Goal: Task Accomplishment & Management: Complete application form

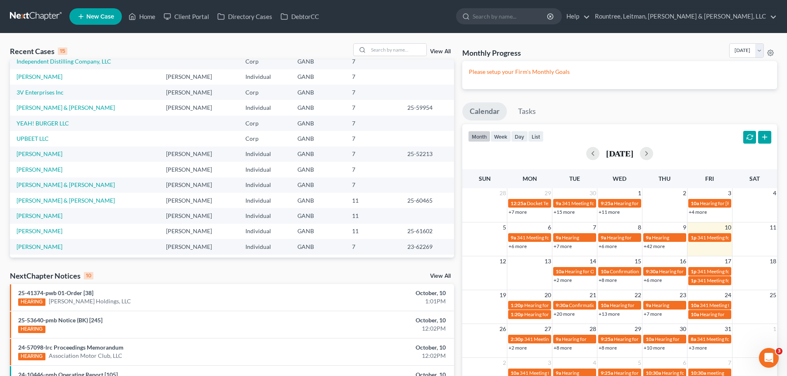
scroll to position [57, 0]
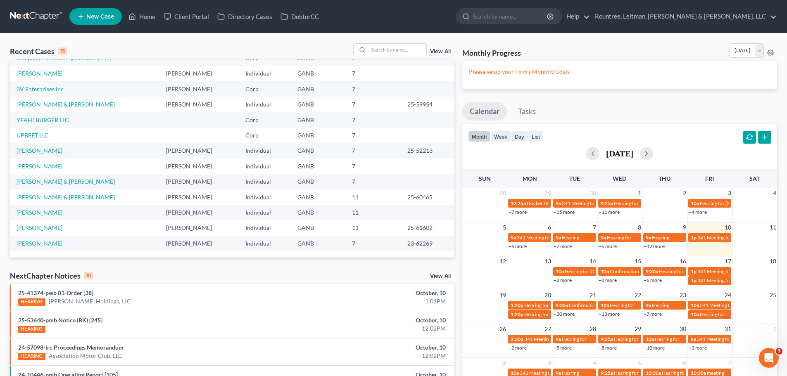
click at [45, 199] on link "[PERSON_NAME] & [PERSON_NAME]" at bounding box center [66, 197] width 98 height 7
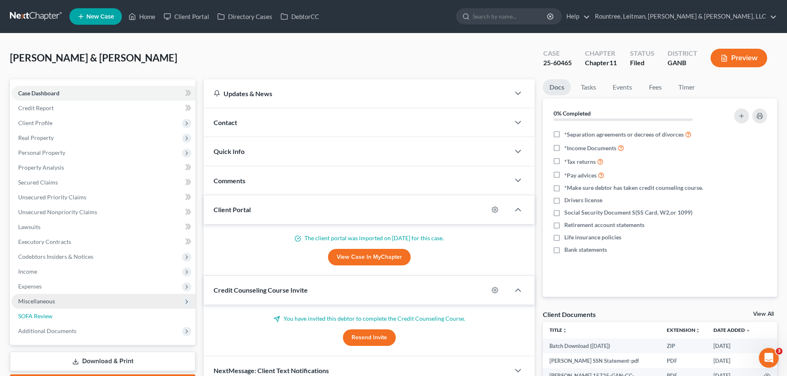
click at [42, 314] on span "SOFA Review" at bounding box center [35, 316] width 34 height 7
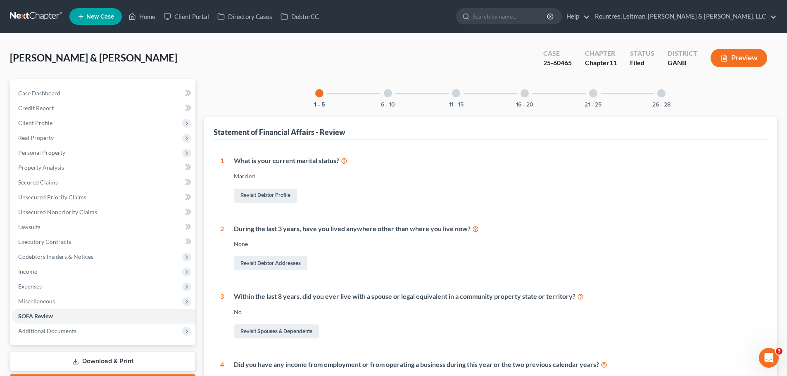
click at [386, 93] on div at bounding box center [388, 93] width 8 height 8
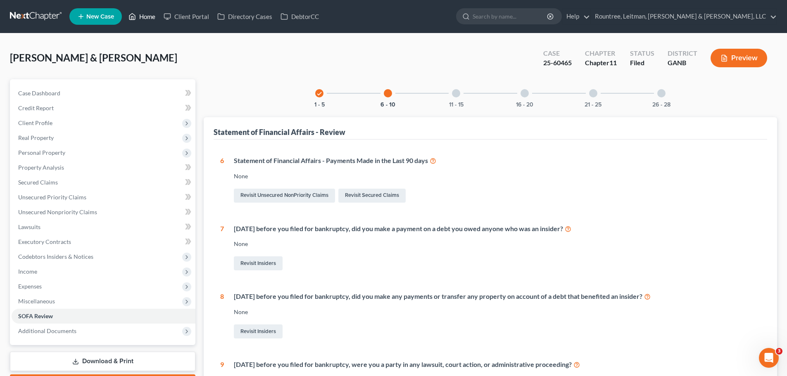
click at [147, 17] on link "Home" at bounding box center [141, 16] width 35 height 15
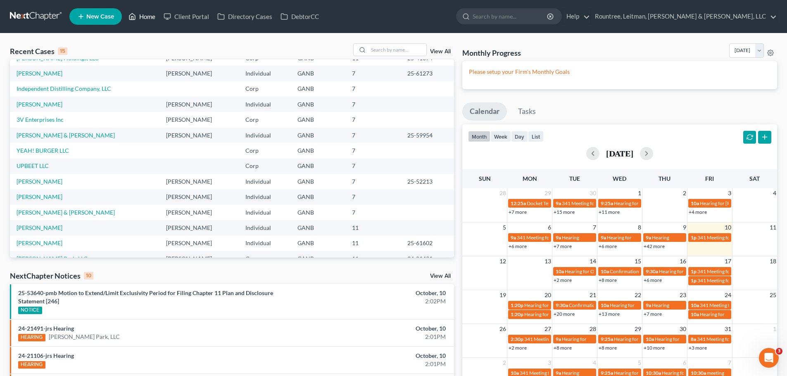
scroll to position [57, 0]
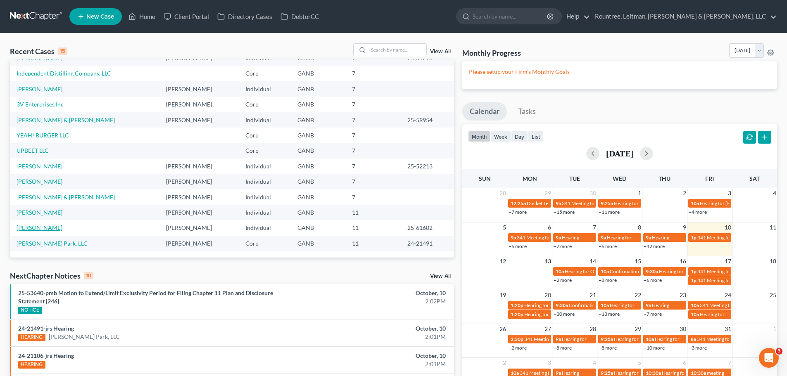
click at [35, 228] on link "[PERSON_NAME]" at bounding box center [40, 227] width 46 height 7
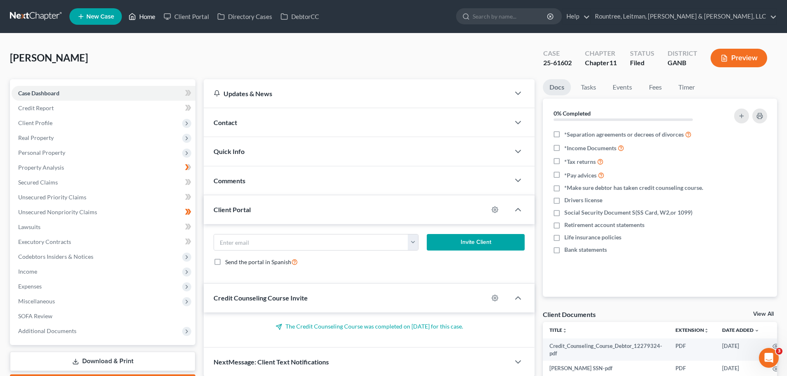
click at [153, 17] on link "Home" at bounding box center [141, 16] width 35 height 15
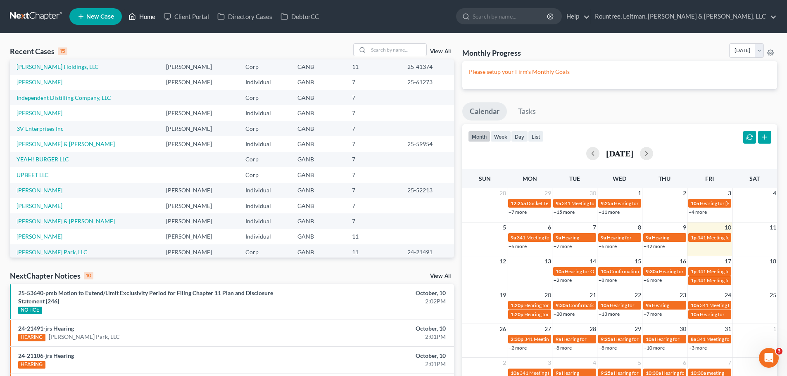
scroll to position [57, 0]
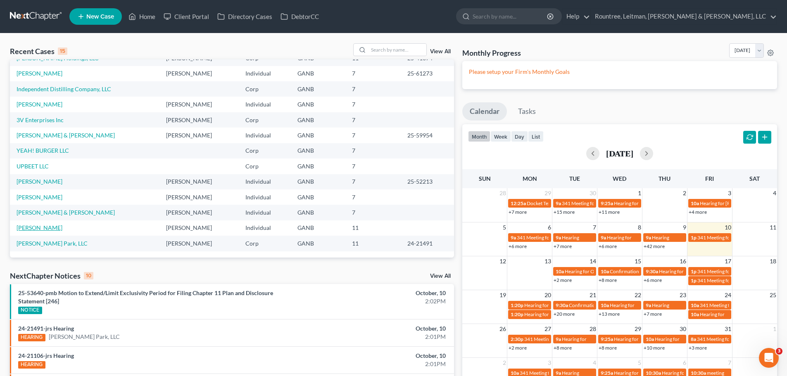
click at [39, 229] on link "[PERSON_NAME]" at bounding box center [40, 227] width 46 height 7
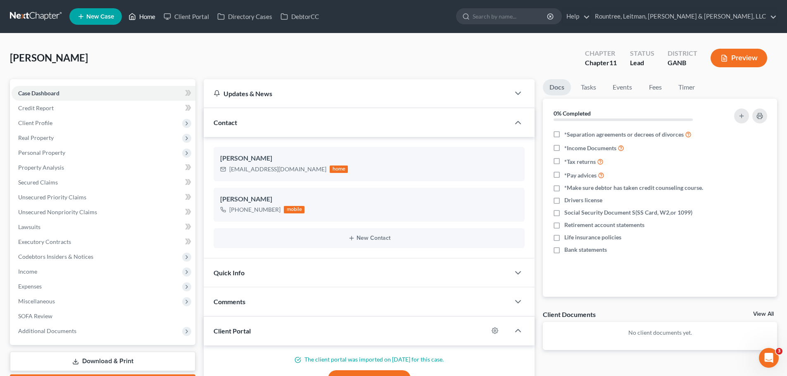
click at [138, 14] on link "Home" at bounding box center [141, 16] width 35 height 15
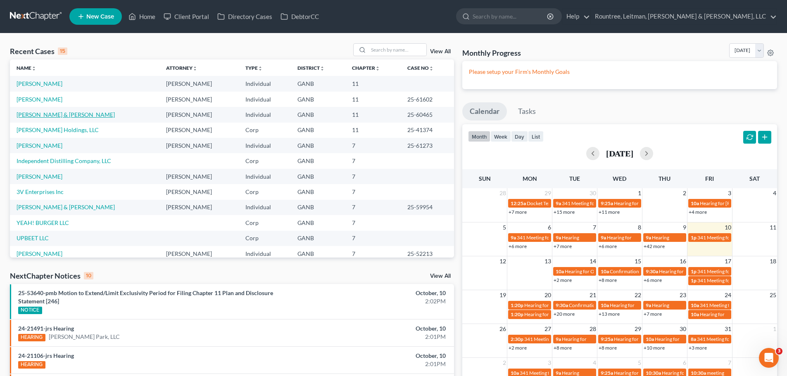
click at [69, 114] on link "[PERSON_NAME] & [PERSON_NAME]" at bounding box center [66, 114] width 98 height 7
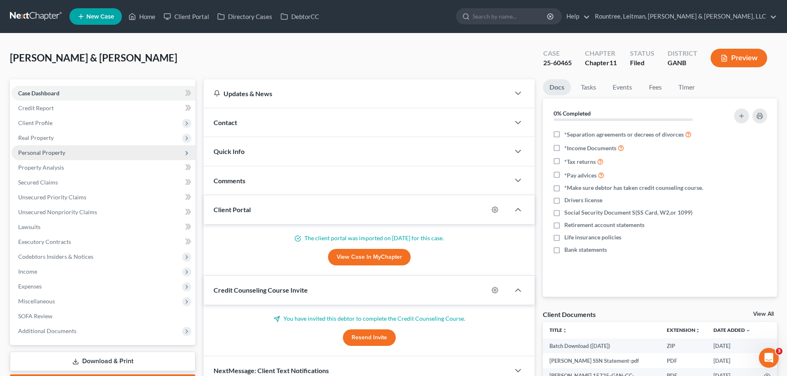
click at [51, 152] on span "Personal Property" at bounding box center [41, 152] width 47 height 7
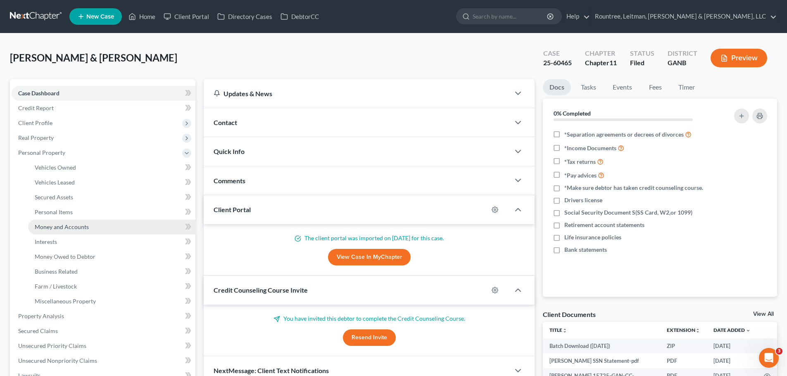
click at [58, 226] on span "Money and Accounts" at bounding box center [62, 226] width 54 height 7
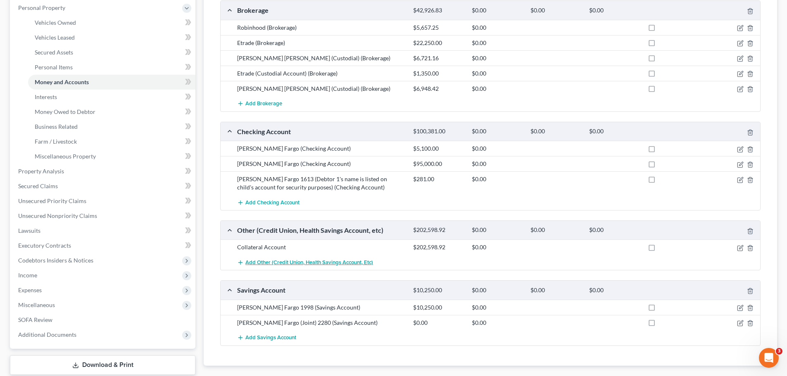
scroll to position [165, 0]
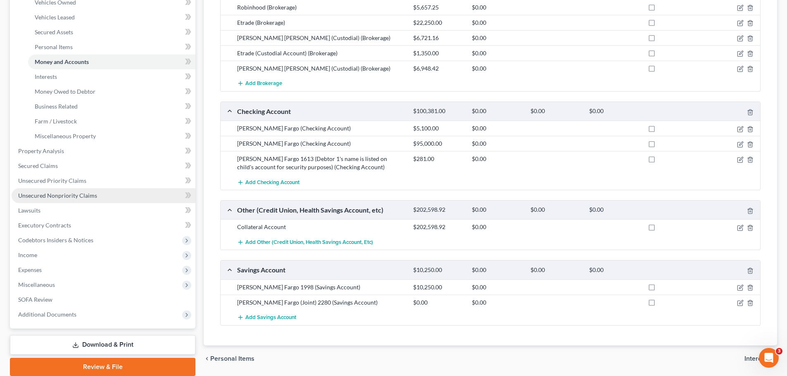
click at [70, 196] on span "Unsecured Nonpriority Claims" at bounding box center [57, 195] width 79 height 7
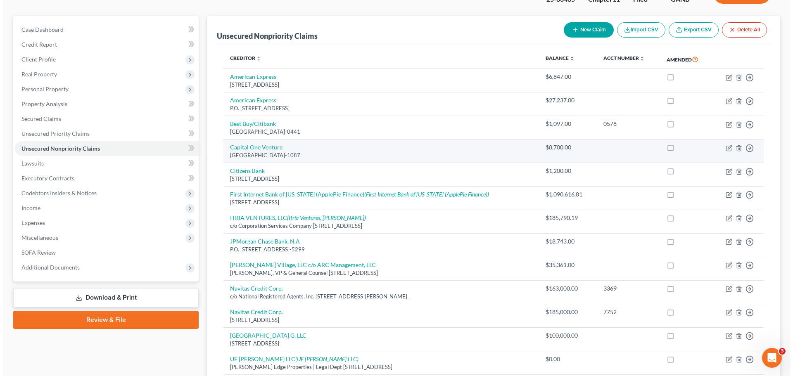
scroll to position [83, 0]
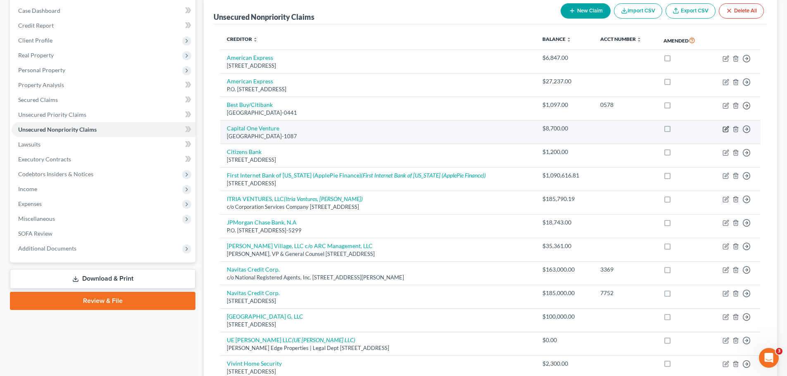
click at [725, 128] on icon "button" at bounding box center [725, 129] width 7 height 7
select select "28"
select select "2"
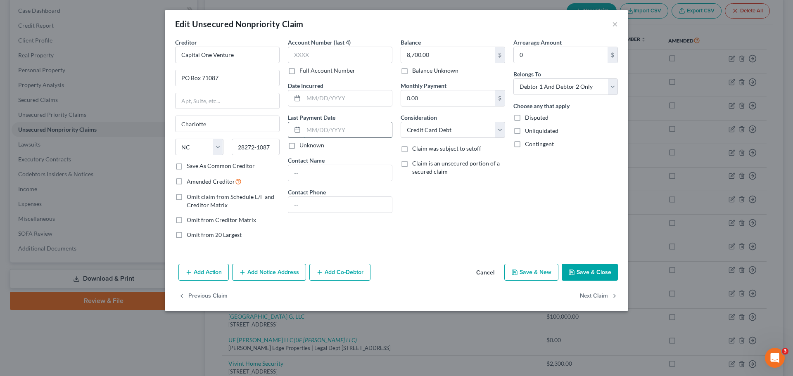
click at [341, 127] on input "text" at bounding box center [348, 130] width 88 height 16
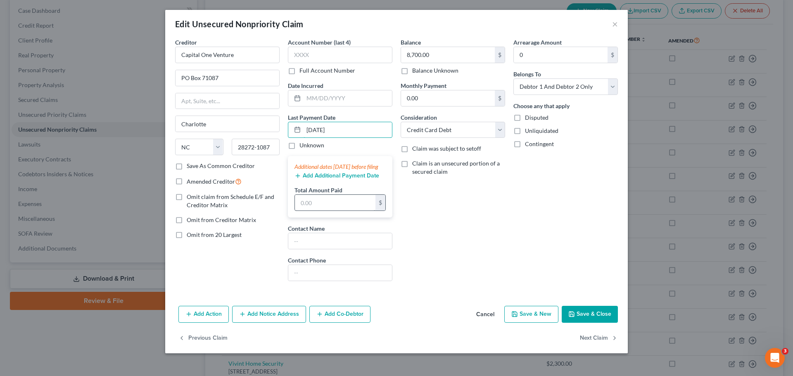
type input "08/19/2025"
click at [338, 207] on input "text" at bounding box center [335, 203] width 81 height 16
click at [337, 179] on button "Add Additional Payment Date" at bounding box center [337, 176] width 85 height 7
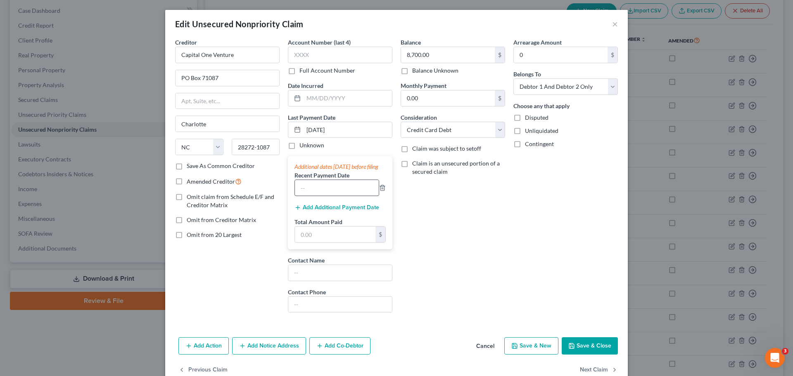
click at [336, 196] on input "text" at bounding box center [337, 188] width 84 height 16
type input "07/21/2025"
click at [328, 211] on button "Add Additional Payment Date" at bounding box center [337, 207] width 85 height 7
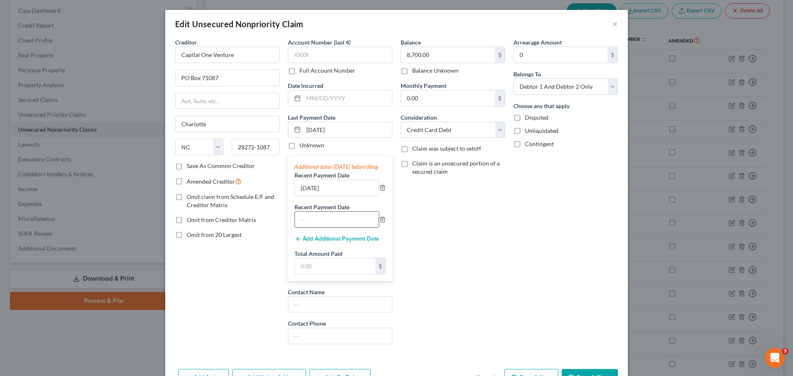
click at [321, 226] on input "text" at bounding box center [337, 220] width 84 height 16
type input "06/20/2025"
click at [316, 274] on input "text" at bounding box center [335, 267] width 81 height 16
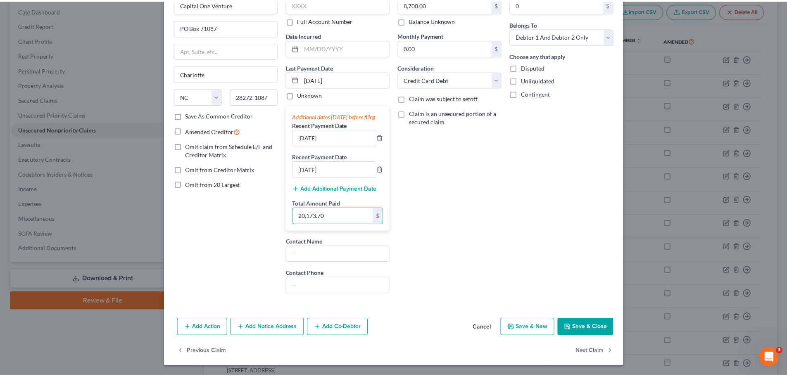
scroll to position [59, 0]
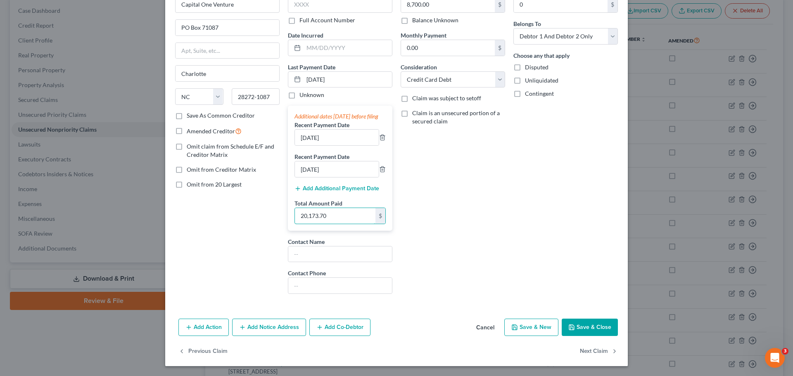
type input "20,173.70"
click at [592, 327] on button "Save & Close" at bounding box center [590, 327] width 56 height 17
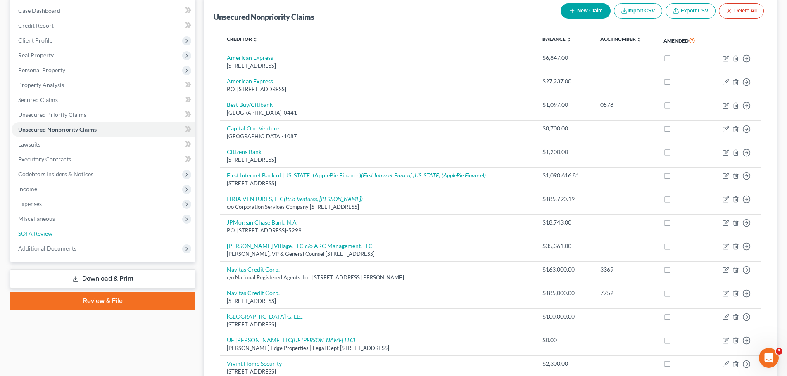
drag, startPoint x: 51, startPoint y: 233, endPoint x: 422, endPoint y: 277, distance: 373.6
click at [51, 233] on span "SOFA Review" at bounding box center [35, 233] width 34 height 7
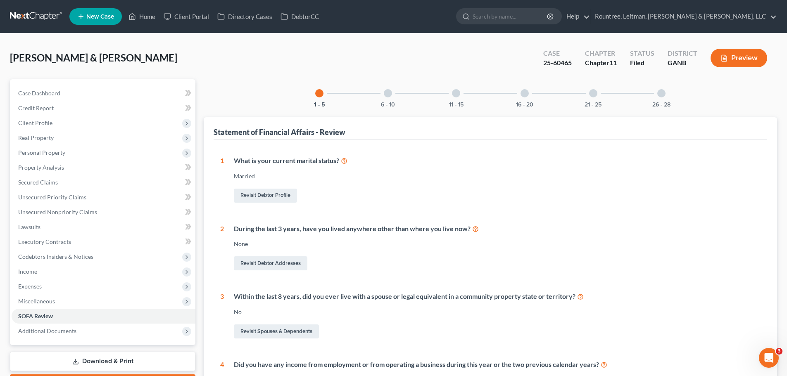
click at [388, 93] on div at bounding box center [388, 93] width 8 height 8
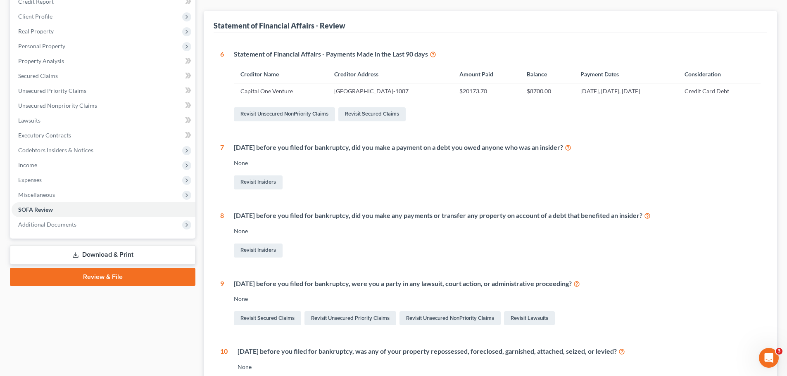
scroll to position [124, 0]
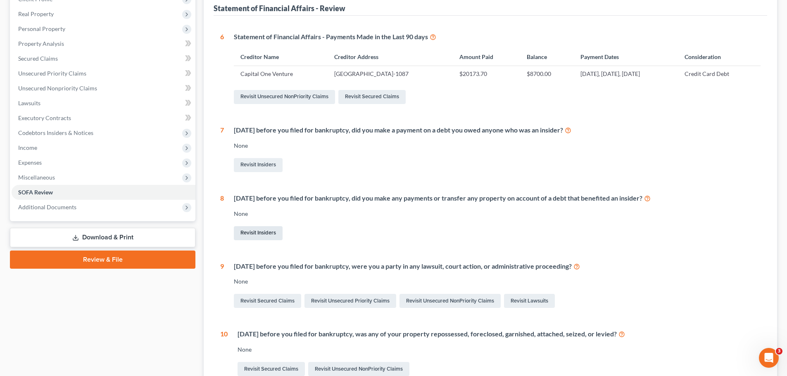
click at [253, 234] on link "Revisit Insiders" at bounding box center [258, 233] width 49 height 14
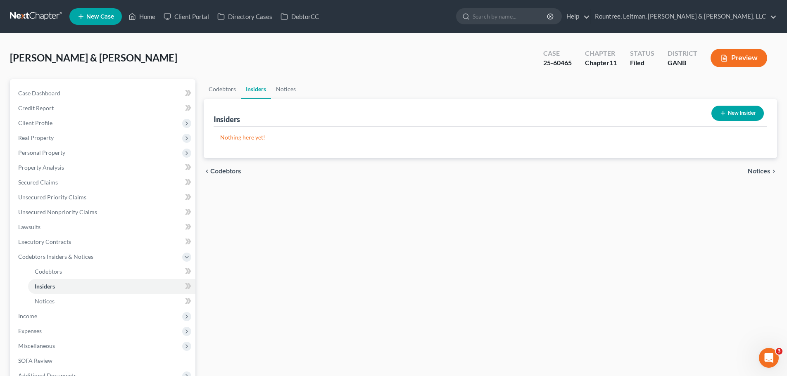
click at [732, 112] on button "New Insider" at bounding box center [737, 113] width 52 height 15
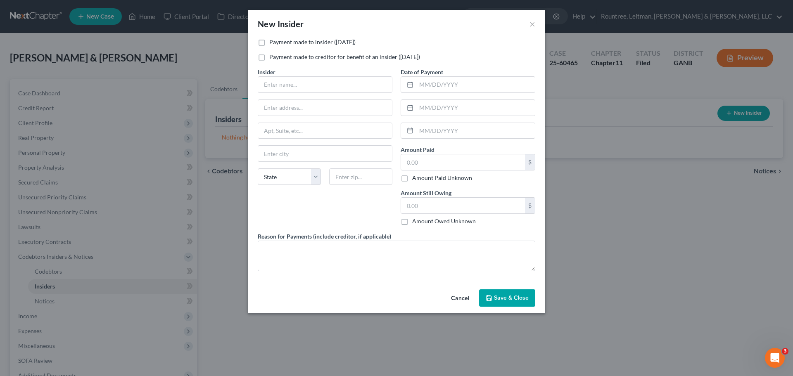
click at [269, 41] on label "Payment made to insider ([DATE])" at bounding box center [312, 42] width 86 height 8
click at [273, 41] on input "Payment made to insider ([DATE])" at bounding box center [275, 40] width 5 height 5
checkbox input "true"
click at [281, 85] on input "text" at bounding box center [325, 85] width 134 height 16
type input "[PERSON_NAME] Holdings, LLC"
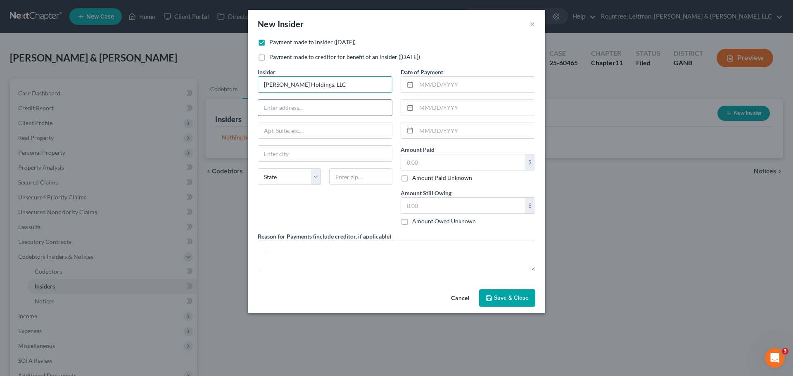
click at [326, 106] on input "text" at bounding box center [325, 108] width 134 height 16
type input "[STREET_ADDRESS]"
click at [354, 178] on input "text" at bounding box center [360, 177] width 63 height 17
type input "30349"
type input "[GEOGRAPHIC_DATA]"
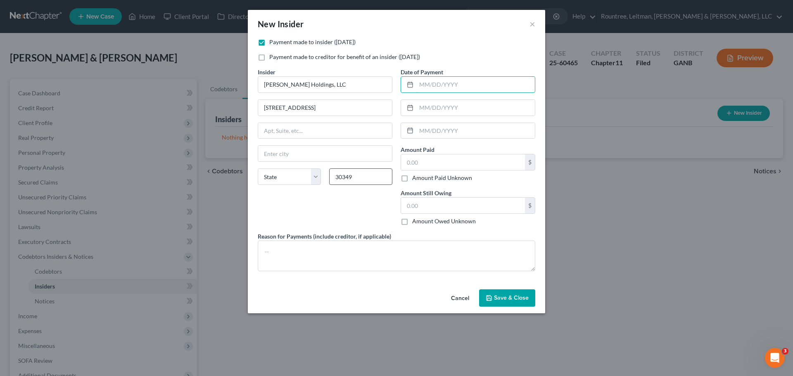
select select "10"
click at [434, 162] on input "text" at bounding box center [463, 162] width 124 height 16
type input "36,380.00"
click at [431, 207] on input "text" at bounding box center [463, 206] width 124 height 16
type input "0.00"
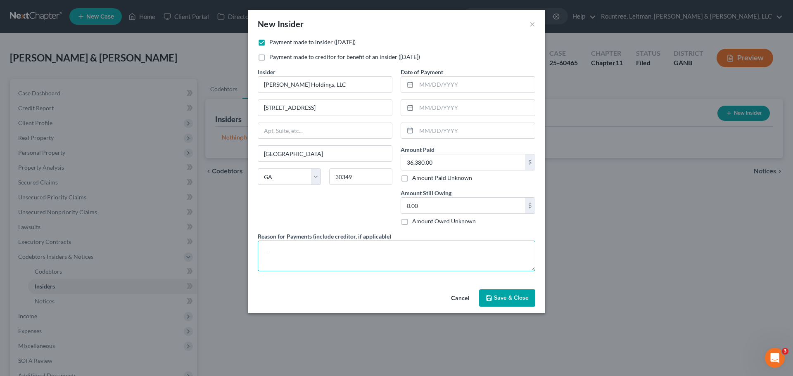
click at [335, 251] on textarea at bounding box center [397, 256] width 278 height 31
type textarea "Capital contributions"
click at [440, 88] on input "text" at bounding box center [475, 85] width 119 height 16
type input "[DATE]"
click at [458, 110] on input "text" at bounding box center [475, 108] width 119 height 16
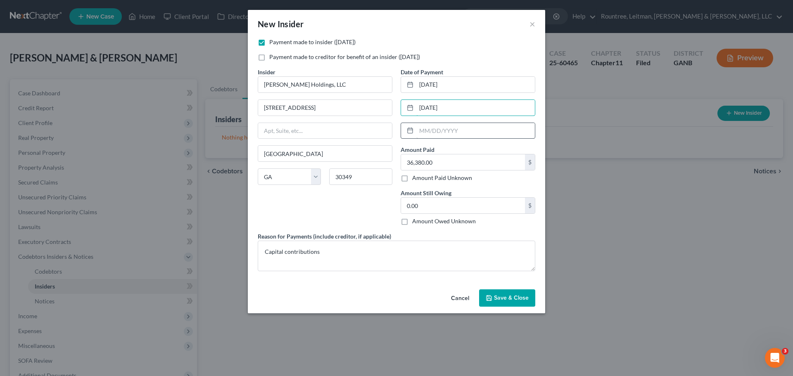
type input "[DATE]"
click at [454, 131] on input "text" at bounding box center [475, 131] width 119 height 16
type input "[DATE]"
click at [508, 296] on span "Save & Close" at bounding box center [511, 298] width 35 height 7
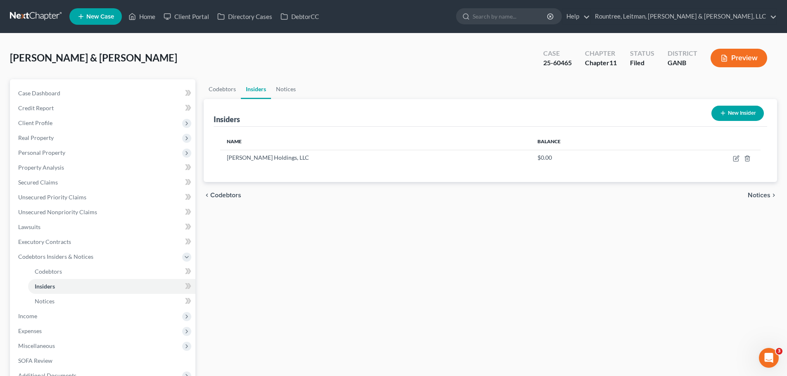
click at [741, 113] on button "New Insider" at bounding box center [737, 113] width 52 height 15
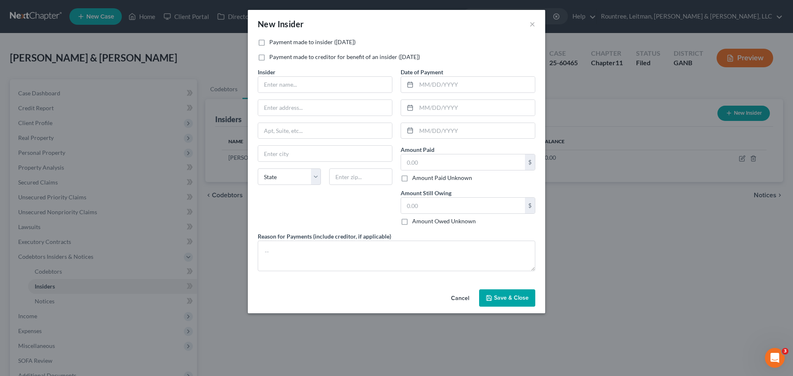
click at [269, 43] on label "Payment made to insider ([DATE])" at bounding box center [312, 42] width 86 height 8
click at [273, 43] on input "Payment made to insider ([DATE])" at bounding box center [275, 40] width 5 height 5
checkbox input "true"
drag, startPoint x: 280, startPoint y: 83, endPoint x: 272, endPoint y: 76, distance: 10.2
click at [280, 83] on input "text" at bounding box center [325, 85] width 134 height 16
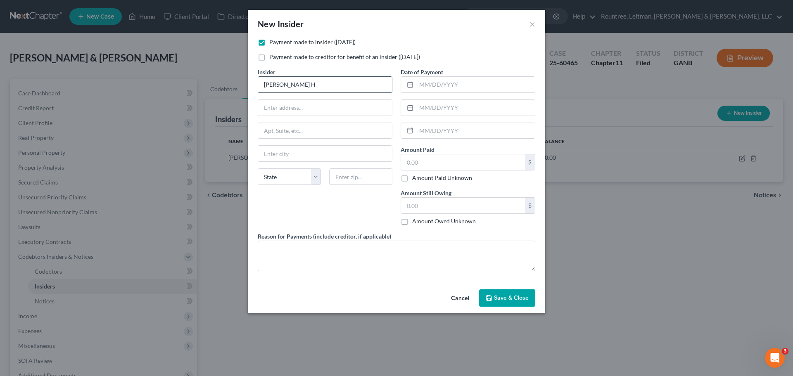
type input "[PERSON_NAME] Holdings Prime, Inc."
click at [319, 107] on input "text" at bounding box center [325, 108] width 134 height 16
type input "[STREET_ADDRESS]"
click at [366, 176] on input "text" at bounding box center [360, 177] width 63 height 17
type input "30349"
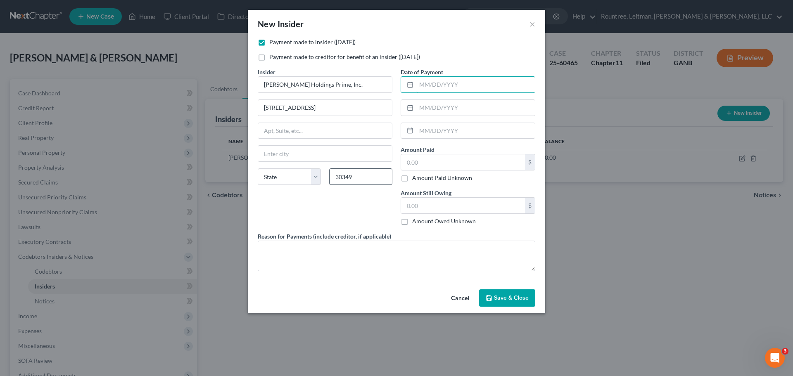
type input "[GEOGRAPHIC_DATA]"
select select "10"
click at [445, 164] on input "text" at bounding box center [463, 162] width 124 height 16
type input "44,800.70"
click at [425, 208] on input "text" at bounding box center [463, 206] width 124 height 16
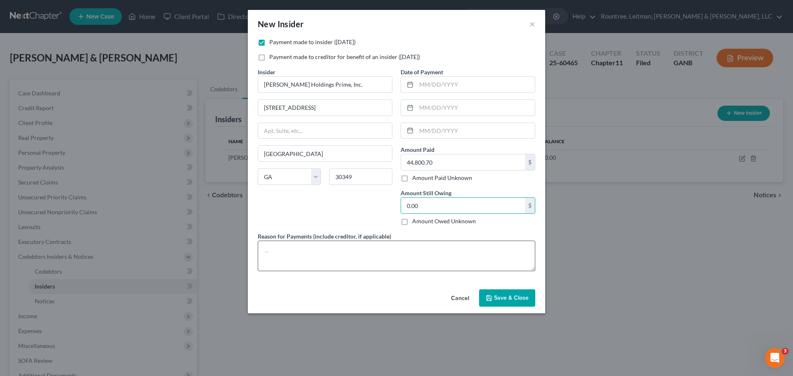
type input "0.00"
click at [373, 265] on textarea at bounding box center [397, 256] width 278 height 31
click at [432, 88] on input "text" at bounding box center [475, 85] width 119 height 16
click at [367, 247] on textarea at bounding box center [397, 256] width 278 height 31
type textarea "Capital contributions"
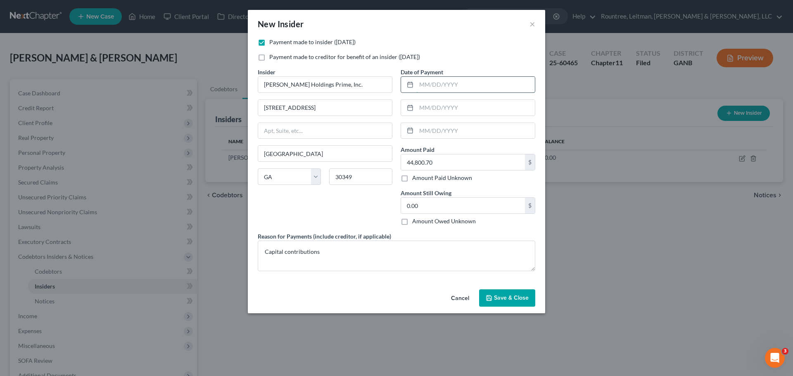
click at [430, 82] on input "text" at bounding box center [475, 85] width 119 height 16
type input "[DATE]"
click at [428, 108] on input "text" at bounding box center [475, 108] width 119 height 16
type input "[DATE]"
click at [422, 129] on input "text" at bounding box center [475, 131] width 119 height 16
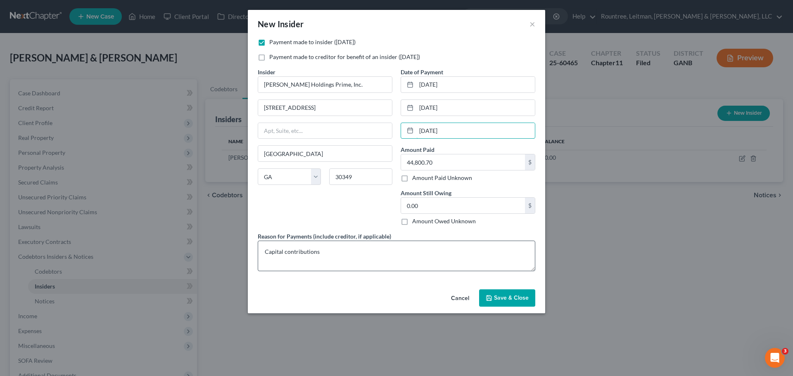
type input "08/11/2025"
click at [386, 259] on textarea "Capital contributions" at bounding box center [397, 256] width 278 height 31
type textarea "Capital contributions; Additional payment dates: [DATE]; [DATE]"
drag, startPoint x: 468, startPoint y: 132, endPoint x: 241, endPoint y: 129, distance: 227.2
click at [241, 129] on div "New Insider × Payment made to insider (within 1 year) Payment made to creditor …" at bounding box center [396, 188] width 793 height 376
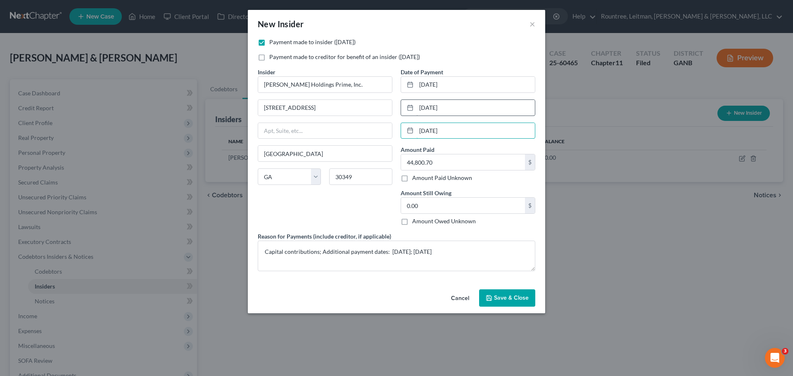
type input "[DATE]"
drag, startPoint x: 465, startPoint y: 108, endPoint x: 225, endPoint y: 84, distance: 241.6
click at [320, 100] on div "Payment made to insider (within 1 year) Payment made to creditor for benefit of…" at bounding box center [397, 158] width 286 height 240
type input "[DATE]"
drag, startPoint x: 472, startPoint y: 84, endPoint x: 235, endPoint y: 72, distance: 237.4
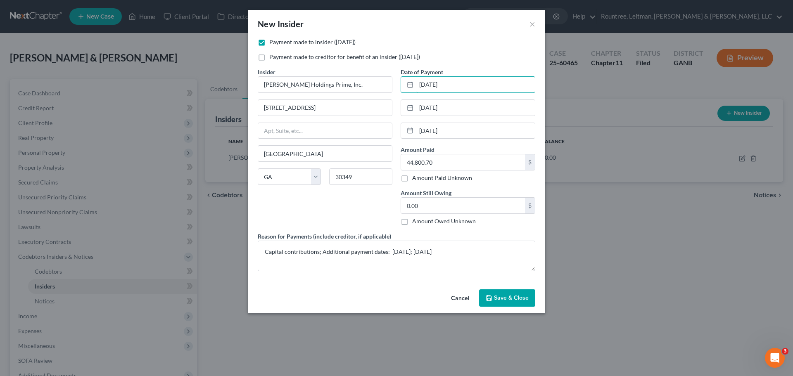
click at [238, 74] on div "New Insider × Payment made to insider (within 1 year) Payment made to creditor …" at bounding box center [396, 188] width 793 height 376
type input "[DATE]"
click at [516, 297] on span "Save & Close" at bounding box center [511, 298] width 35 height 7
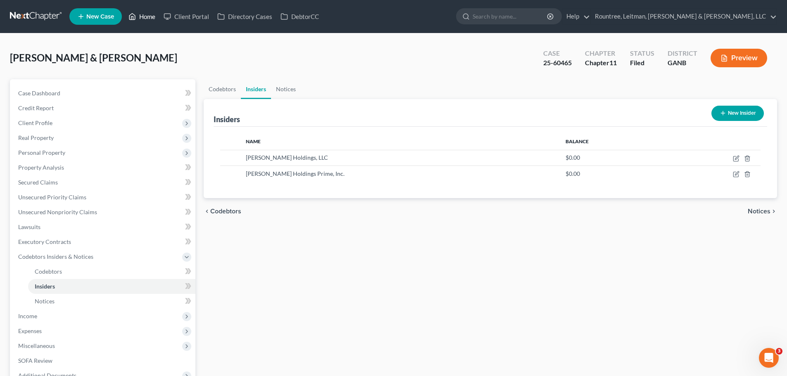
click at [150, 16] on link "Home" at bounding box center [141, 16] width 35 height 15
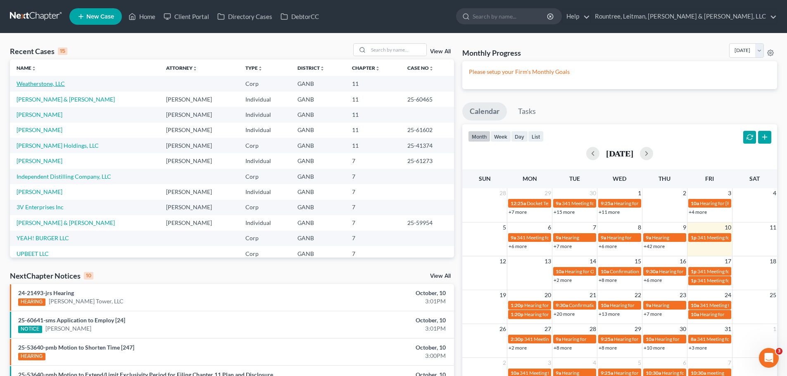
click at [46, 82] on link "Weatherstone, LLC" at bounding box center [41, 83] width 48 height 7
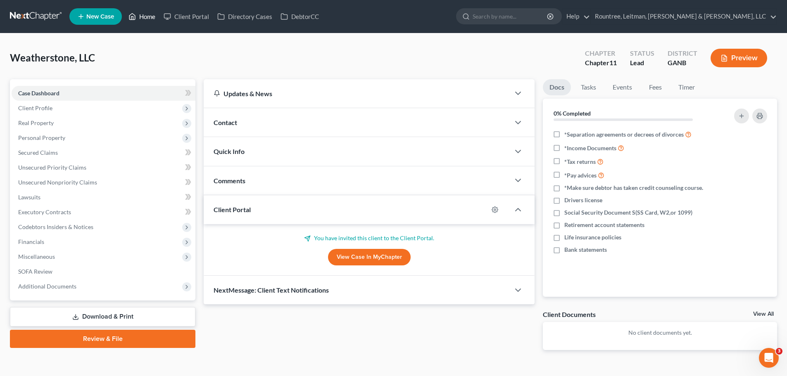
click at [142, 16] on link "Home" at bounding box center [141, 16] width 35 height 15
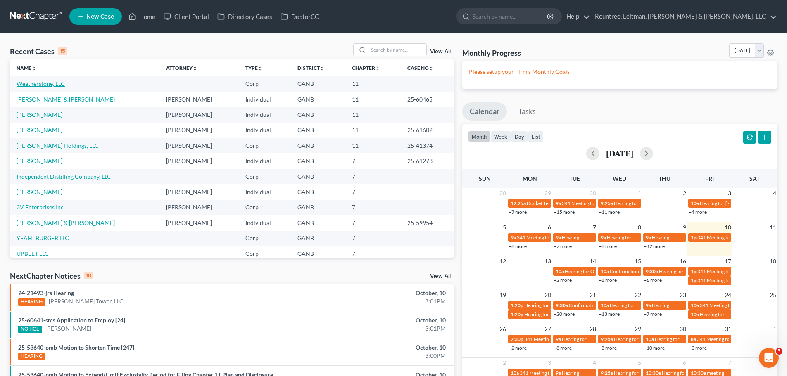
click at [26, 83] on link "Weatherstone, LLC" at bounding box center [41, 83] width 48 height 7
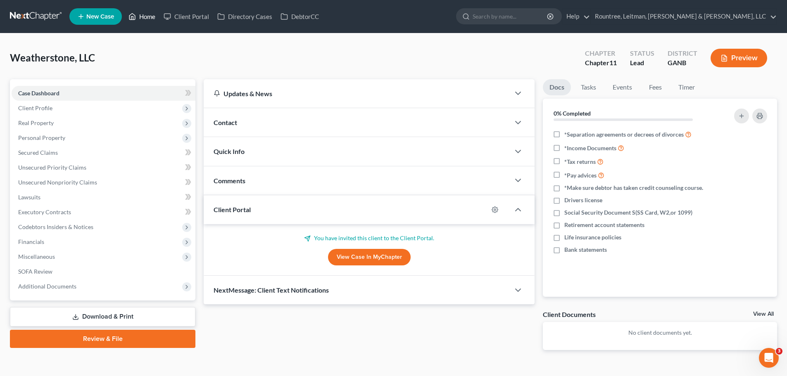
click at [142, 14] on link "Home" at bounding box center [141, 16] width 35 height 15
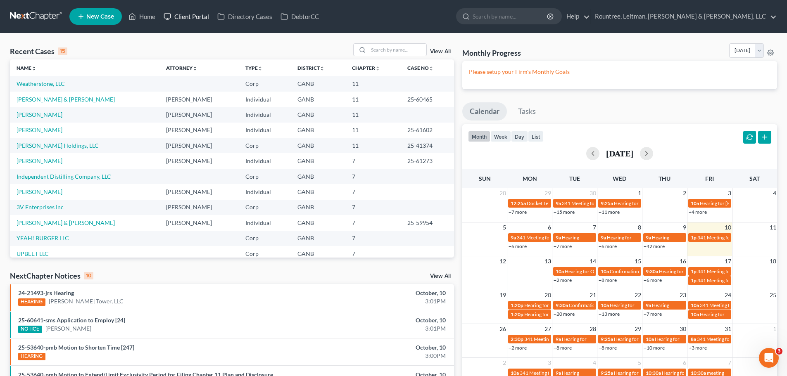
click at [192, 12] on link "Client Portal" at bounding box center [186, 16] width 54 height 15
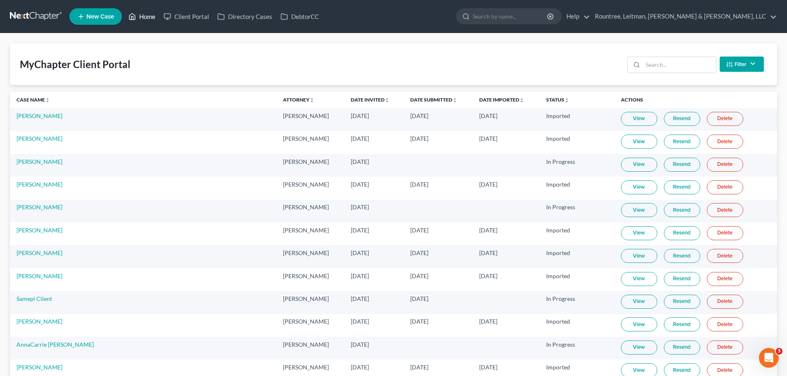
click at [143, 19] on link "Home" at bounding box center [141, 16] width 35 height 15
click at [144, 14] on link "Home" at bounding box center [141, 16] width 35 height 15
click at [140, 13] on link "Home" at bounding box center [141, 16] width 35 height 15
click at [151, 14] on link "Home" at bounding box center [141, 16] width 35 height 15
click at [146, 15] on link "Home" at bounding box center [141, 16] width 35 height 15
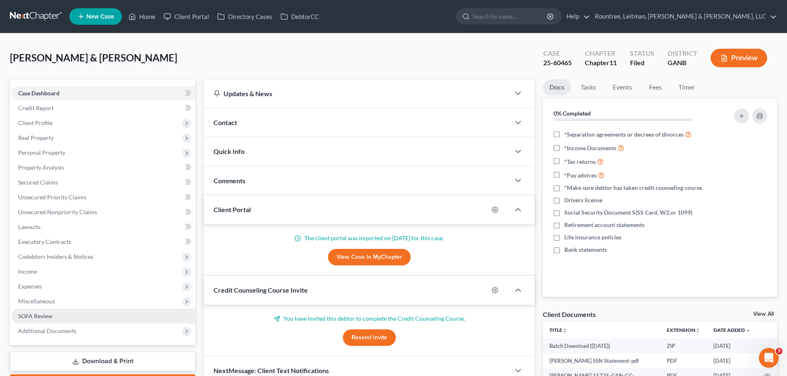
click at [44, 318] on span "SOFA Review" at bounding box center [35, 316] width 34 height 7
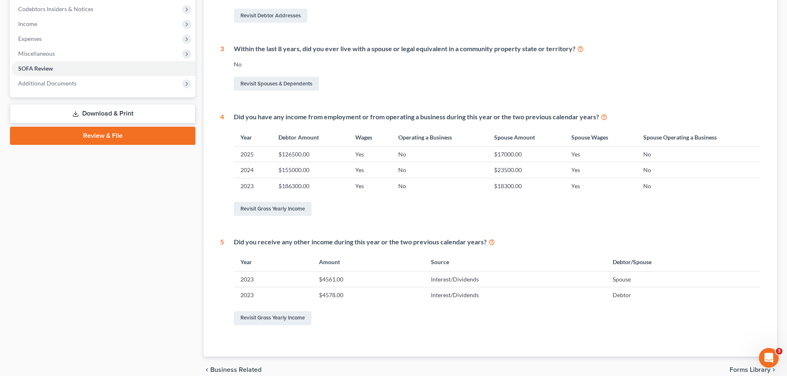
scroll to position [83, 0]
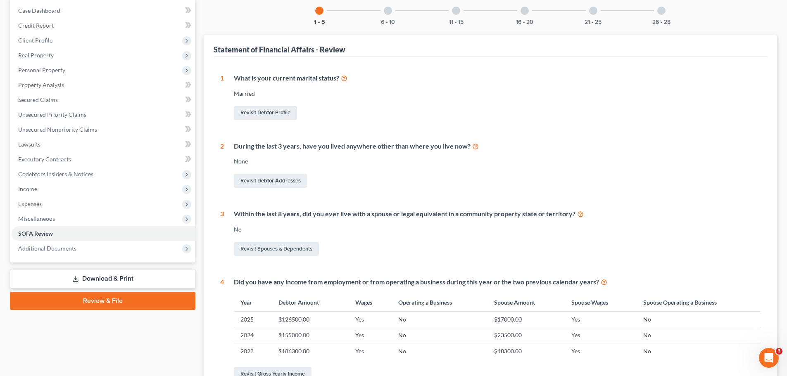
click at [387, 11] on div at bounding box center [388, 11] width 8 height 8
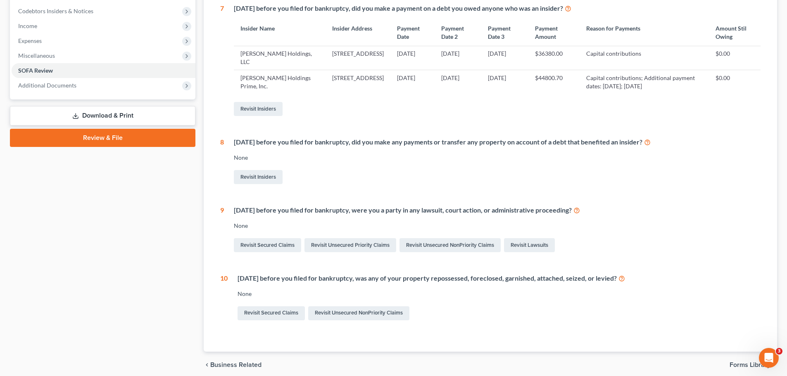
scroll to position [248, 0]
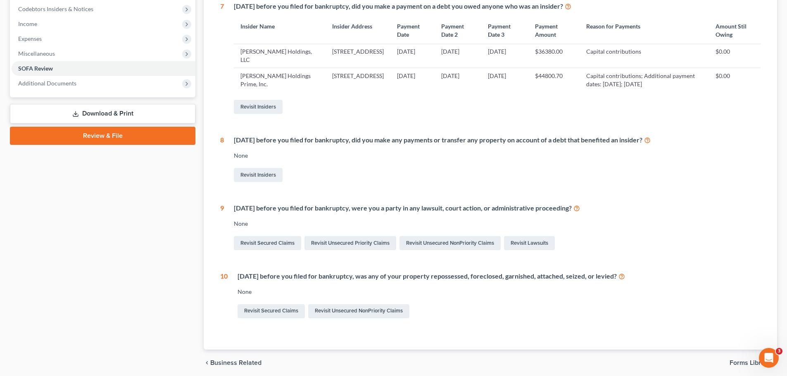
click at [651, 140] on icon at bounding box center [647, 140] width 7 height 8
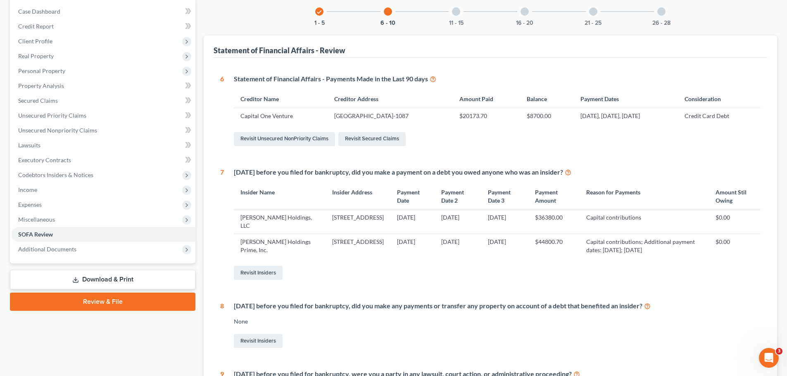
scroll to position [41, 0]
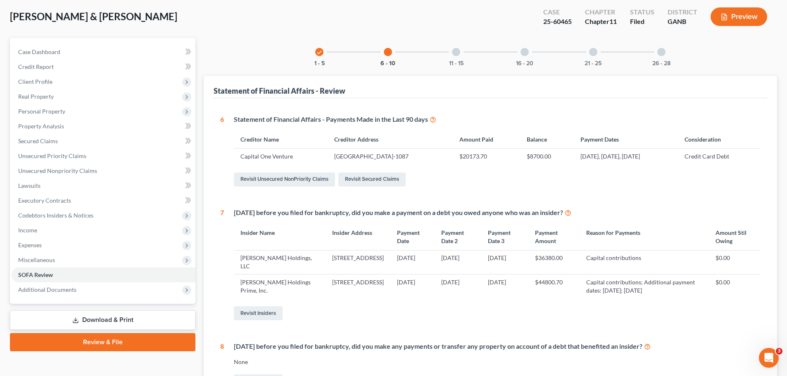
click at [459, 49] on div at bounding box center [456, 52] width 8 height 8
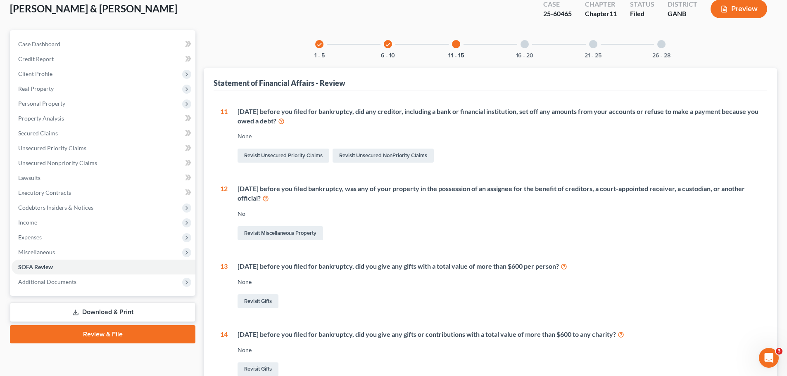
scroll to position [0, 0]
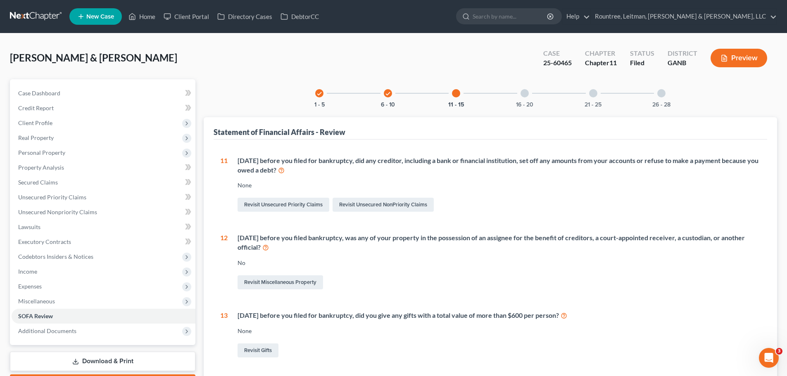
click at [527, 94] on div at bounding box center [524, 93] width 8 height 8
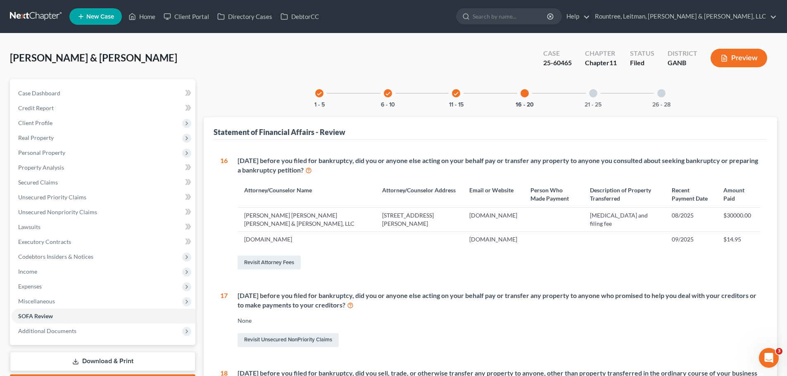
click at [595, 96] on div at bounding box center [593, 93] width 8 height 8
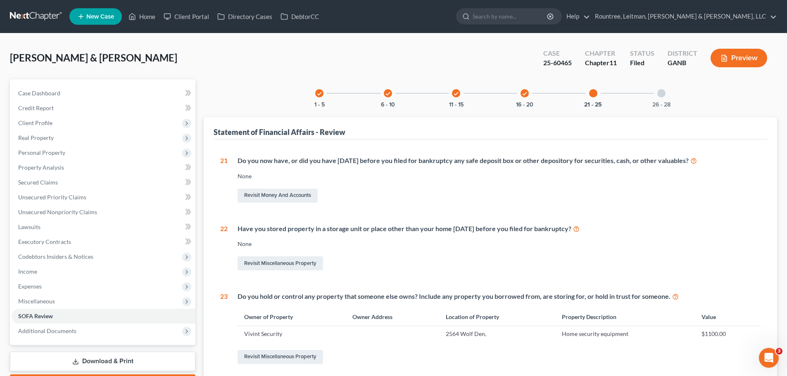
click at [662, 93] on div at bounding box center [661, 93] width 8 height 8
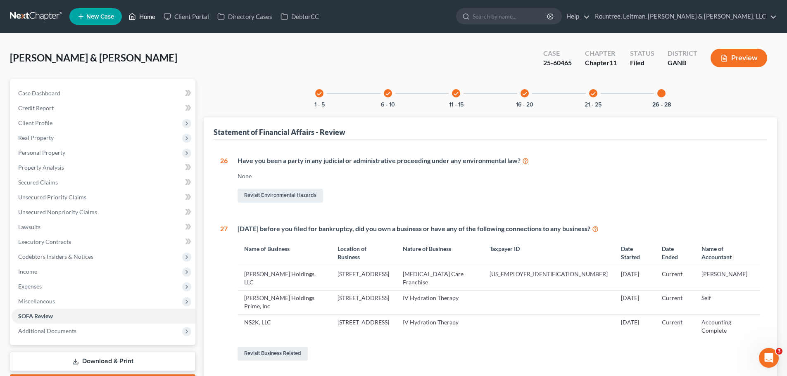
click at [139, 14] on link "Home" at bounding box center [141, 16] width 35 height 15
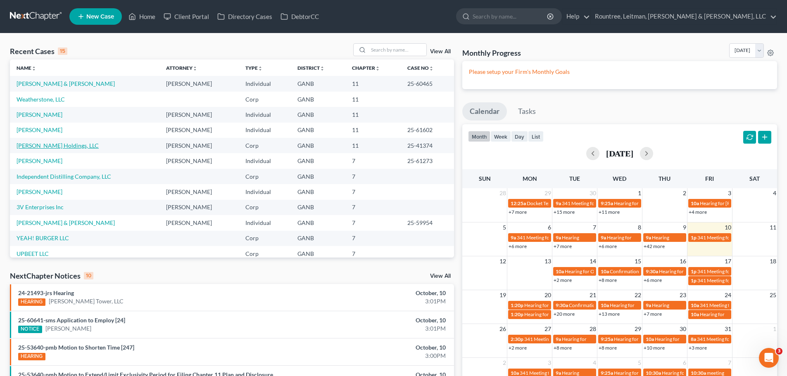
click at [54, 145] on link "[PERSON_NAME] Holdings, LLC" at bounding box center [58, 145] width 82 height 7
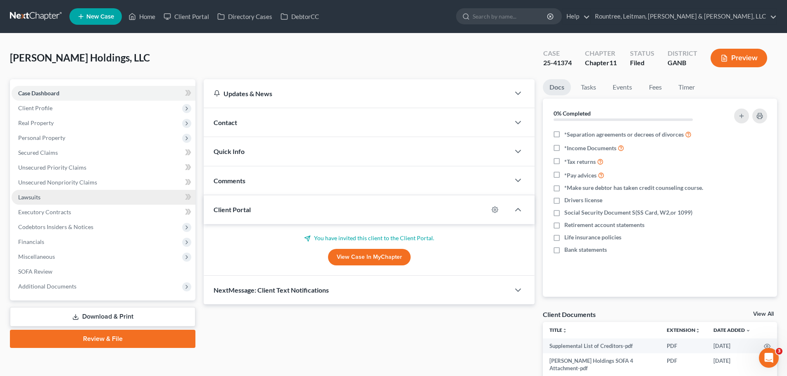
click at [58, 197] on link "Lawsuits" at bounding box center [104, 197] width 184 height 15
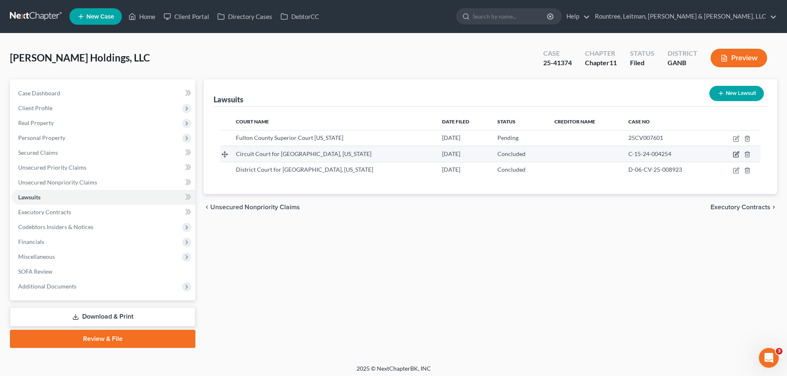
click at [736, 155] on icon "button" at bounding box center [736, 154] width 7 height 7
select select "21"
select select "2"
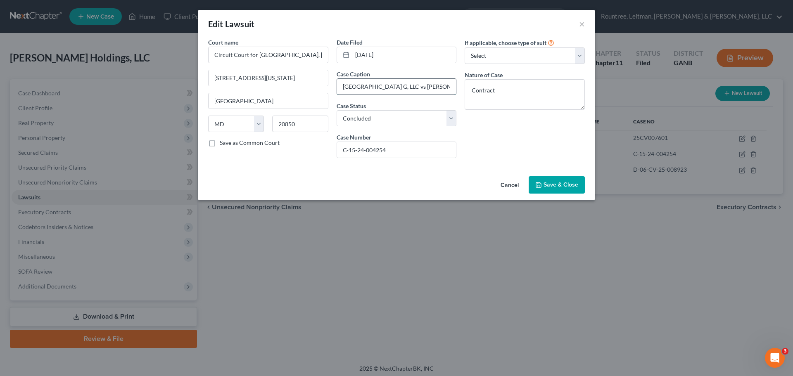
click at [411, 90] on input "[GEOGRAPHIC_DATA] G, LLC vs [PERSON_NAME] Holdings, LLC and [PERSON_NAME]" at bounding box center [396, 87] width 119 height 16
click at [509, 183] on button "Cancel" at bounding box center [509, 185] width 31 height 17
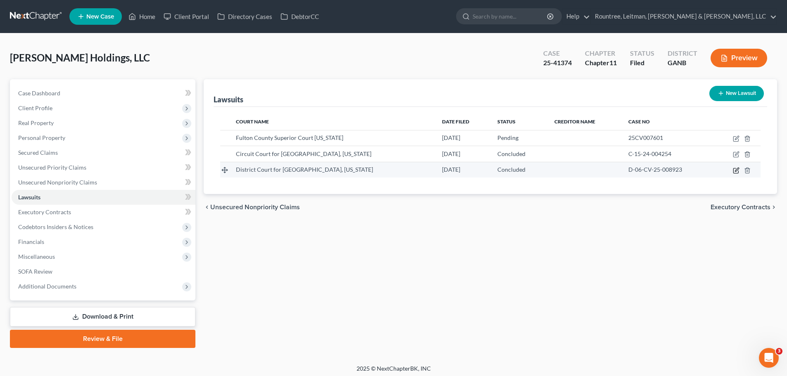
click at [737, 169] on icon "button" at bounding box center [736, 170] width 7 height 7
select select "21"
select select "2"
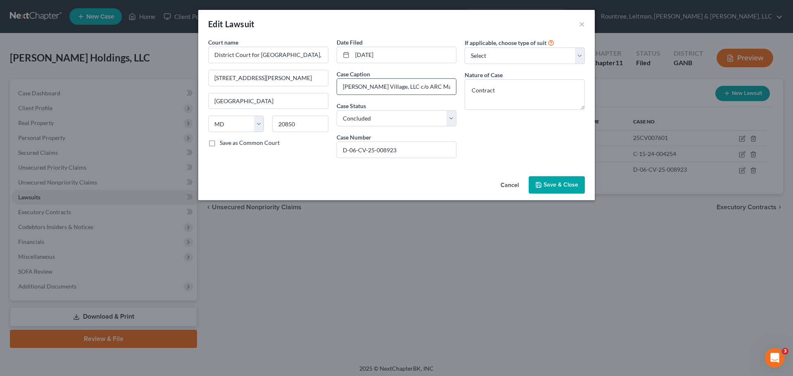
click at [395, 86] on input "[PERSON_NAME] Village, LLC c/o ARC Management, LLC [PERSON_NAME] Holdings, LLC,…" at bounding box center [396, 87] width 119 height 16
click at [512, 184] on button "Cancel" at bounding box center [509, 185] width 31 height 17
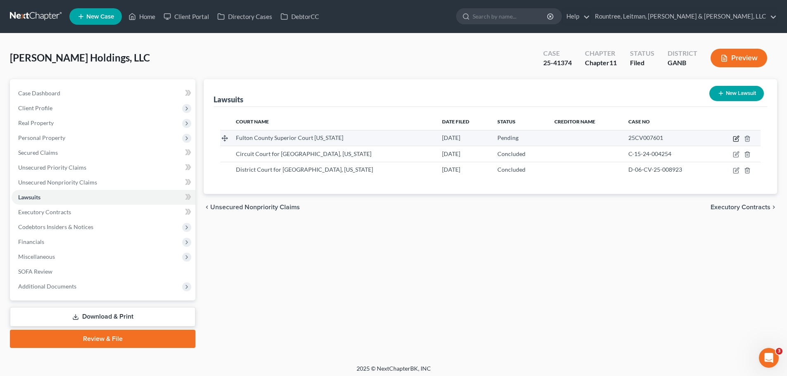
click at [737, 140] on icon "button" at bounding box center [736, 138] width 7 height 7
select select "10"
select select "0"
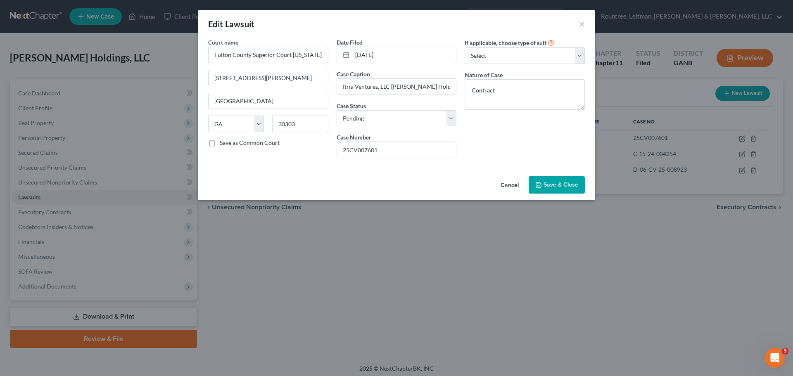
click at [510, 181] on button "Cancel" at bounding box center [509, 185] width 31 height 17
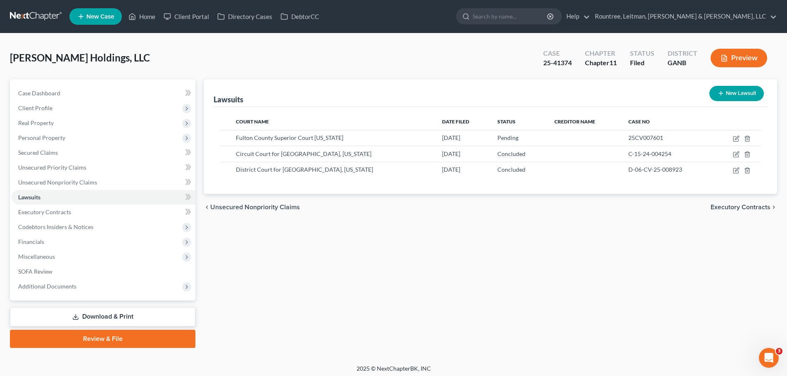
click at [735, 57] on button "Preview" at bounding box center [739, 58] width 57 height 19
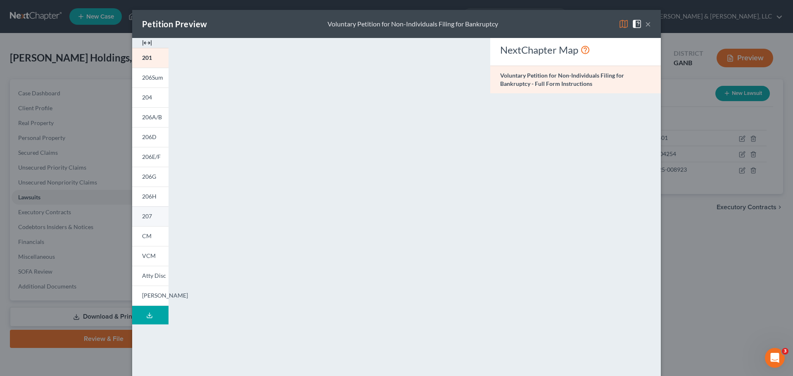
click at [145, 216] on span "207" at bounding box center [147, 216] width 10 height 7
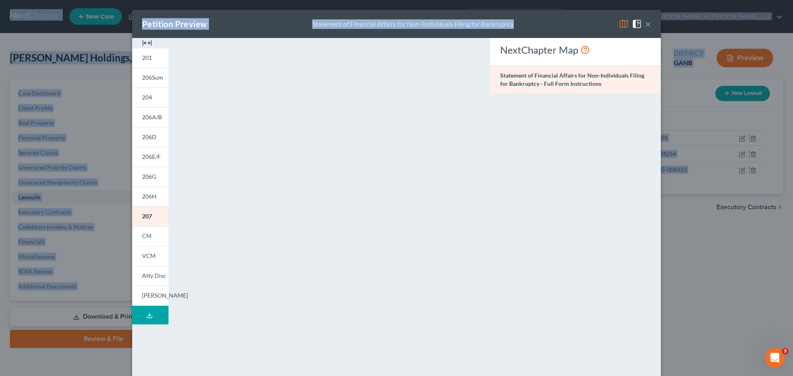
drag, startPoint x: 544, startPoint y: 24, endPoint x: -152, endPoint y: 14, distance: 696.1
click at [0, 14] on html "Home New Case Client Portal Directory Cases DebtorCC Rountree, [PERSON_NAME], […" at bounding box center [396, 190] width 793 height 380
click at [301, 17] on div "Petition Preview Statement of Financial Affairs for Non-Individuals Filing for …" at bounding box center [396, 24] width 529 height 28
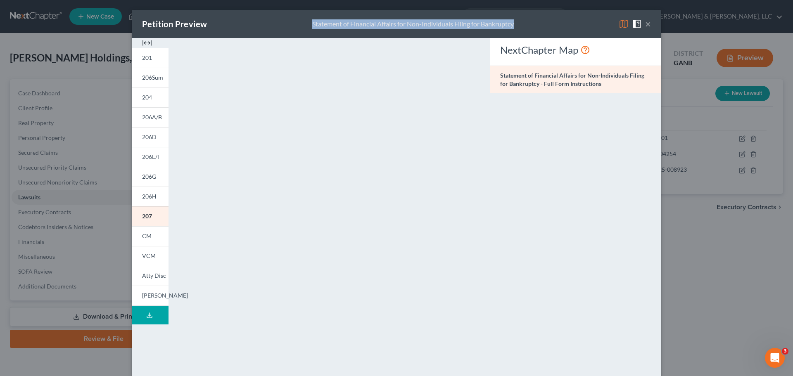
drag, startPoint x: 559, startPoint y: 22, endPoint x: 309, endPoint y: 22, distance: 250.7
click at [309, 22] on div "Petition Preview Statement of Financial Affairs for Non-Individuals Filing for …" at bounding box center [396, 24] width 529 height 28
click at [648, 22] on button "×" at bounding box center [648, 24] width 6 height 10
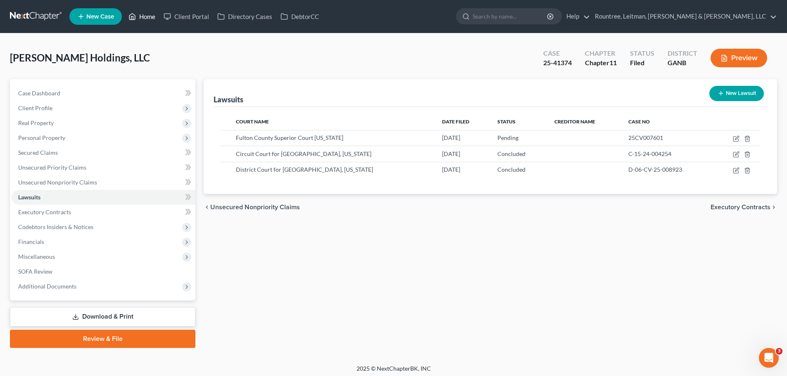
click at [147, 17] on link "Home" at bounding box center [141, 16] width 35 height 15
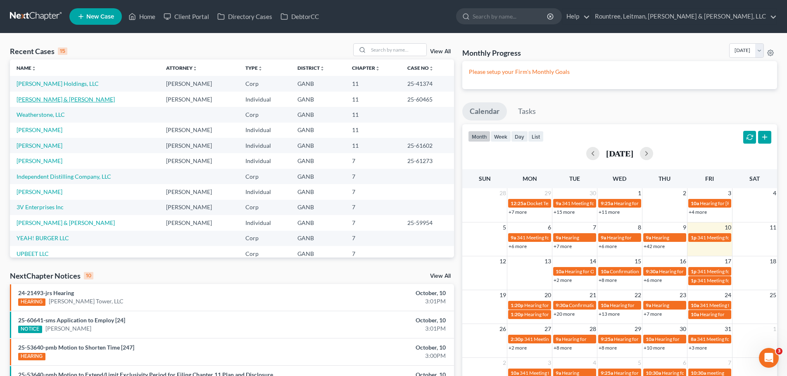
click at [44, 100] on link "[PERSON_NAME] & [PERSON_NAME]" at bounding box center [66, 99] width 98 height 7
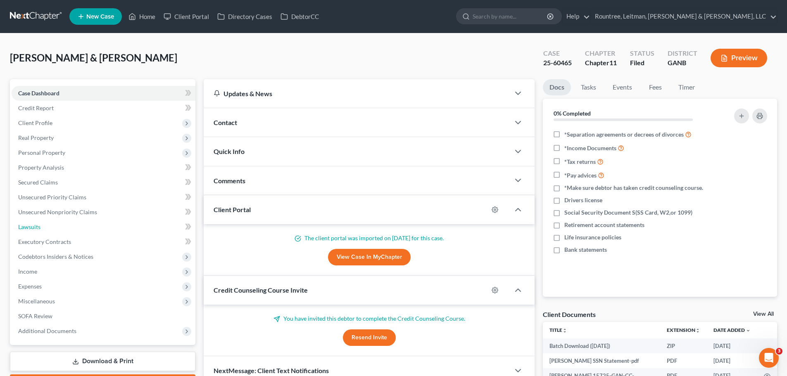
drag, startPoint x: 22, startPoint y: 228, endPoint x: 8, endPoint y: 236, distance: 15.5
click at [22, 228] on span "Lawsuits" at bounding box center [29, 226] width 22 height 7
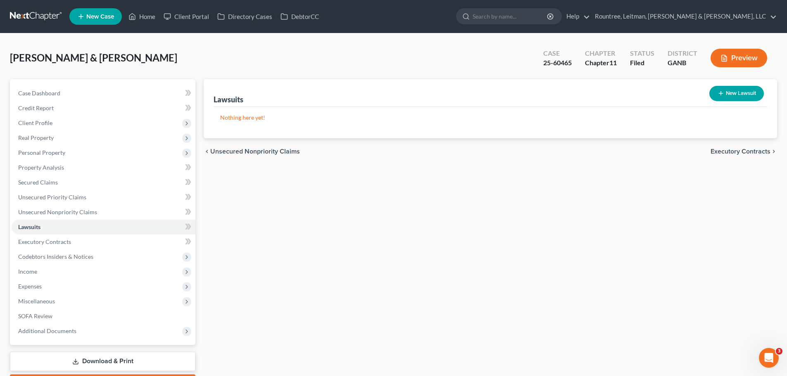
click at [740, 91] on button "New Lawsuit" at bounding box center [736, 93] width 55 height 15
select select "0"
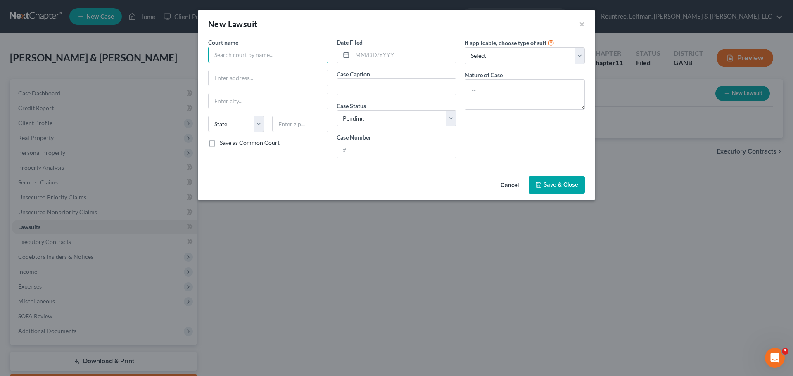
click at [276, 56] on input "text" at bounding box center [268, 55] width 120 height 17
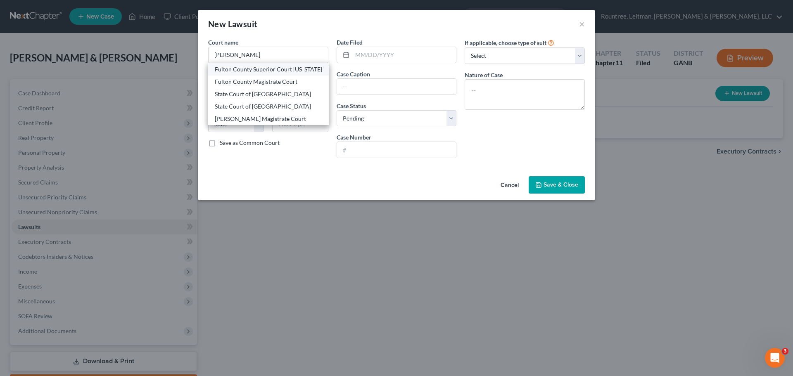
click at [278, 69] on div "Fulton County Superior Court [US_STATE]" at bounding box center [268, 69] width 107 height 8
type input "Fulton County Superior Court [US_STATE]"
type input "[STREET_ADDRESS][PERSON_NAME]"
type input "[GEOGRAPHIC_DATA]"
select select "10"
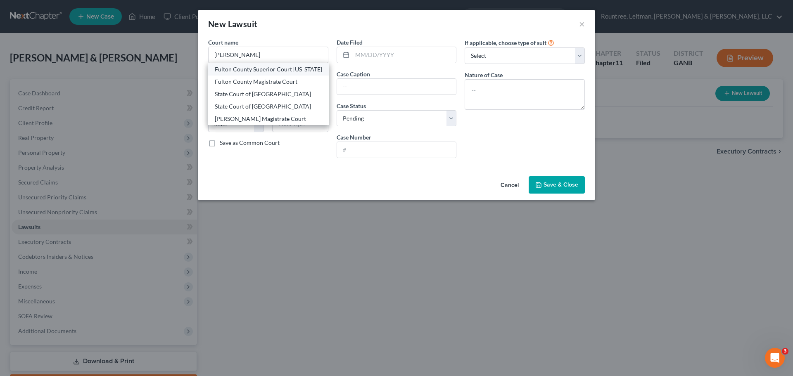
type input "30303"
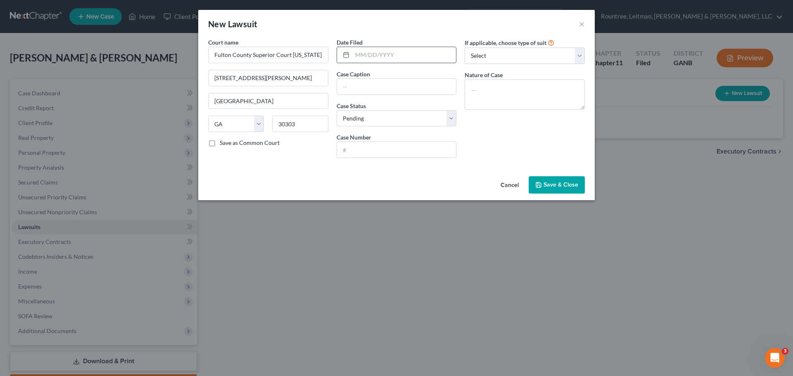
click at [398, 56] on input "text" at bounding box center [404, 55] width 104 height 16
type input "[DATE]"
drag, startPoint x: 402, startPoint y: 55, endPoint x: 214, endPoint y: 45, distance: 188.2
click at [231, 45] on div "Court name * [GEOGRAPHIC_DATA] [US_STATE] [GEOGRAPHIC_DATA][PERSON_NAME] [GEOGR…" at bounding box center [396, 101] width 385 height 127
click at [347, 92] on input "text" at bounding box center [396, 87] width 119 height 16
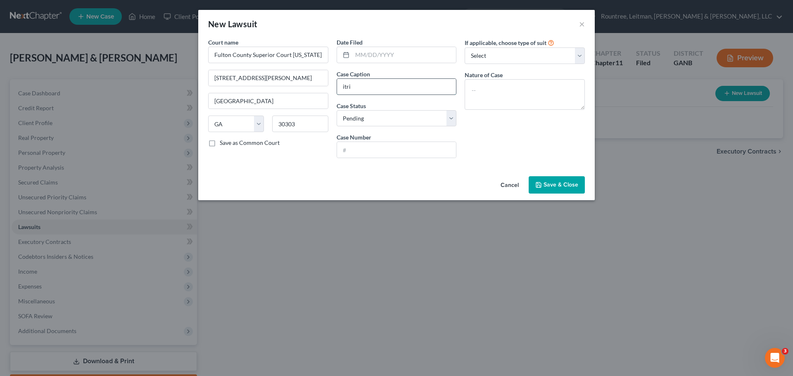
type input "Itria Ventures, LLC [PERSON_NAME] Holdings, LLC, [PERSON_NAME], and [PERSON_NAM…"
click at [399, 154] on input "text" at bounding box center [396, 150] width 119 height 16
type input "25CV007601"
click at [516, 53] on select "Select Repossession Garnishment Foreclosure Attached, Seized, Or Levied Other" at bounding box center [525, 56] width 120 height 17
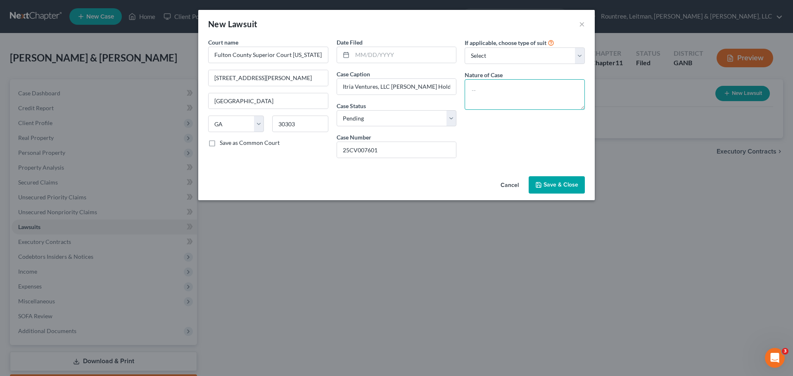
click at [516, 97] on textarea at bounding box center [525, 94] width 120 height 31
type textarea "o"
click at [498, 91] on textarea "o" at bounding box center [525, 94] width 120 height 31
type textarea "Contract"
click at [554, 185] on span "Save & Close" at bounding box center [561, 184] width 35 height 7
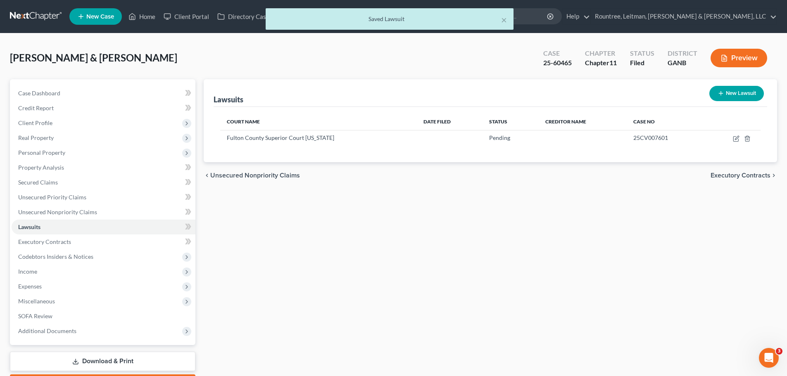
click at [746, 92] on button "New Lawsuit" at bounding box center [736, 93] width 55 height 15
select select "0"
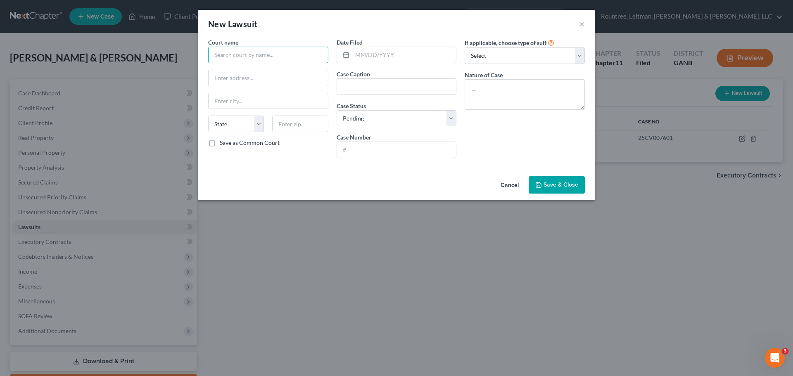
click at [272, 56] on input "text" at bounding box center [268, 55] width 120 height 17
type input "Circuit Court for [GEOGRAPHIC_DATA], [GEOGRAPHIC_DATA]"
type input "`"
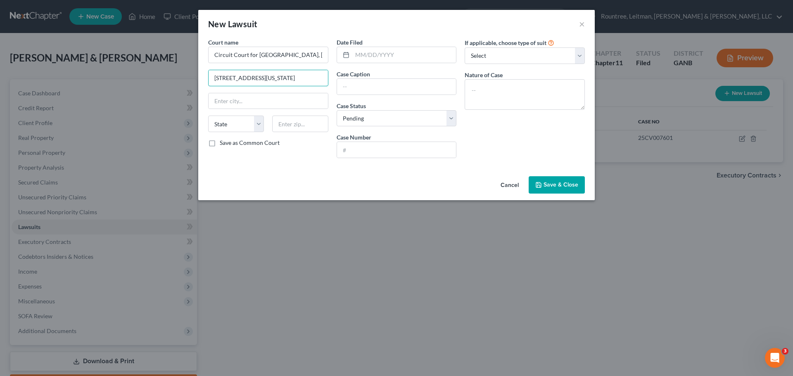
type input "[STREET_ADDRESS][US_STATE]"
type input "20850"
type input "[GEOGRAPHIC_DATA]"
select select "21"
click at [389, 90] on input "text" at bounding box center [396, 87] width 119 height 16
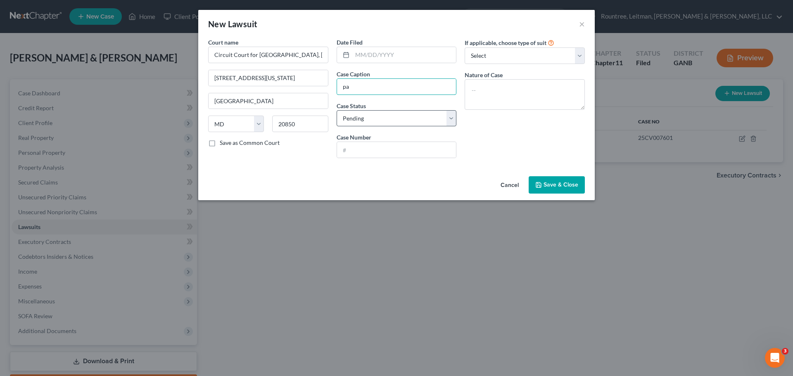
type input "[GEOGRAPHIC_DATA] G, LLC vs [PERSON_NAME] Holdings, LLC and [PERSON_NAME]"
click at [417, 118] on select "Select Pending On Appeal Concluded" at bounding box center [397, 118] width 120 height 17
select select "2"
click at [337, 110] on select "Select Pending On Appeal Concluded" at bounding box center [397, 118] width 120 height 17
click at [417, 153] on input "text" at bounding box center [396, 150] width 119 height 16
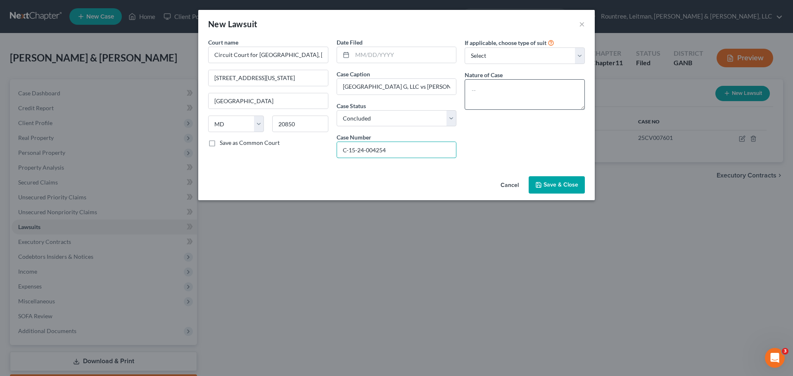
type input "C-15-24-004254"
click at [516, 97] on textarea at bounding box center [525, 94] width 120 height 31
type textarea "Contract"
click at [556, 183] on span "Save & Close" at bounding box center [561, 184] width 35 height 7
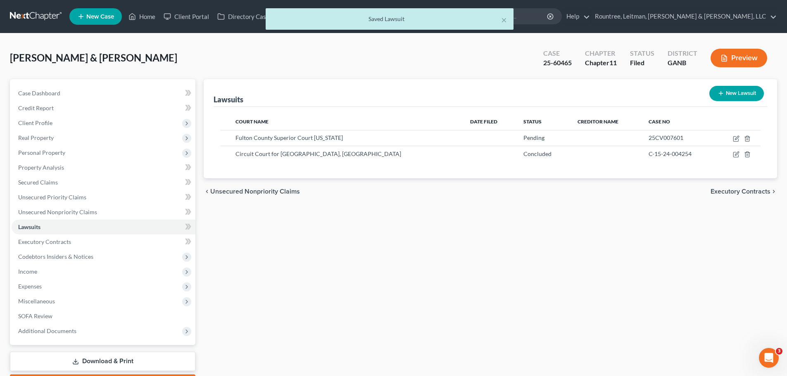
click at [731, 93] on button "New Lawsuit" at bounding box center [736, 93] width 55 height 15
select select "0"
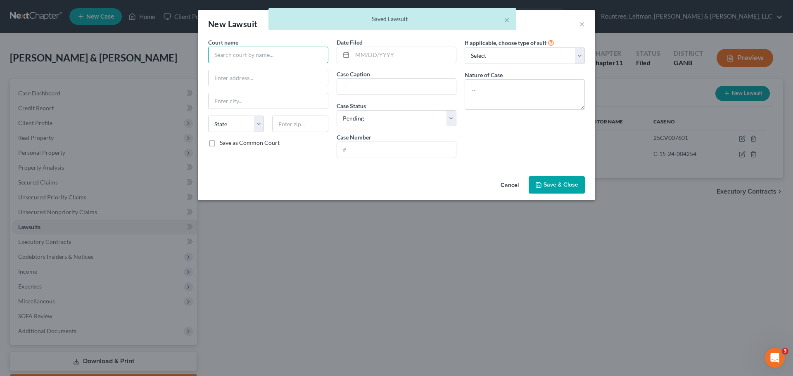
click at [270, 57] on input "text" at bounding box center [268, 55] width 120 height 17
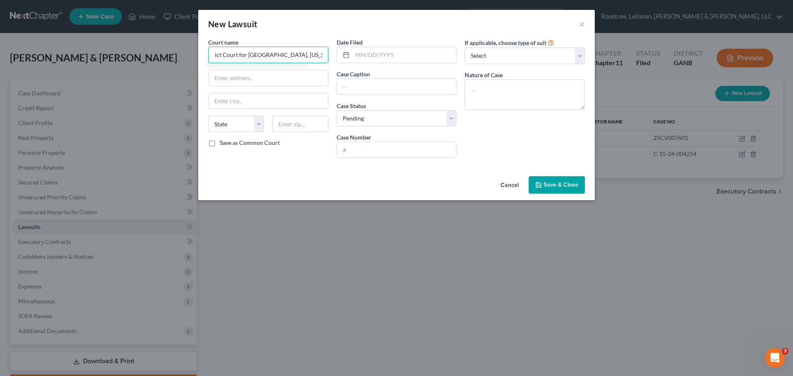
scroll to position [0, 16]
type input "District Court for [GEOGRAPHIC_DATA], [US_STATE]"
type input "`"
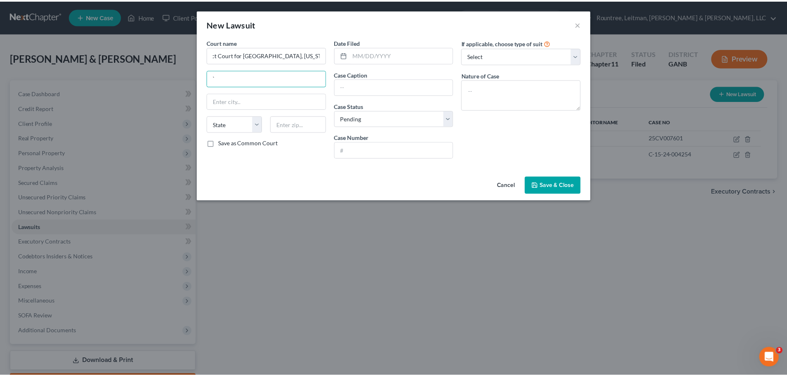
scroll to position [0, 0]
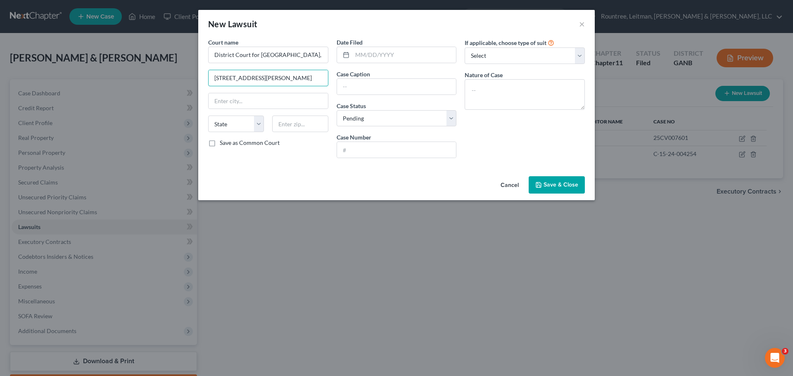
type input "[STREET_ADDRESS][PERSON_NAME]"
type input "[GEOGRAPHIC_DATA]"
select select "21"
type input "20850"
click at [380, 86] on input "text" at bounding box center [396, 87] width 119 height 16
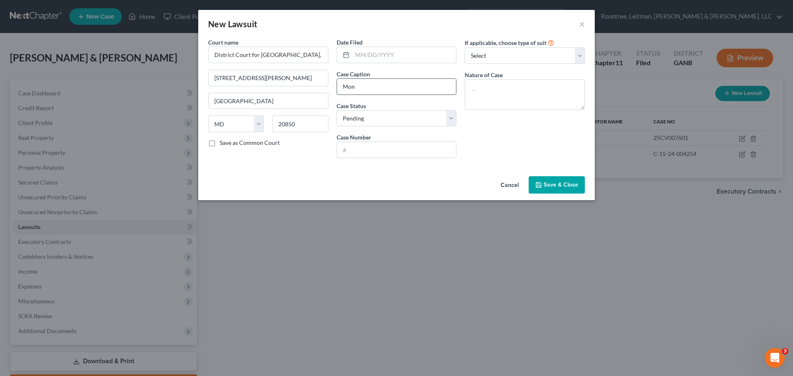
type input "[PERSON_NAME] Village, LLC c/o ARC Management, LLC [PERSON_NAME] Holdings, LLC,…"
click at [399, 118] on select "Select Pending On Appeal Concluded" at bounding box center [397, 118] width 120 height 17
select select "2"
click at [337, 110] on select "Select Pending On Appeal Concluded" at bounding box center [397, 118] width 120 height 17
click at [396, 147] on input "text" at bounding box center [396, 150] width 119 height 16
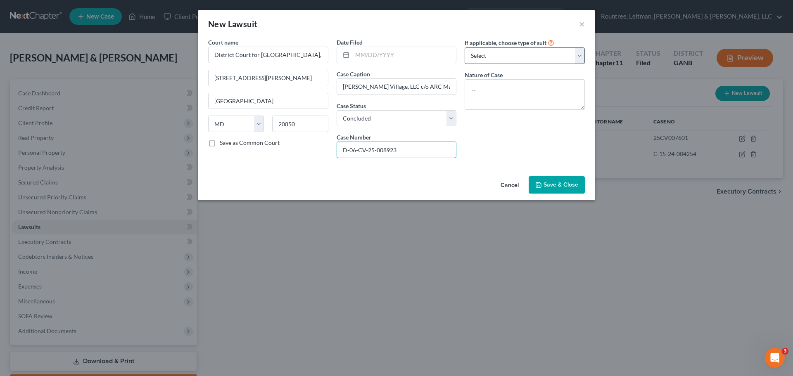
type input "D-06-CV-25-008923"
click at [526, 55] on select "Select Repossession Garnishment Foreclosure Attached, Seized, Or Levied Other" at bounding box center [525, 56] width 120 height 17
click at [527, 55] on select "Select Repossession Garnishment Foreclosure Attached, Seized, Or Levied Other" at bounding box center [525, 56] width 120 height 17
click at [525, 100] on textarea at bounding box center [525, 94] width 120 height 31
type textarea "Contract"
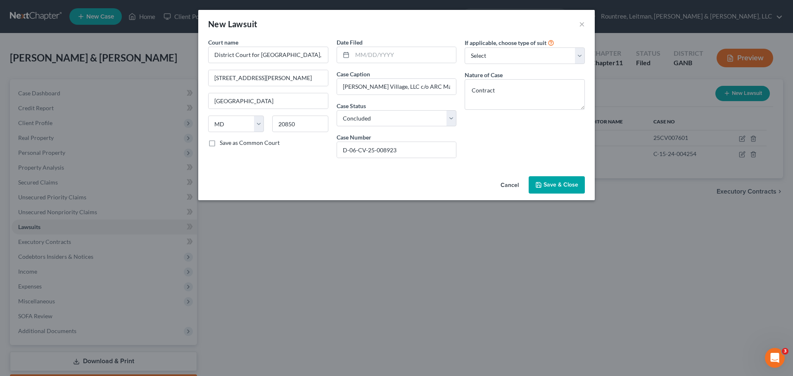
click at [547, 184] on span "Save & Close" at bounding box center [561, 184] width 35 height 7
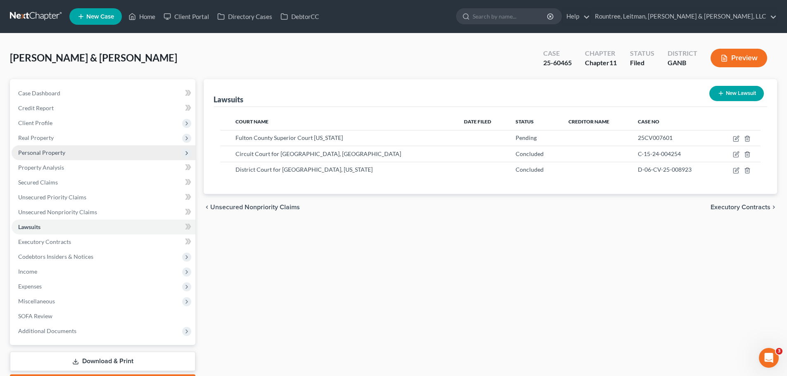
click at [36, 148] on span "Personal Property" at bounding box center [104, 152] width 184 height 15
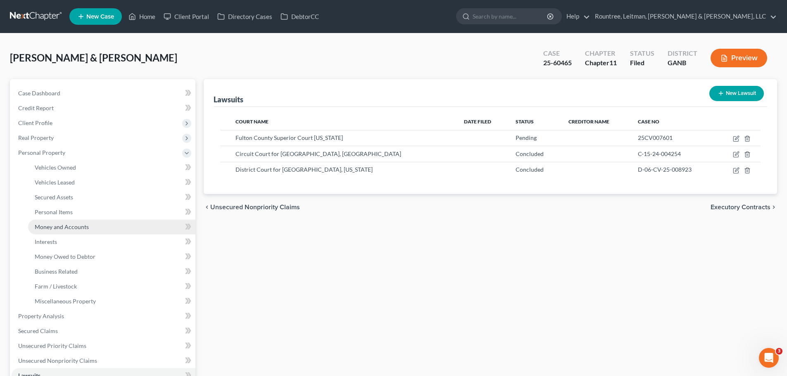
click at [63, 227] on span "Money and Accounts" at bounding box center [62, 226] width 54 height 7
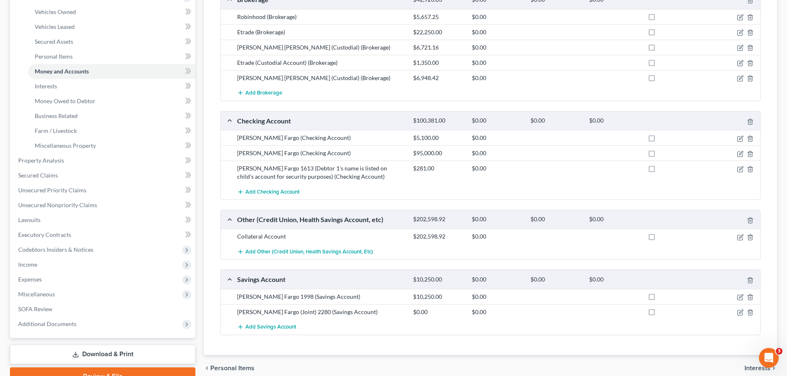
scroll to position [165, 0]
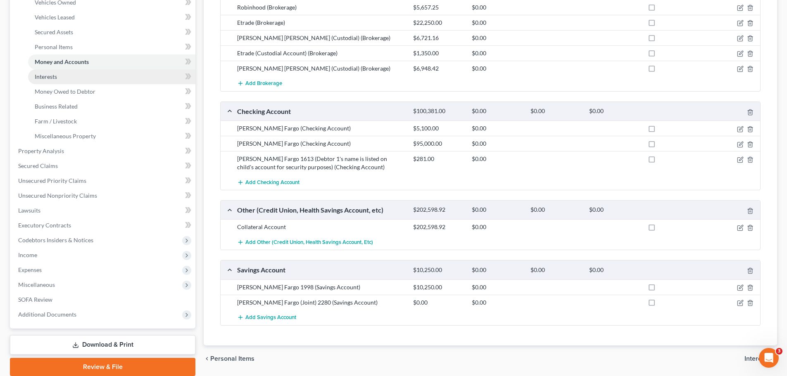
click at [54, 78] on span "Interests" at bounding box center [46, 76] width 22 height 7
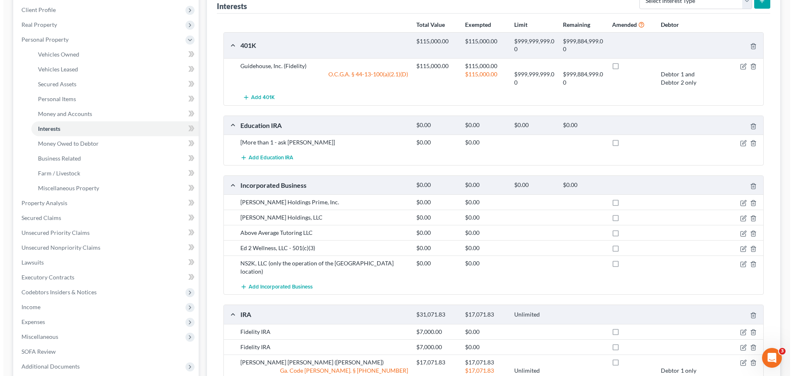
scroll to position [124, 0]
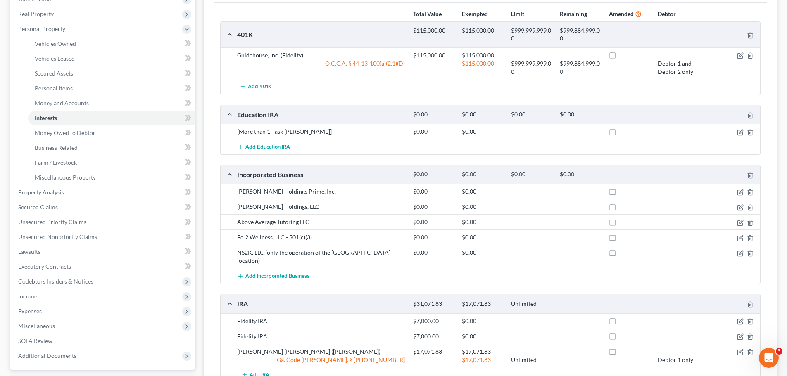
click at [736, 131] on div at bounding box center [731, 132] width 59 height 8
click at [738, 132] on icon "button" at bounding box center [740, 132] width 7 height 7
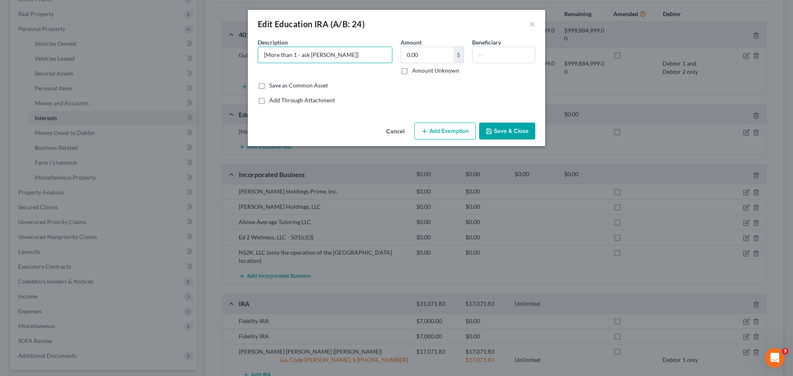
drag, startPoint x: 359, startPoint y: 58, endPoint x: 115, endPoint y: 52, distance: 244.2
click at [115, 52] on div "Edit Education IRA (A/B: 24) × An exemption set must first be selected from the…" at bounding box center [396, 188] width 793 height 376
type input "Path2College 529 Plan"
type input "38,581.21"
click at [499, 50] on input "text" at bounding box center [504, 55] width 62 height 16
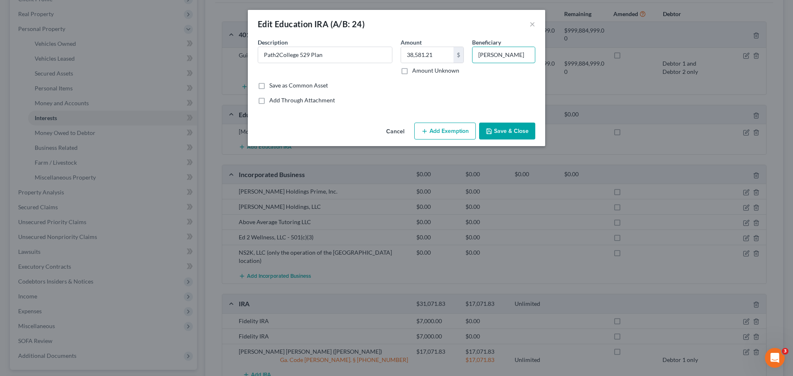
type input "[PERSON_NAME]"
click at [451, 129] on button "Add Exemption" at bounding box center [445, 131] width 62 height 17
select select "2"
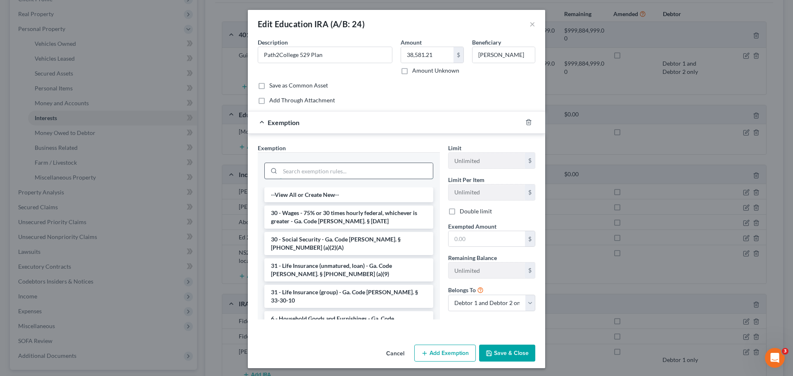
click at [405, 168] on input "search" at bounding box center [356, 171] width 153 height 16
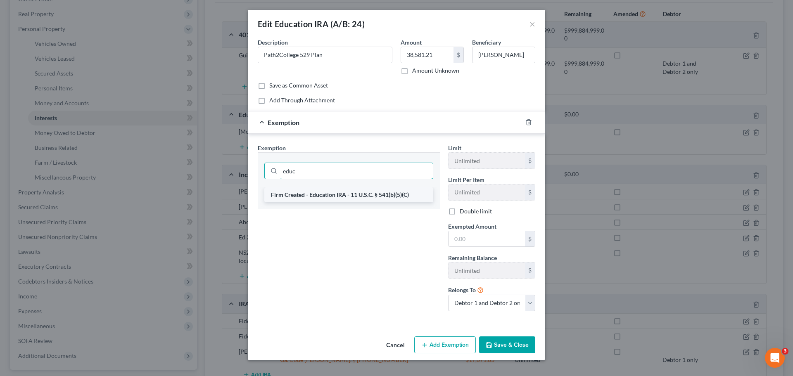
type input "educ"
click at [366, 198] on li "Firm Created - Education IRA - 11 U.S.C. § 541(b)(5)(C)" at bounding box center [348, 195] width 169 height 15
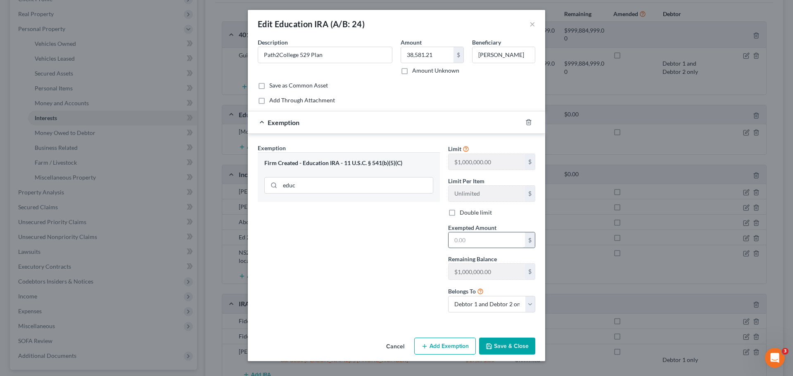
click at [495, 238] on input "text" at bounding box center [487, 241] width 76 height 16
type input "38,581.21"
click at [529, 305] on select "Debtor 1 only Debtor 2 only Debtor 1 and Debtor 2 only" at bounding box center [491, 304] width 87 height 17
select select "1"
click at [448, 296] on select "Debtor 1 only Debtor 2 only Debtor 1 and Debtor 2 only" at bounding box center [491, 304] width 87 height 17
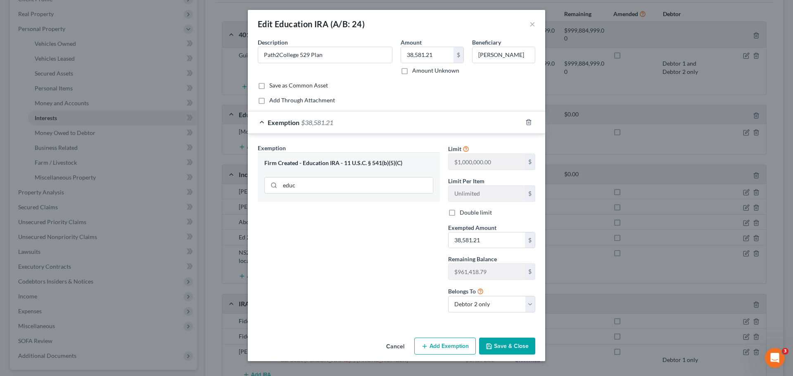
click at [508, 347] on button "Save & Close" at bounding box center [507, 346] width 56 height 17
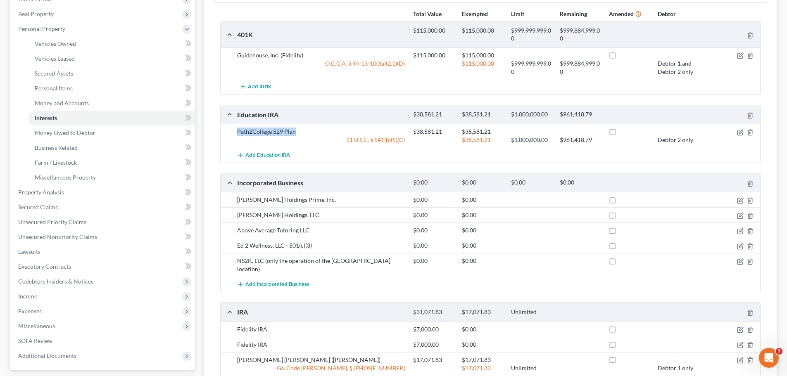
drag, startPoint x: 235, startPoint y: 131, endPoint x: 308, endPoint y: 135, distance: 72.8
click at [308, 135] on div "Path2College 529 Plan" at bounding box center [321, 132] width 176 height 8
copy div "Path2College 529 Plan"
click at [269, 154] on span "Add Education IRA" at bounding box center [267, 155] width 45 height 7
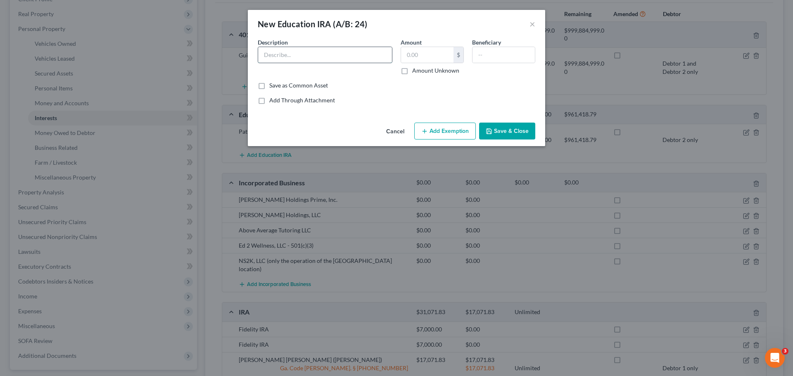
click at [283, 57] on input "text" at bounding box center [325, 55] width 134 height 16
type input "Ccholar's Edge 529"
click at [442, 52] on input "text" at bounding box center [427, 55] width 52 height 16
type input "78,657.22"
click at [509, 50] on input "text" at bounding box center [504, 55] width 62 height 16
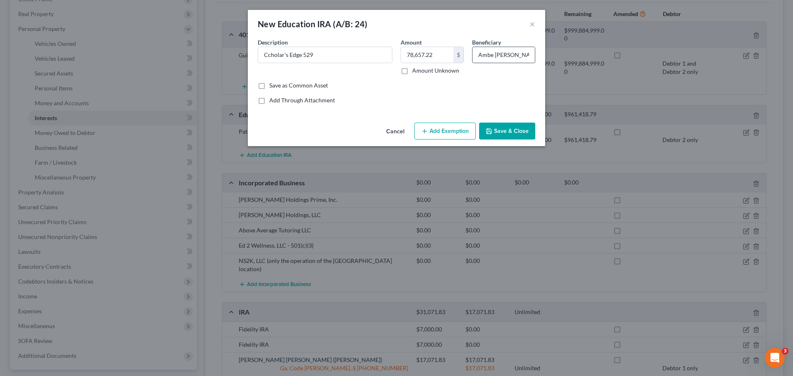
scroll to position [0, 2]
type input "Ambe [PERSON_NAME]"
click at [456, 127] on button "Add Exemption" at bounding box center [445, 131] width 62 height 17
select select "2"
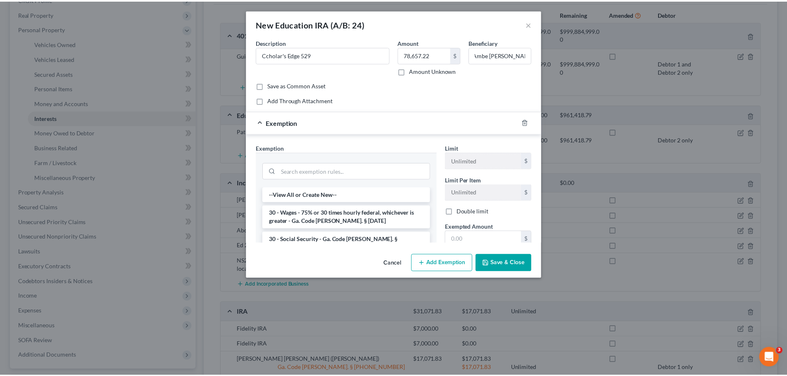
scroll to position [0, 0]
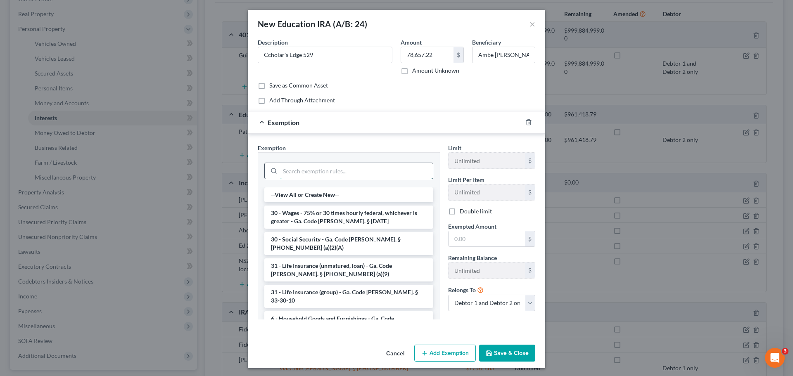
click at [342, 172] on input "search" at bounding box center [356, 171] width 153 height 16
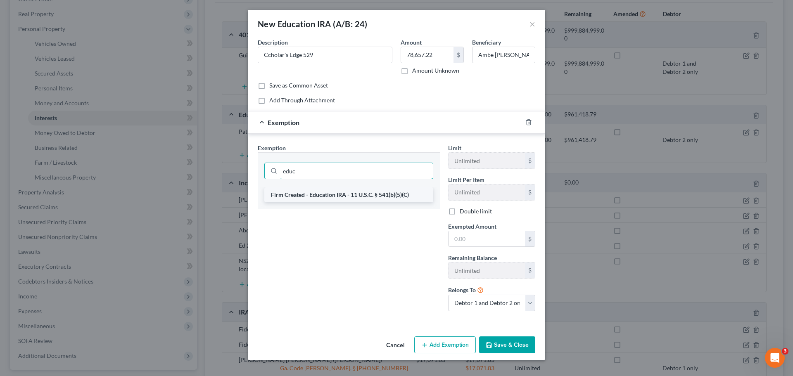
type input "educ"
click at [349, 192] on li "Firm Created - Education IRA - 11 U.S.C. § 541(b)(5)(C)" at bounding box center [348, 195] width 169 height 15
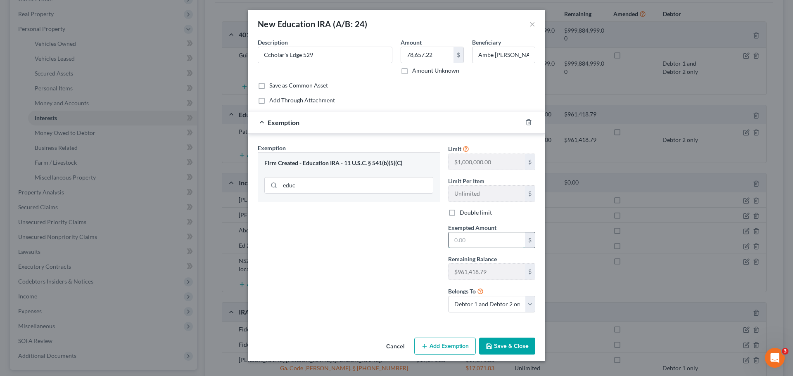
click at [466, 239] on input "text" at bounding box center [487, 241] width 76 height 16
type input "78,657.22"
click at [526, 305] on select "Debtor 1 only Debtor 2 only Debtor 1 and Debtor 2 only" at bounding box center [491, 304] width 87 height 17
select select "1"
click at [448, 296] on select "Debtor 1 only Debtor 2 only Debtor 1 and Debtor 2 only" at bounding box center [491, 304] width 87 height 17
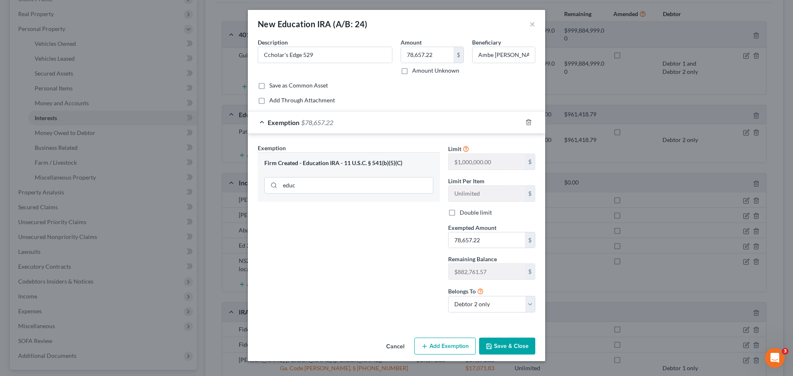
click at [499, 343] on button "Save & Close" at bounding box center [507, 346] width 56 height 17
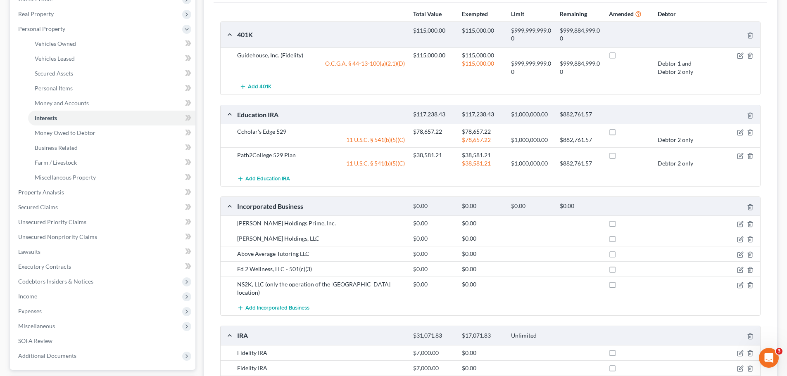
click at [272, 178] on span "Add Education IRA" at bounding box center [267, 179] width 45 height 7
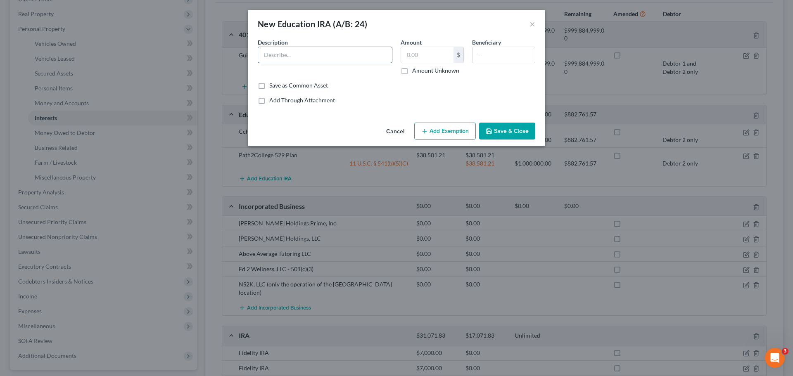
click at [323, 55] on input "text" at bounding box center [325, 55] width 134 height 16
paste input "Path2College 529 Plan"
type input "Path2College 529 Plan"
click at [426, 54] on input "text" at bounding box center [427, 55] width 52 height 16
type input "491.02"
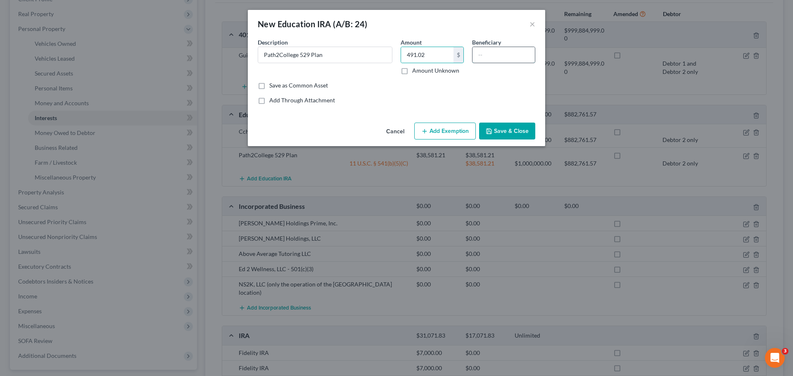
click at [490, 57] on input "text" at bounding box center [504, 55] width 62 height 16
type input "[PERSON_NAME]"
click at [438, 133] on button "Add Exemption" at bounding box center [445, 131] width 62 height 17
select select "2"
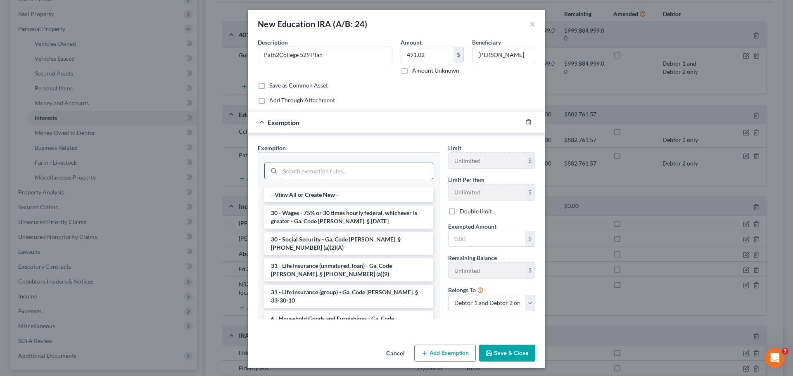
click at [366, 175] on input "search" at bounding box center [356, 171] width 153 height 16
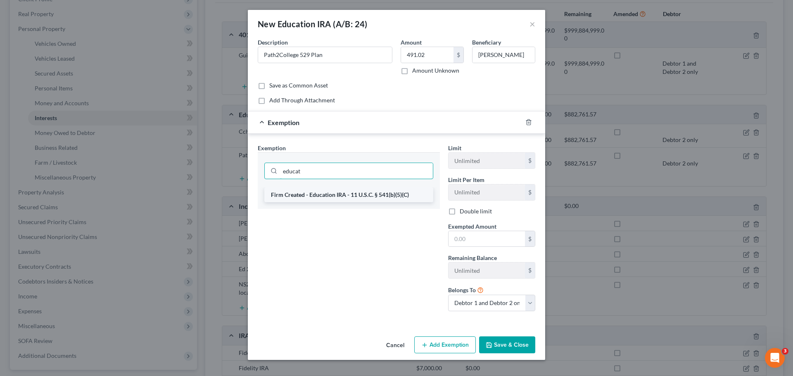
type input "educat"
click at [364, 194] on li "Firm Created - Education IRA - 11 U.S.C. § 541(b)(5)(C)" at bounding box center [348, 195] width 169 height 15
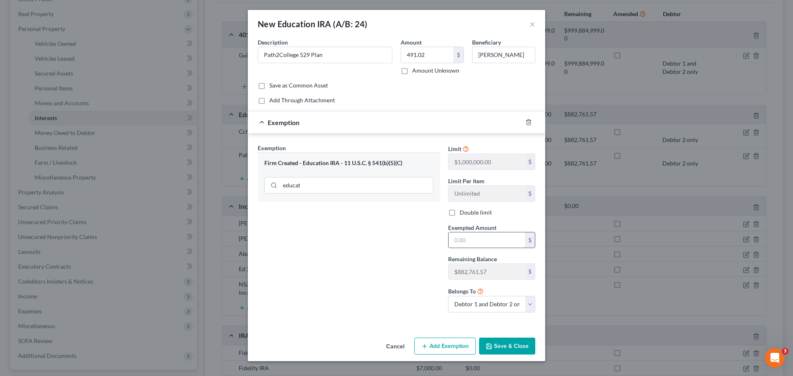
click at [489, 241] on input "text" at bounding box center [487, 241] width 76 height 16
type input "491.02"
drag, startPoint x: 507, startPoint y: 289, endPoint x: 509, endPoint y: 306, distance: 16.6
click at [507, 290] on div "Belongs To * Debtor 1 only Debtor 2 only Debtor 1 and Debtor 2 only" at bounding box center [491, 300] width 95 height 26
click at [509, 308] on select "Debtor 1 only Debtor 2 only Debtor 1 and Debtor 2 only" at bounding box center [491, 304] width 87 height 17
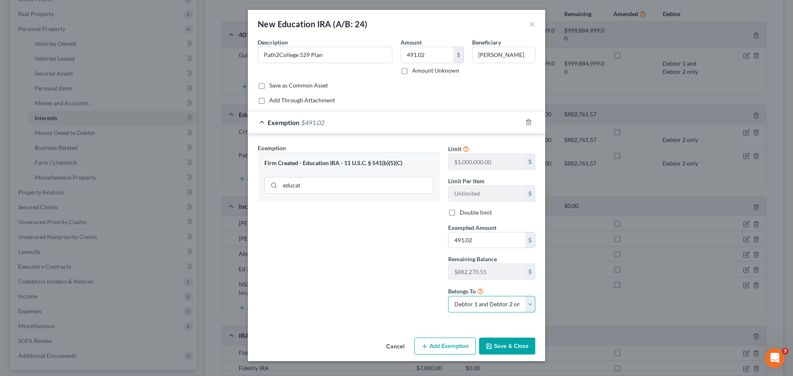
select select "1"
click at [448, 296] on select "Debtor 1 only Debtor 2 only Debtor 1 and Debtor 2 only" at bounding box center [491, 304] width 87 height 17
click at [512, 347] on button "Save & Close" at bounding box center [507, 346] width 56 height 17
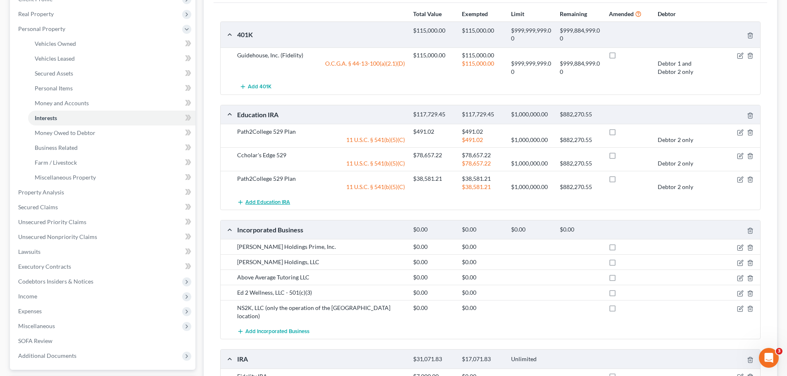
click at [267, 202] on span "Add Education IRA" at bounding box center [267, 202] width 45 height 7
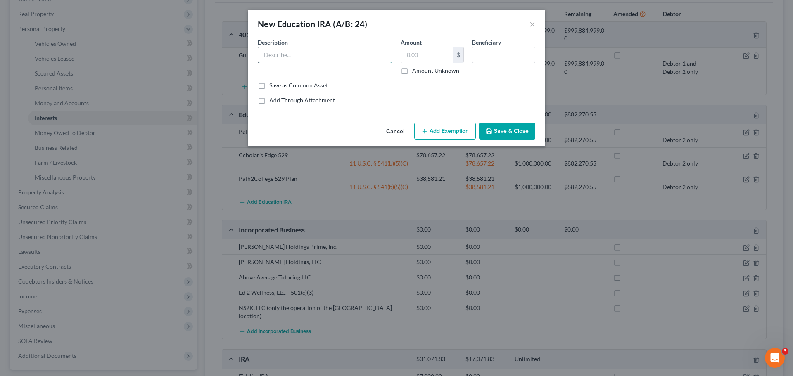
click at [299, 57] on input "text" at bounding box center [325, 55] width 134 height 16
paste input "Path2College 529 Plan"
type input "Path2College 529 Plan"
click at [441, 55] on input "text" at bounding box center [427, 55] width 52 height 16
type input "17,575.90"
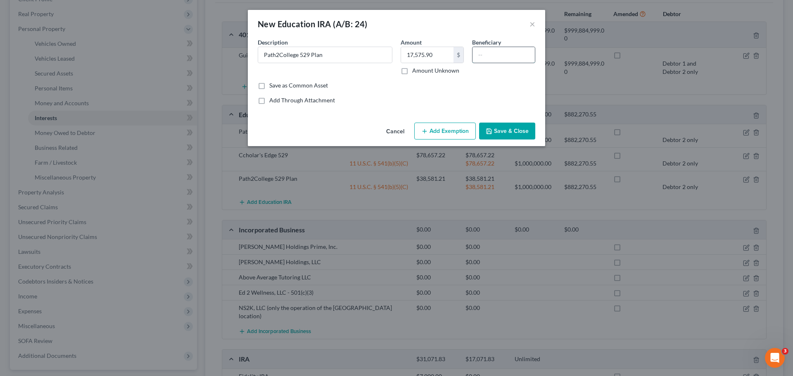
click at [490, 59] on input "text" at bounding box center [504, 55] width 62 height 16
type input "[PERSON_NAME]"
click at [430, 131] on button "Add Exemption" at bounding box center [445, 131] width 62 height 17
select select "2"
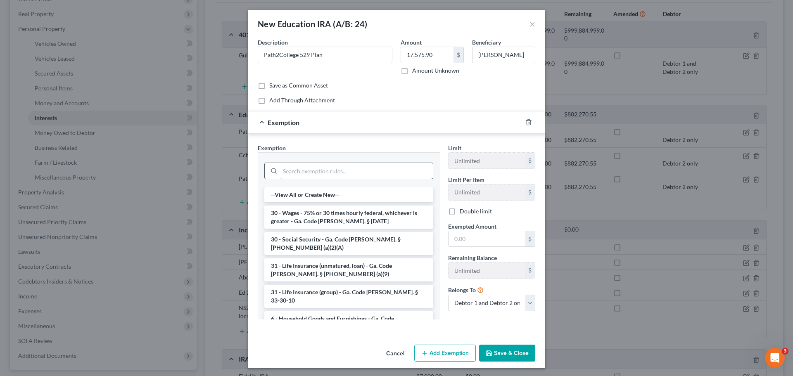
click at [335, 169] on input "search" at bounding box center [356, 171] width 153 height 16
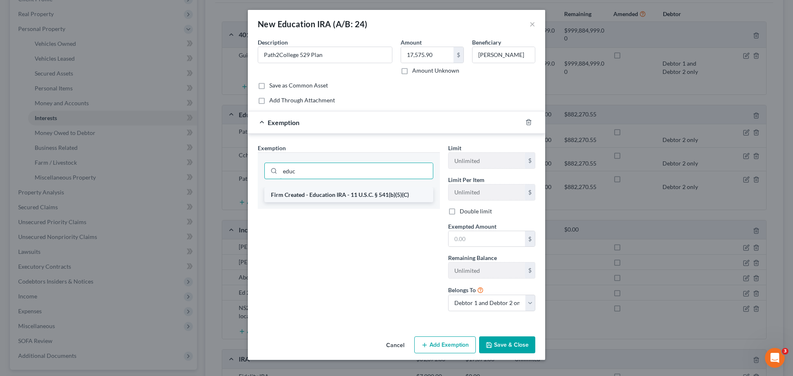
type input "educ"
click at [320, 196] on li "Firm Created - Education IRA - 11 U.S.C. § 541(b)(5)(C)" at bounding box center [348, 195] width 169 height 15
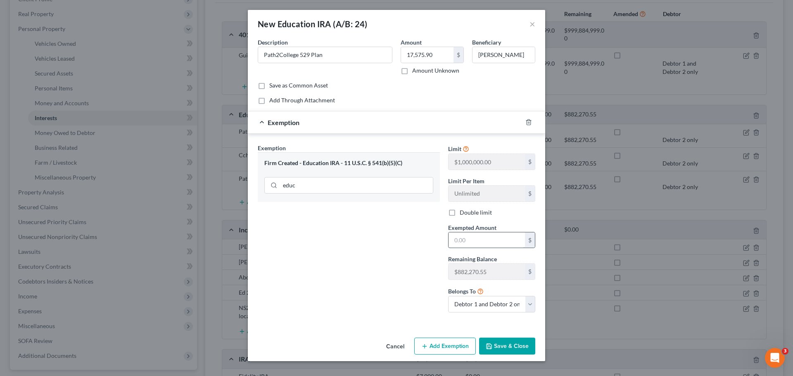
click at [483, 240] on input "text" at bounding box center [487, 241] width 76 height 16
type input "17,575.90"
click at [473, 307] on select "Debtor 1 only Debtor 2 only Debtor 1 and Debtor 2 only" at bounding box center [491, 304] width 87 height 17
select select "1"
click at [448, 296] on select "Debtor 1 only Debtor 2 only Debtor 1 and Debtor 2 only" at bounding box center [491, 304] width 87 height 17
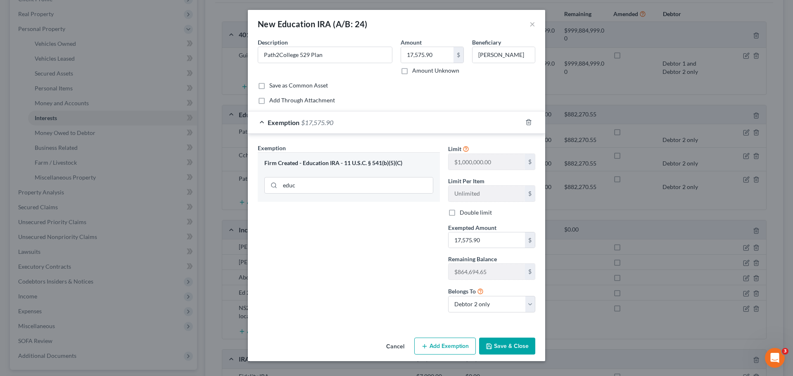
click at [506, 347] on button "Save & Close" at bounding box center [507, 346] width 56 height 17
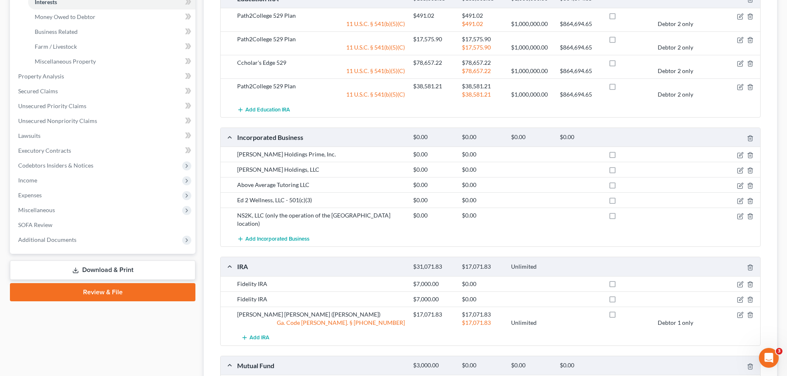
scroll to position [248, 0]
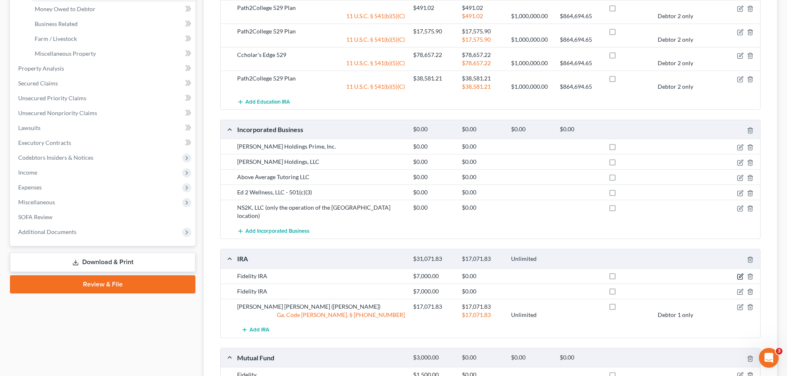
click at [741, 274] on icon "button" at bounding box center [741, 276] width 4 height 4
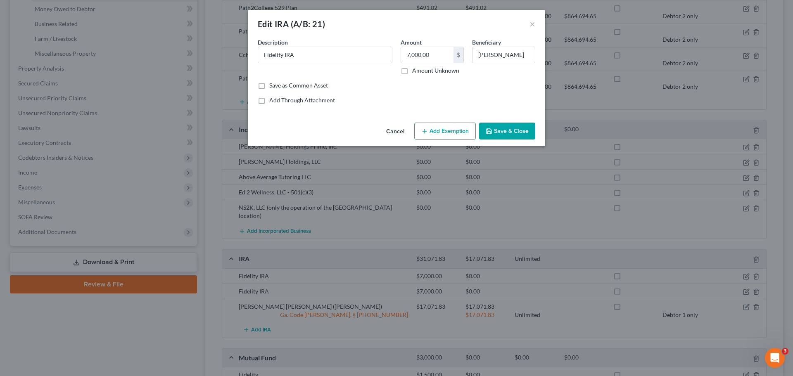
click at [438, 131] on button "Add Exemption" at bounding box center [445, 131] width 62 height 17
select select "2"
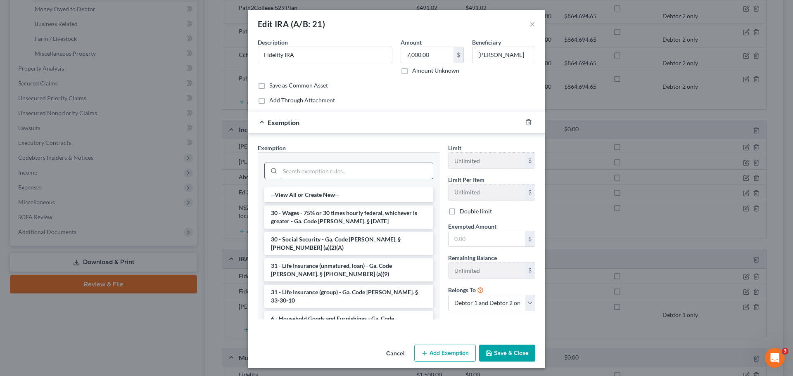
click at [298, 172] on input "search" at bounding box center [356, 171] width 153 height 16
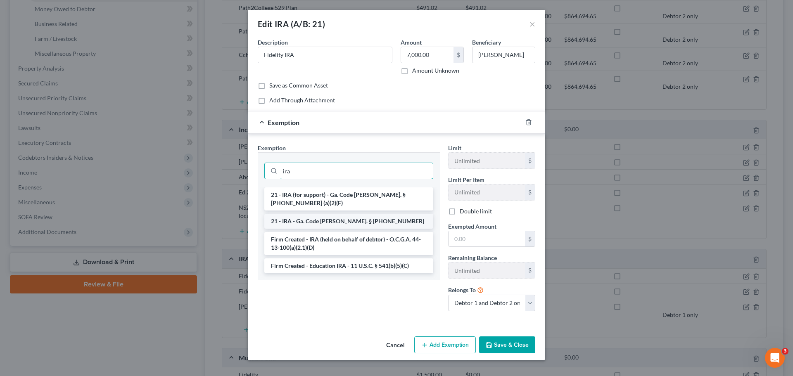
type input "ira"
click at [342, 214] on li "21 - IRA - Ga. Code [PERSON_NAME]. § [PHONE_NUMBER]" at bounding box center [348, 221] width 169 height 15
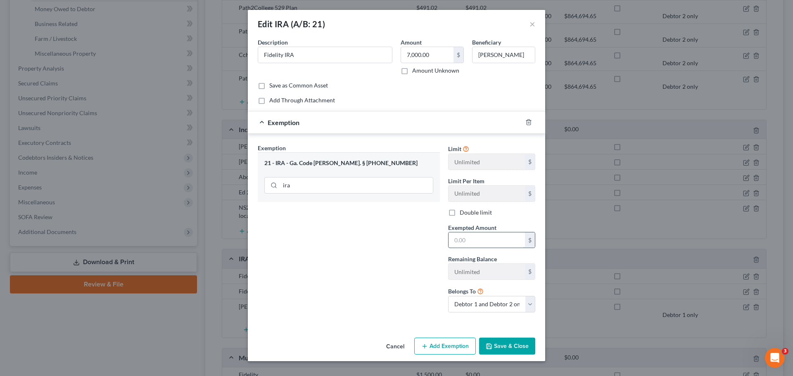
click at [475, 239] on input "text" at bounding box center [487, 241] width 76 height 16
type input "7,000.00"
click at [527, 304] on select "Debtor 1 only Debtor 2 only Debtor 1 and Debtor 2 only" at bounding box center [491, 304] width 87 height 17
select select "0"
click at [448, 296] on select "Debtor 1 only Debtor 2 only Debtor 1 and Debtor 2 only" at bounding box center [491, 304] width 87 height 17
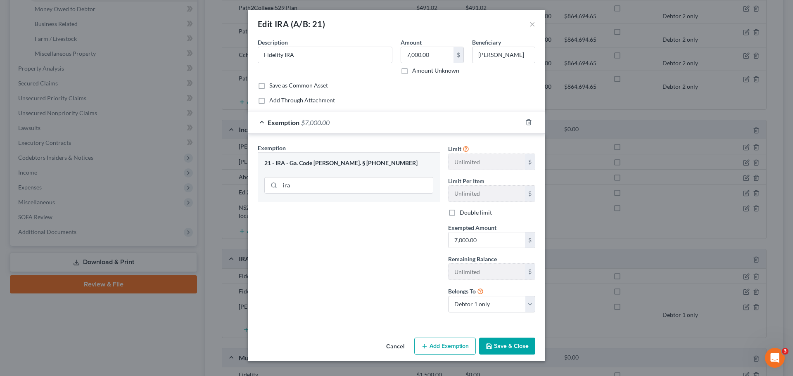
click at [511, 344] on button "Save & Close" at bounding box center [507, 346] width 56 height 17
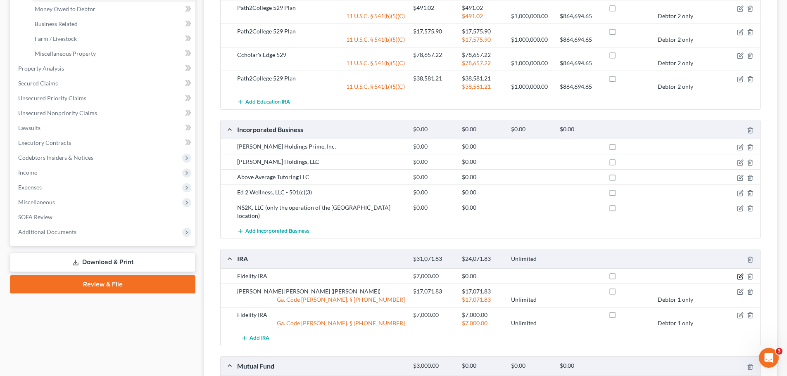
click at [742, 274] on icon "button" at bounding box center [741, 276] width 4 height 4
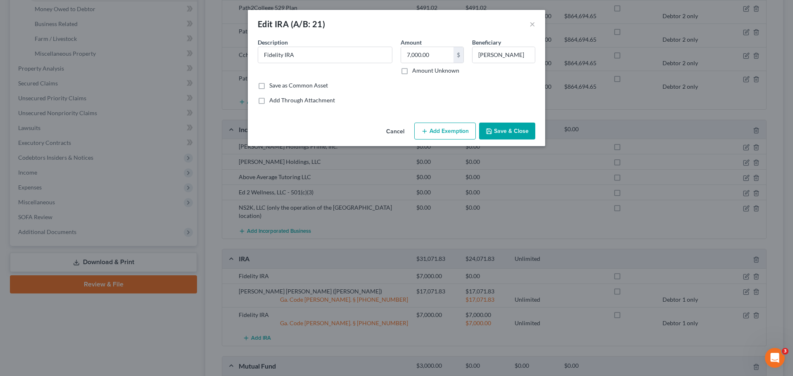
click at [448, 132] on button "Add Exemption" at bounding box center [445, 131] width 62 height 17
select select "2"
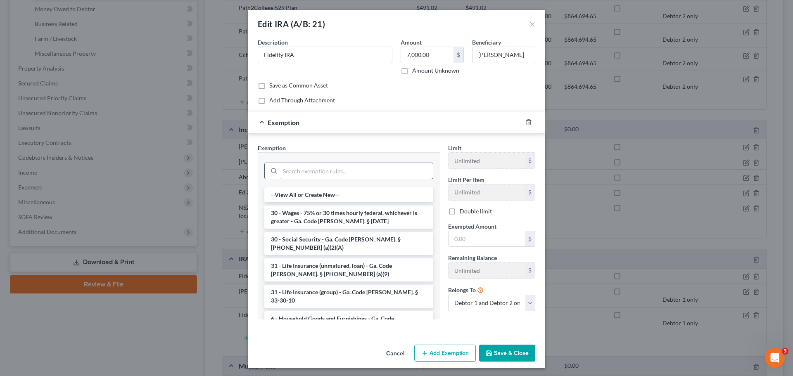
click at [315, 173] on input "search" at bounding box center [356, 171] width 153 height 16
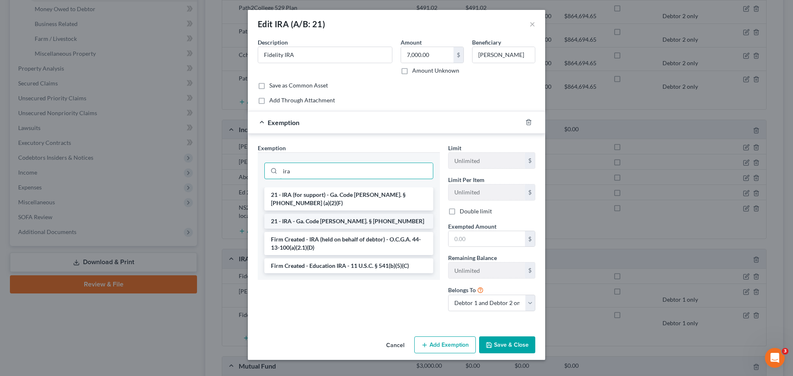
type input "ira"
click at [319, 214] on li "21 - IRA - Ga. Code [PERSON_NAME]. § [PHONE_NUMBER]" at bounding box center [348, 221] width 169 height 15
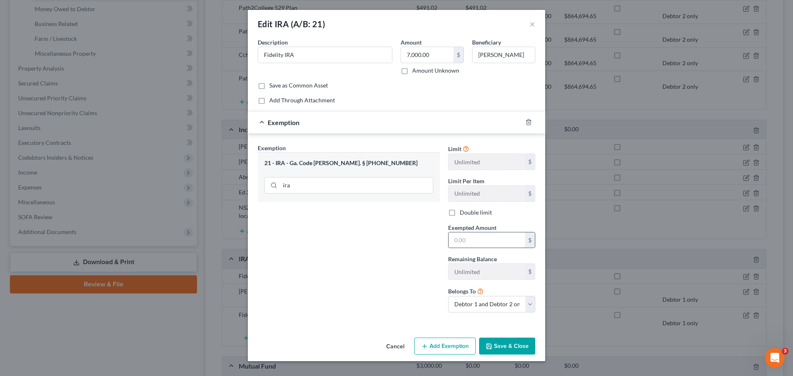
click at [487, 240] on input "text" at bounding box center [487, 241] width 76 height 16
type input "7,000.00"
click at [530, 304] on select "Debtor 1 only Debtor 2 only Debtor 1 and Debtor 2 only" at bounding box center [491, 304] width 87 height 17
select select "1"
click at [448, 296] on select "Debtor 1 only Debtor 2 only Debtor 1 and Debtor 2 only" at bounding box center [491, 304] width 87 height 17
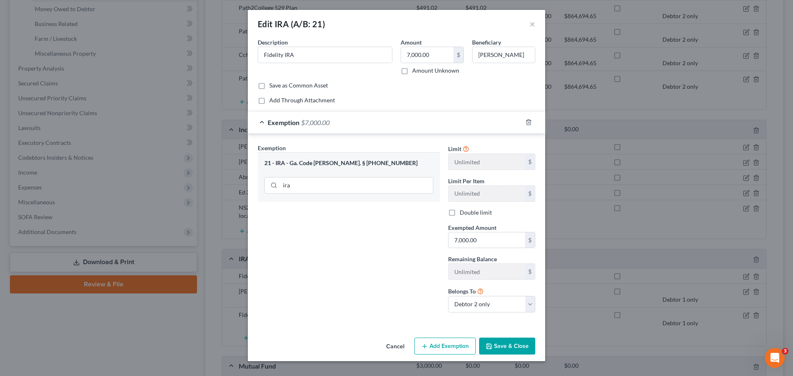
click at [502, 345] on button "Save & Close" at bounding box center [507, 346] width 56 height 17
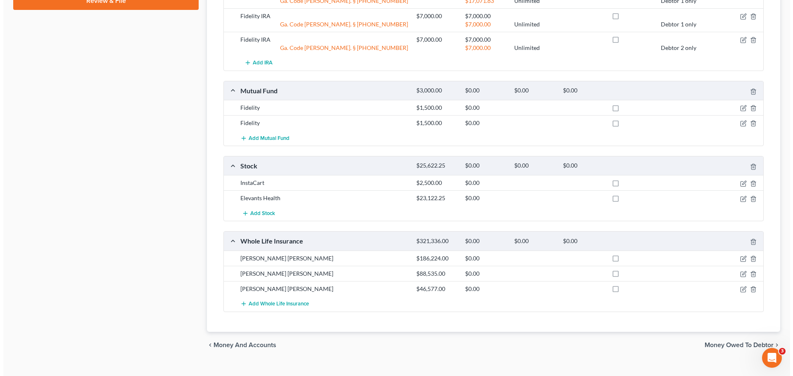
scroll to position [537, 0]
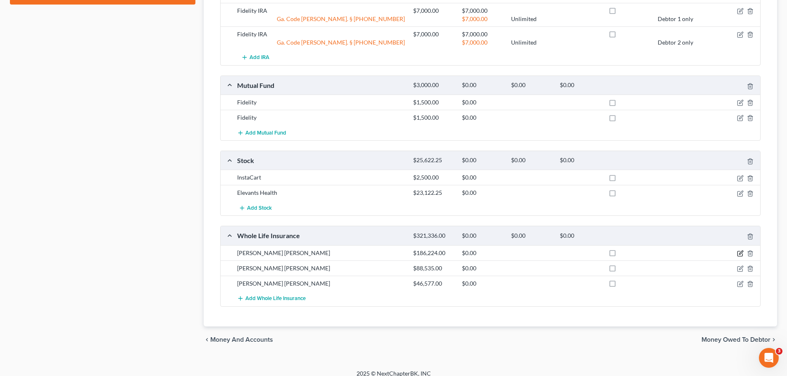
click at [739, 250] on icon "button" at bounding box center [740, 253] width 7 height 7
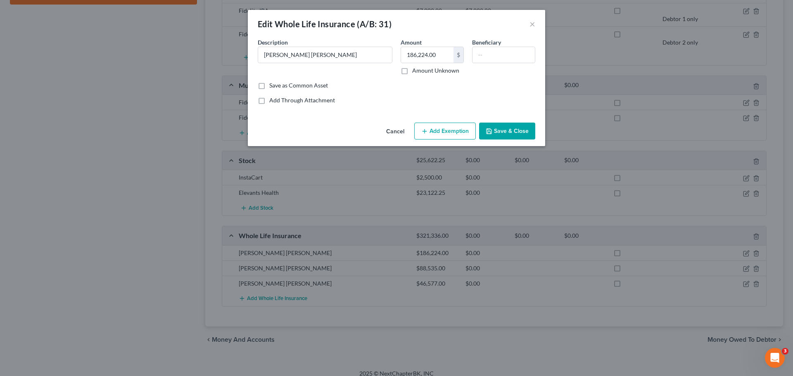
click at [459, 135] on button "Add Exemption" at bounding box center [445, 131] width 62 height 17
select select "2"
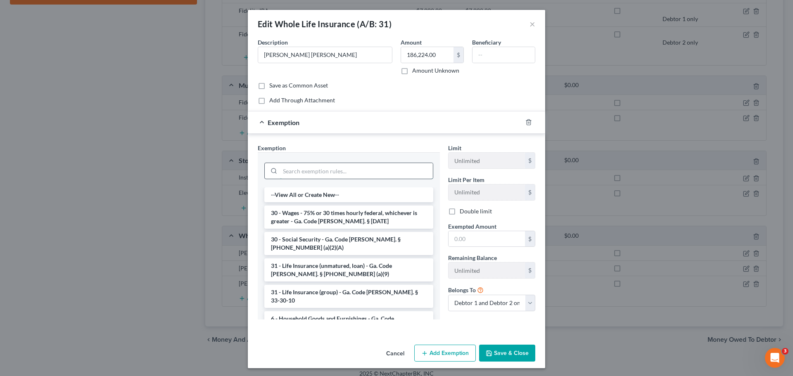
click at [359, 166] on input "search" at bounding box center [356, 171] width 153 height 16
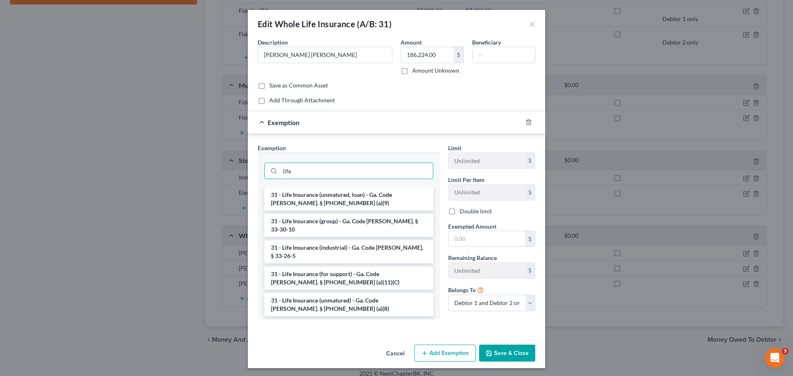
type input "life"
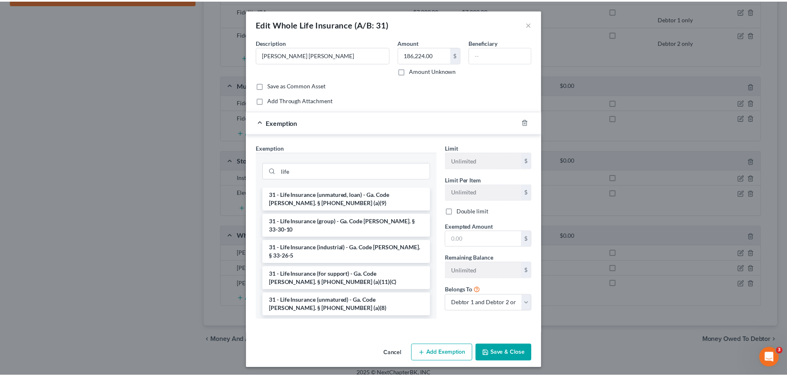
scroll to position [5, 0]
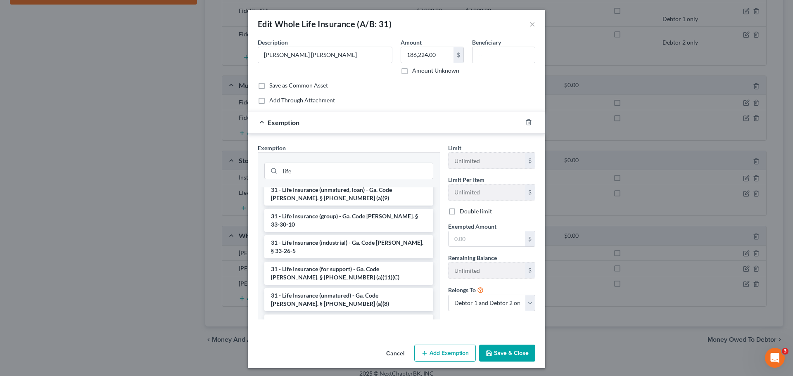
click at [506, 351] on button "Save & Close" at bounding box center [507, 353] width 56 height 17
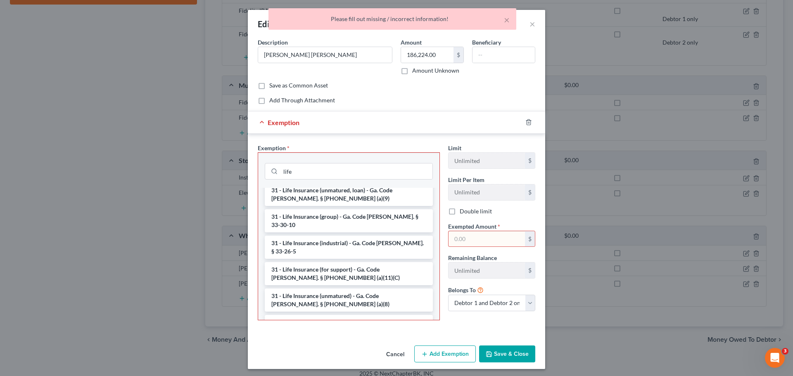
click at [394, 355] on button "Cancel" at bounding box center [395, 355] width 31 height 17
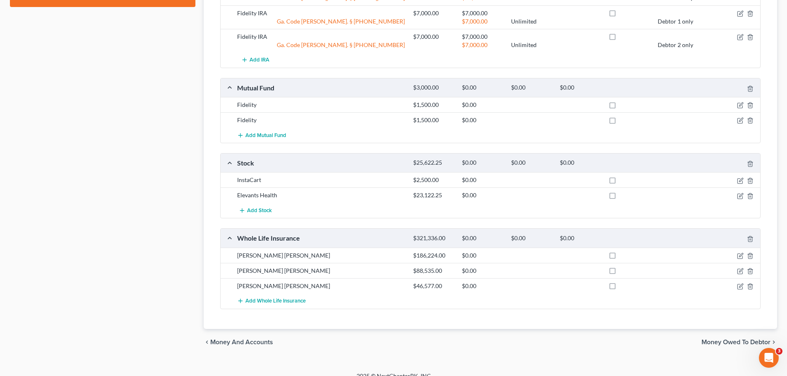
scroll to position [537, 0]
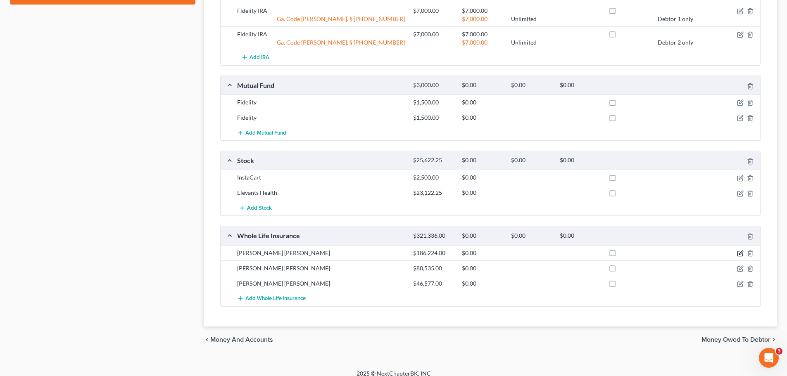
click at [738, 250] on icon "button" at bounding box center [740, 253] width 7 height 7
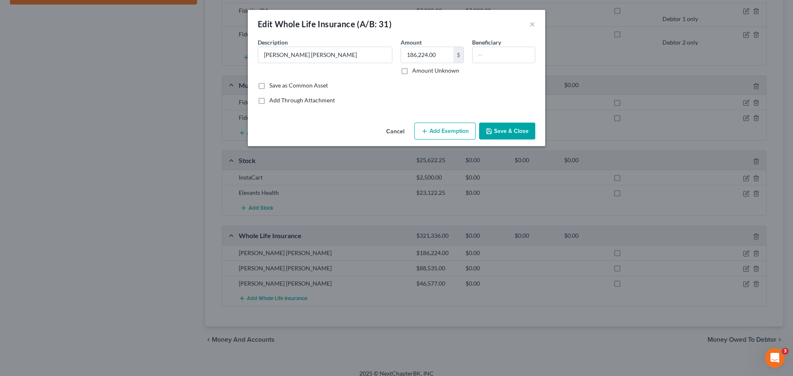
click at [442, 133] on button "Add Exemption" at bounding box center [445, 131] width 62 height 17
select select "2"
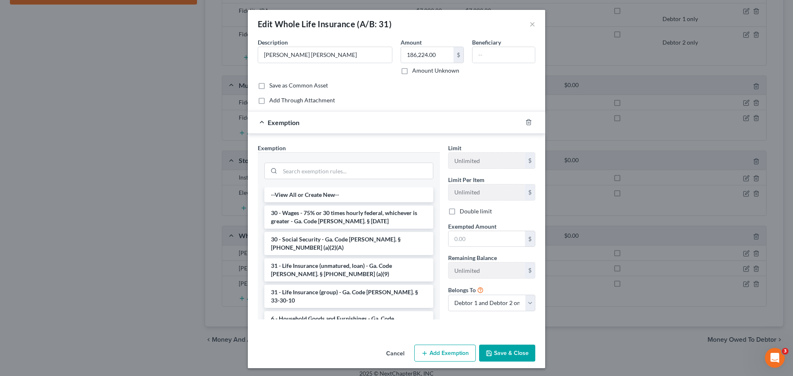
click at [399, 354] on button "Cancel" at bounding box center [395, 354] width 31 height 17
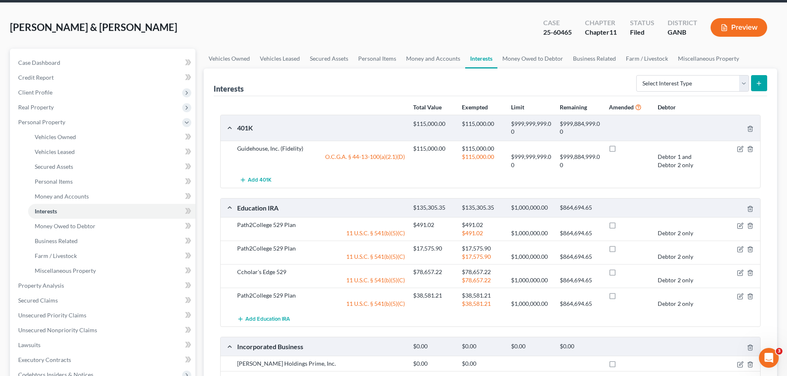
scroll to position [0, 0]
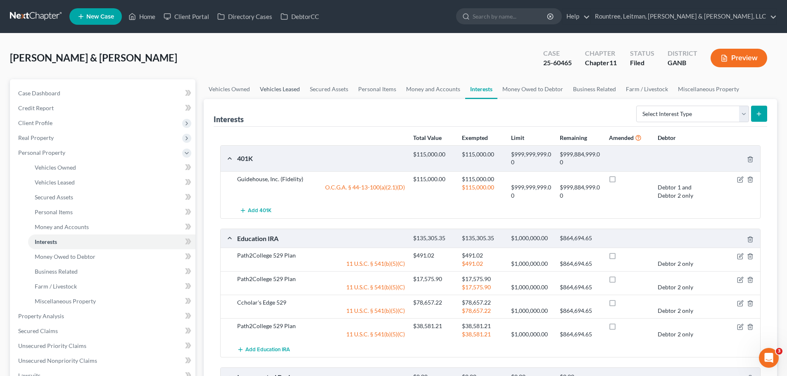
click at [278, 83] on link "Vehicles Leased" at bounding box center [280, 89] width 50 height 20
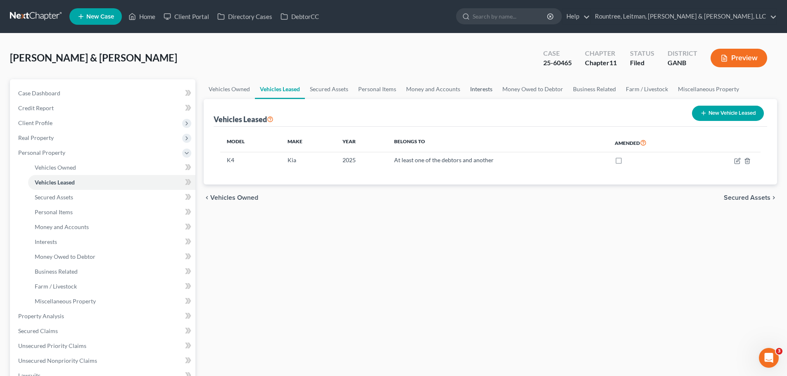
click at [479, 88] on link "Interests" at bounding box center [481, 89] width 32 height 20
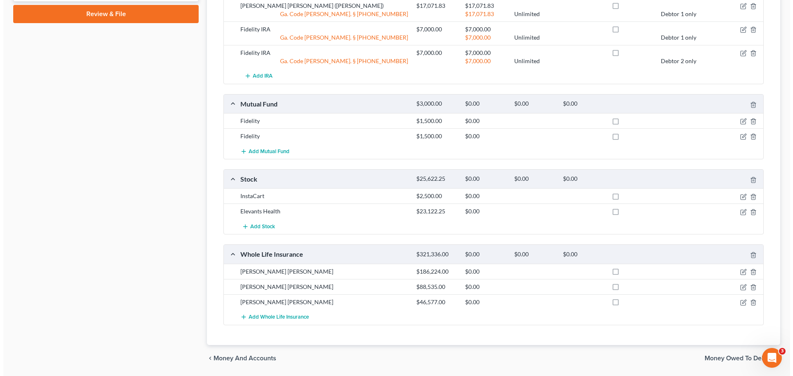
scroll to position [537, 0]
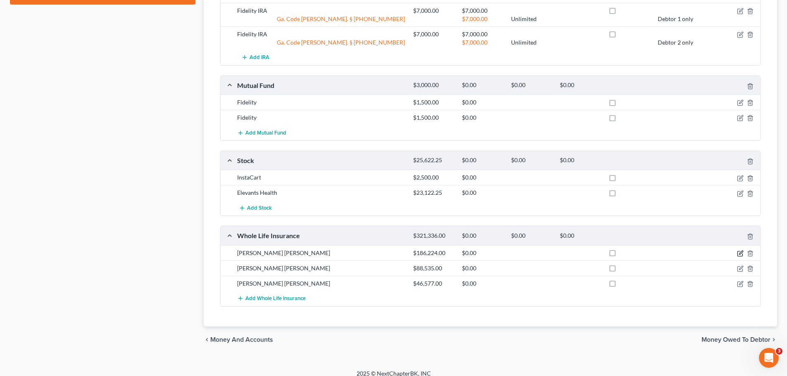
click at [741, 250] on icon "button" at bounding box center [740, 253] width 7 height 7
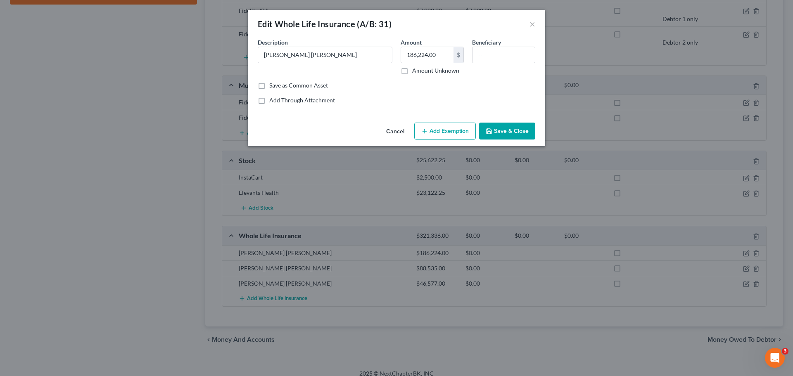
click at [440, 130] on button "Add Exemption" at bounding box center [445, 131] width 62 height 17
select select "2"
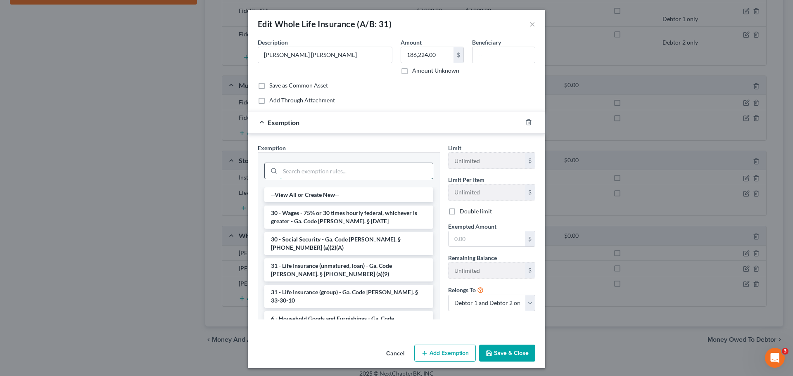
click at [326, 167] on input "search" at bounding box center [356, 171] width 153 height 16
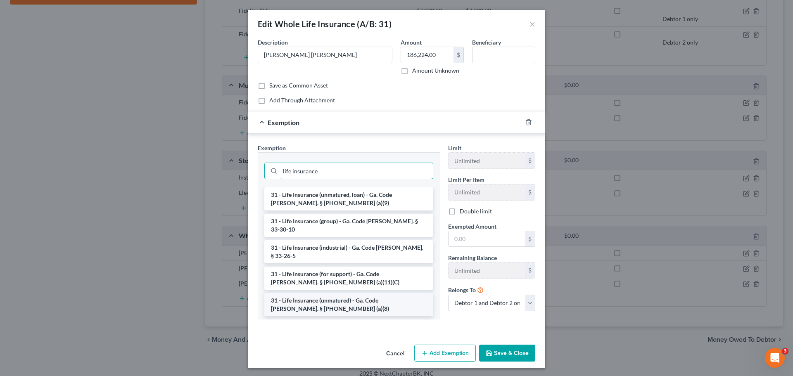
type input "life insurance"
click at [325, 293] on li "31 - Life Insurance (unmatured) - Ga. Code [PERSON_NAME]. § [PHONE_NUMBER] (a)(…" at bounding box center [348, 304] width 169 height 23
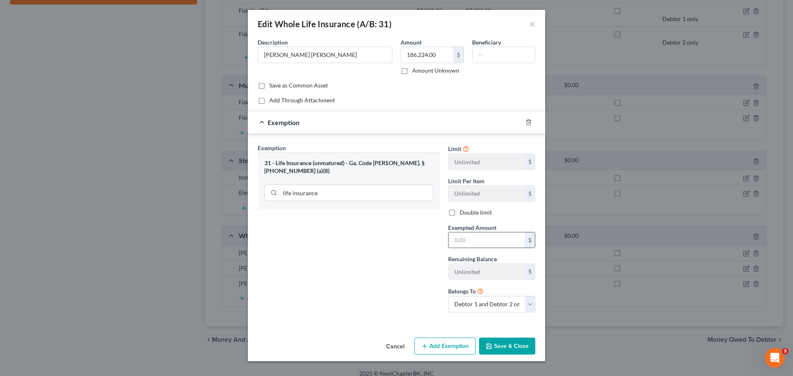
click at [494, 238] on input "text" at bounding box center [487, 241] width 76 height 16
type input "2,000.00"
click at [449, 345] on button "Add Exemption" at bounding box center [445, 346] width 62 height 17
select select "2"
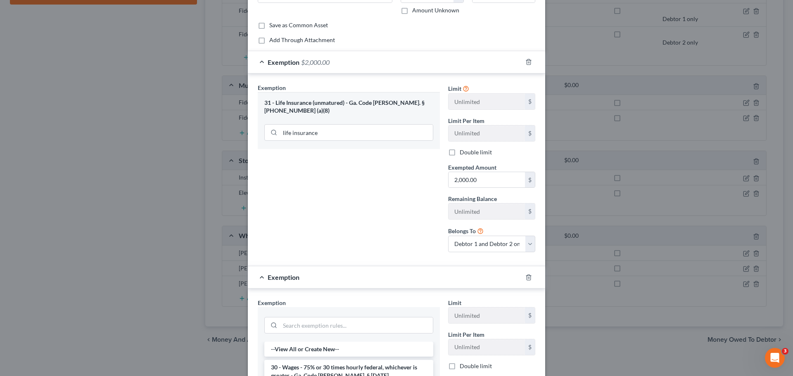
scroll to position [41, 0]
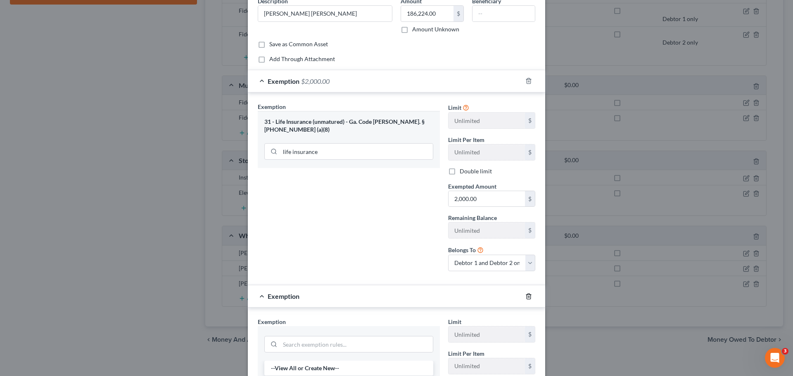
click at [529, 297] on line "button" at bounding box center [529, 297] width 0 height 2
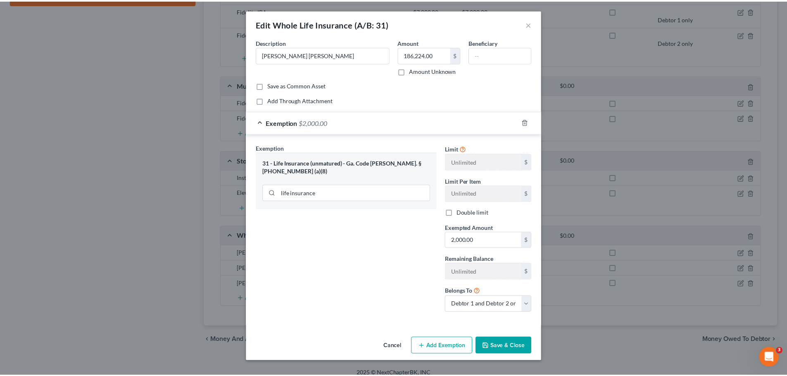
scroll to position [0, 0]
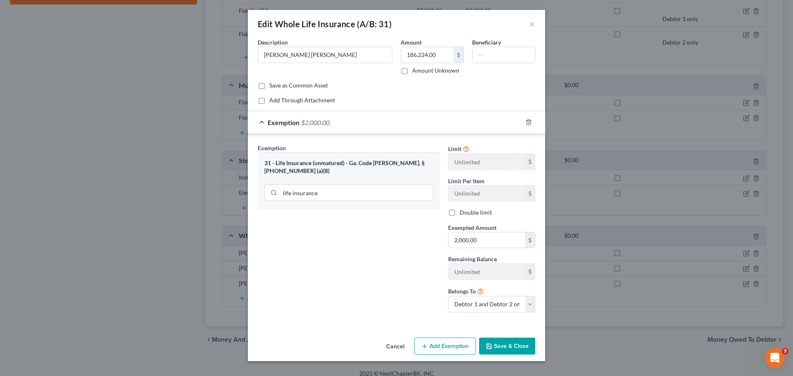
click at [510, 346] on button "Save & Close" at bounding box center [507, 346] width 56 height 17
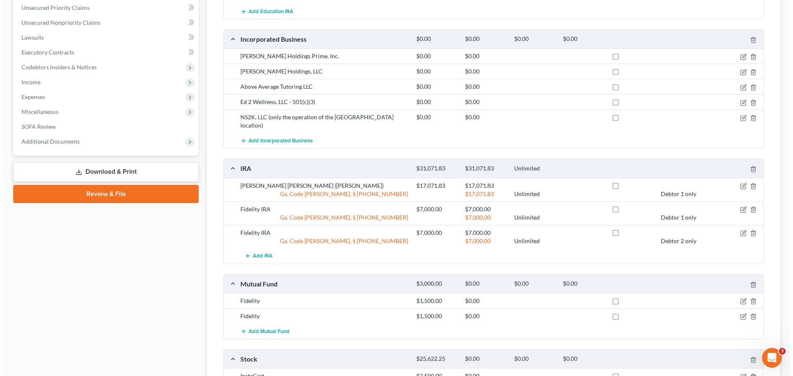
scroll to position [537, 0]
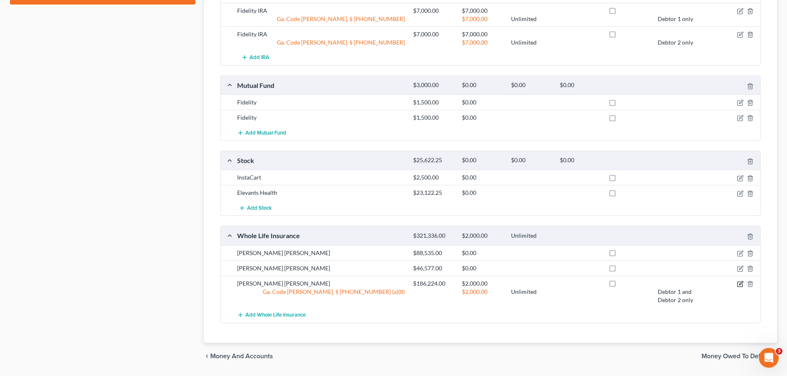
click at [741, 281] on icon "button" at bounding box center [740, 284] width 7 height 7
select select "2"
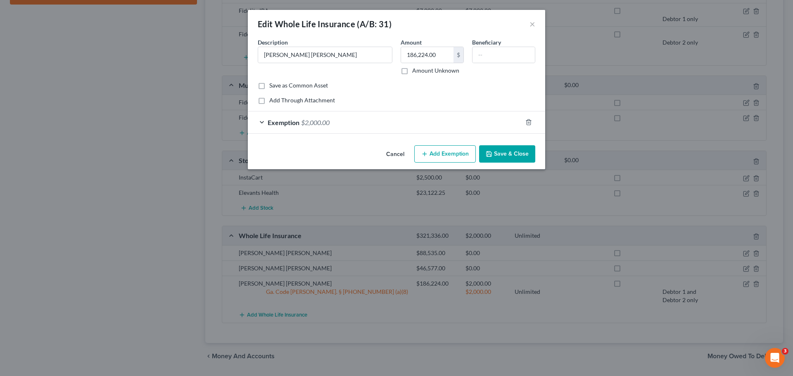
click at [296, 121] on span "Exemption" at bounding box center [284, 123] width 32 height 8
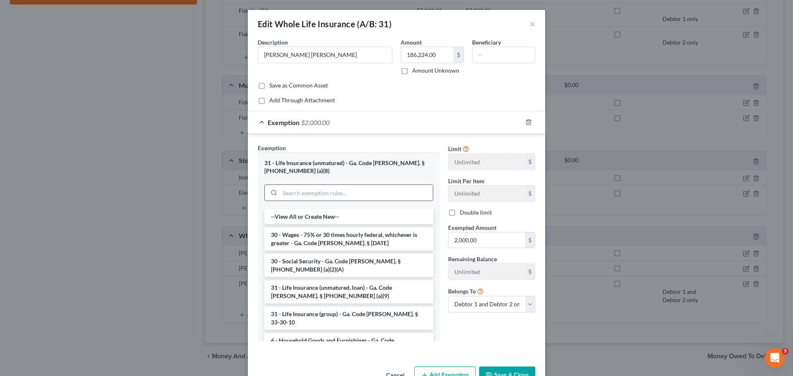
click at [318, 185] on input "search" at bounding box center [356, 193] width 153 height 16
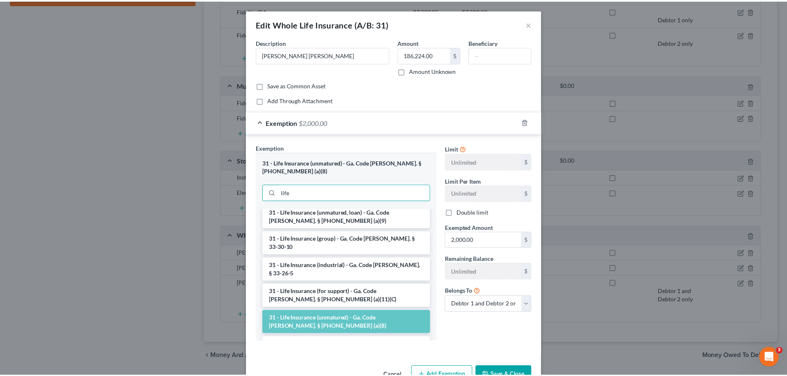
scroll to position [5, 0]
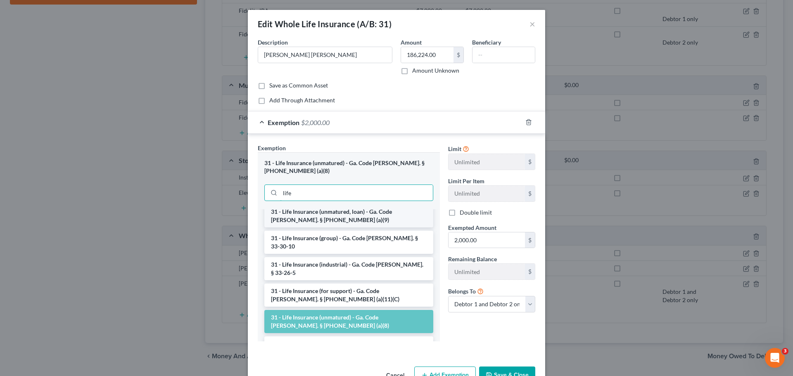
type input "life"
click at [320, 213] on li "31 - Life Insurance (unmatured, loan) - Ga. Code [PERSON_NAME]. § [PHONE_NUMBER…" at bounding box center [348, 215] width 169 height 23
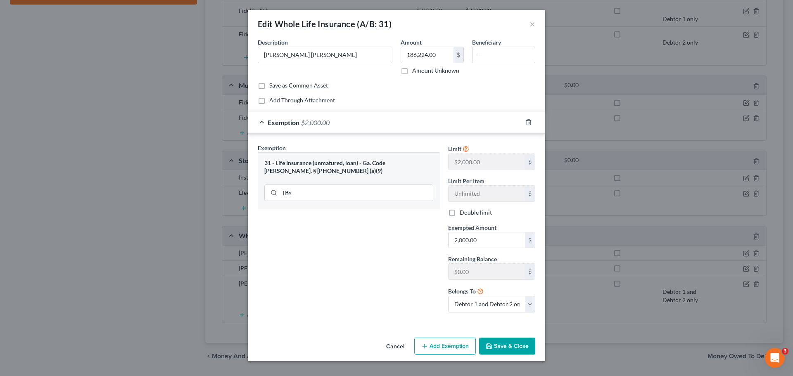
click at [506, 347] on button "Save & Close" at bounding box center [507, 346] width 56 height 17
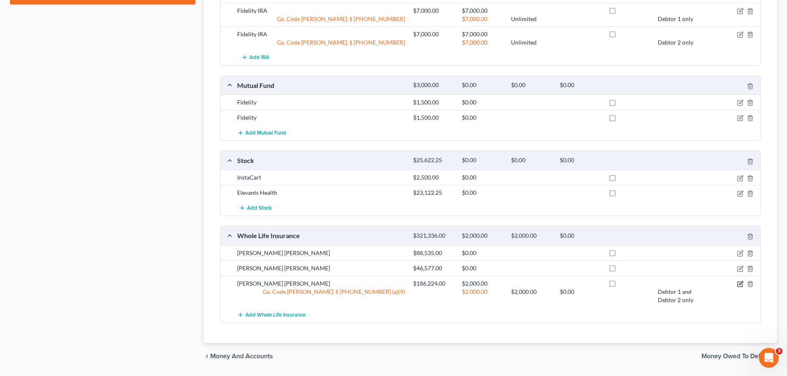
click at [739, 281] on icon "button" at bounding box center [741, 283] width 4 height 4
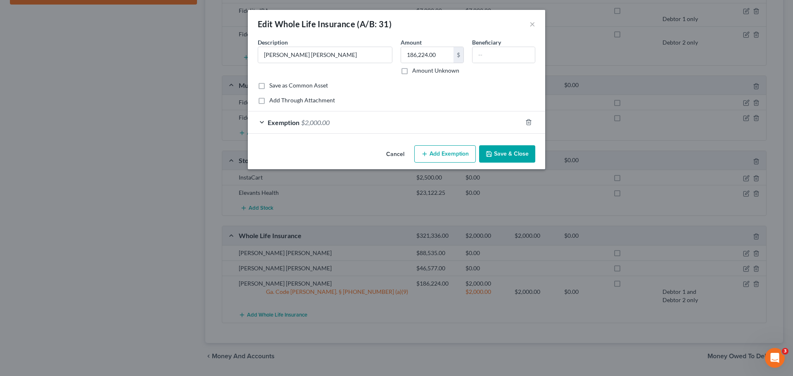
click at [504, 156] on button "Save & Close" at bounding box center [507, 153] width 56 height 17
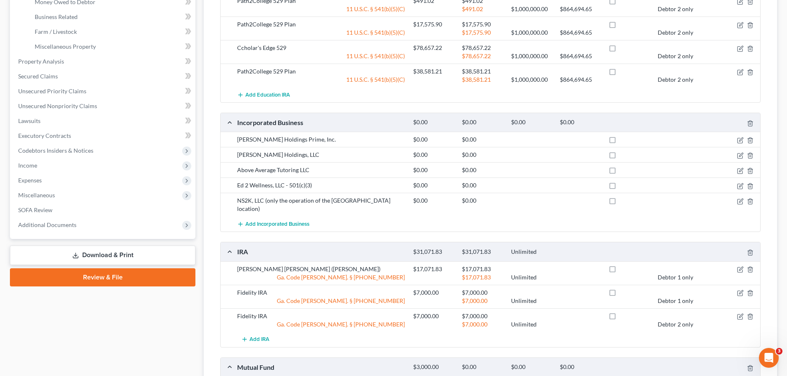
scroll to position [182, 0]
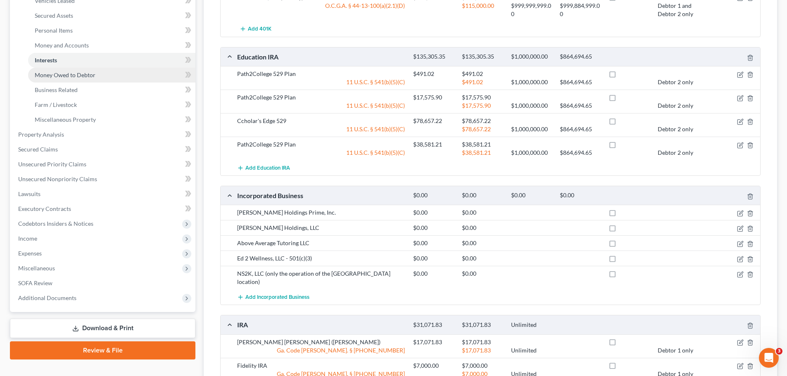
click at [86, 72] on span "Money Owed to Debtor" at bounding box center [65, 74] width 61 height 7
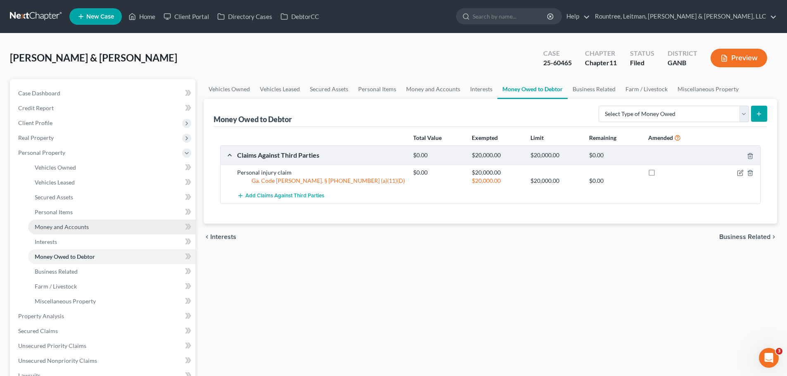
click at [74, 225] on span "Money and Accounts" at bounding box center [62, 226] width 54 height 7
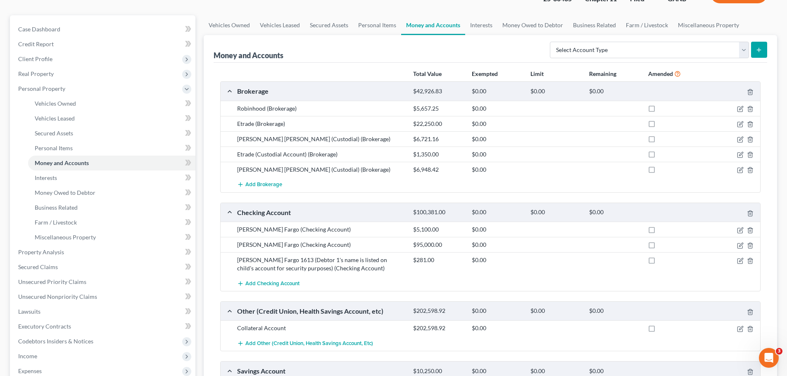
scroll to position [31, 0]
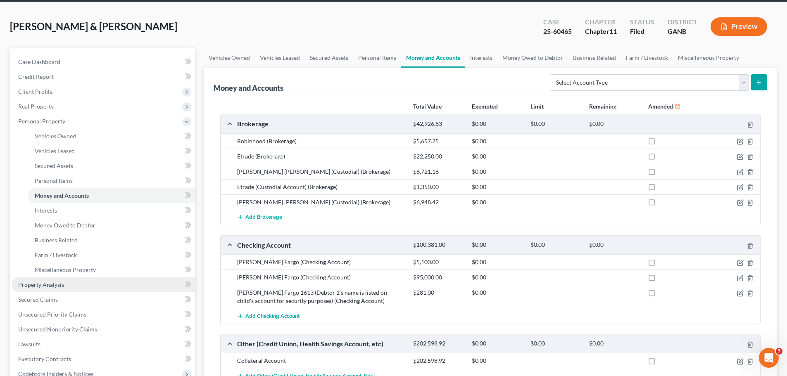
click at [50, 286] on span "Property Analysis" at bounding box center [41, 284] width 46 height 7
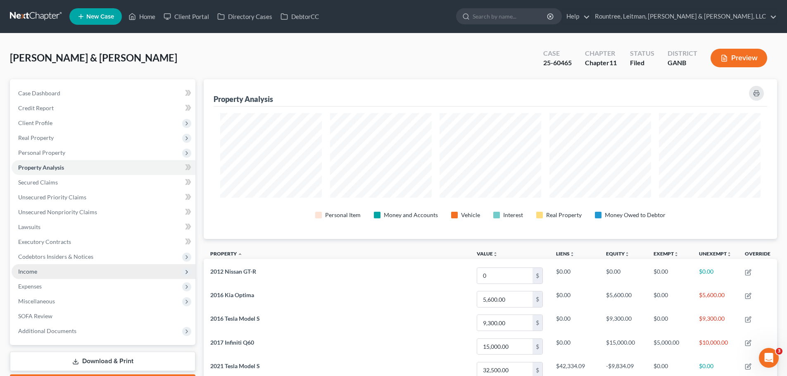
click at [36, 272] on span "Income" at bounding box center [27, 271] width 19 height 7
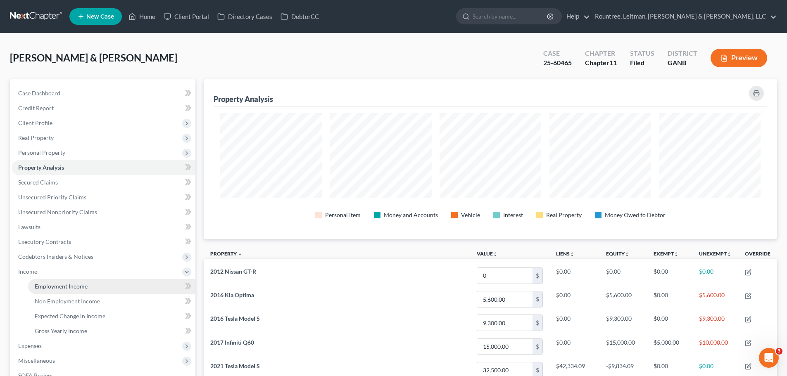
click at [77, 286] on span "Employment Income" at bounding box center [61, 286] width 53 height 7
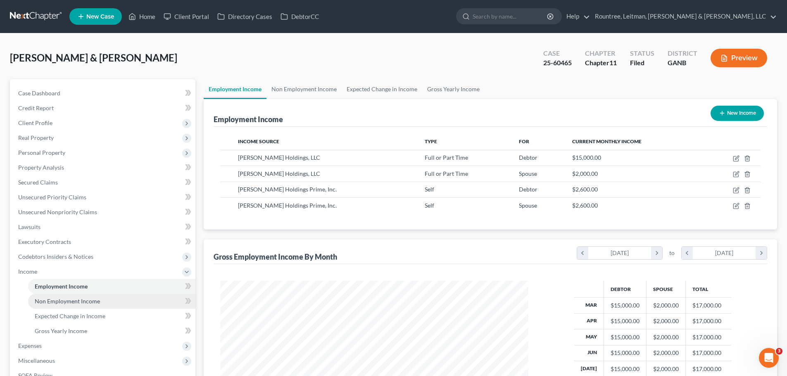
scroll to position [154, 325]
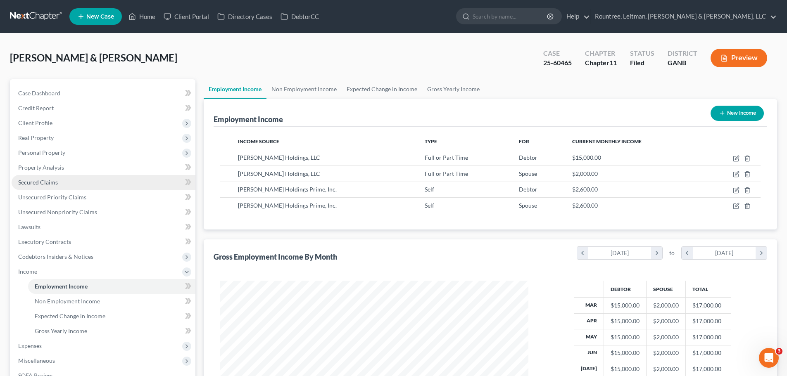
click at [49, 181] on span "Secured Claims" at bounding box center [38, 182] width 40 height 7
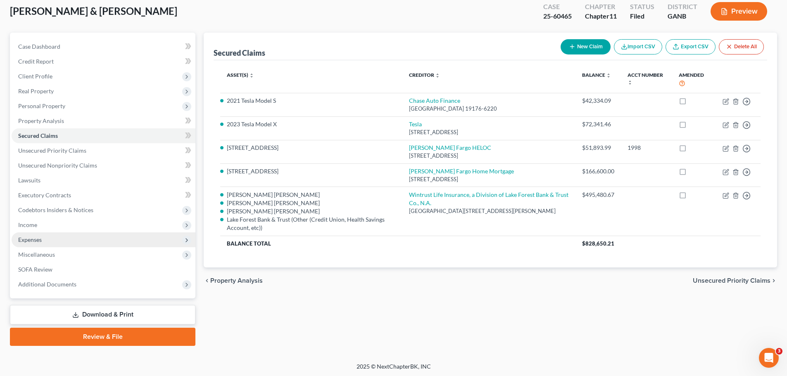
scroll to position [48, 0]
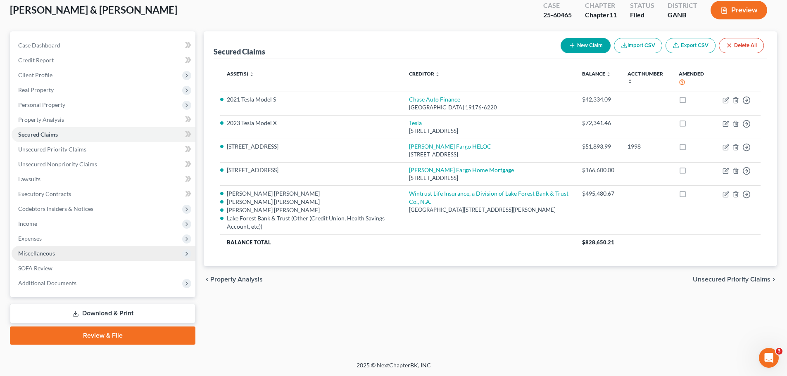
click at [42, 257] on span "Miscellaneous" at bounding box center [104, 253] width 184 height 15
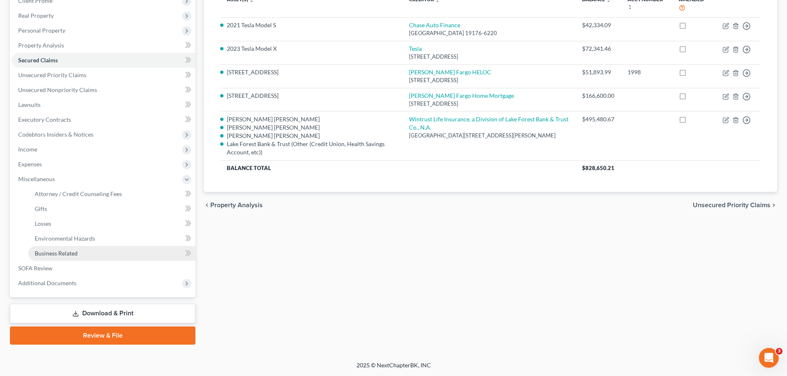
click at [59, 253] on span "Business Related" at bounding box center [56, 253] width 43 height 7
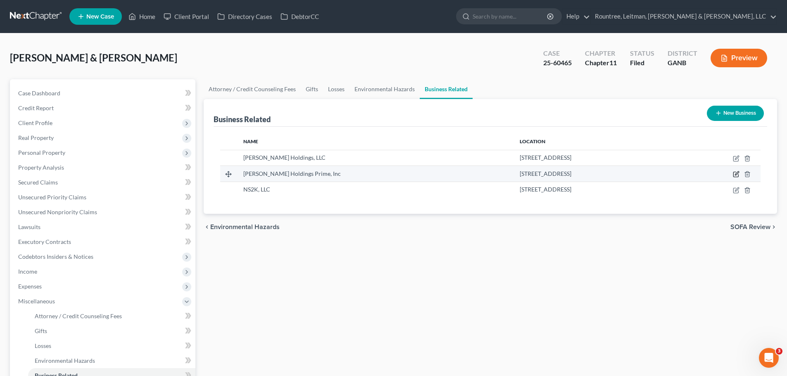
click at [739, 175] on icon "button" at bounding box center [736, 174] width 7 height 7
select select "member"
select select "10"
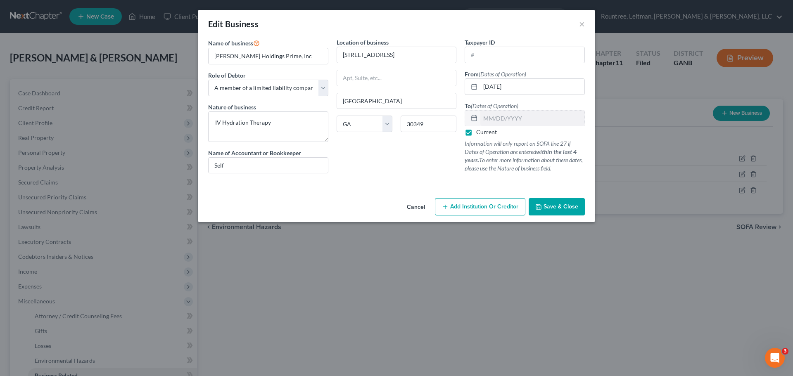
click at [558, 208] on span "Save & Close" at bounding box center [561, 206] width 35 height 7
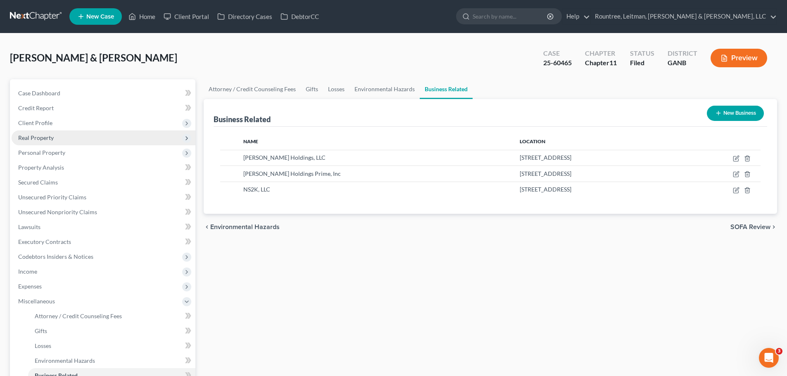
click at [46, 135] on span "Real Property" at bounding box center [36, 137] width 36 height 7
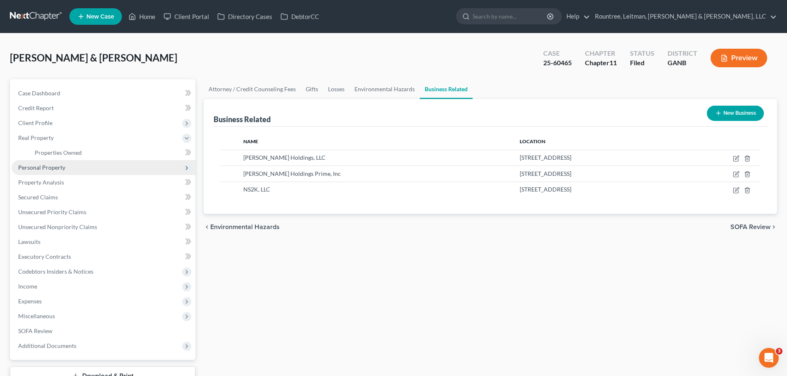
click at [45, 170] on span "Personal Property" at bounding box center [41, 167] width 47 height 7
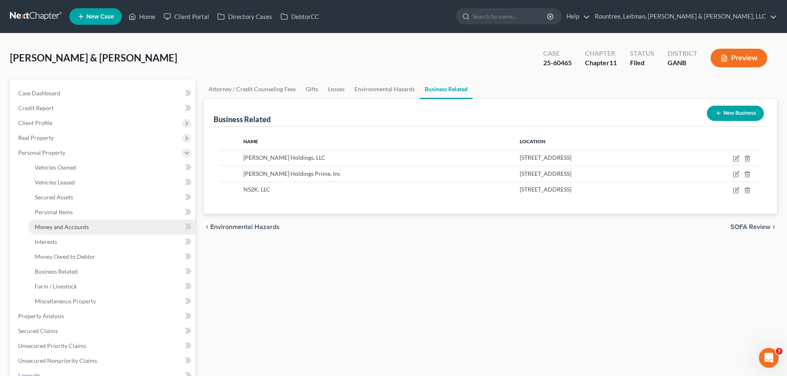
click at [67, 227] on span "Money and Accounts" at bounding box center [62, 226] width 54 height 7
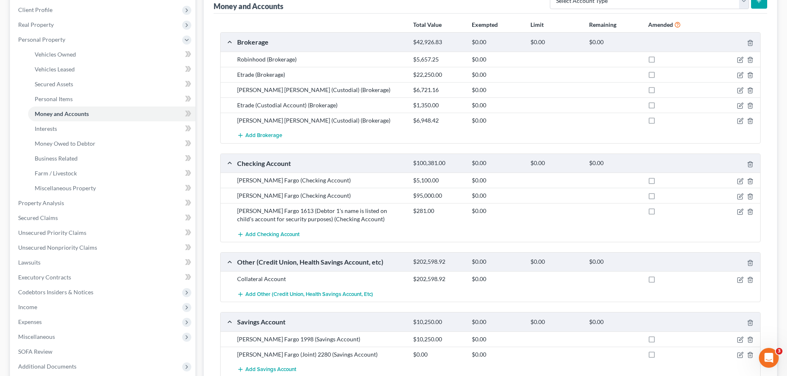
scroll to position [124, 0]
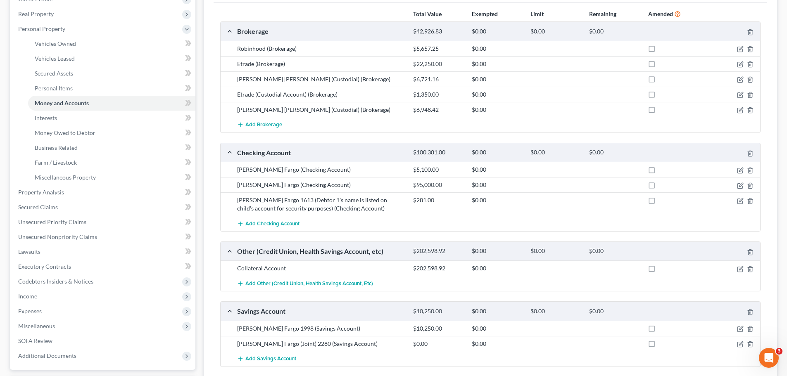
click at [271, 224] on span "Add Checking Account" at bounding box center [272, 224] width 54 height 7
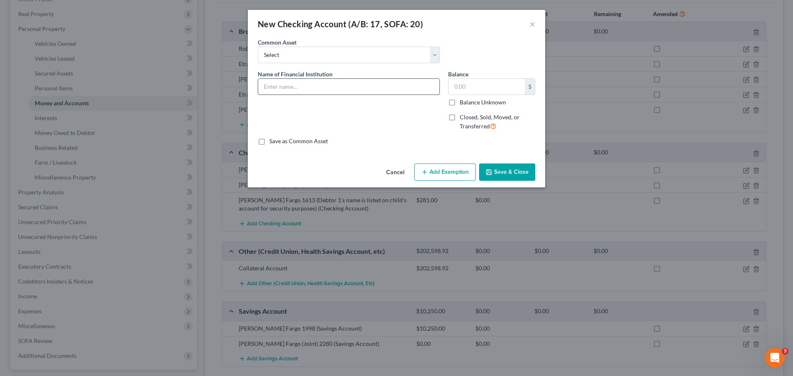
click at [335, 86] on input "text" at bounding box center [348, 87] width 181 height 16
type input "Regions Bank"
click at [487, 90] on input "text" at bounding box center [487, 87] width 76 height 16
type input "50.00"
click at [509, 168] on button "Save & Close" at bounding box center [507, 172] width 56 height 17
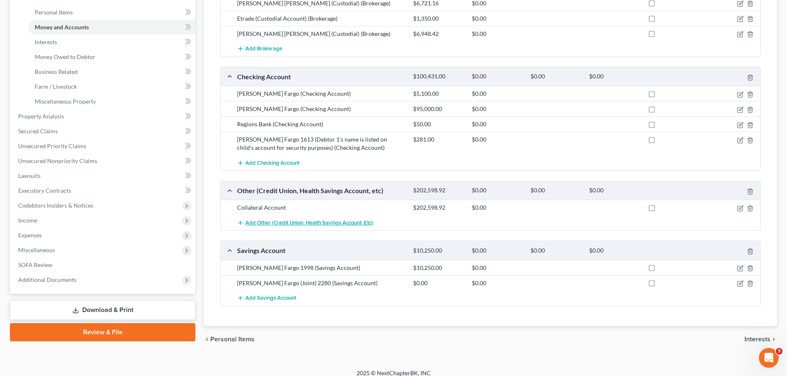
scroll to position [207, 0]
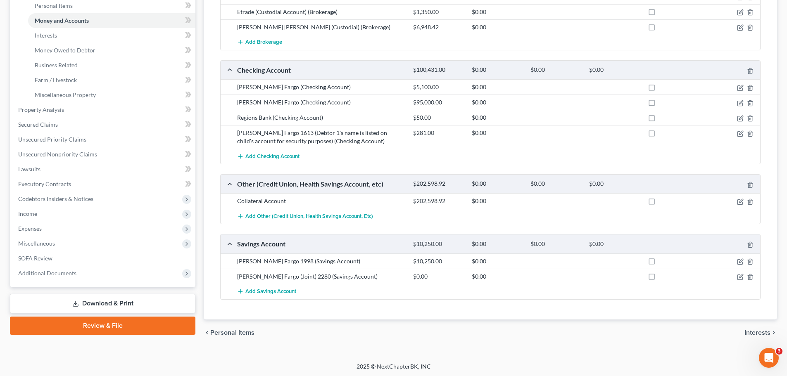
click at [263, 291] on span "Add Savings Account" at bounding box center [270, 292] width 51 height 7
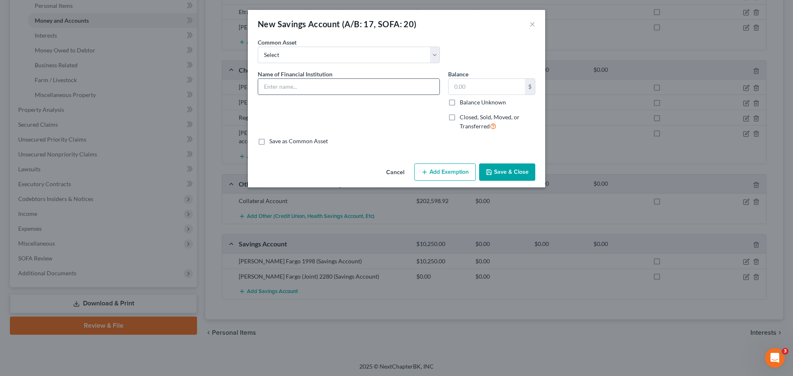
click at [305, 87] on input "text" at bounding box center [348, 87] width 181 height 16
type input "Regions Bank"
click at [478, 88] on input "text" at bounding box center [487, 87] width 76 height 16
type input "50.00"
click at [511, 171] on button "Save & Close" at bounding box center [507, 172] width 56 height 17
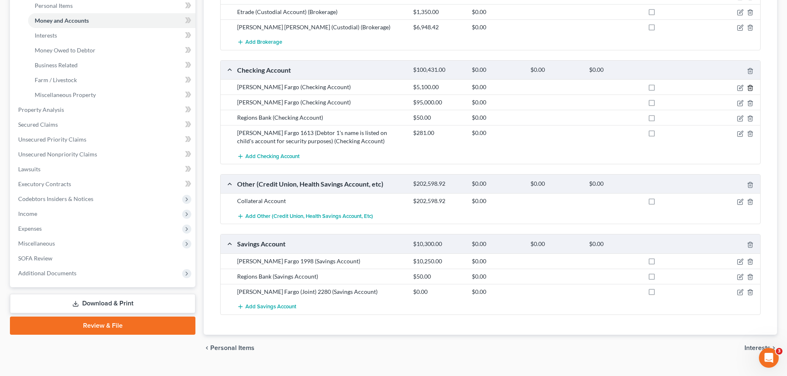
click at [750, 87] on icon "button" at bounding box center [750, 88] width 7 height 7
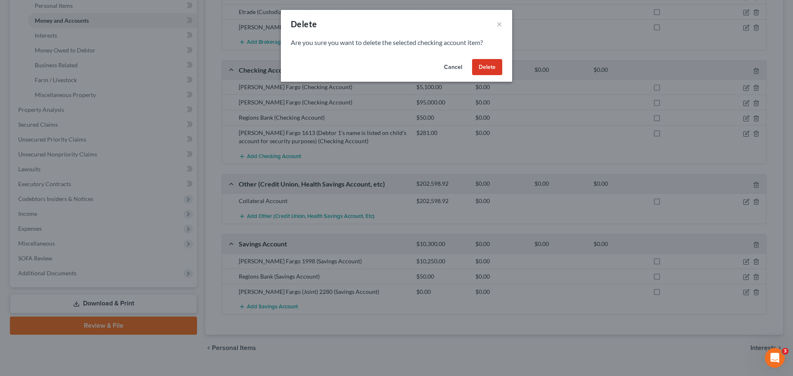
click at [487, 64] on button "Delete" at bounding box center [487, 67] width 30 height 17
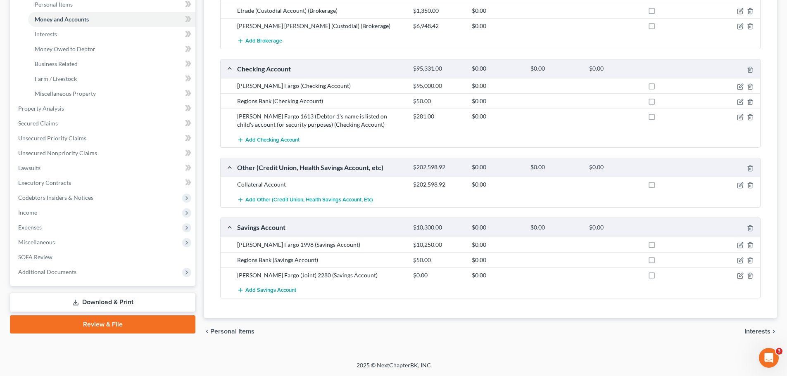
scroll to position [166, 0]
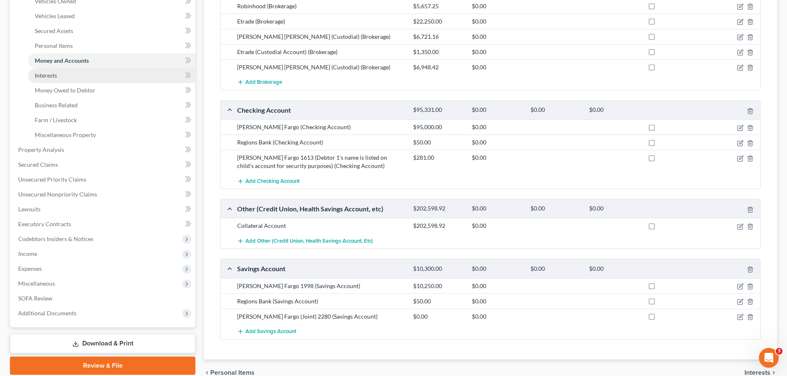
click at [60, 75] on link "Interests" at bounding box center [111, 75] width 167 height 15
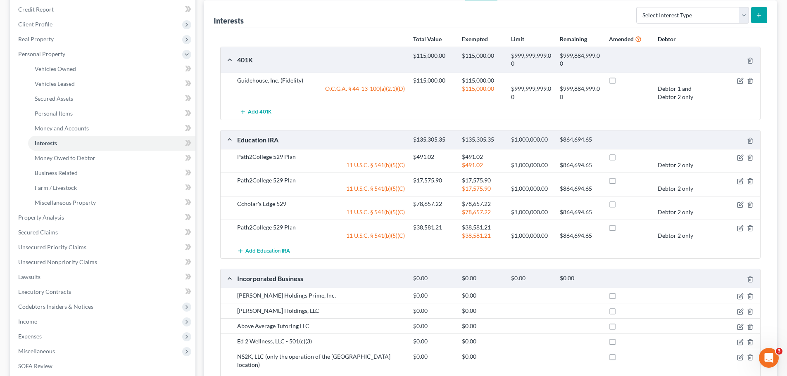
scroll to position [124, 0]
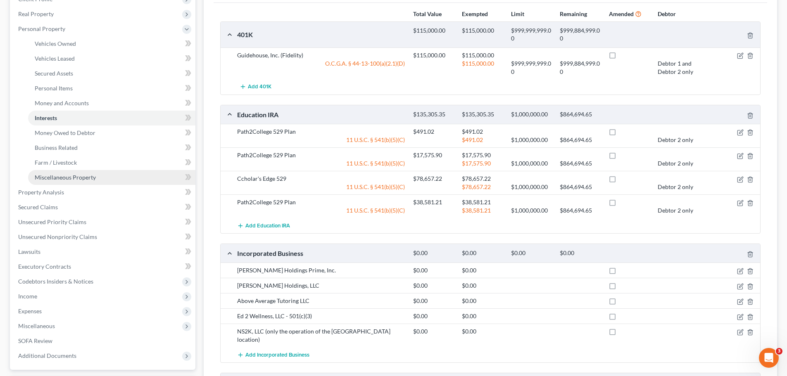
click at [73, 180] on span "Miscellaneous Property" at bounding box center [65, 177] width 61 height 7
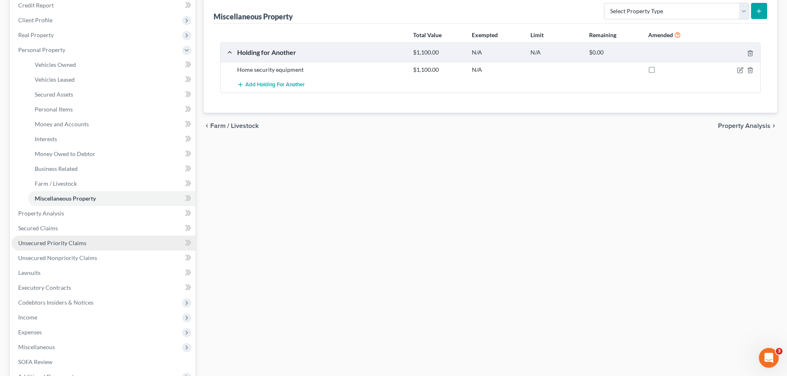
scroll to position [124, 0]
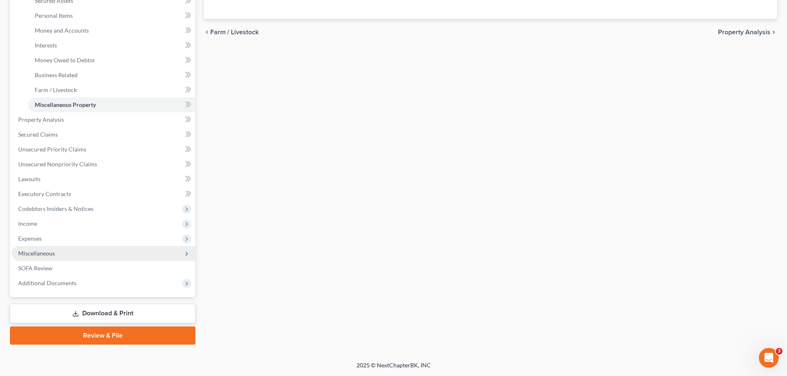
click at [48, 254] on span "Miscellaneous" at bounding box center [36, 253] width 37 height 7
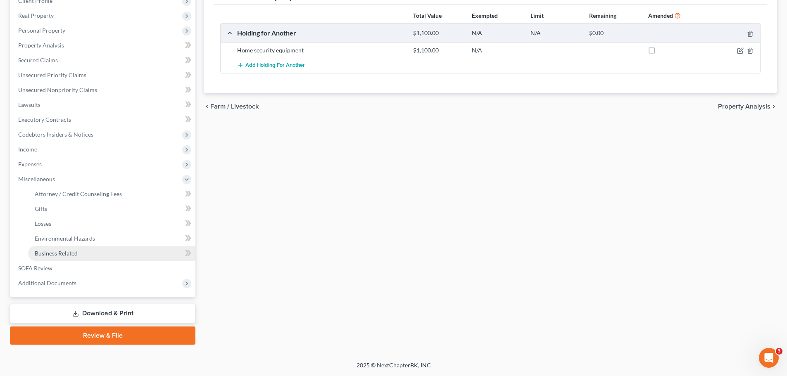
click at [63, 253] on span "Business Related" at bounding box center [56, 253] width 43 height 7
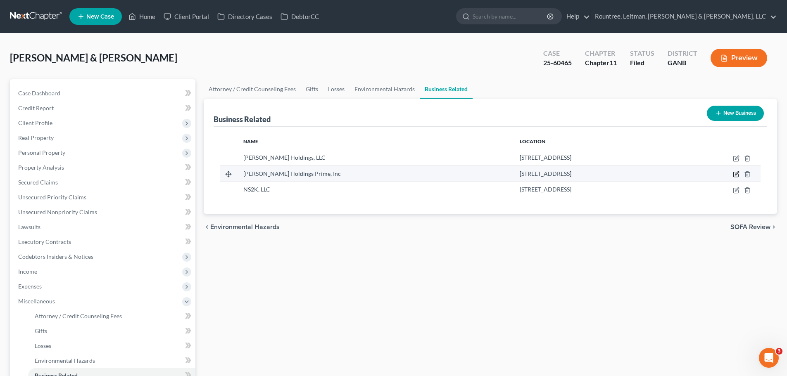
click at [737, 174] on icon "button" at bounding box center [736, 174] width 7 height 7
select select "member"
select select "10"
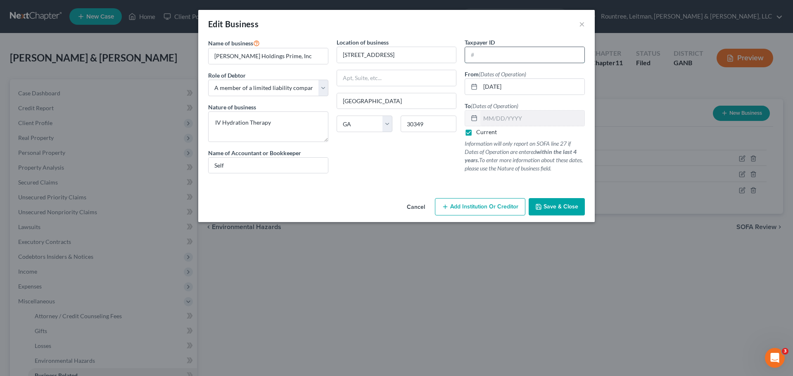
click at [505, 56] on input "text" at bounding box center [524, 55] width 119 height 16
click at [498, 52] on input "text" at bounding box center [524, 55] width 119 height 16
type input "[US_EMPLOYER_IDENTIFICATION_NUMBER]"
click at [558, 209] on span "Save & Close" at bounding box center [561, 206] width 35 height 7
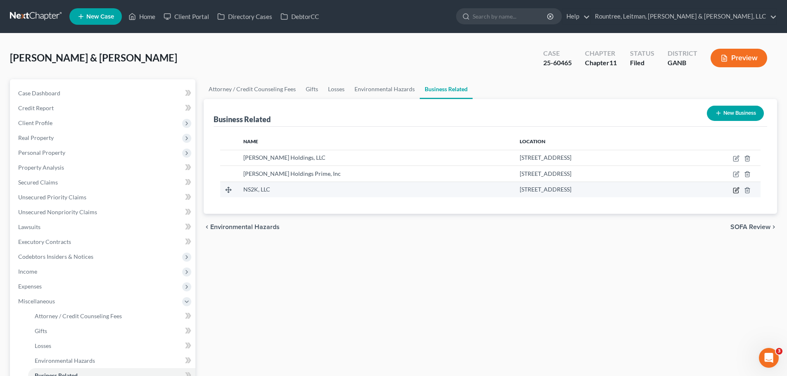
click at [737, 189] on icon "button" at bounding box center [737, 190] width 4 height 4
select select "member"
select select "10"
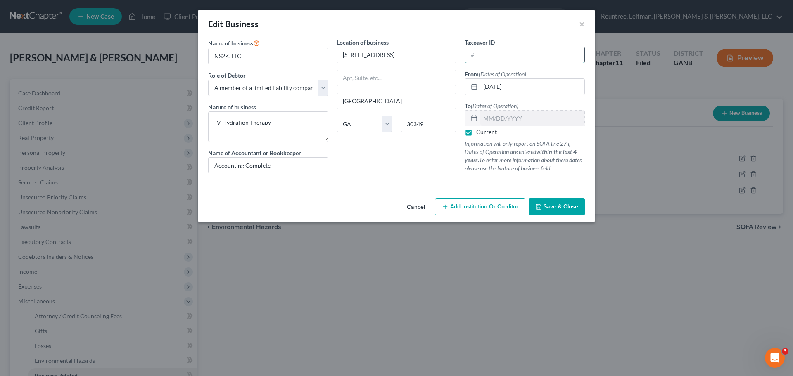
click at [493, 52] on input "text" at bounding box center [524, 55] width 119 height 16
type input "[US_EMPLOYER_IDENTIFICATION_NUMBER]"
click at [568, 203] on span "Save & Close" at bounding box center [561, 206] width 35 height 7
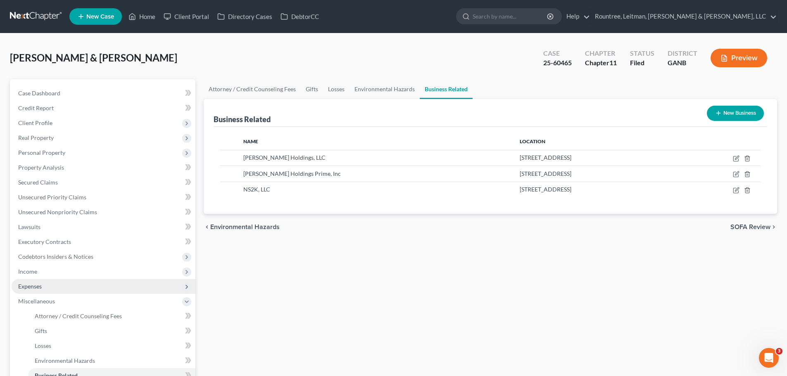
click at [38, 286] on span "Expenses" at bounding box center [30, 286] width 24 height 7
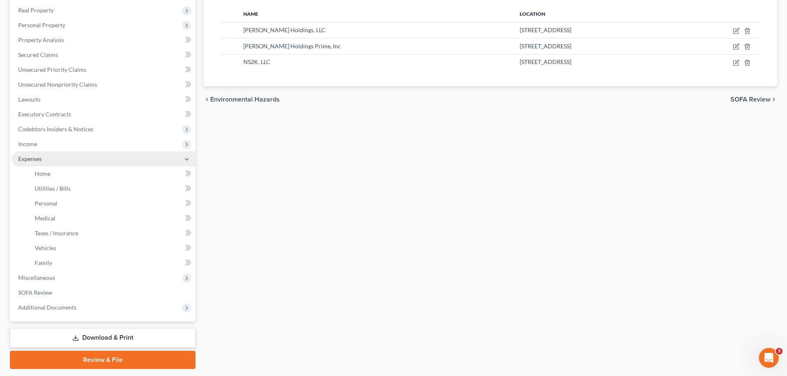
scroll to position [152, 0]
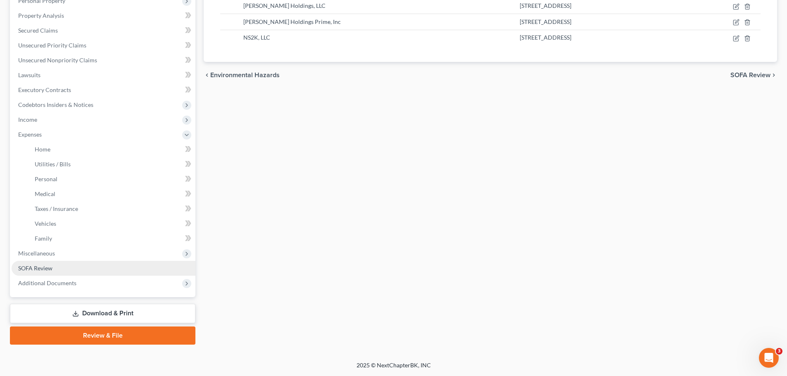
click at [45, 270] on span "SOFA Review" at bounding box center [35, 268] width 34 height 7
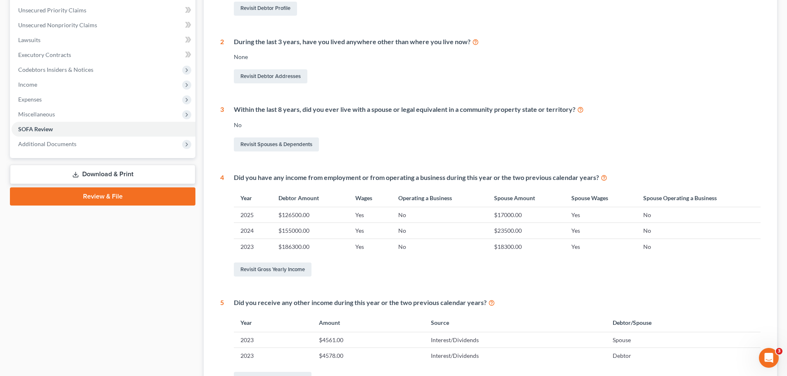
scroll to position [38, 0]
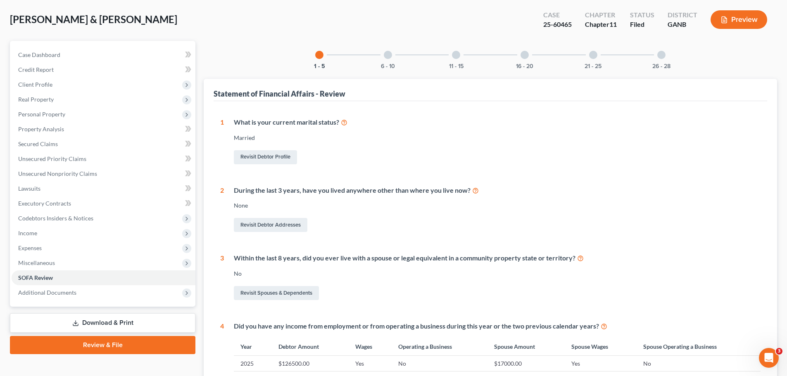
click at [391, 54] on div at bounding box center [388, 55] width 8 height 8
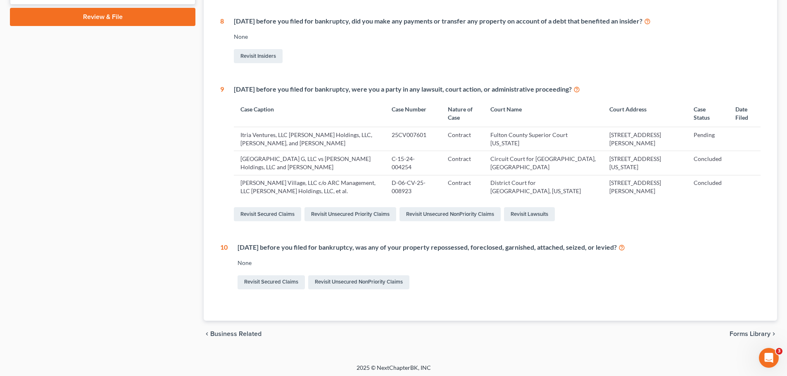
scroll to position [369, 0]
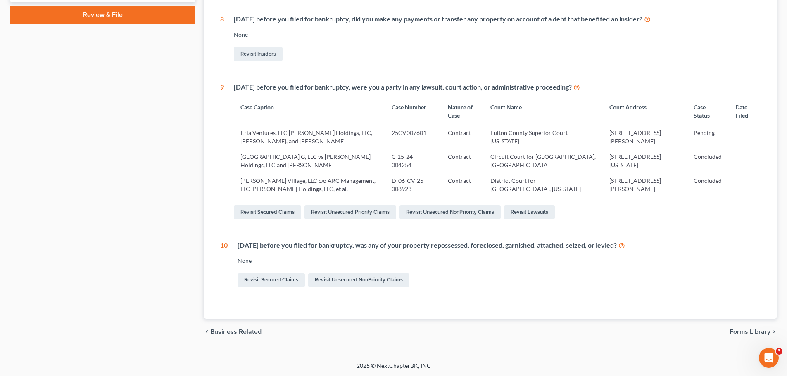
click at [651, 19] on icon at bounding box center [647, 19] width 7 height 8
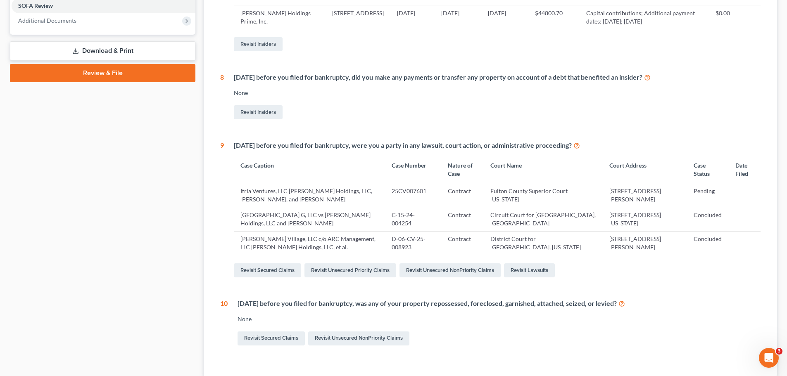
scroll to position [121, 0]
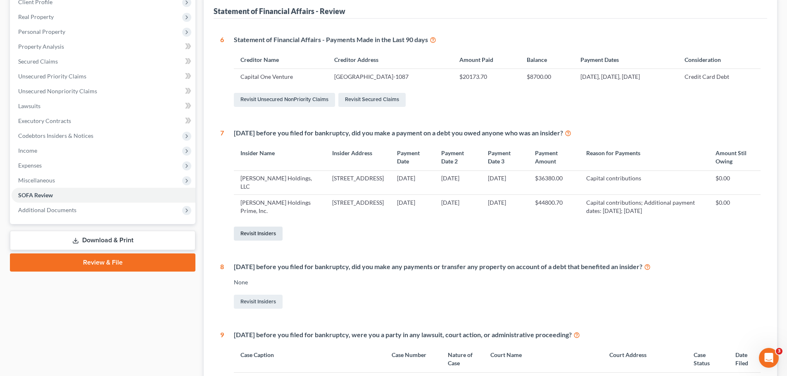
click at [260, 236] on link "Revisit Insiders" at bounding box center [258, 234] width 49 height 14
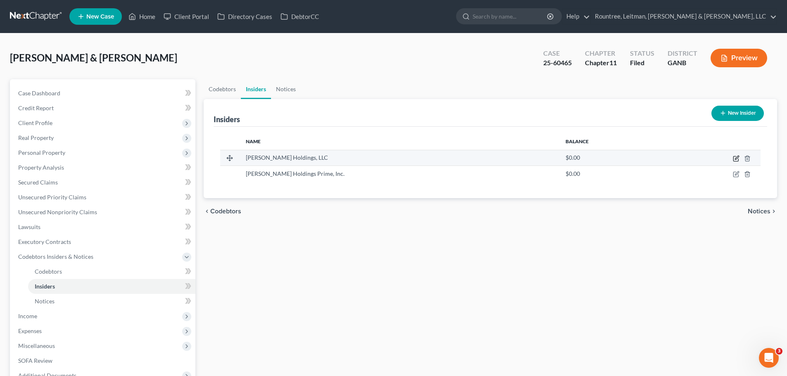
click at [737, 156] on icon "button" at bounding box center [736, 158] width 7 height 7
select select "10"
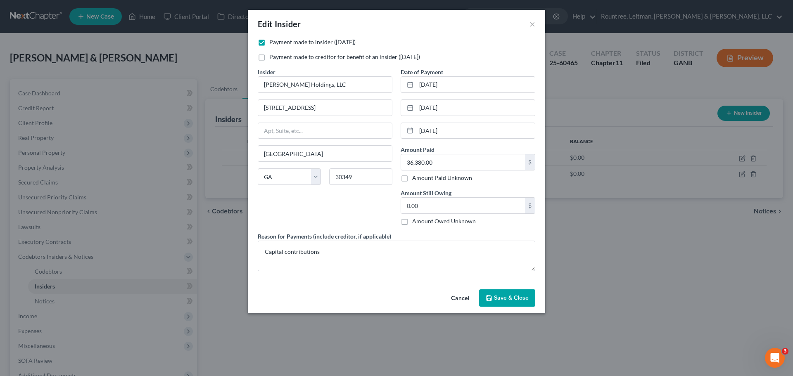
click at [269, 56] on label "Payment made to creditor for benefit of an insider ([DATE])" at bounding box center [344, 57] width 151 height 8
click at [273, 56] on input "Payment made to creditor for benefit of an insider ([DATE])" at bounding box center [275, 55] width 5 height 5
checkbox input "true"
click at [269, 41] on label "Payment made to insider ([DATE])" at bounding box center [312, 42] width 86 height 8
click at [273, 41] on input "Payment made to insider ([DATE])" at bounding box center [275, 40] width 5 height 5
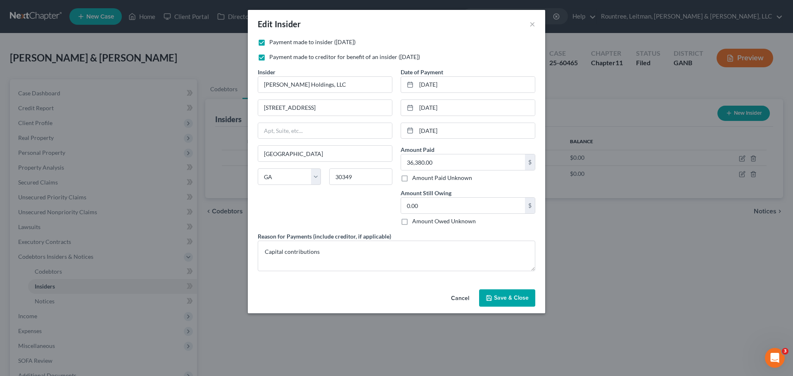
checkbox input "false"
click at [503, 299] on span "Save & Close" at bounding box center [511, 298] width 35 height 7
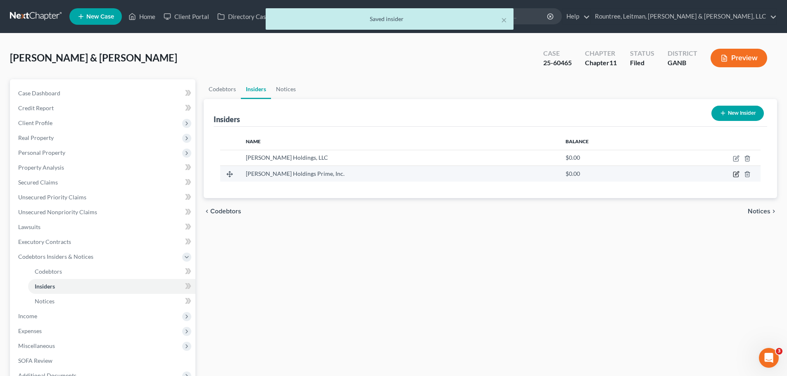
click at [735, 173] on icon "button" at bounding box center [736, 174] width 7 height 7
select select "10"
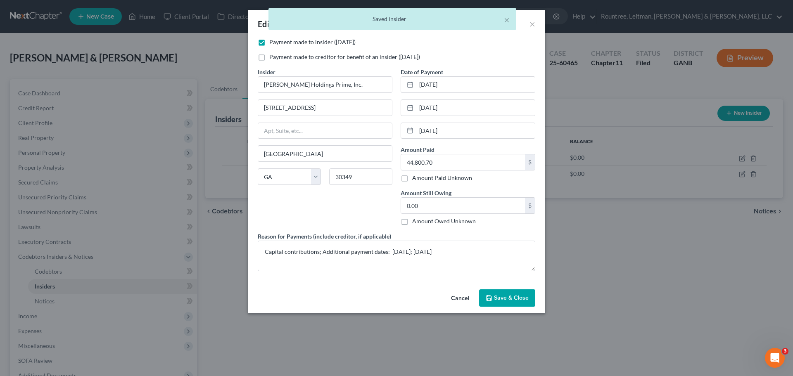
click at [269, 55] on label "Payment made to creditor for benefit of an insider ([DATE])" at bounding box center [344, 57] width 151 height 8
click at [273, 55] on input "Payment made to creditor for benefit of an insider ([DATE])" at bounding box center [275, 55] width 5 height 5
checkbox input "true"
click at [269, 42] on label "Payment made to insider ([DATE])" at bounding box center [312, 42] width 86 height 8
click at [273, 42] on input "Payment made to insider ([DATE])" at bounding box center [275, 40] width 5 height 5
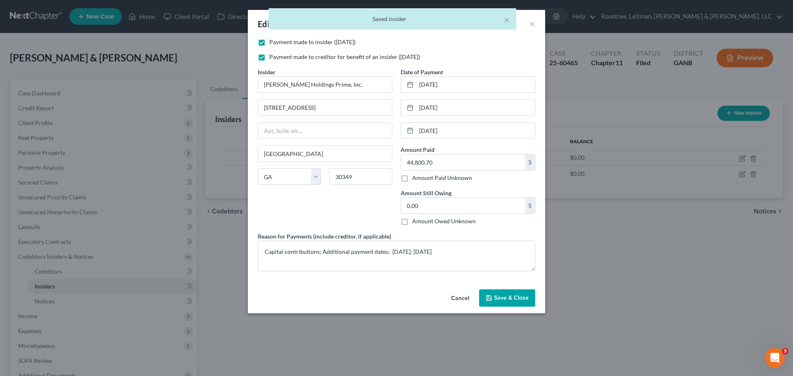
checkbox input "false"
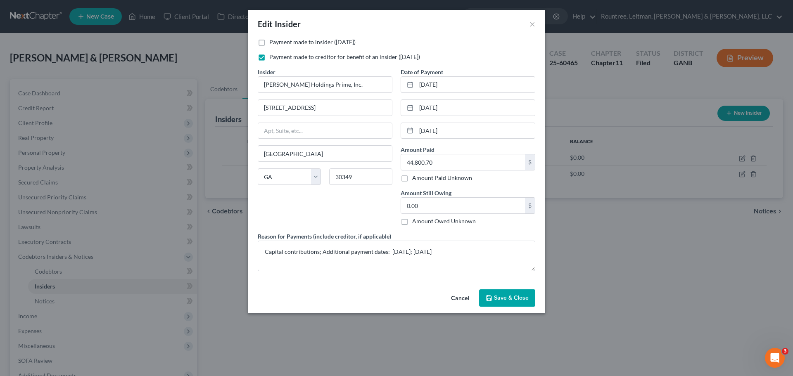
click at [514, 299] on span "Save & Close" at bounding box center [511, 298] width 35 height 7
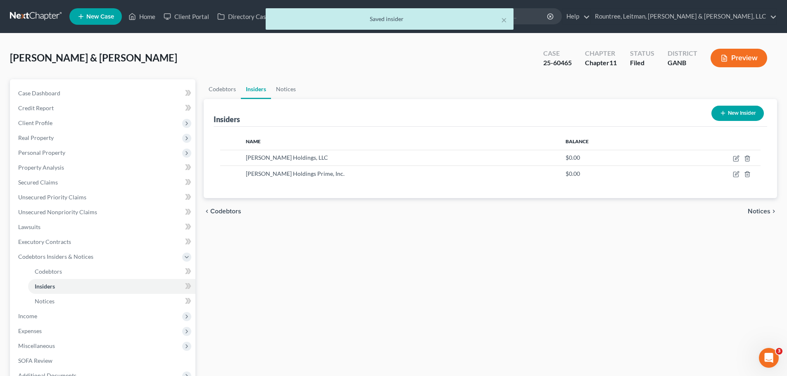
click at [736, 57] on button "Preview" at bounding box center [739, 58] width 57 height 19
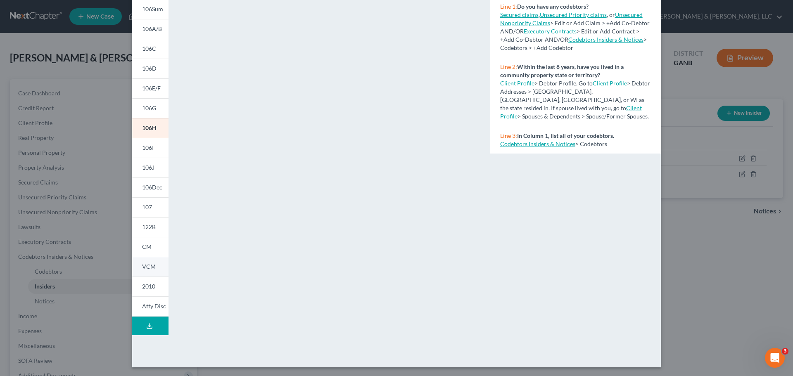
scroll to position [90, 0]
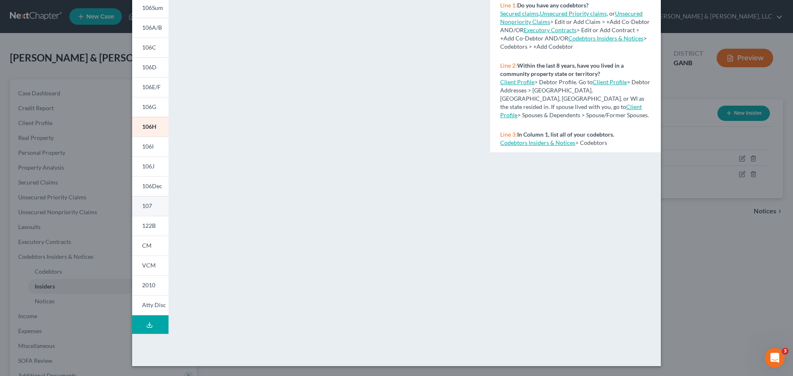
click at [149, 206] on span "107" at bounding box center [147, 205] width 10 height 7
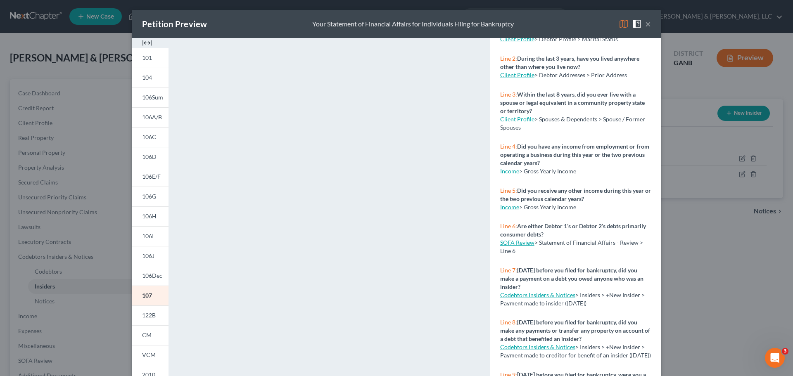
scroll to position [83, 0]
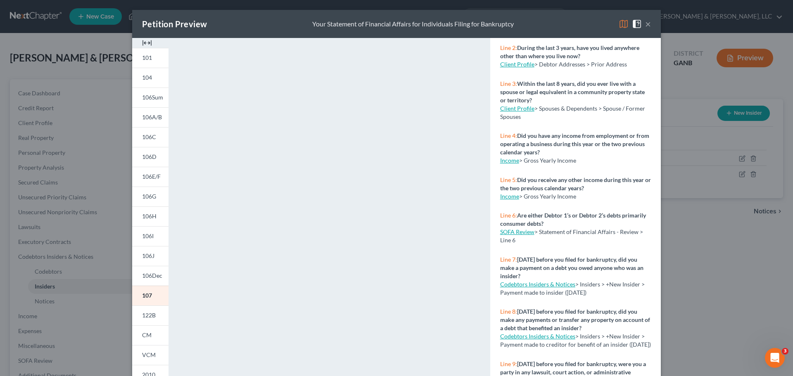
click at [540, 286] on link "Codebtors Insiders & Notices" at bounding box center [537, 284] width 75 height 7
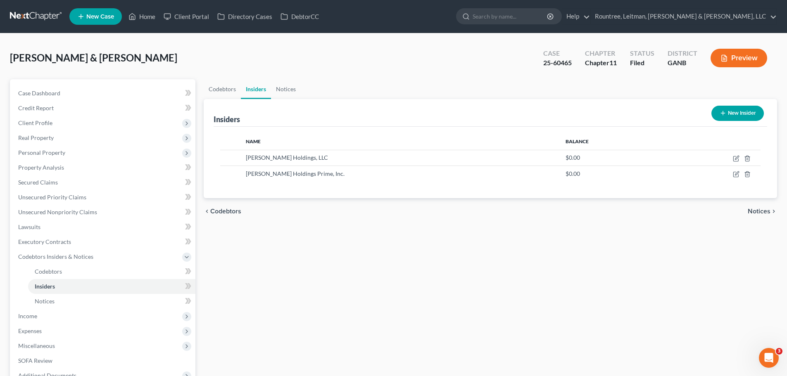
click at [743, 50] on button "Preview" at bounding box center [739, 58] width 57 height 19
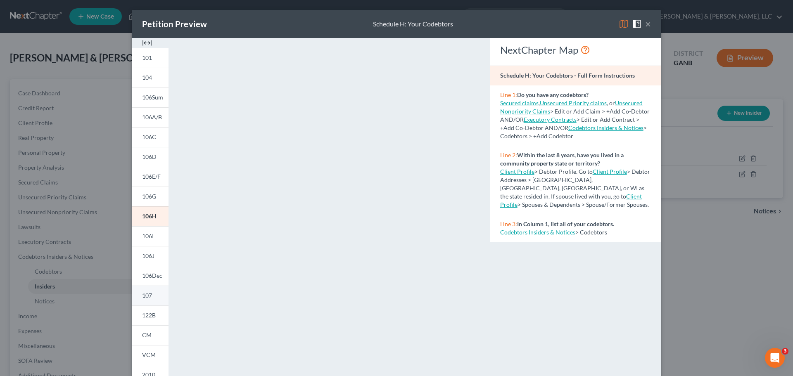
click at [145, 295] on span "107" at bounding box center [147, 295] width 10 height 7
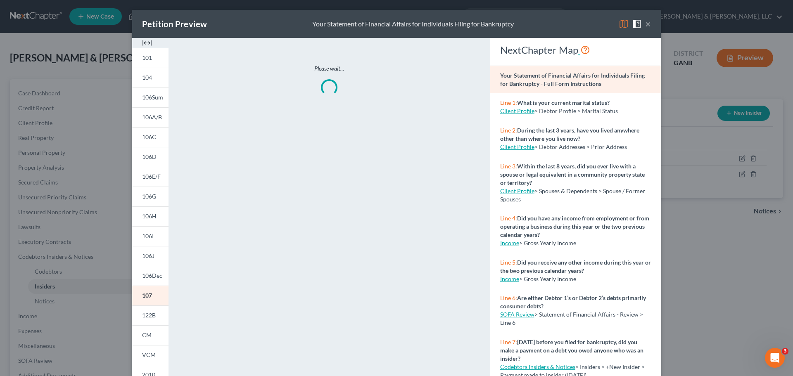
click at [584, 52] on icon at bounding box center [585, 50] width 10 height 12
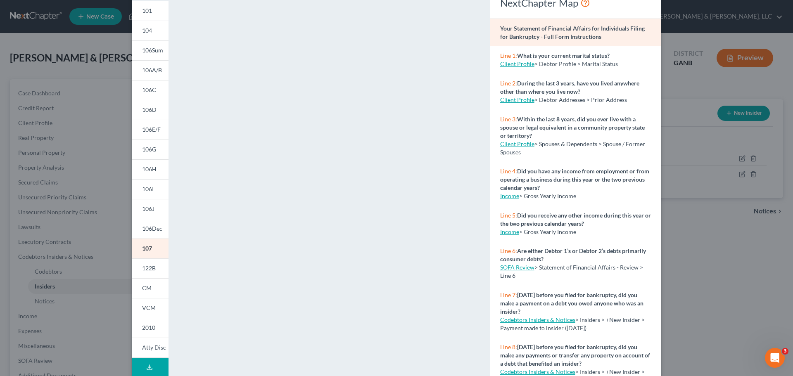
scroll to position [7, 0]
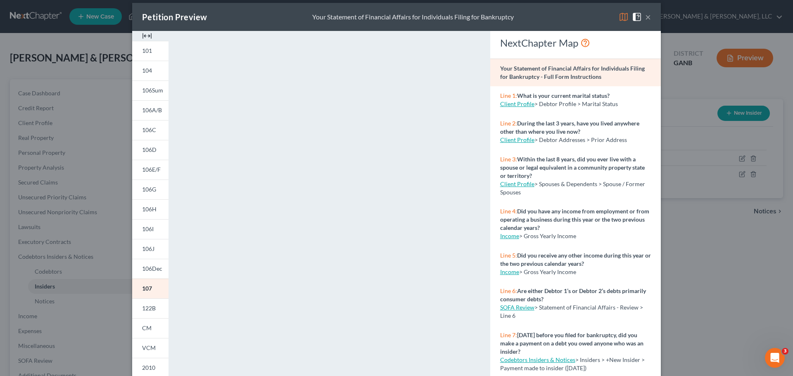
click at [645, 16] on button "×" at bounding box center [648, 17] width 6 height 10
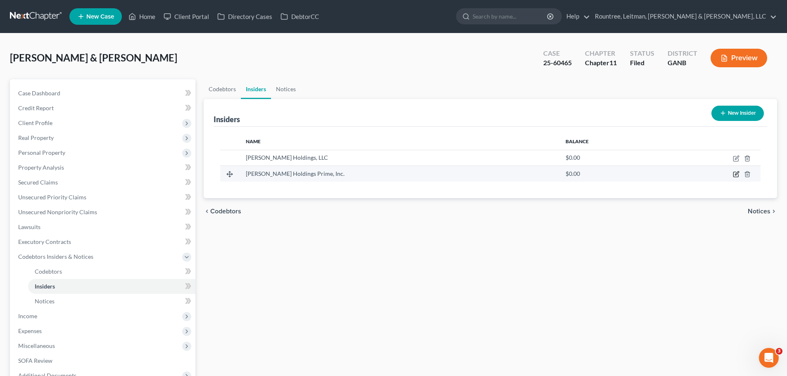
click at [734, 174] on icon "button" at bounding box center [736, 174] width 7 height 7
select select "10"
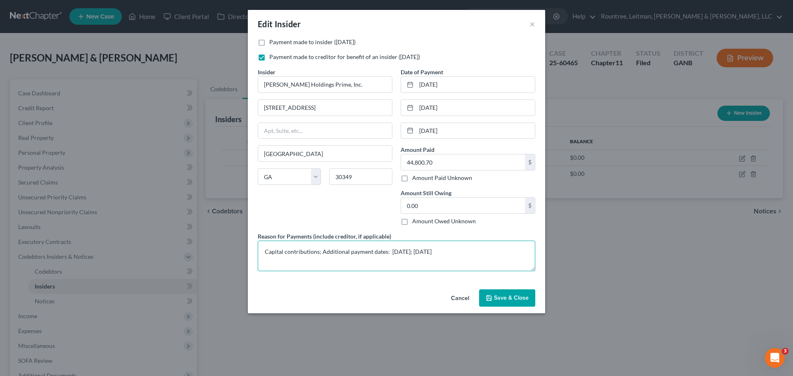
click at [318, 254] on textarea "Capital contributions; Additional payment dates: [DATE]; [DATE]" at bounding box center [397, 256] width 278 height 31
type textarea "Capital contributions and payroll; Additional payment dates: [DATE]; [DATE]"
drag, startPoint x: 422, startPoint y: 162, endPoint x: 456, endPoint y: 166, distance: 34.5
click at [447, 166] on input "47,756" at bounding box center [463, 162] width 124 height 16
type input "47,576.48"
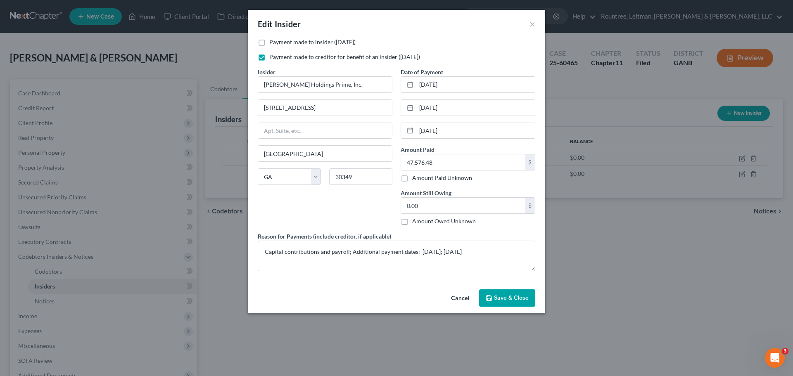
click at [506, 295] on span "Save & Close" at bounding box center [511, 298] width 35 height 7
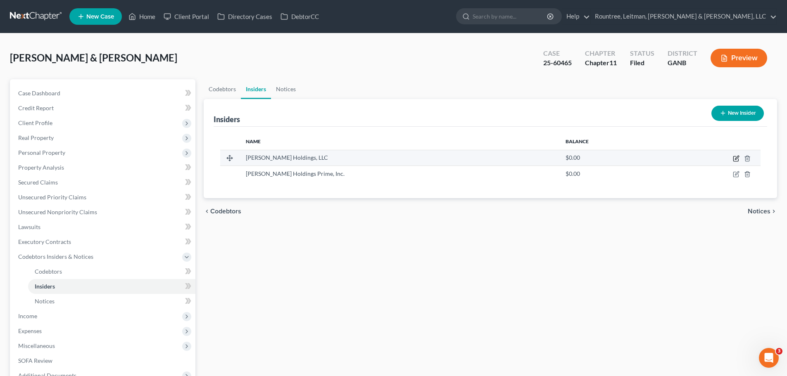
click at [736, 157] on icon "button" at bounding box center [736, 158] width 7 height 7
select select "10"
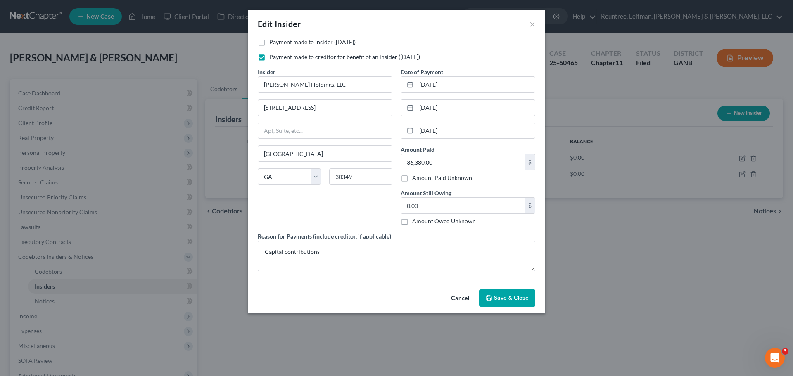
click at [503, 302] on button "Save & Close" at bounding box center [507, 298] width 56 height 17
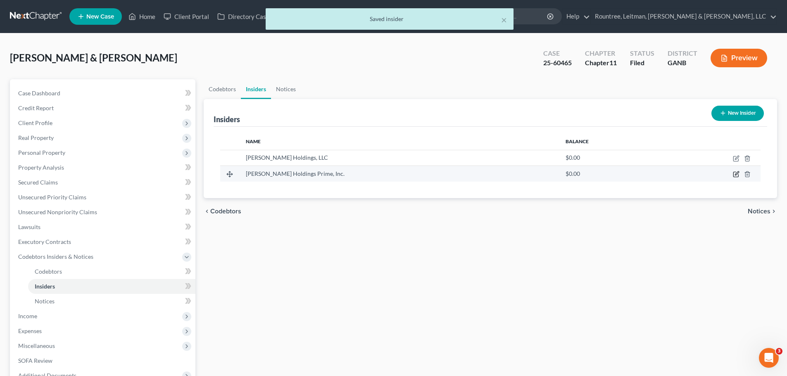
click at [735, 175] on icon "button" at bounding box center [737, 174] width 4 height 4
select select "10"
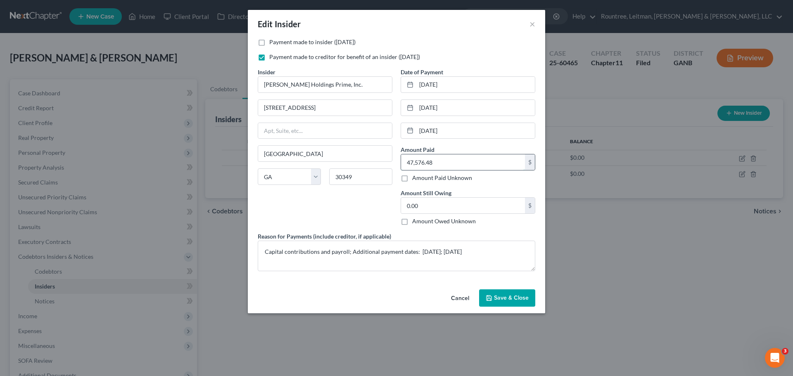
click at [468, 158] on input "47,576.48" at bounding box center [463, 162] width 124 height 16
type input "44,800.70"
click at [501, 295] on span "Save & Close" at bounding box center [511, 298] width 35 height 7
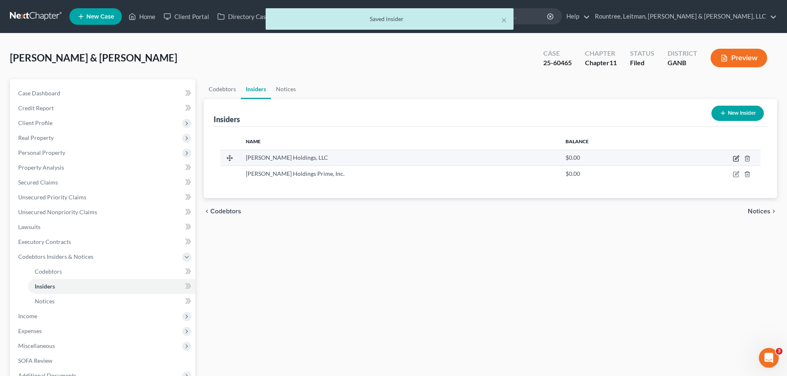
click at [736, 157] on icon "button" at bounding box center [736, 158] width 7 height 7
select select "10"
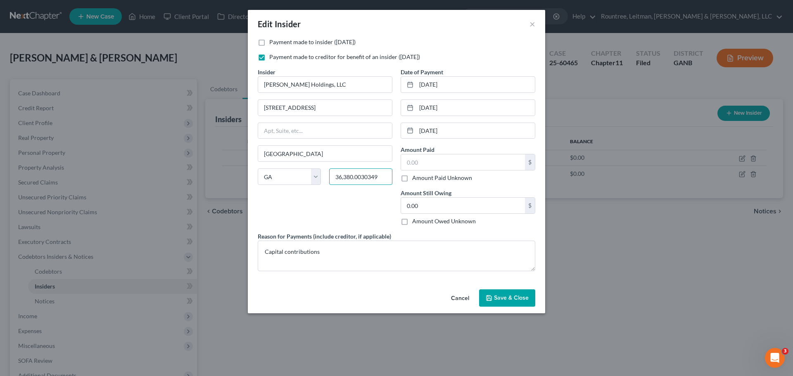
type input "30349"
click at [434, 161] on input "text" at bounding box center [463, 162] width 124 height 16
click at [465, 161] on input "40,011." at bounding box center [463, 162] width 124 height 16
type input "40,011.78"
click at [400, 259] on textarea "Capital contributions" at bounding box center [397, 256] width 278 height 31
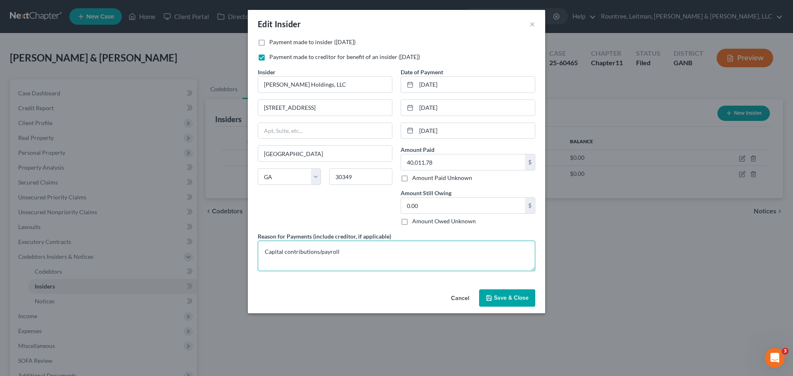
type textarea "Capital contributions/payroll"
click at [515, 302] on button "Save & Close" at bounding box center [507, 298] width 56 height 17
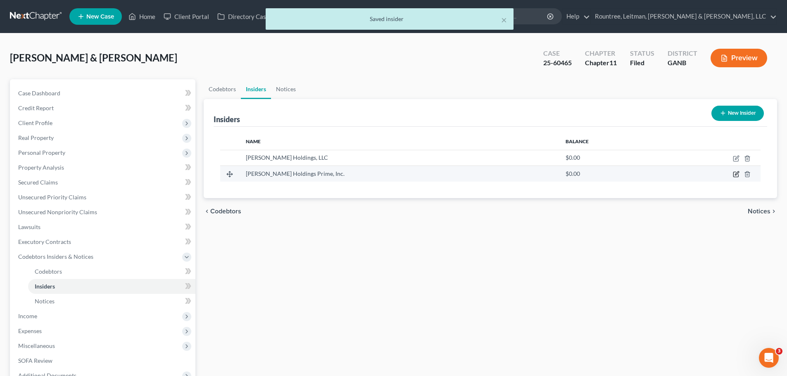
click at [737, 173] on icon "button" at bounding box center [736, 174] width 7 height 7
select select "10"
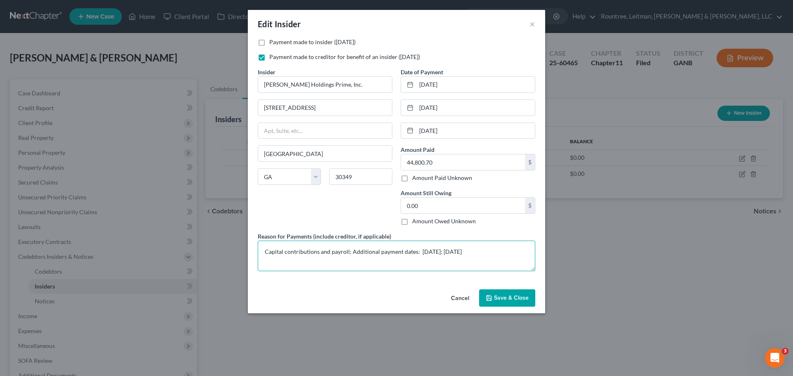
drag, startPoint x: 318, startPoint y: 251, endPoint x: 347, endPoint y: 254, distance: 29.4
click at [347, 254] on textarea "Capital contributions and payroll; Additional payment dates: [DATE]; [DATE]" at bounding box center [397, 256] width 278 height 31
drag, startPoint x: 265, startPoint y: 252, endPoint x: 318, endPoint y: 255, distance: 53.4
click at [318, 255] on textarea "Capital contributions; Additional payment dates: [DATE]; [DATE]" at bounding box center [397, 256] width 278 height 31
type textarea "Payment of business expenses; Additional payment dates: [DATE]; [DATE]"
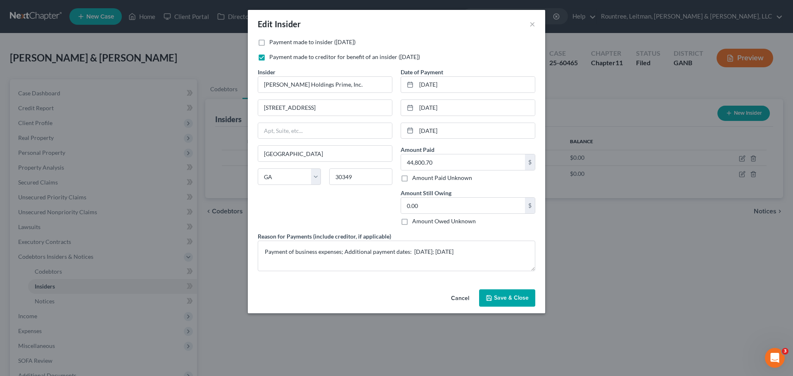
click at [509, 298] on span "Save & Close" at bounding box center [511, 298] width 35 height 7
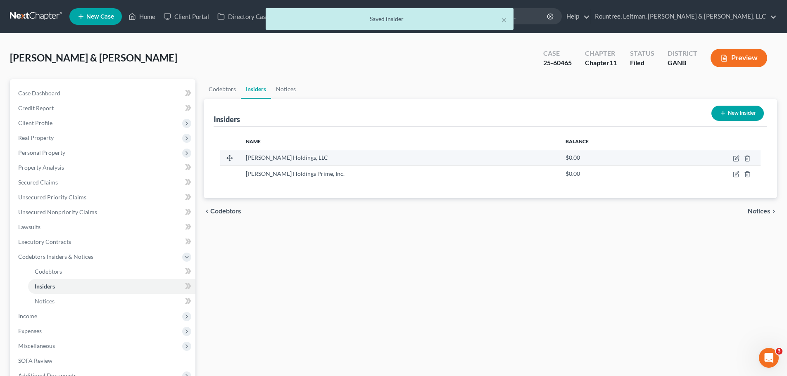
click at [732, 158] on td at bounding box center [712, 158] width 98 height 16
click at [736, 158] on icon "button" at bounding box center [737, 158] width 4 height 4
select select "10"
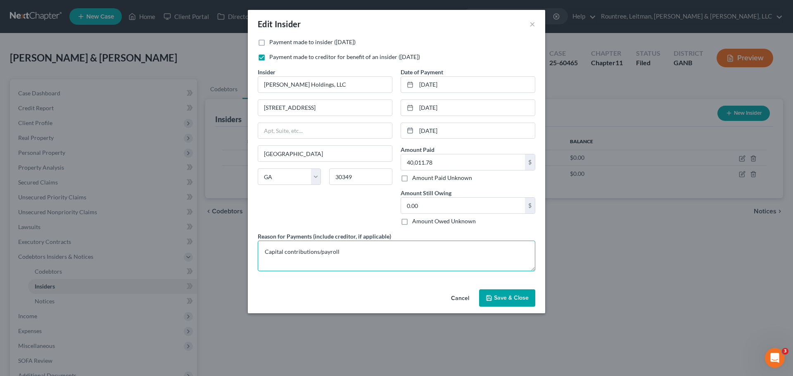
drag, startPoint x: 264, startPoint y: 251, endPoint x: 403, endPoint y: 249, distance: 138.8
click at [401, 250] on textarea "Capital contributions/payroll" at bounding box center [397, 256] width 278 height 31
type textarea "Payment of business expenses and payroll"
click at [499, 297] on span "Save & Close" at bounding box center [511, 298] width 35 height 7
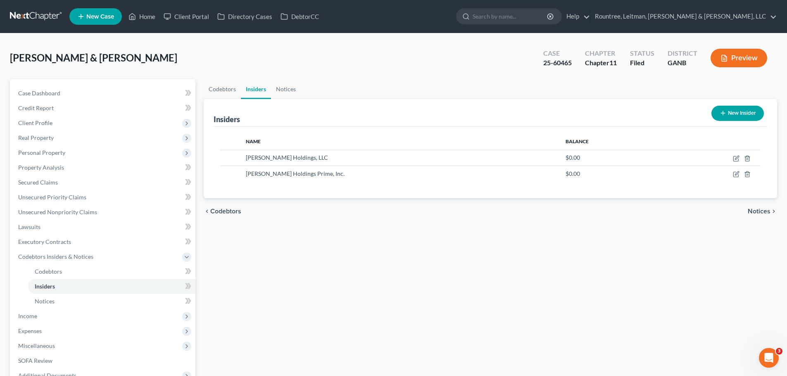
click at [738, 113] on button "New Insider" at bounding box center [737, 113] width 52 height 15
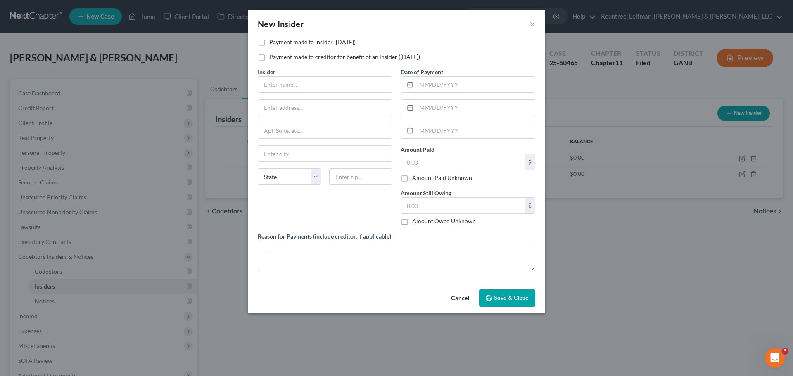
click at [269, 57] on label "Payment made to creditor for benefit of an insider ([DATE])" at bounding box center [344, 57] width 151 height 8
click at [273, 57] on input "Payment made to creditor for benefit of an insider ([DATE])" at bounding box center [275, 55] width 5 height 5
checkbox input "true"
click at [269, 43] on label "Payment made to insider ([DATE])" at bounding box center [312, 42] width 86 height 8
click at [273, 43] on input "Payment made to insider ([DATE])" at bounding box center [275, 40] width 5 height 5
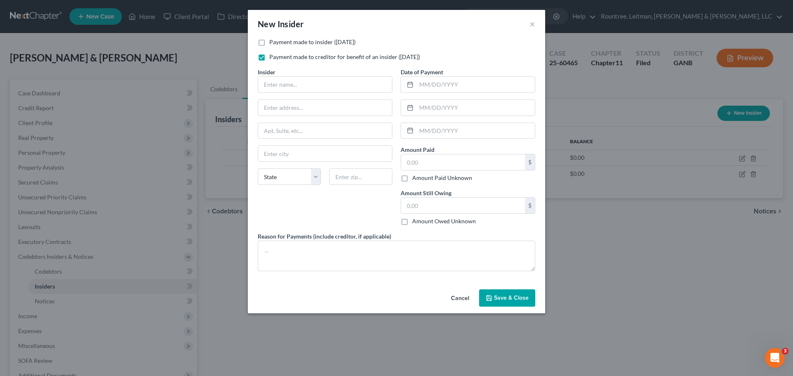
checkbox input "true"
click at [269, 56] on label "Payment made to creditor for benefit of an insider ([DATE])" at bounding box center [344, 57] width 151 height 8
click at [273, 56] on input "Payment made to creditor for benefit of an insider ([DATE])" at bounding box center [275, 55] width 5 height 5
checkbox input "false"
drag, startPoint x: 265, startPoint y: 86, endPoint x: 461, endPoint y: 147, distance: 205.8
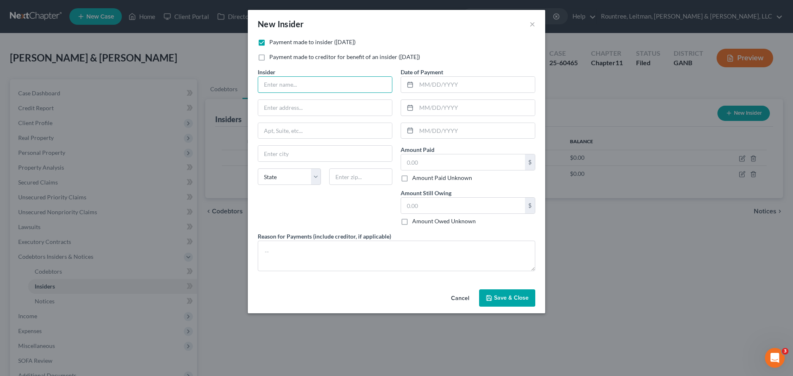
click at [265, 86] on input "text" at bounding box center [325, 85] width 134 height 16
type input "ED2Wellness, LLC"
click at [444, 162] on input "text" at bounding box center [463, 162] width 124 height 16
type input "965.00"
click at [282, 114] on input "text" at bounding box center [325, 108] width 134 height 16
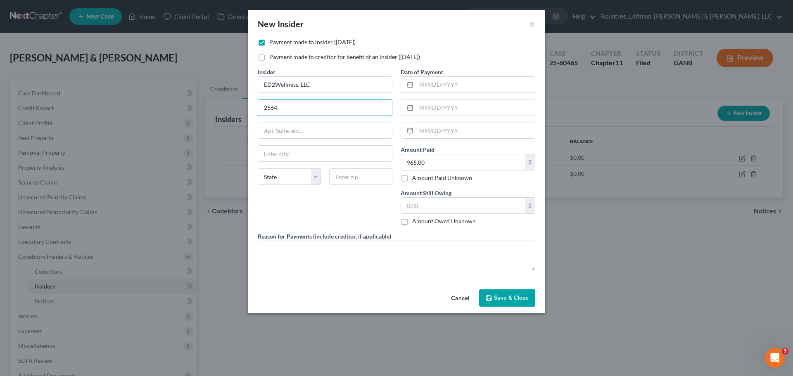
type input "[STREET_ADDRESS]"
click at [357, 177] on input "text" at bounding box center [360, 177] width 63 height 17
type input "30349"
click at [304, 256] on textarea at bounding box center [397, 256] width 278 height 31
type input "[GEOGRAPHIC_DATA]"
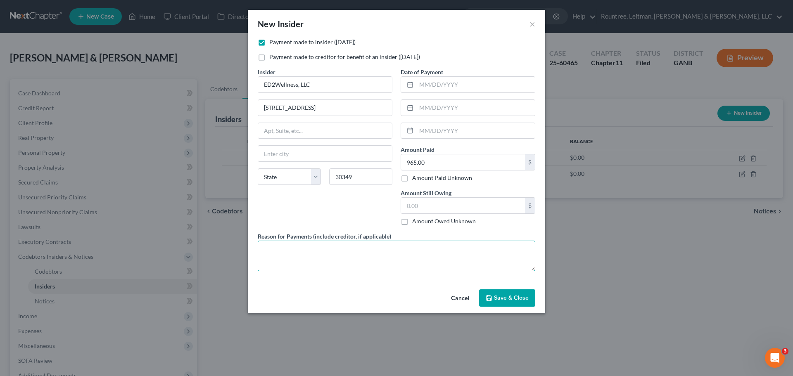
select select "10"
type textarea "Payment of business expenses"
click at [508, 298] on span "Save & Close" at bounding box center [511, 298] width 35 height 7
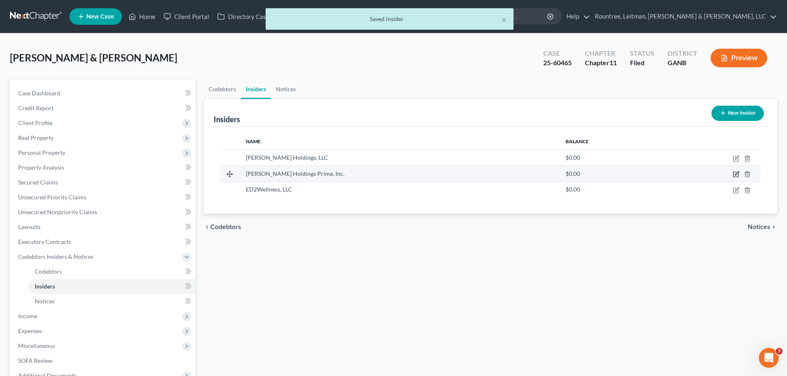
click at [739, 172] on icon "button" at bounding box center [737, 174] width 4 height 4
select select "10"
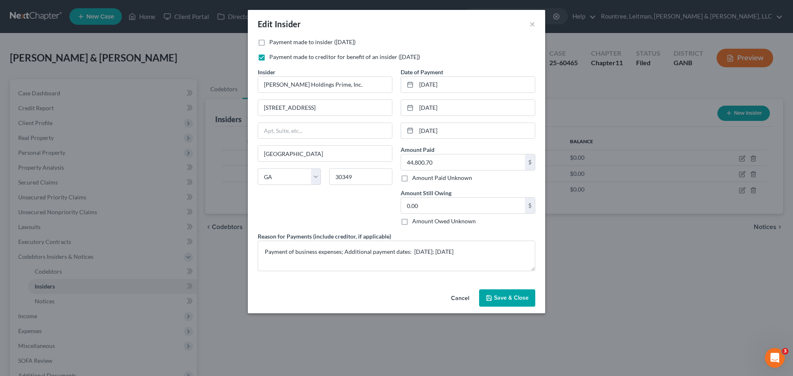
click at [500, 297] on span "Save & Close" at bounding box center [511, 298] width 35 height 7
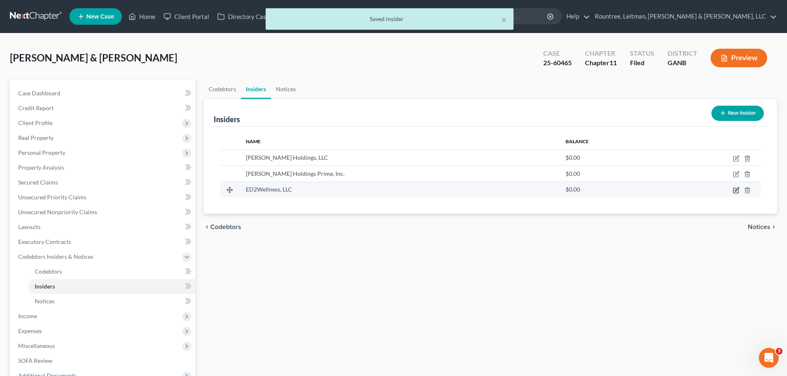
click at [736, 190] on icon "button" at bounding box center [736, 190] width 7 height 7
select select "10"
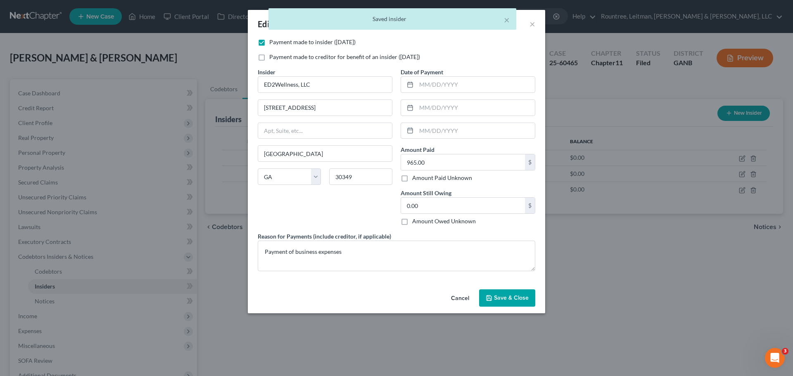
click at [269, 59] on label "Payment made to creditor for benefit of an insider ([DATE])" at bounding box center [344, 57] width 151 height 8
click at [273, 58] on input "Payment made to creditor for benefit of an insider ([DATE])" at bounding box center [275, 55] width 5 height 5
checkbox input "true"
click at [269, 43] on label "Payment made to insider ([DATE])" at bounding box center [312, 42] width 86 height 8
click at [273, 43] on input "Payment made to insider ([DATE])" at bounding box center [275, 40] width 5 height 5
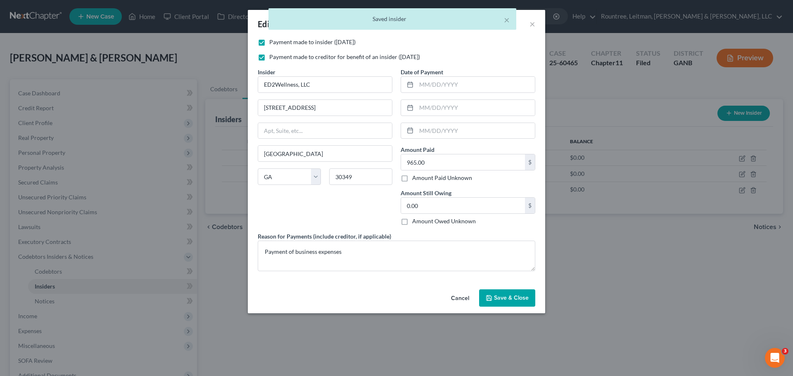
checkbox input "false"
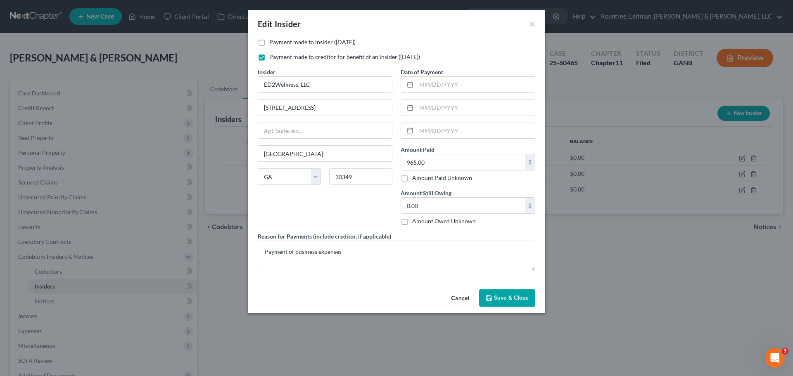
click at [512, 294] on button "Save & Close" at bounding box center [507, 298] width 56 height 17
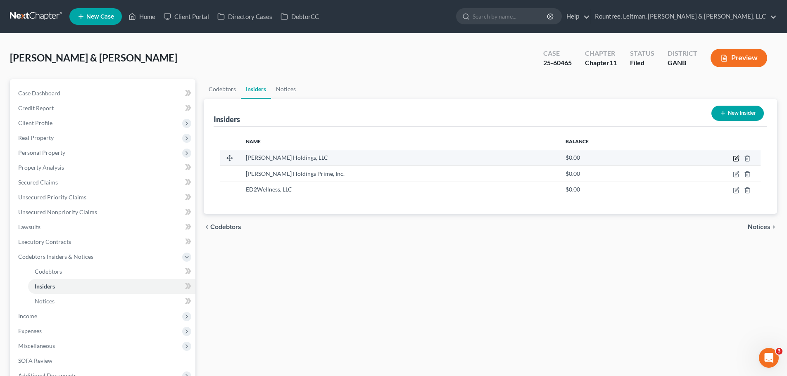
click at [738, 156] on icon "button" at bounding box center [737, 158] width 4 height 4
select select "10"
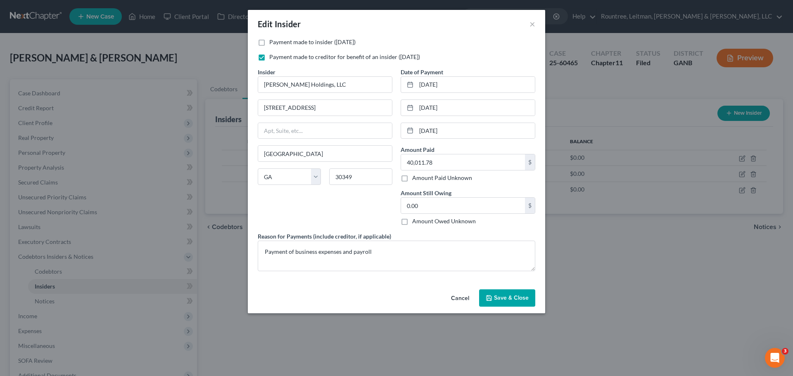
click at [505, 301] on span "Save & Close" at bounding box center [511, 298] width 35 height 7
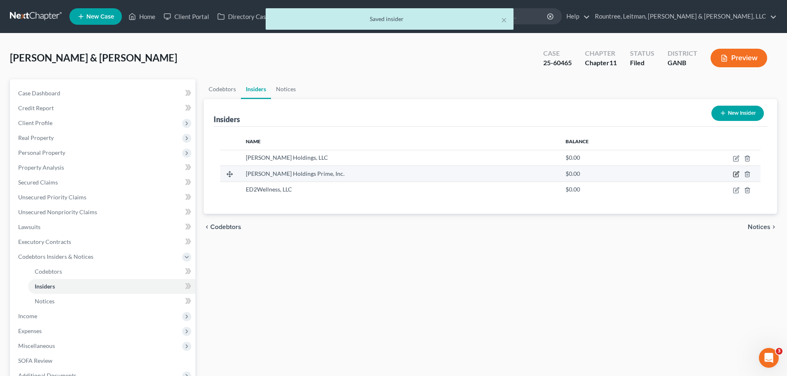
click at [735, 173] on icon "button" at bounding box center [736, 174] width 7 height 7
select select "10"
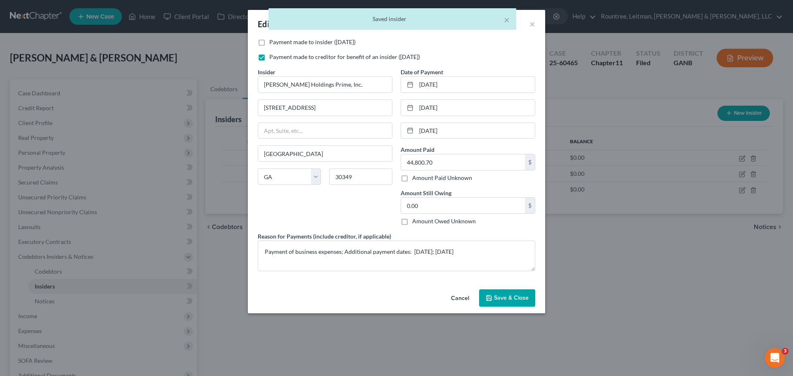
click at [520, 298] on span "Save & Close" at bounding box center [511, 298] width 35 height 7
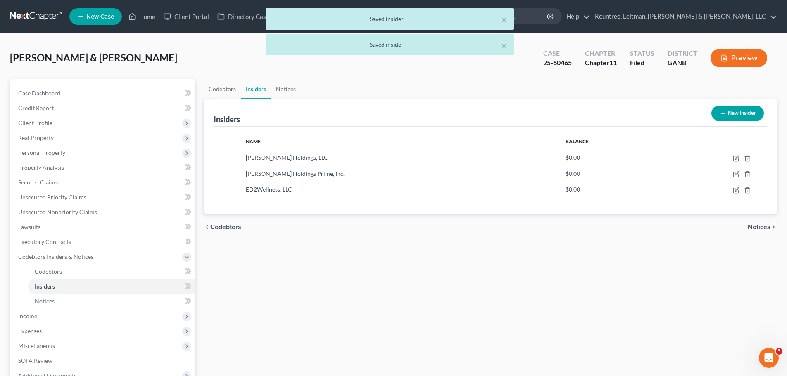
click at [737, 57] on div "× Saved insider × Saved insider" at bounding box center [389, 33] width 787 height 51
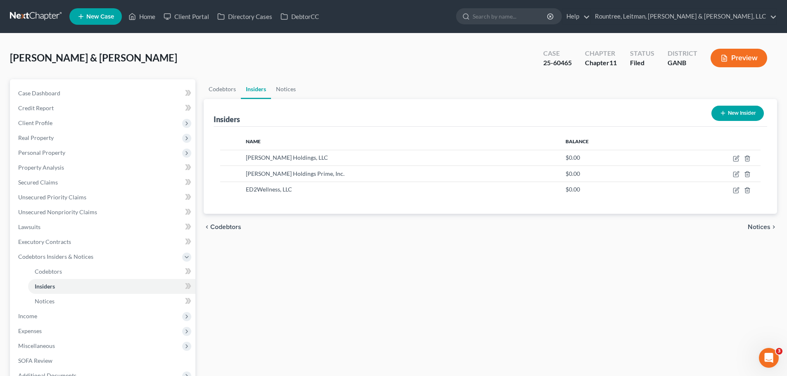
click at [730, 59] on button "Preview" at bounding box center [739, 58] width 57 height 19
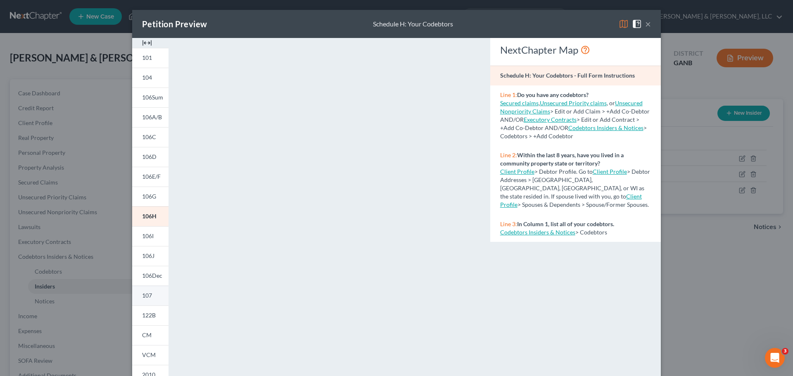
click at [145, 298] on span "107" at bounding box center [147, 295] width 10 height 7
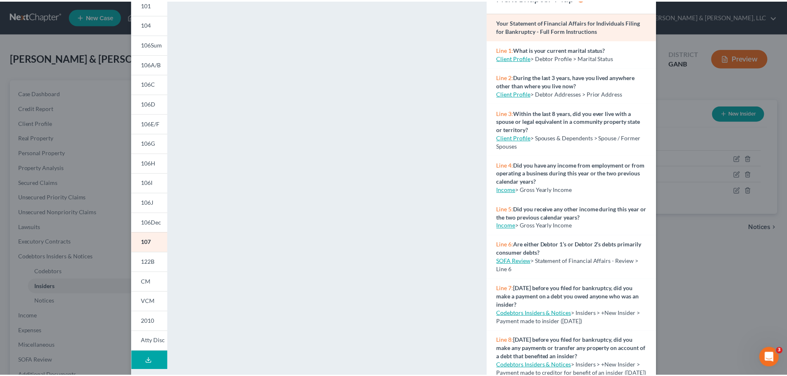
scroll to position [90, 0]
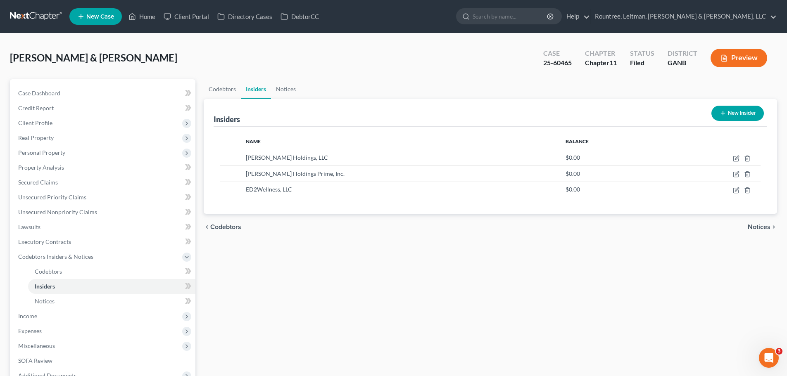
click at [733, 53] on button "Preview" at bounding box center [739, 58] width 57 height 19
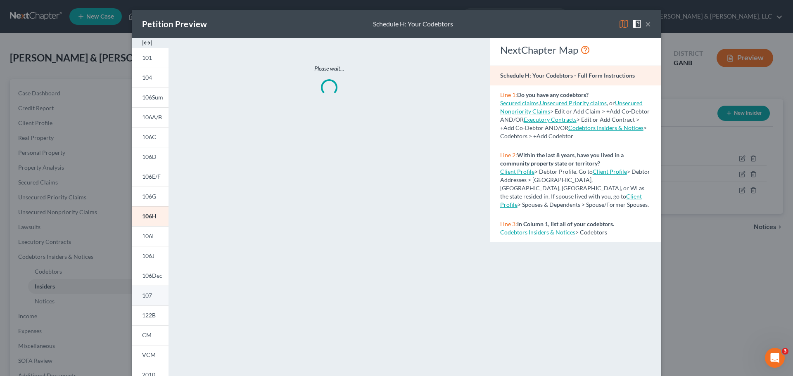
click at [146, 300] on link "107" at bounding box center [150, 296] width 36 height 20
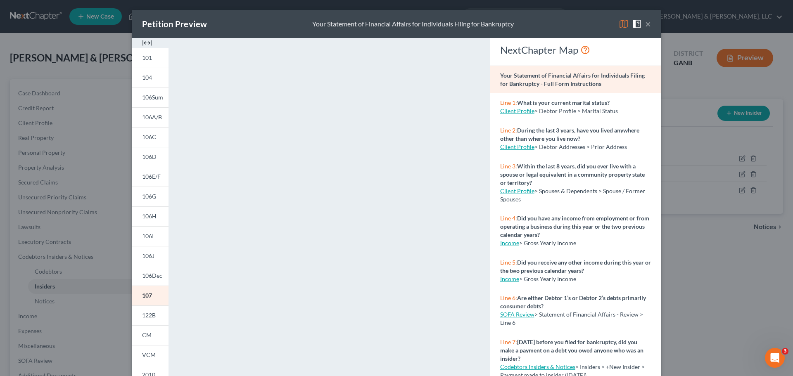
click at [645, 25] on button "×" at bounding box center [648, 24] width 6 height 10
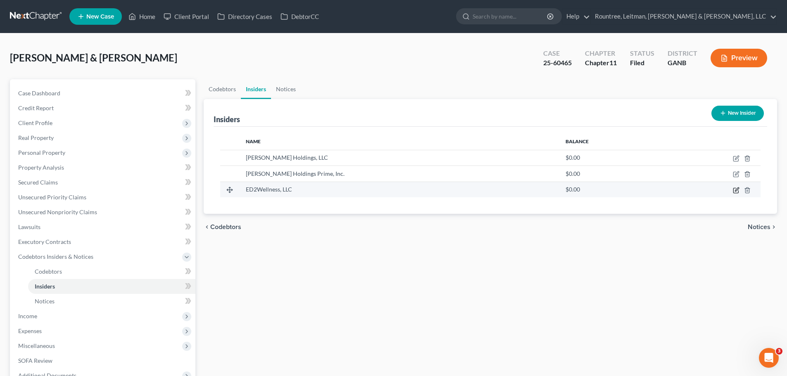
click at [734, 191] on icon "button" at bounding box center [736, 190] width 7 height 7
select select "10"
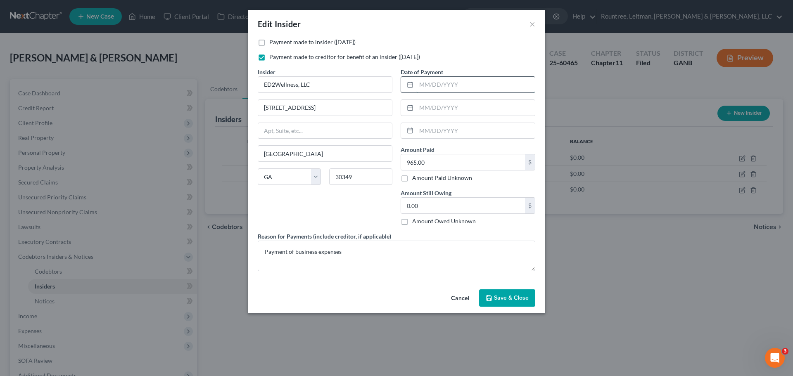
click at [435, 85] on input "text" at bounding box center [475, 85] width 119 height 16
type input "[DATE]"
click at [449, 98] on div "Date of Payment [DATE] Amount Paid 965.00 $ Amount Paid Unknown Balance Undeter…" at bounding box center [468, 150] width 143 height 164
click at [448, 109] on input "text" at bounding box center [475, 108] width 119 height 16
type input "[DATE]"
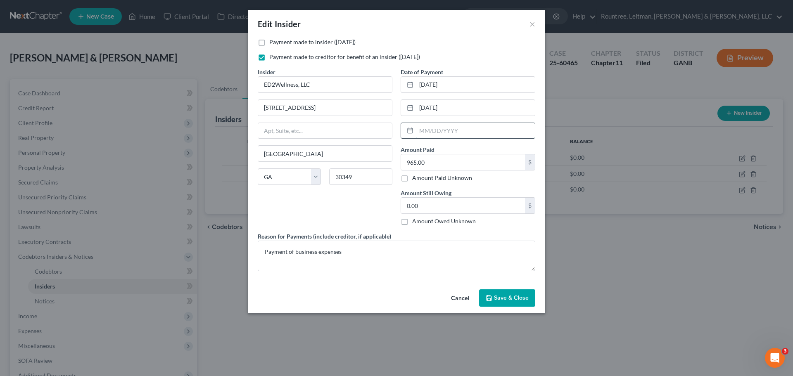
click at [453, 125] on input "text" at bounding box center [475, 131] width 119 height 16
type input "[DATE]"
click at [429, 112] on input "[DATE]" at bounding box center [475, 108] width 119 height 16
type input "[DATE]"
click at [423, 131] on input "[DATE]" at bounding box center [475, 131] width 119 height 16
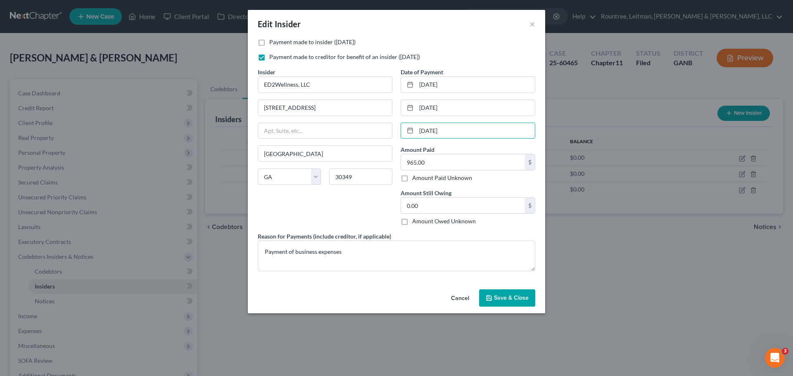
type input "[DATE]"
click at [509, 302] on button "Save & Close" at bounding box center [507, 298] width 56 height 17
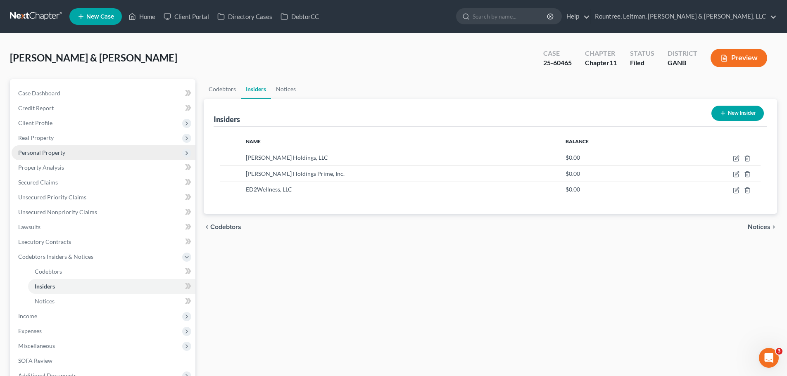
click at [40, 155] on span "Personal Property" at bounding box center [41, 152] width 47 height 7
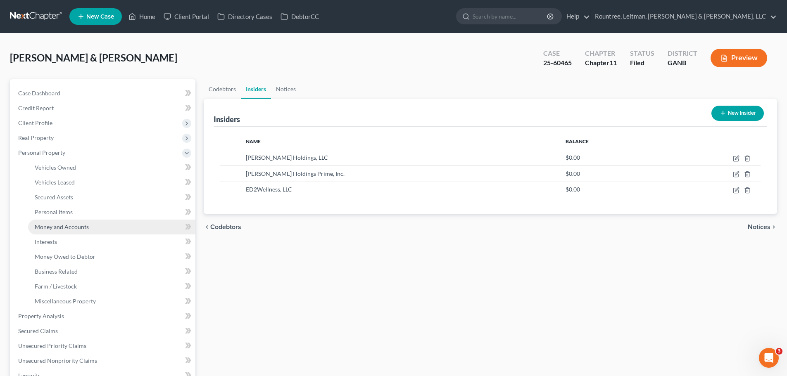
click at [55, 226] on span "Money and Accounts" at bounding box center [62, 226] width 54 height 7
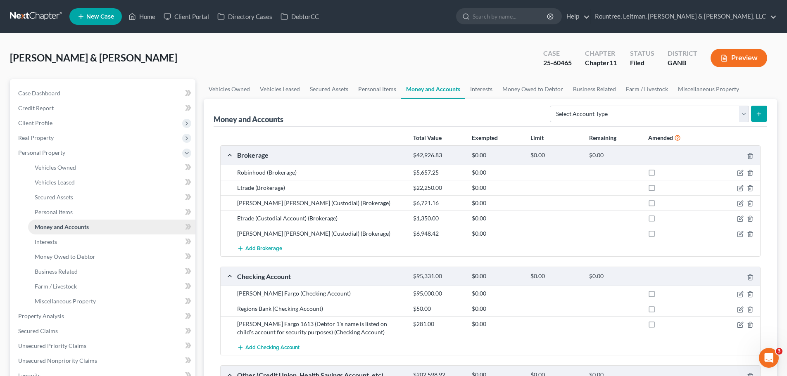
click at [72, 222] on link "Money and Accounts" at bounding box center [111, 227] width 167 height 15
click at [741, 293] on icon "button" at bounding box center [741, 294] width 4 height 4
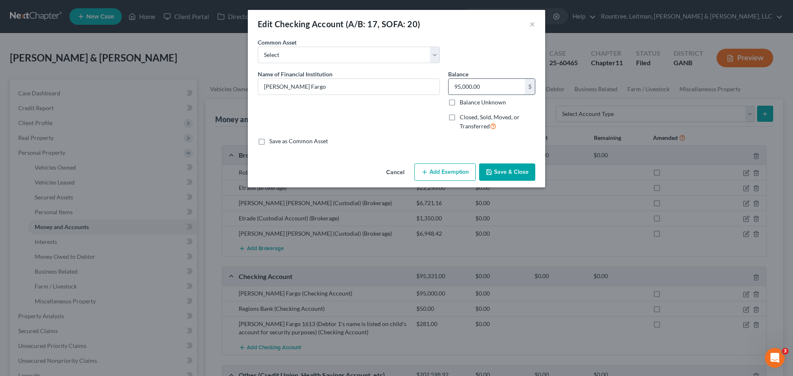
click at [511, 90] on input "95,000.00" at bounding box center [487, 87] width 76 height 16
type input "7,473.83"
click at [514, 170] on button "Save & Close" at bounding box center [507, 172] width 56 height 17
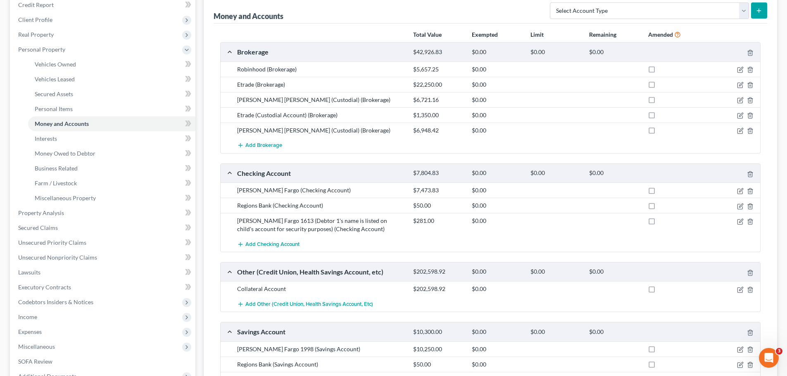
scroll to position [208, 0]
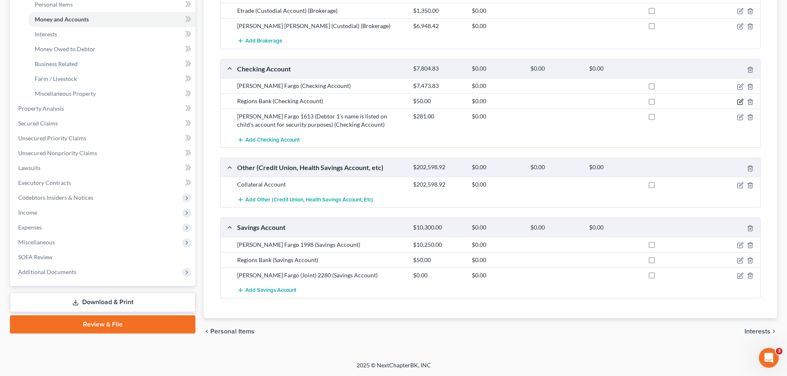
click at [739, 102] on icon "button" at bounding box center [740, 102] width 7 height 7
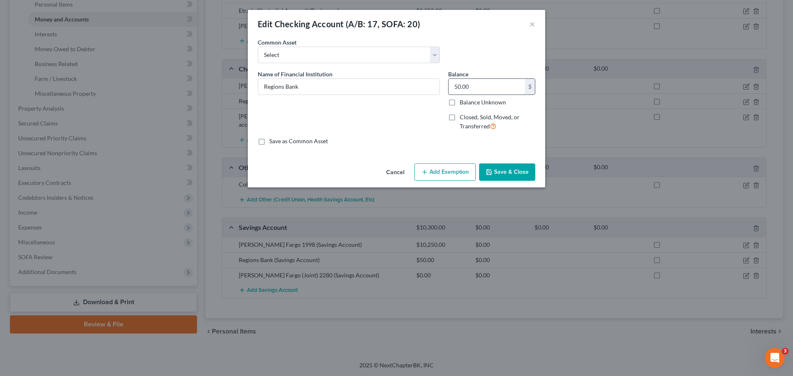
click at [474, 86] on input "50.00" at bounding box center [487, 87] width 76 height 16
type input "25,050.00"
click at [506, 175] on button "Save & Close" at bounding box center [507, 172] width 56 height 17
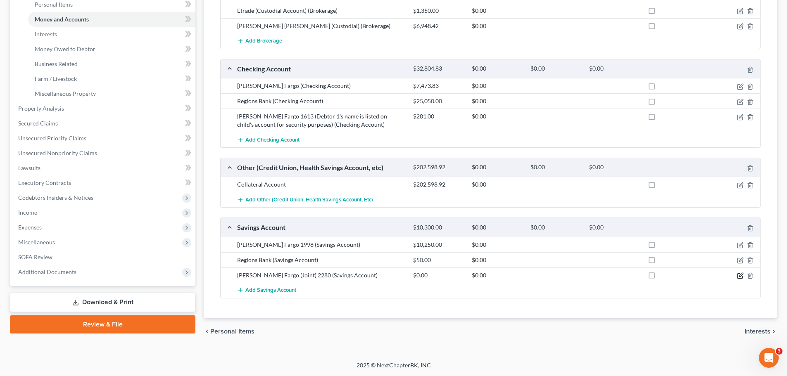
click at [740, 276] on icon "button" at bounding box center [740, 276] width 7 height 7
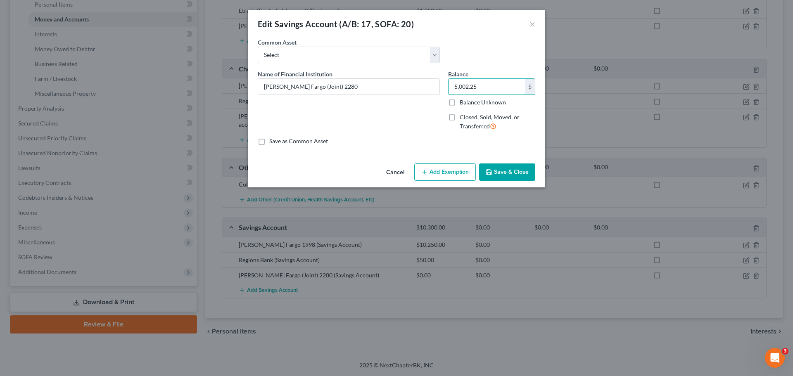
type input "5,002.25"
click at [497, 169] on button "Save & Close" at bounding box center [507, 172] width 56 height 17
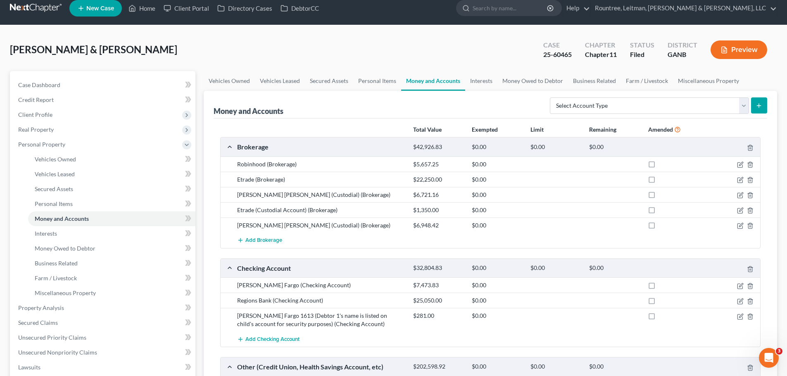
scroll to position [0, 0]
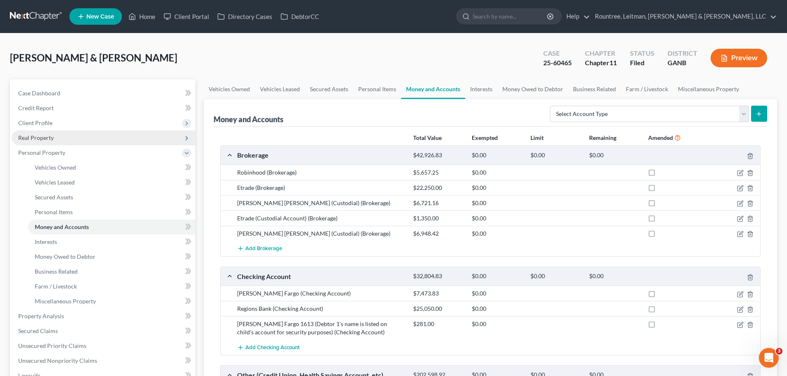
click at [36, 141] on span "Real Property" at bounding box center [104, 138] width 184 height 15
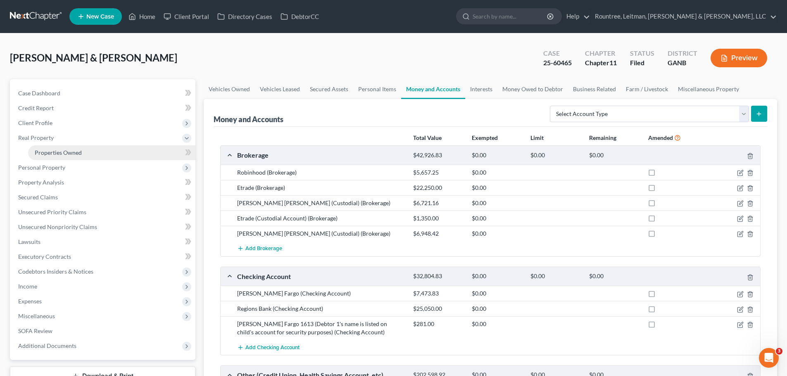
click at [63, 150] on span "Properties Owned" at bounding box center [58, 152] width 47 height 7
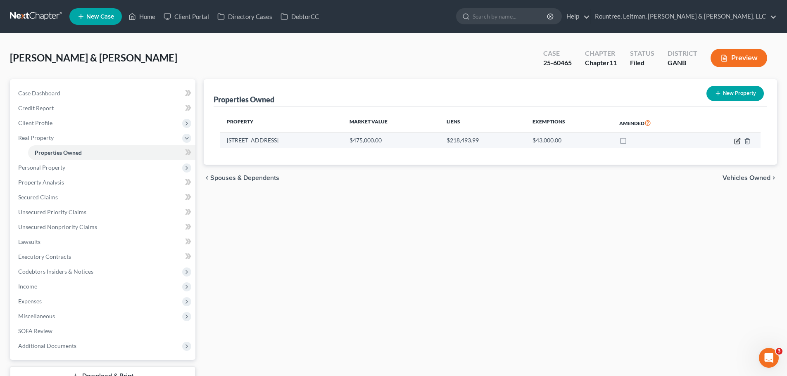
click at [737, 141] on icon "button" at bounding box center [737, 141] width 7 height 7
select select "10"
select select "2"
select select "1"
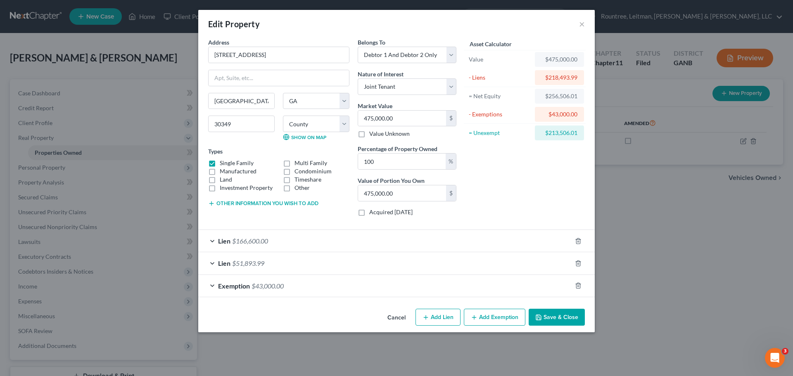
click at [555, 315] on button "Save & Close" at bounding box center [557, 317] width 56 height 17
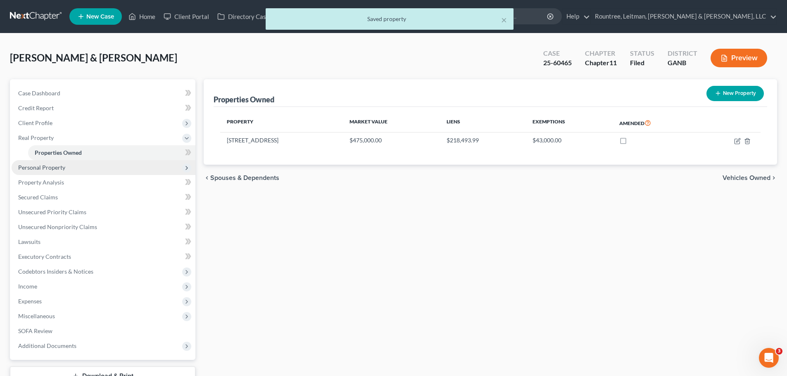
click at [37, 164] on span "Personal Property" at bounding box center [41, 167] width 47 height 7
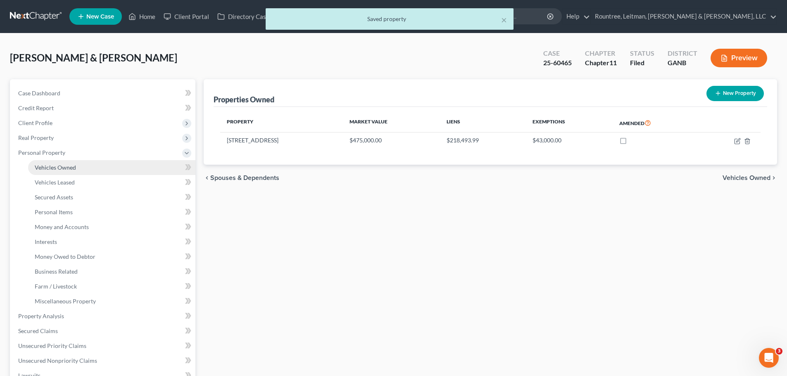
click at [45, 169] on span "Vehicles Owned" at bounding box center [55, 167] width 41 height 7
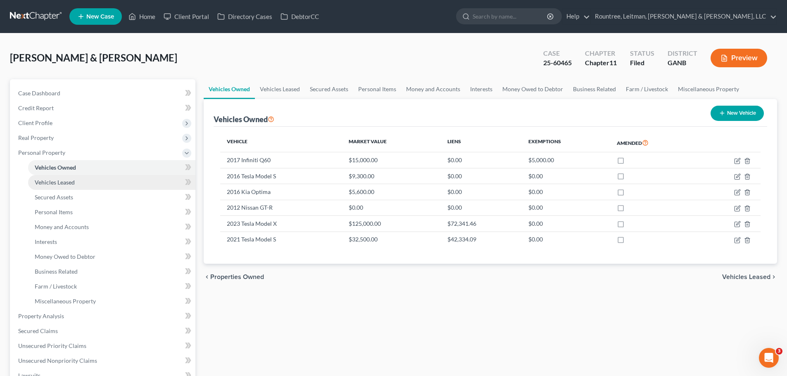
click at [63, 182] on span "Vehicles Leased" at bounding box center [55, 182] width 40 height 7
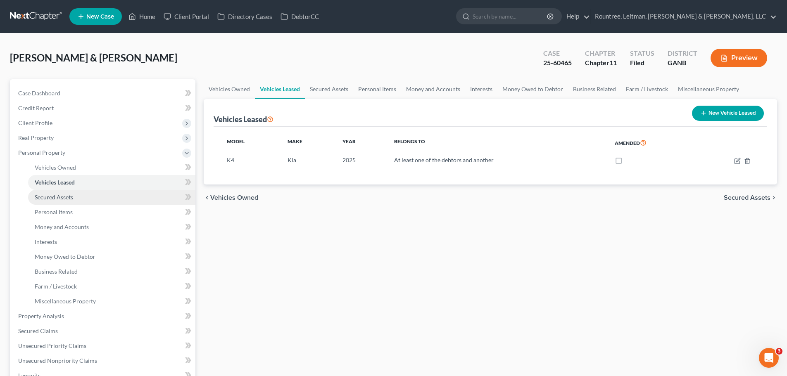
click at [64, 199] on span "Secured Assets" at bounding box center [54, 197] width 38 height 7
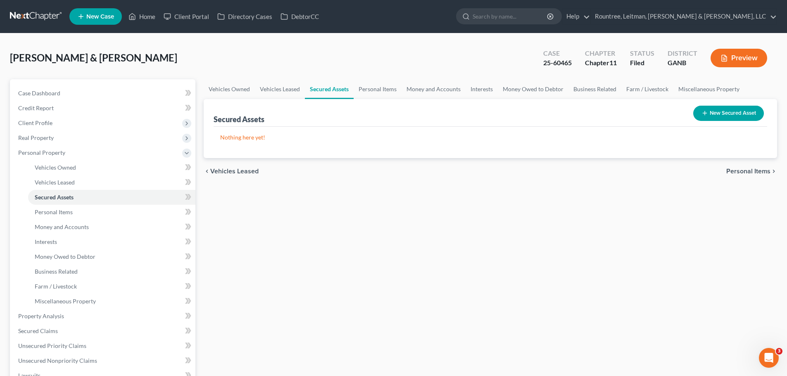
click at [720, 113] on button "New Secured Asset" at bounding box center [728, 113] width 71 height 15
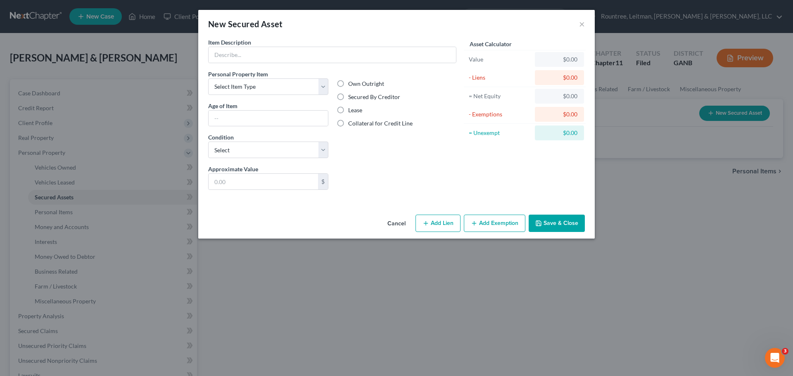
click at [395, 221] on button "Cancel" at bounding box center [396, 224] width 31 height 17
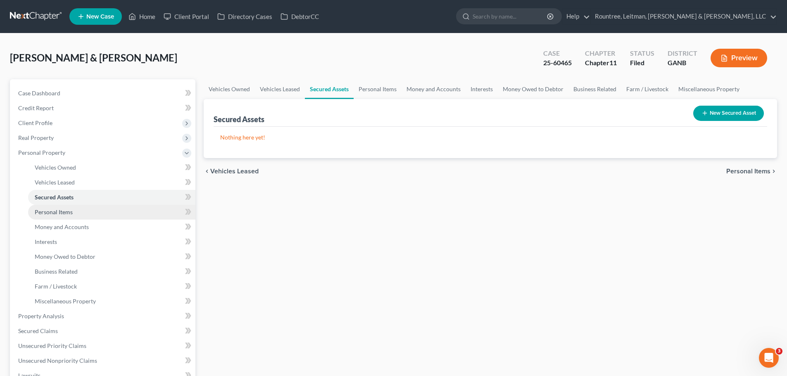
click at [56, 213] on span "Personal Items" at bounding box center [54, 212] width 38 height 7
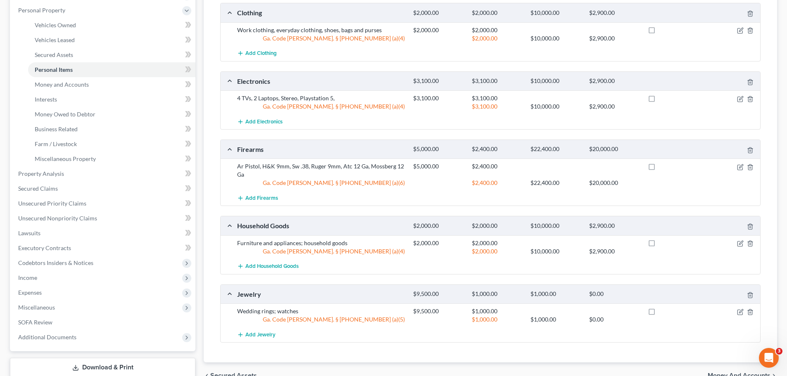
scroll to position [155, 0]
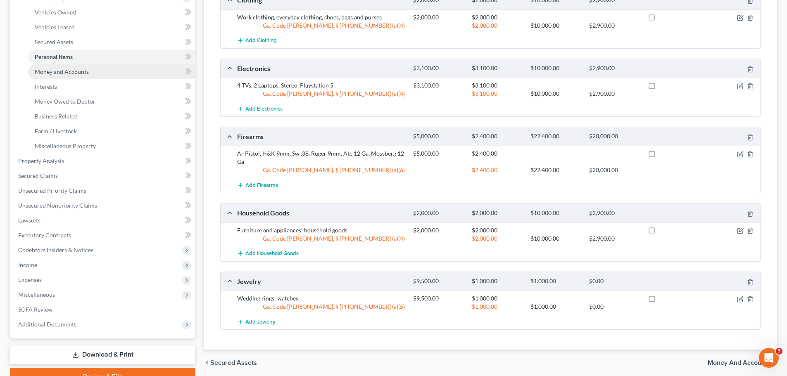
click at [80, 72] on span "Money and Accounts" at bounding box center [62, 71] width 54 height 7
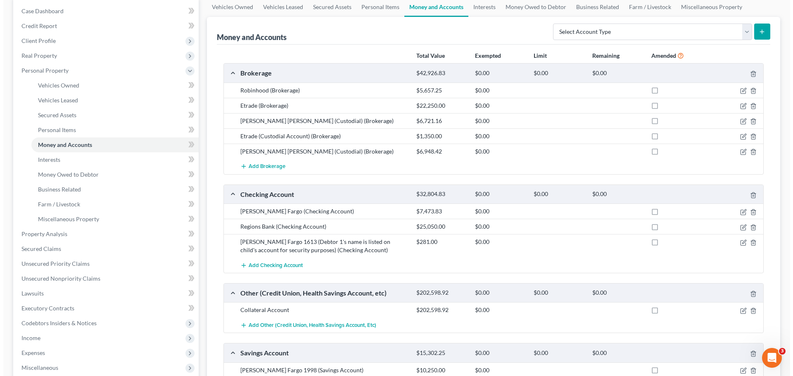
scroll to position [83, 0]
click at [741, 227] on icon "button" at bounding box center [741, 226] width 4 height 4
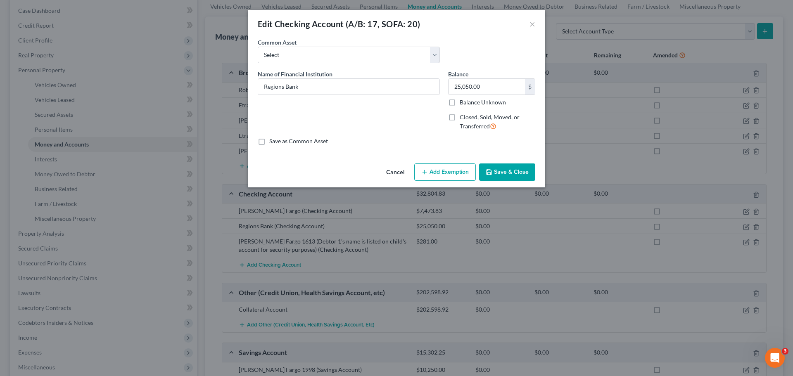
click at [441, 173] on button "Add Exemption" at bounding box center [445, 172] width 62 height 17
select select "2"
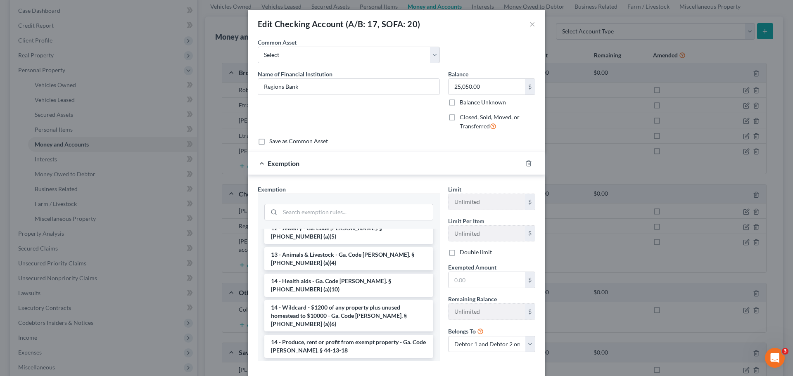
scroll to position [124, 0]
click at [339, 300] on li "14 - Wildcard - $1200 of any property plus unused homestead to $10000 - Ga. Cod…" at bounding box center [348, 315] width 169 height 31
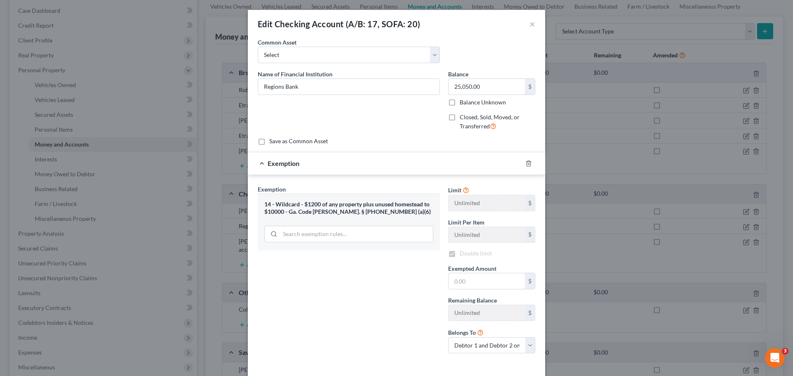
checkbox input "true"
click at [489, 280] on input "text" at bounding box center [487, 281] width 76 height 16
type input "2,400.00"
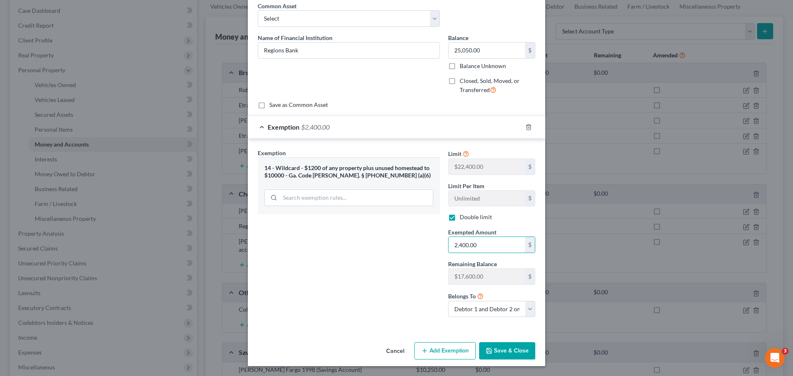
drag, startPoint x: 402, startPoint y: 245, endPoint x: 387, endPoint y: 244, distance: 14.5
click at [387, 244] on div "Exemption Set must be selected for CA. Exemption * 14 - Wildcard - $1200 of any…" at bounding box center [397, 237] width 286 height 176
click at [398, 350] on button "Cancel" at bounding box center [395, 351] width 31 height 17
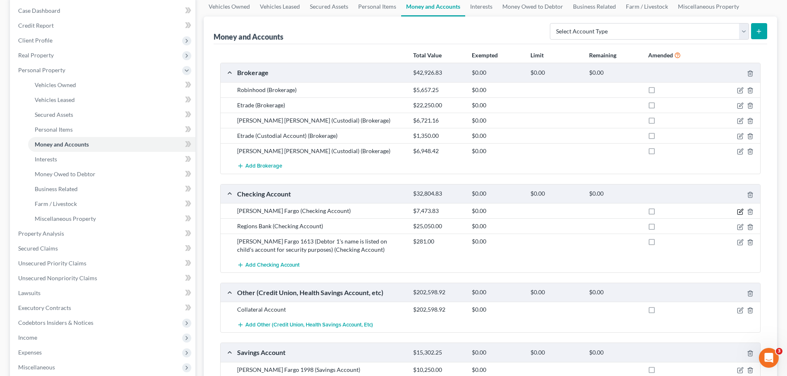
click at [740, 211] on icon "button" at bounding box center [741, 211] width 4 height 4
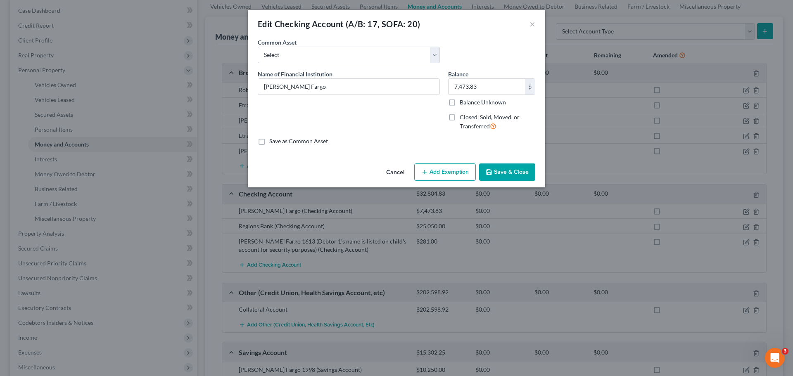
click at [447, 177] on button "Add Exemption" at bounding box center [445, 172] width 62 height 17
select select "2"
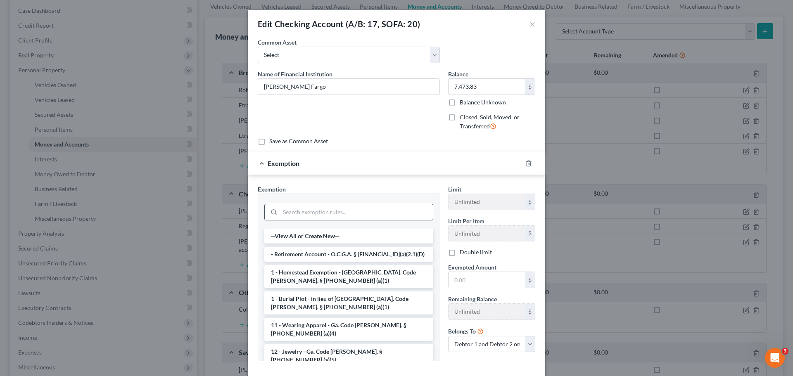
click at [333, 214] on input "search" at bounding box center [356, 212] width 153 height 16
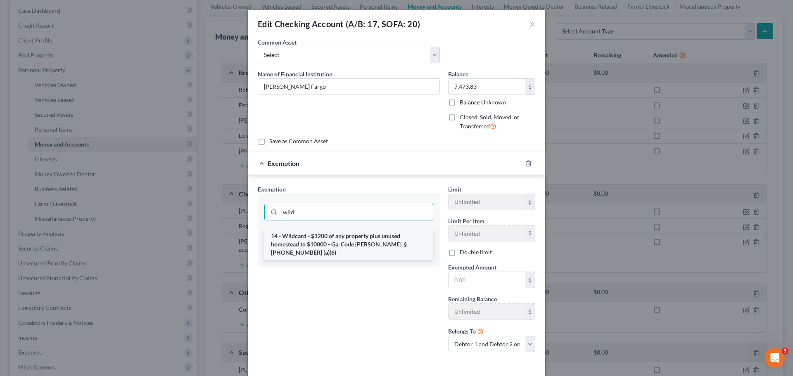
type input "wild"
click at [342, 240] on li "14 - Wildcard - $1200 of any property plus unused homestead to $10000 - Ga. Cod…" at bounding box center [348, 244] width 169 height 31
checkbox input "true"
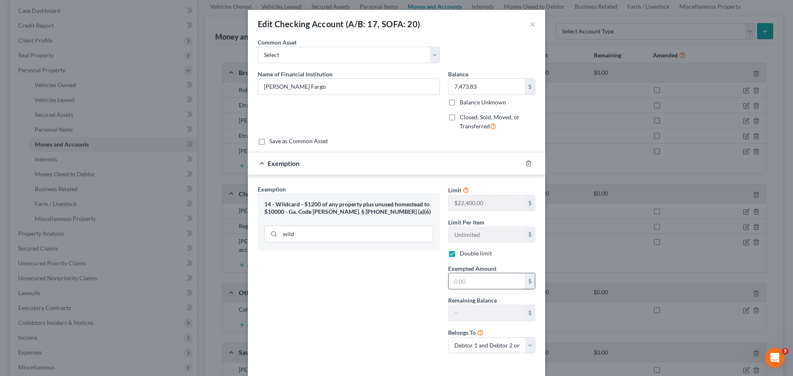
click at [458, 282] on input "text" at bounding box center [487, 281] width 76 height 16
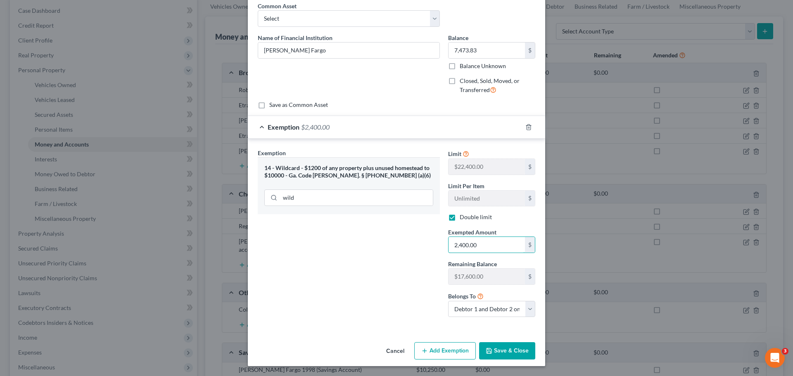
type input "2,400.00"
click at [497, 348] on button "Save & Close" at bounding box center [507, 350] width 56 height 17
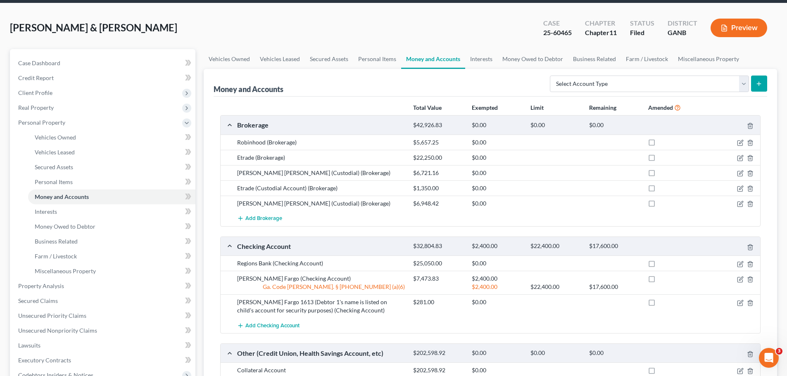
scroll to position [0, 0]
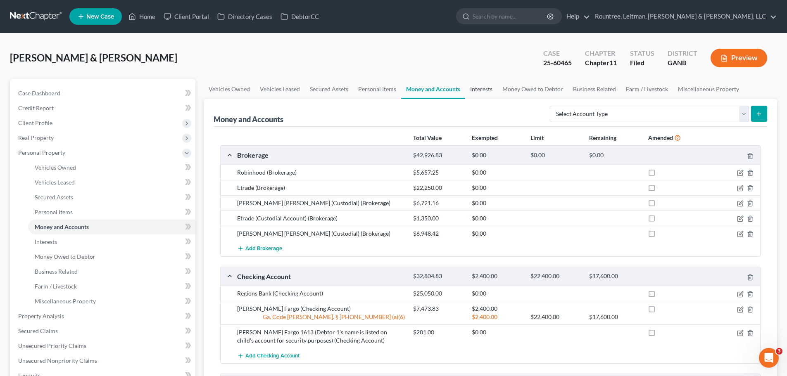
click at [487, 86] on link "Interests" at bounding box center [481, 89] width 32 height 20
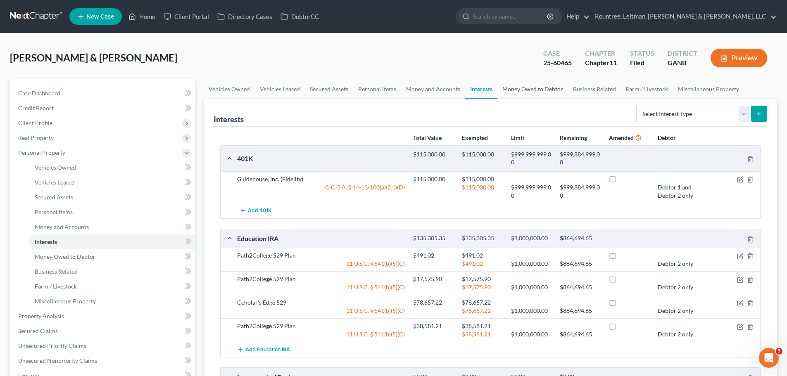
click at [528, 86] on link "Money Owed to Debtor" at bounding box center [532, 89] width 71 height 20
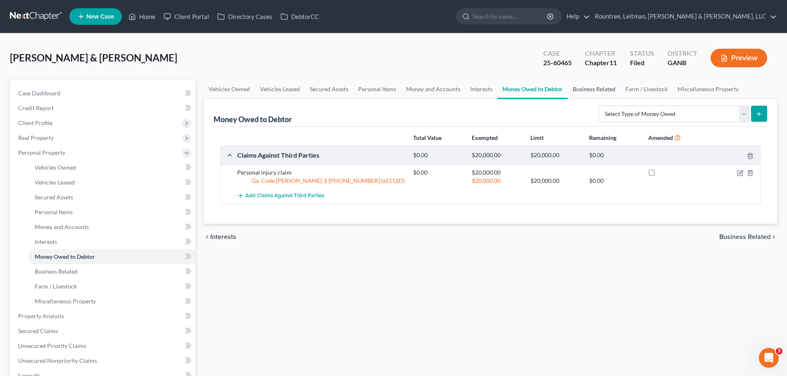
click at [599, 88] on link "Business Related" at bounding box center [594, 89] width 53 height 20
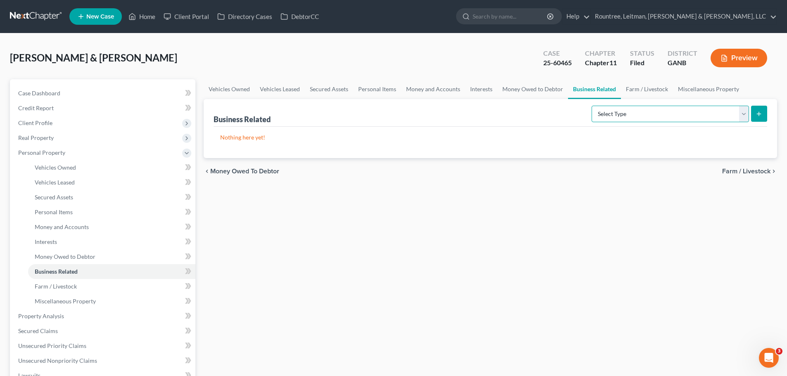
click at [742, 114] on select "Select Type Customer Lists (A/B: 43) Franchises (A/B: 27) Inventory (A/B: 41) L…" at bounding box center [670, 114] width 157 height 17
select select "franchise"
click at [592, 106] on select "Select Type Customer Lists (A/B: 43) Franchises (A/B: 27) Inventory (A/B: 41) L…" at bounding box center [670, 114] width 157 height 17
click at [762, 114] on icon "submit" at bounding box center [759, 114] width 7 height 7
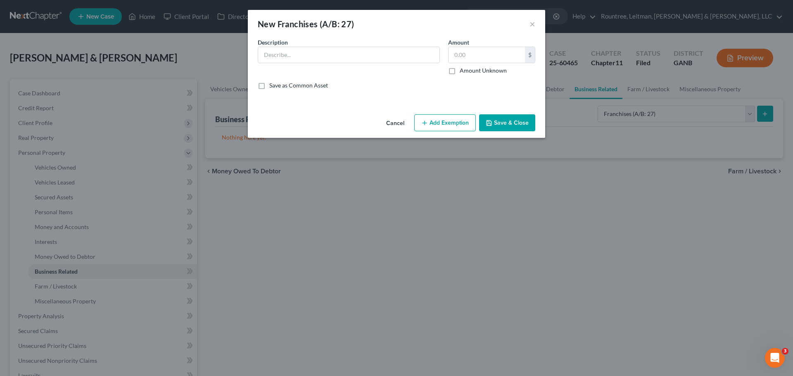
click at [395, 124] on button "Cancel" at bounding box center [395, 123] width 31 height 17
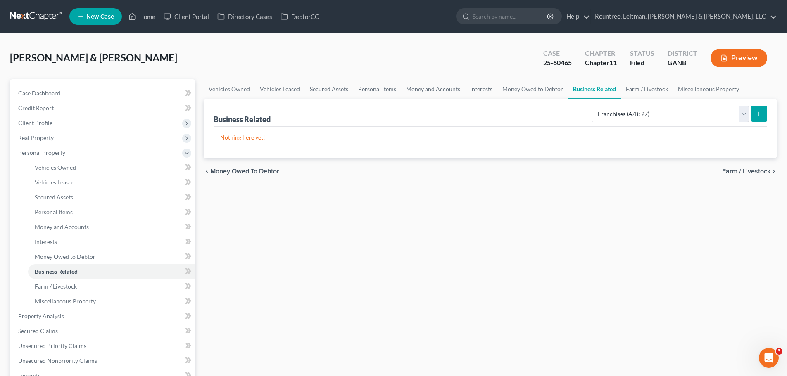
click at [735, 56] on button "Preview" at bounding box center [739, 58] width 57 height 19
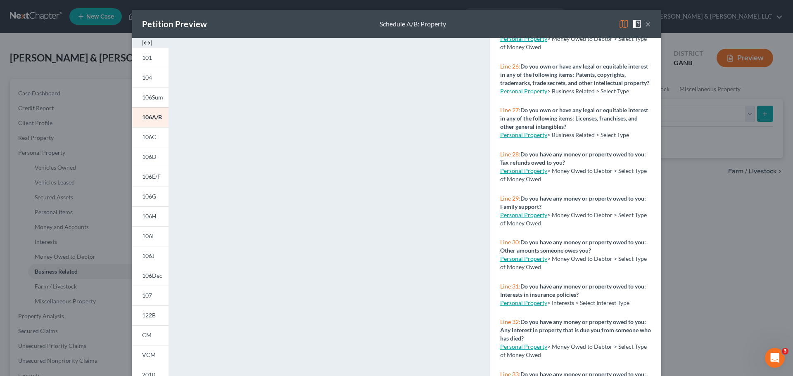
click at [646, 23] on button "×" at bounding box center [648, 24] width 6 height 10
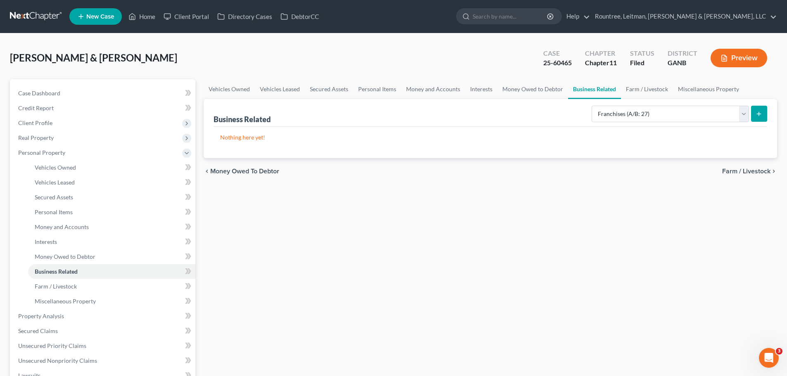
click at [757, 115] on icon "submit" at bounding box center [759, 114] width 7 height 7
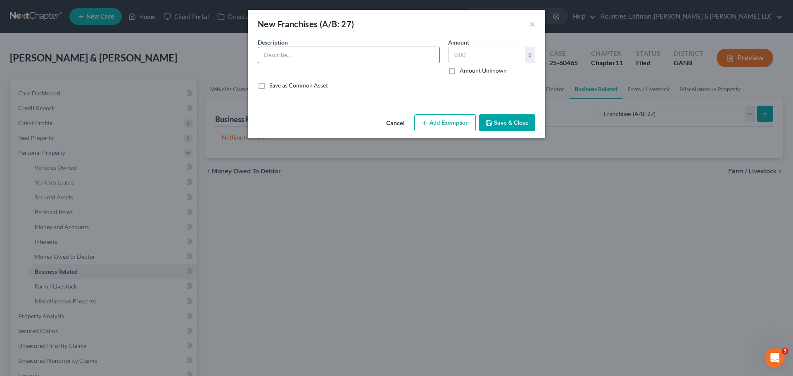
click at [294, 52] on input "text" at bounding box center [348, 55] width 181 height 16
type input "The Joint [MEDICAL_DATA]"
click at [511, 124] on button "Save & Close" at bounding box center [507, 122] width 56 height 17
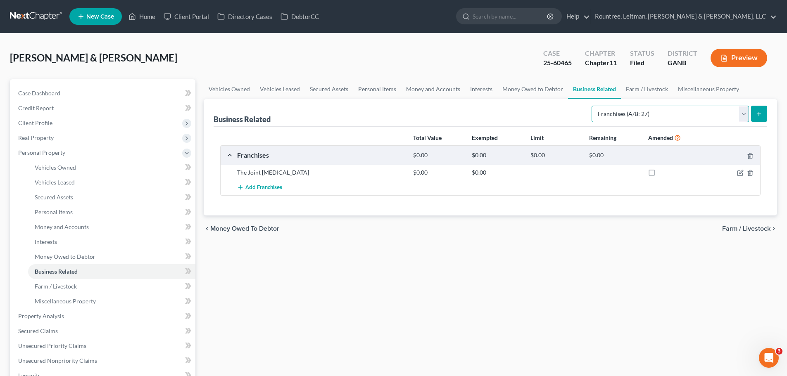
click at [744, 114] on select "Select Type Customer Lists (A/B: 43) Franchises (A/B: 27) Inventory (A/B: 41) L…" at bounding box center [670, 114] width 157 height 17
click at [62, 300] on span "Miscellaneous Property" at bounding box center [65, 301] width 61 height 7
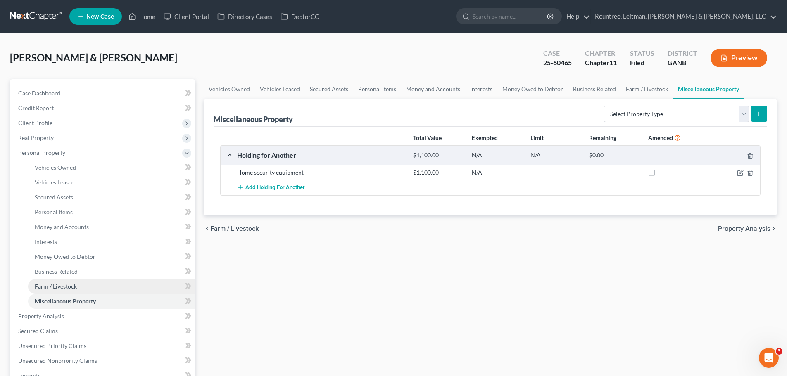
click at [62, 285] on span "Farm / Livestock" at bounding box center [56, 286] width 42 height 7
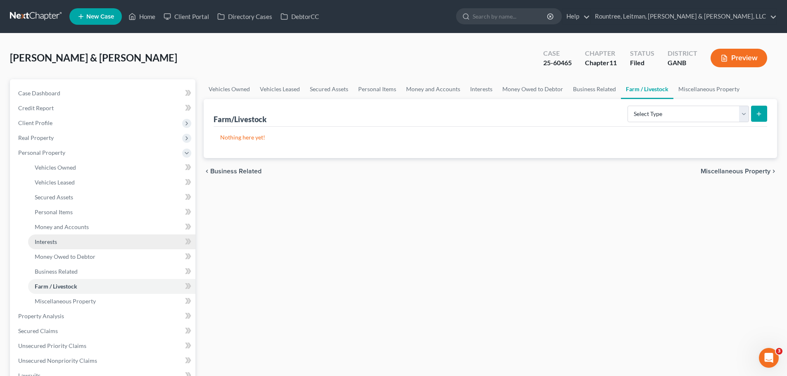
click at [52, 242] on span "Interests" at bounding box center [46, 241] width 22 height 7
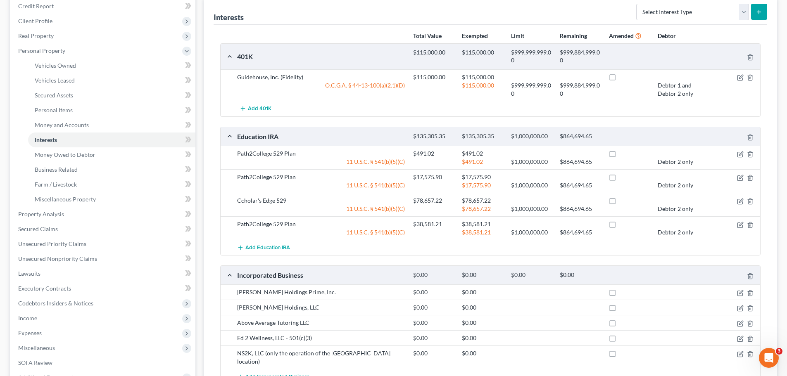
scroll to position [207, 0]
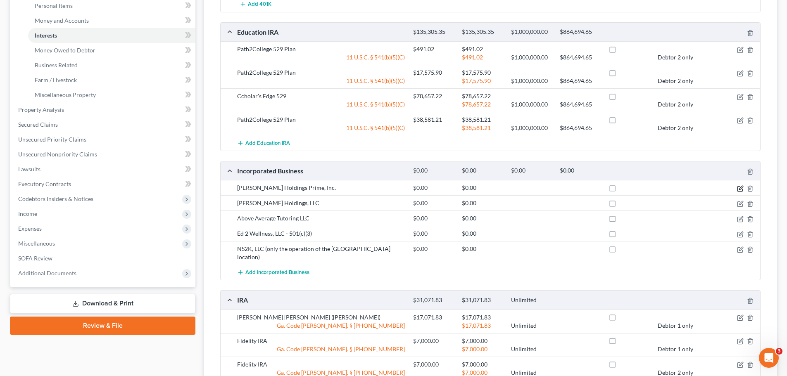
click at [742, 187] on icon "button" at bounding box center [740, 188] width 7 height 7
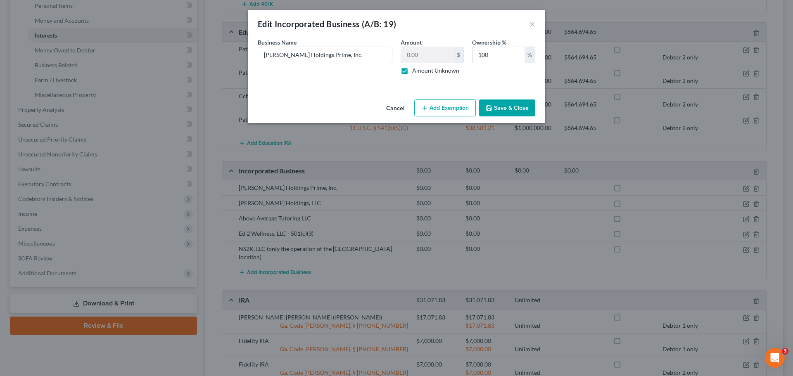
click at [510, 109] on button "Save & Close" at bounding box center [507, 108] width 56 height 17
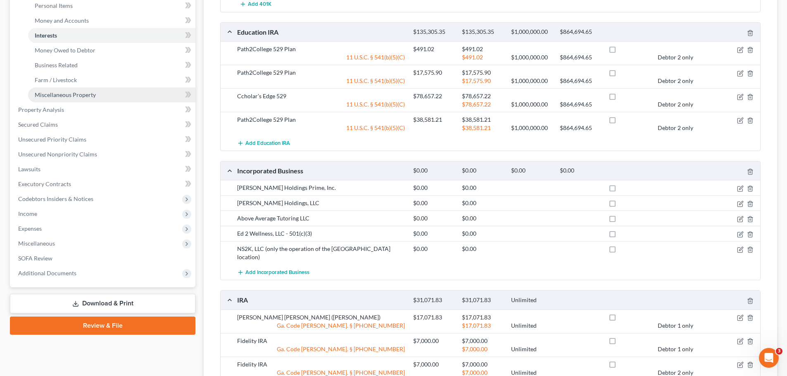
click at [64, 97] on span "Miscellaneous Property" at bounding box center [65, 94] width 61 height 7
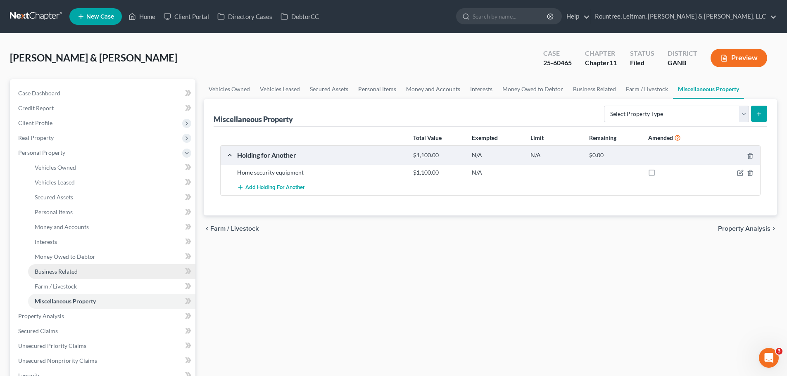
click at [61, 273] on span "Business Related" at bounding box center [56, 271] width 43 height 7
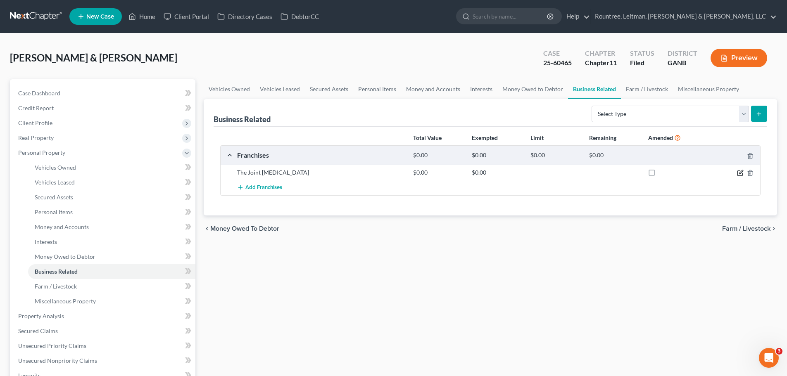
click at [741, 172] on icon "button" at bounding box center [740, 173] width 7 height 7
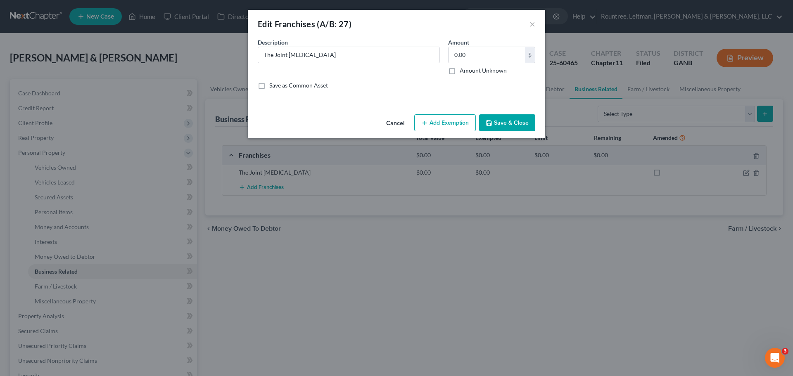
click at [460, 71] on label "Amount Unknown" at bounding box center [483, 71] width 47 height 8
click at [463, 71] on input "Amount Unknown" at bounding box center [465, 69] width 5 height 5
checkbox input "true"
click at [510, 121] on button "Save & Close" at bounding box center [507, 122] width 56 height 17
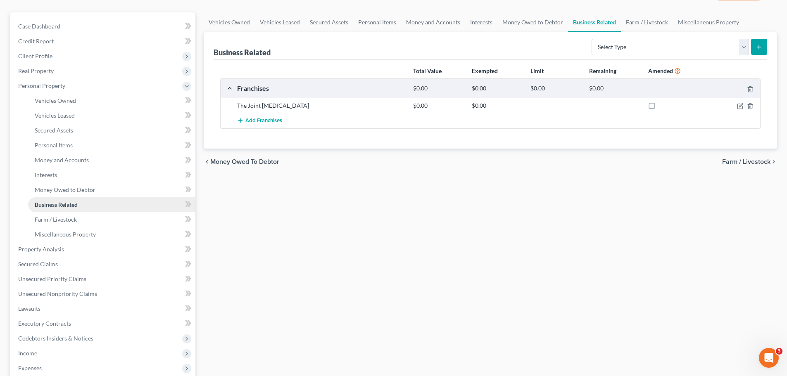
scroll to position [124, 0]
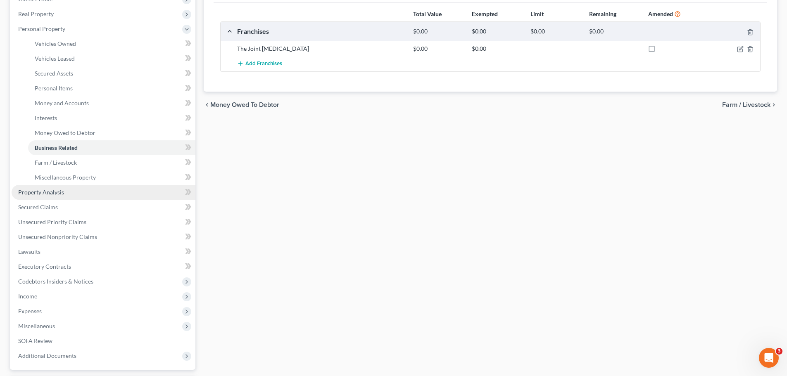
click at [50, 191] on span "Property Analysis" at bounding box center [41, 192] width 46 height 7
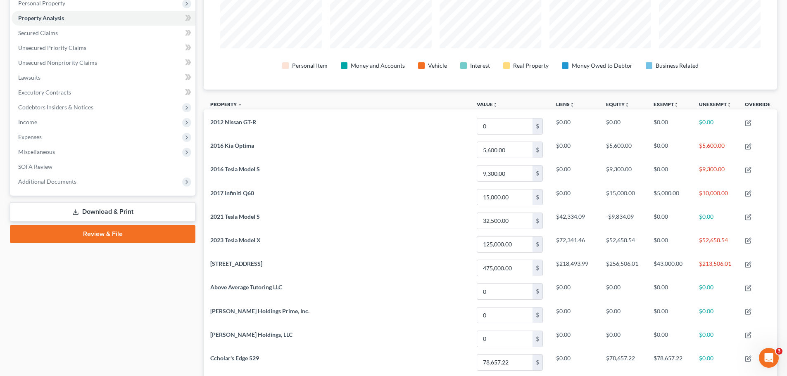
scroll to position [83, 0]
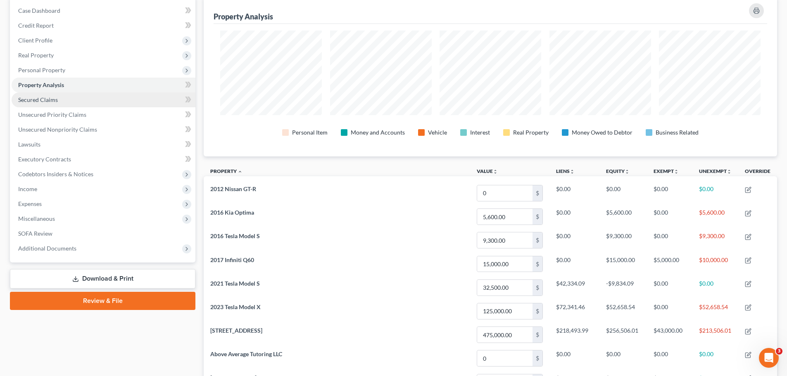
click at [51, 99] on span "Secured Claims" at bounding box center [38, 99] width 40 height 7
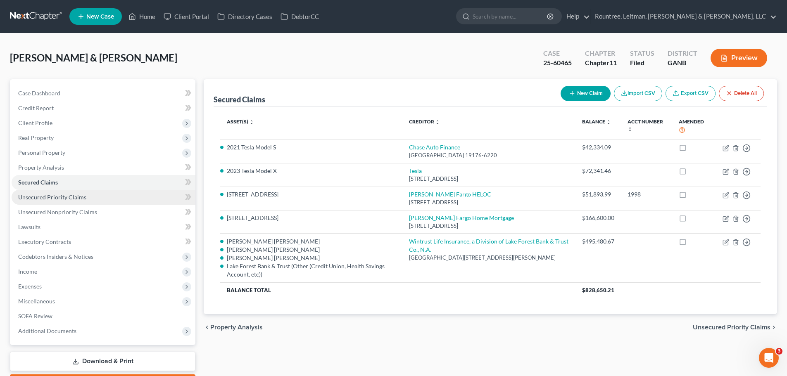
click at [62, 197] on span "Unsecured Priority Claims" at bounding box center [52, 197] width 68 height 7
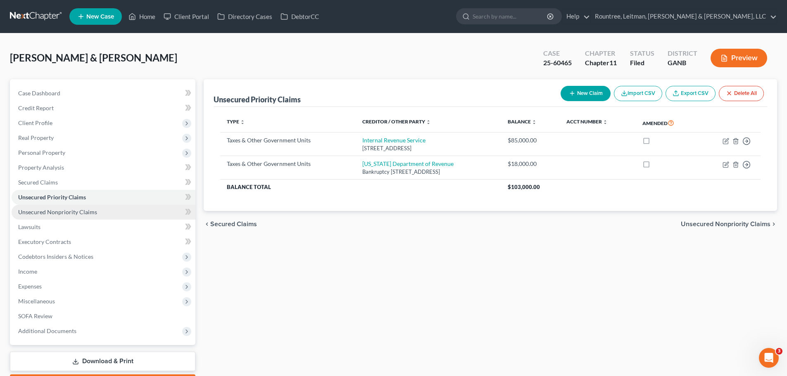
click at [62, 211] on span "Unsecured Nonpriority Claims" at bounding box center [57, 212] width 79 height 7
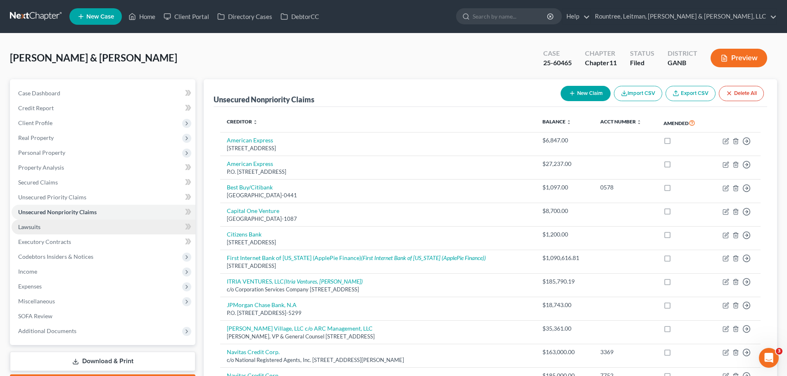
click at [36, 225] on span "Lawsuits" at bounding box center [29, 226] width 22 height 7
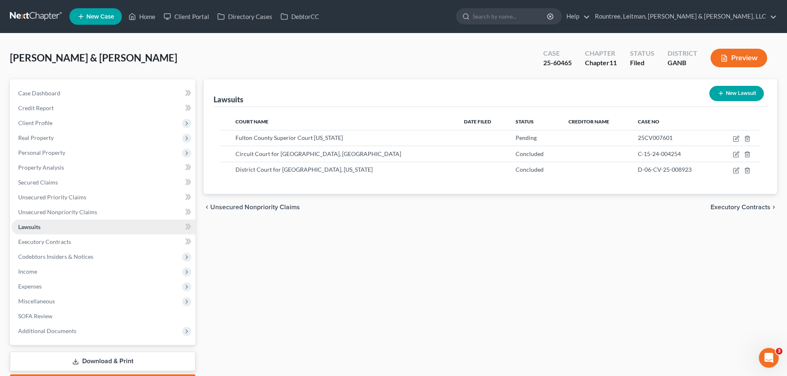
scroll to position [48, 0]
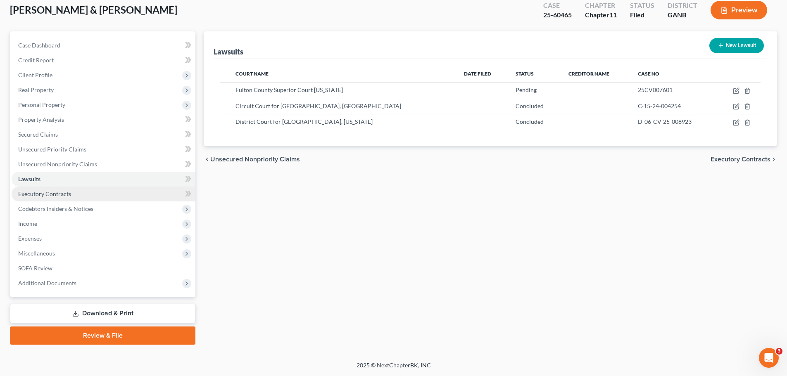
click at [58, 195] on span "Executory Contracts" at bounding box center [44, 193] width 53 height 7
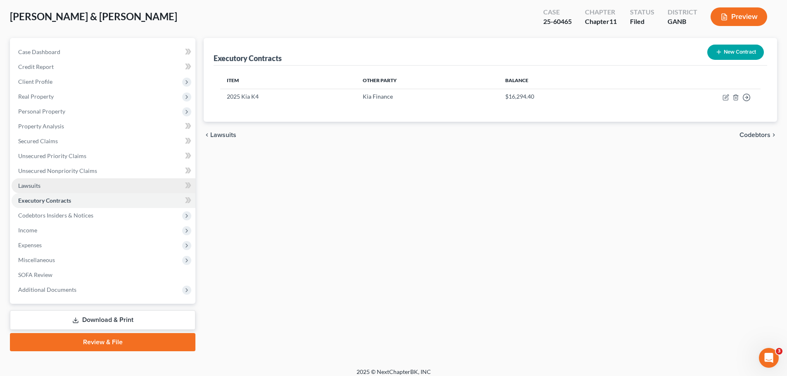
scroll to position [48, 0]
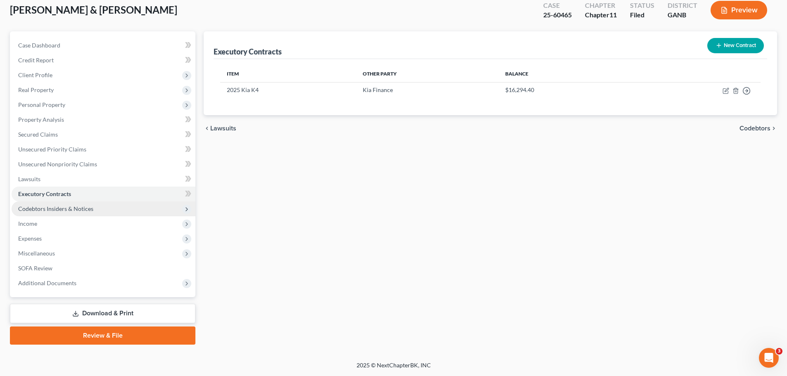
click at [58, 209] on span "Codebtors Insiders & Notices" at bounding box center [55, 208] width 75 height 7
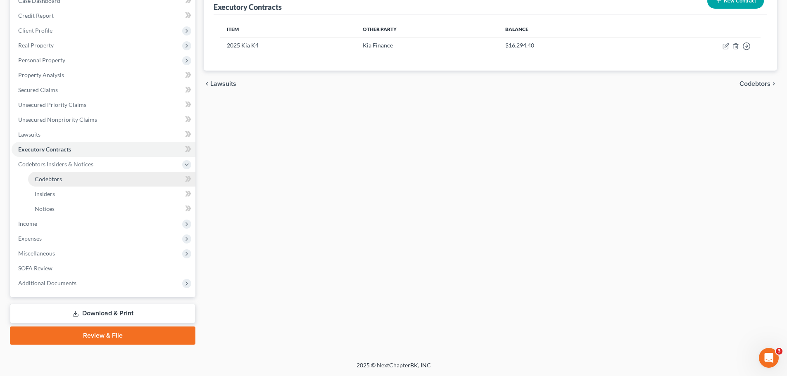
click at [63, 180] on link "Codebtors" at bounding box center [111, 179] width 167 height 15
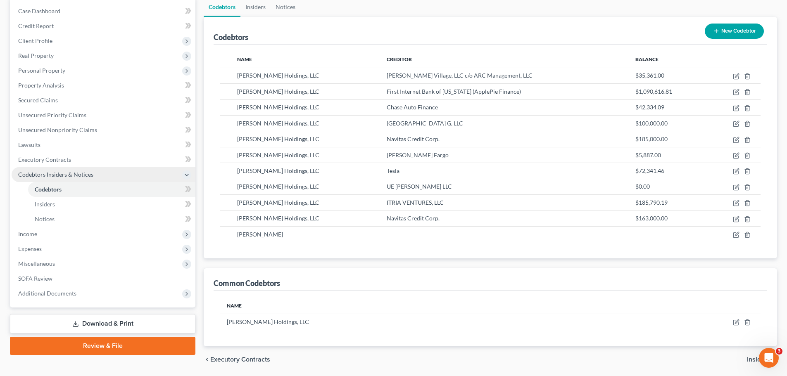
scroll to position [83, 0]
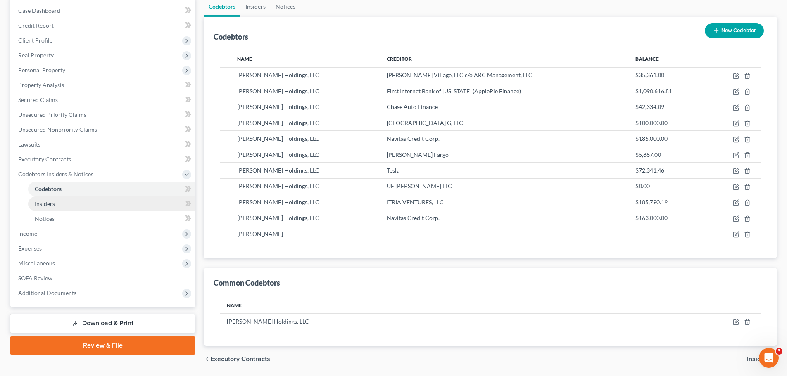
click at [55, 206] on link "Insiders" at bounding box center [111, 204] width 167 height 15
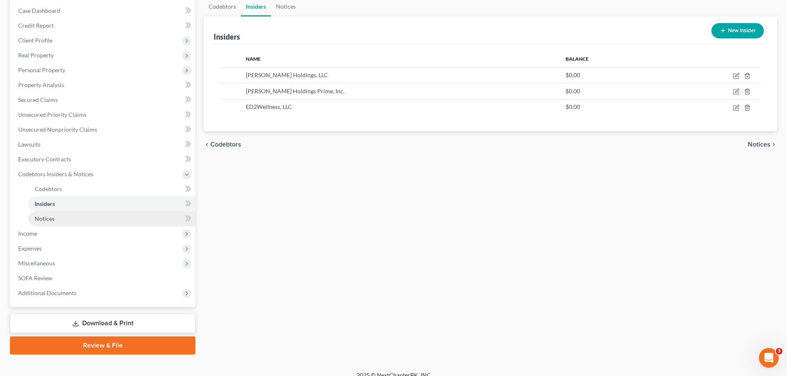
click at [46, 215] on span "Notices" at bounding box center [45, 218] width 20 height 7
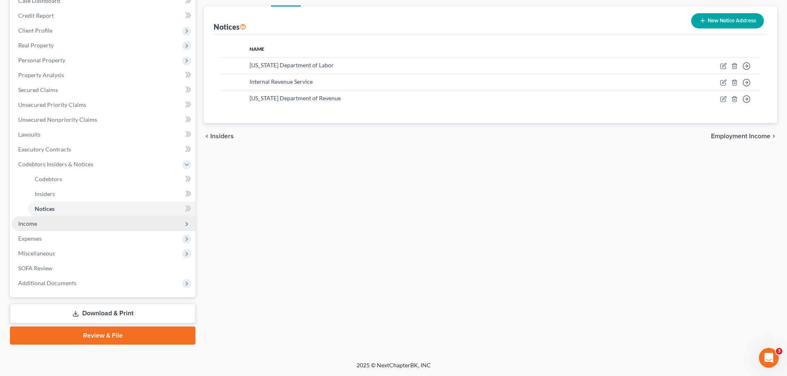
click at [29, 223] on span "Income" at bounding box center [27, 223] width 19 height 7
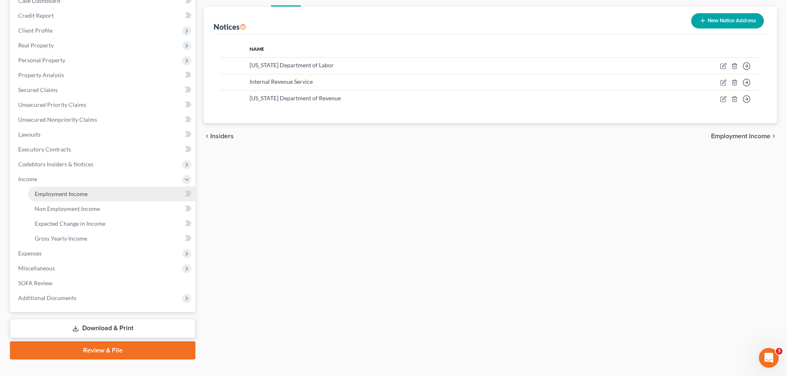
click at [75, 195] on span "Employment Income" at bounding box center [61, 193] width 53 height 7
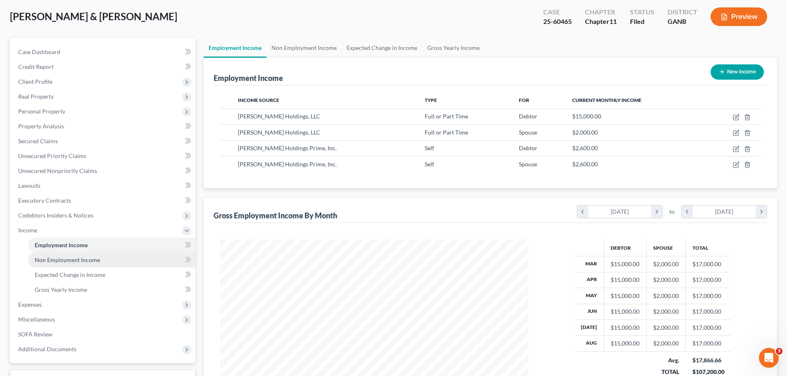
click at [81, 263] on span "Non Employment Income" at bounding box center [67, 260] width 65 height 7
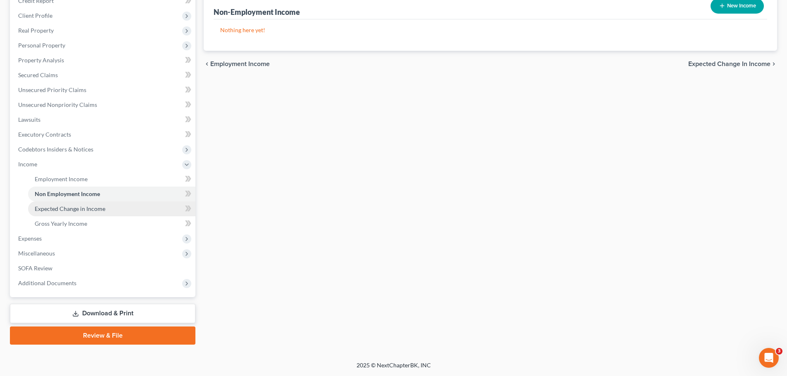
click at [87, 211] on span "Expected Change in Income" at bounding box center [70, 208] width 71 height 7
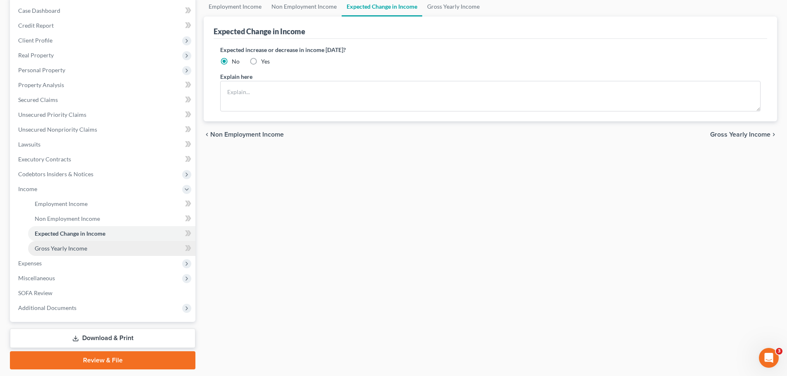
click at [74, 252] on link "Gross Yearly Income" at bounding box center [111, 248] width 167 height 15
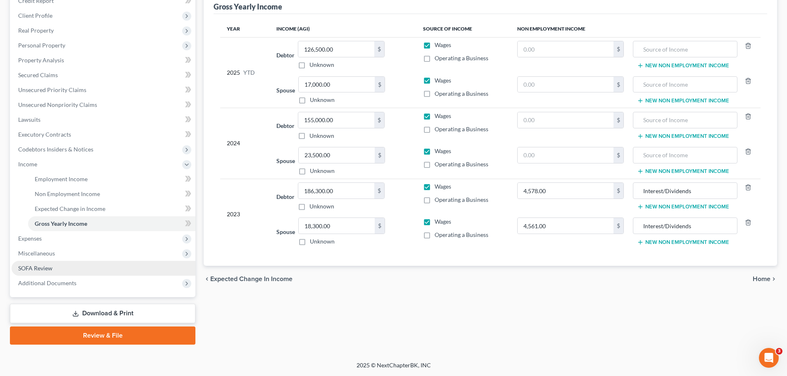
click at [42, 267] on span "SOFA Review" at bounding box center [35, 268] width 34 height 7
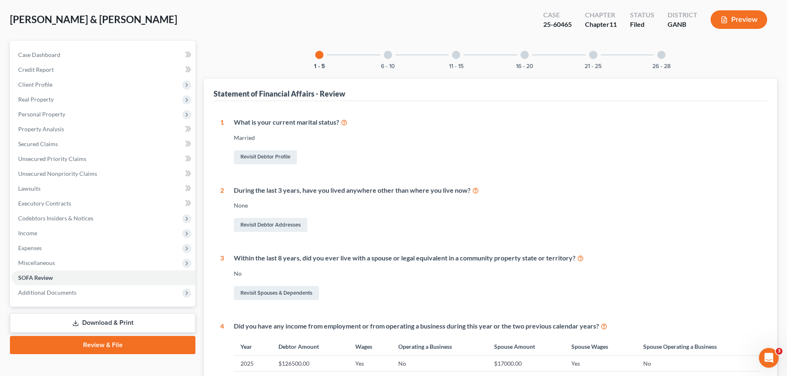
click at [385, 55] on div at bounding box center [388, 55] width 8 height 8
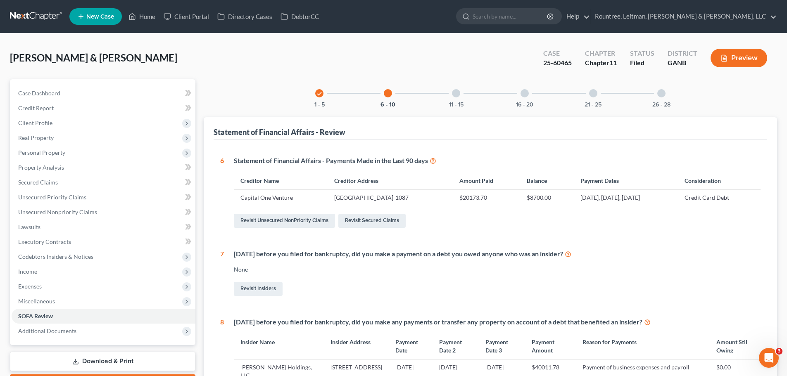
click at [457, 93] on div at bounding box center [456, 93] width 8 height 8
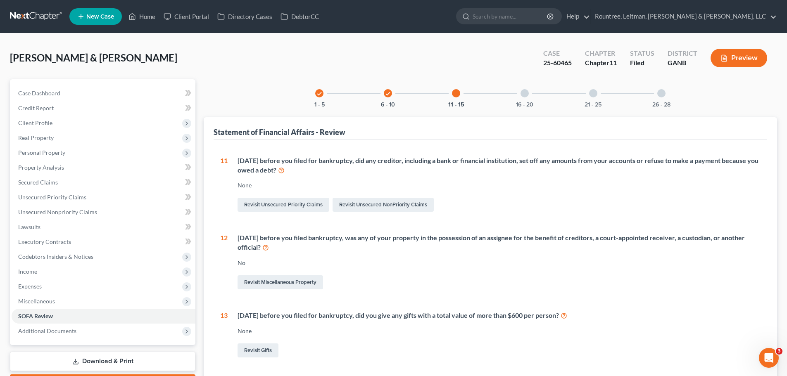
click at [526, 93] on div at bounding box center [524, 93] width 8 height 8
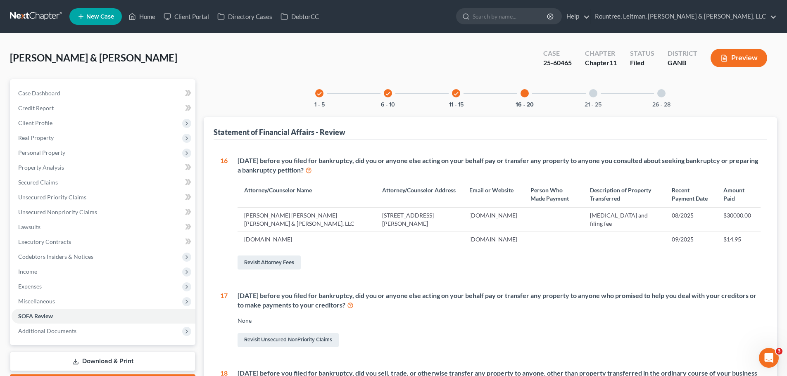
click at [594, 95] on div at bounding box center [593, 93] width 8 height 8
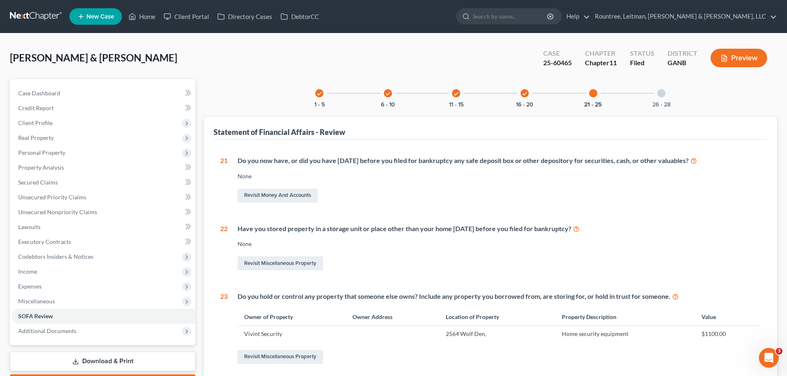
click at [661, 92] on div at bounding box center [661, 93] width 8 height 8
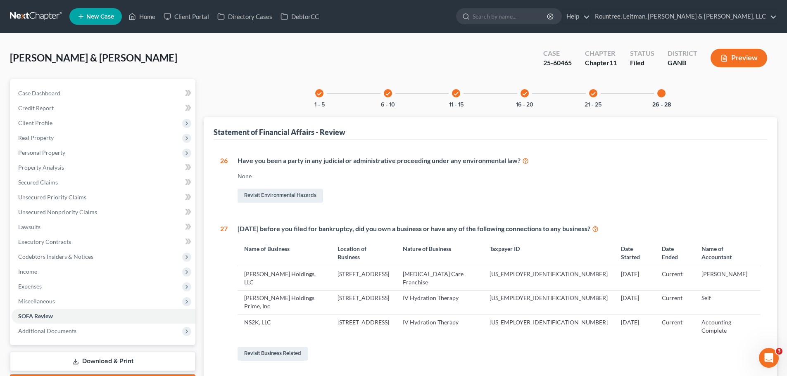
click at [119, 363] on link "Download & Print" at bounding box center [102, 361] width 185 height 19
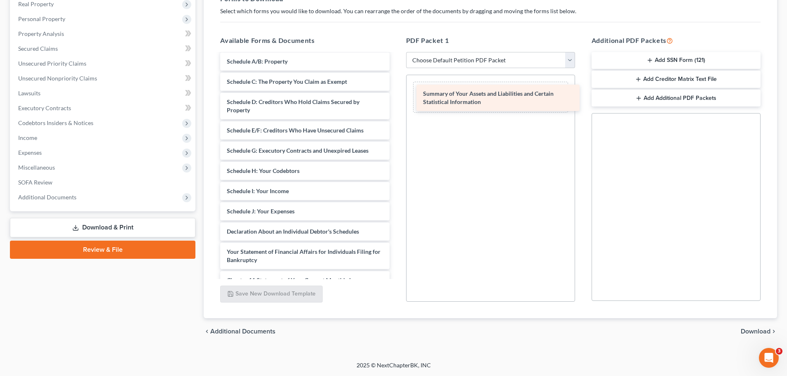
drag, startPoint x: 300, startPoint y: 76, endPoint x: 479, endPoint y: 101, distance: 180.2
click at [396, 100] on div "Summary of Your Assets and Liabilities and Certain Statistical Information [PER…" at bounding box center [305, 83] width 182 height 589
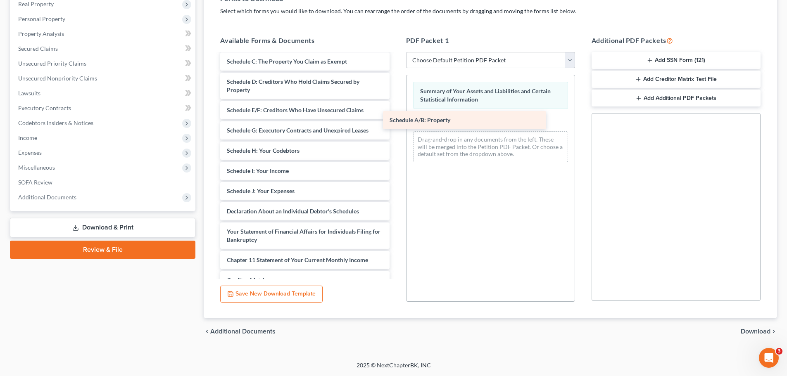
drag, startPoint x: 302, startPoint y: 75, endPoint x: 465, endPoint y: 126, distance: 170.4
click at [396, 126] on div "Schedule A/B: Property [PERSON_NAME] SSN Statement-pdf [PERSON_NAME] 15725-GAN-…" at bounding box center [305, 73] width 182 height 569
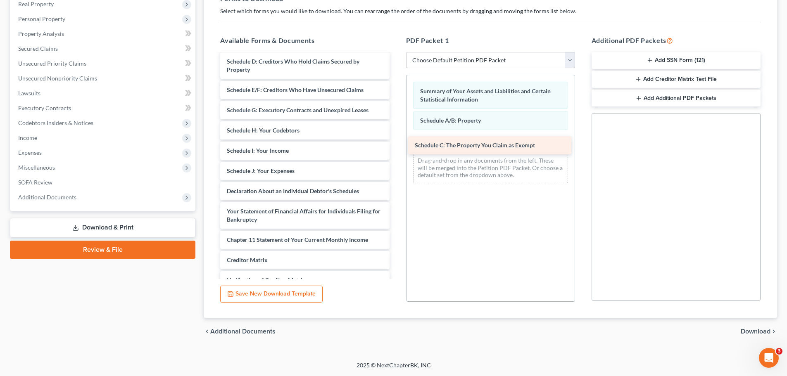
drag, startPoint x: 281, startPoint y: 69, endPoint x: 465, endPoint y: 143, distance: 198.4
click at [396, 144] on div "Schedule C: The Property You Claim as Exempt [PERSON_NAME] SSN Statement-pdf [P…" at bounding box center [305, 63] width 182 height 549
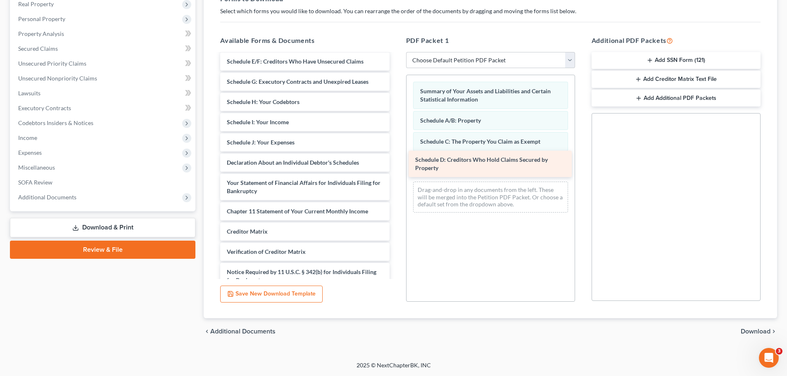
drag, startPoint x: 318, startPoint y: 77, endPoint x: 507, endPoint y: 168, distance: 209.0
click at [396, 168] on div "Schedule D: Creditors Who Hold Claims Secured by Property [PERSON_NAME] SSN Sta…" at bounding box center [305, 49] width 182 height 520
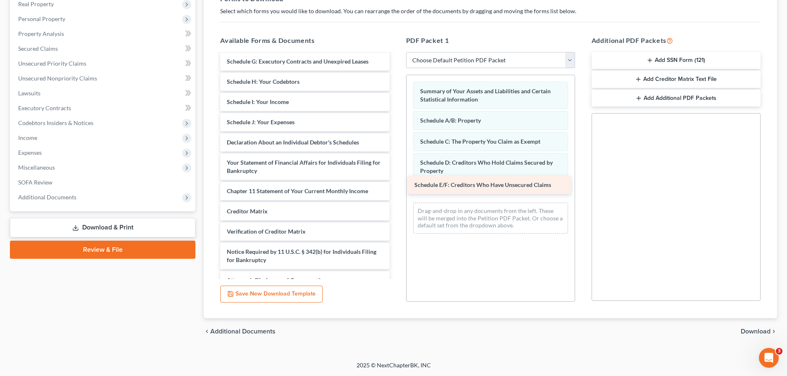
drag, startPoint x: 292, startPoint y: 71, endPoint x: 479, endPoint y: 185, distance: 219.0
click at [396, 185] on div "Schedule E/F: Creditors Who Have Unsecured Claims [PERSON_NAME] SSN Statement-p…" at bounding box center [305, 39] width 182 height 500
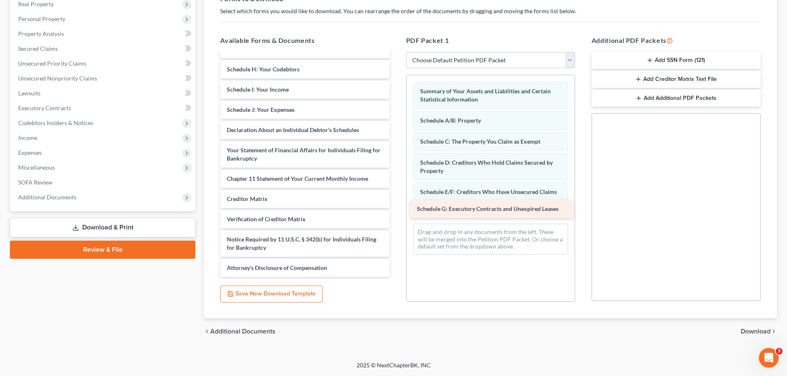
drag, startPoint x: 307, startPoint y: 69, endPoint x: 497, endPoint y: 208, distance: 235.6
click at [396, 208] on div "Schedule G: Executory Contracts and Unexpired [PERSON_NAME] SSN Statement-pdf […" at bounding box center [305, 37] width 182 height 480
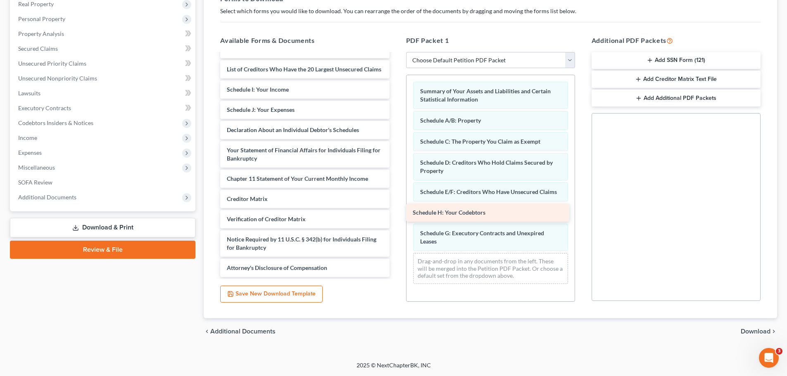
scroll to position [245, 0]
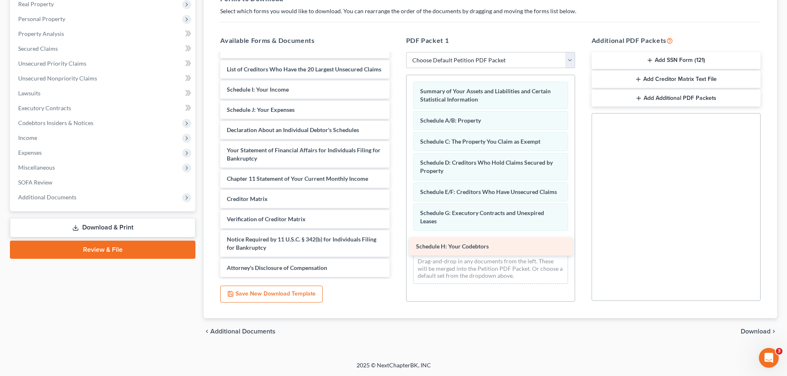
drag, startPoint x: 278, startPoint y: 73, endPoint x: 468, endPoint y: 246, distance: 256.4
click at [396, 247] on div "Schedule H: Your Codebtors [PERSON_NAME] SSN Statement-pdf [PERSON_NAME] 15725-…" at bounding box center [305, 47] width 182 height 460
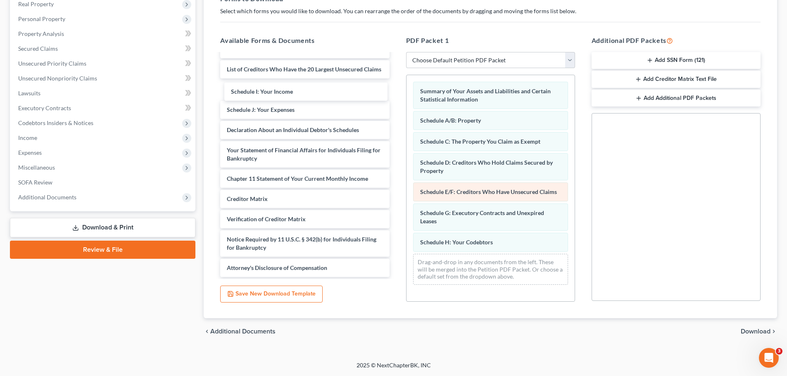
scroll to position [225, 0]
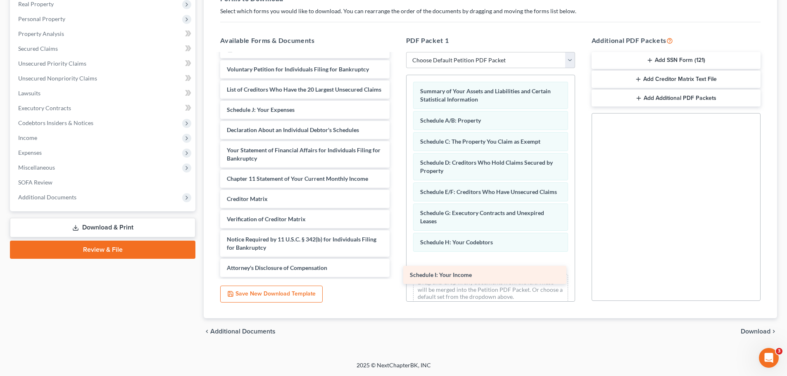
drag, startPoint x: 301, startPoint y: 93, endPoint x: 487, endPoint y: 273, distance: 258.8
click at [396, 274] on div "Schedule I: Your Income [PERSON_NAME] SSN Statement-pdf [PERSON_NAME] 15725-GAN…" at bounding box center [305, 58] width 182 height 440
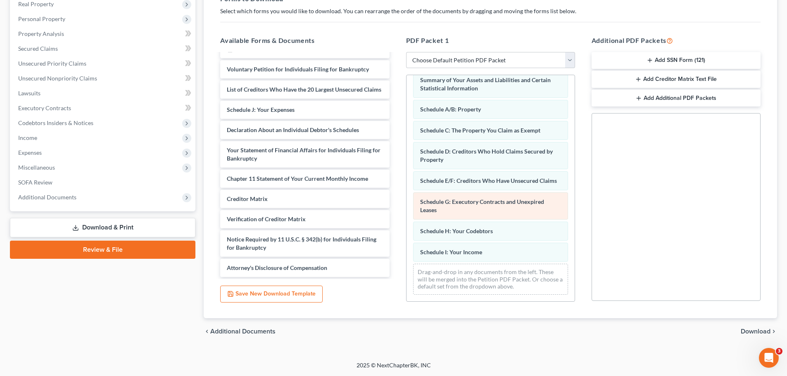
scroll to position [204, 0]
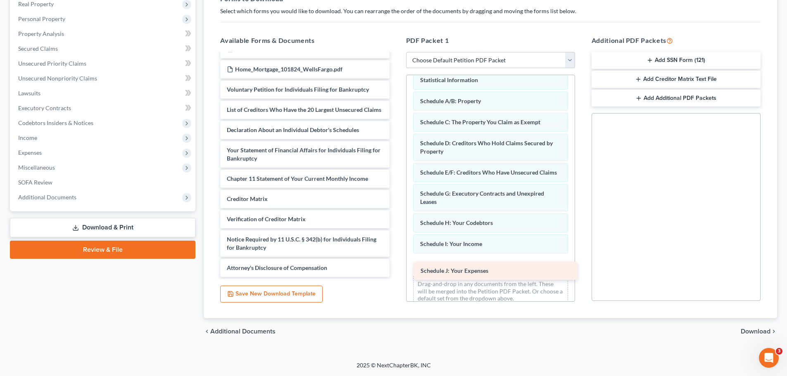
drag, startPoint x: 284, startPoint y: 107, endPoint x: 478, endPoint y: 268, distance: 252.0
click at [396, 268] on div "Schedule J: Your Expenses [PERSON_NAME] SSN Statement-pdf [PERSON_NAME] 15725-G…" at bounding box center [305, 67] width 182 height 419
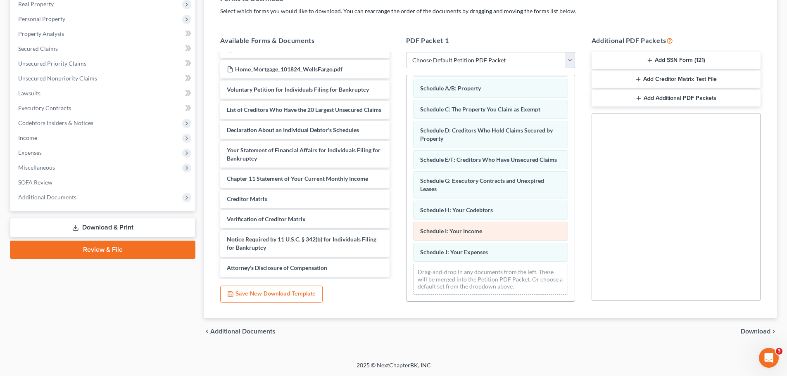
scroll to position [184, 0]
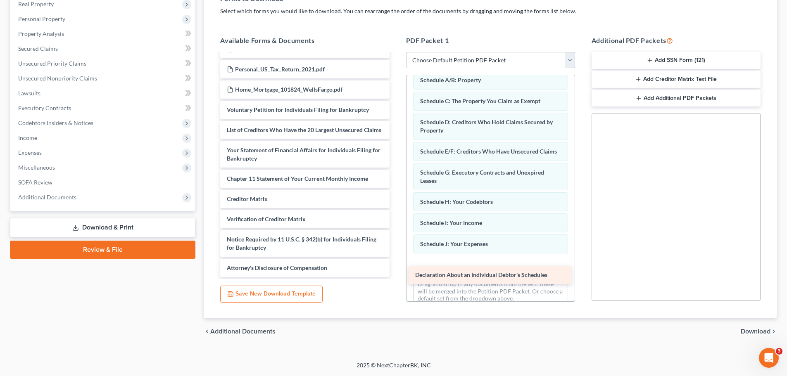
drag, startPoint x: 296, startPoint y: 126, endPoint x: 485, endPoint y: 271, distance: 237.7
click at [396, 271] on div "Declaration About an Individual Debtor's Schedules [PERSON_NAME] SSN Statement-…" at bounding box center [305, 77] width 182 height 399
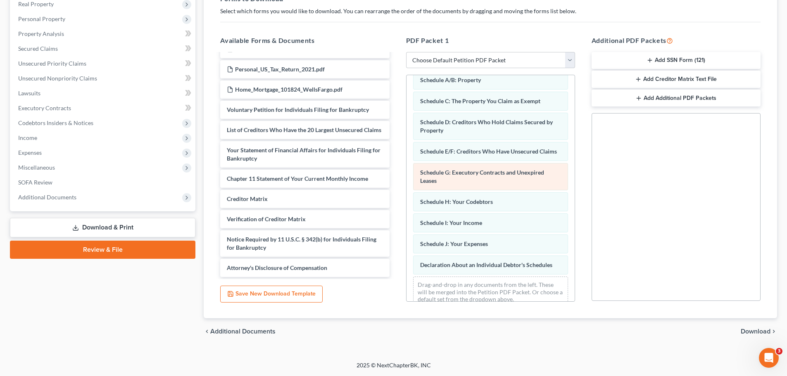
scroll to position [156, 0]
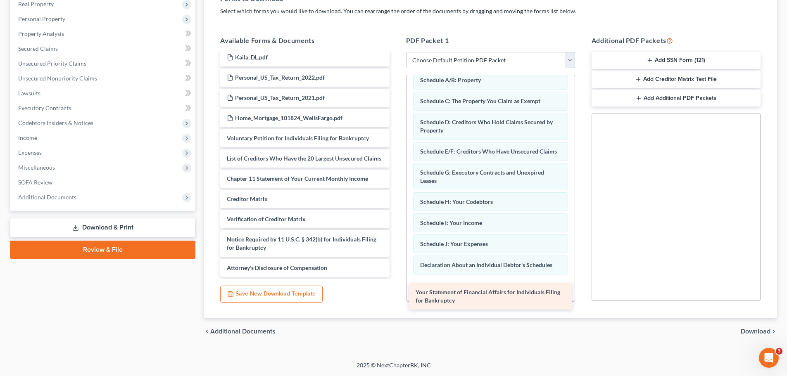
drag, startPoint x: 300, startPoint y: 153, endPoint x: 487, endPoint y: 293, distance: 234.1
click at [396, 277] on div "Your Statement of Financial Affairs for Individuals Filing for Bankruptcy [PERS…" at bounding box center [305, 92] width 182 height 371
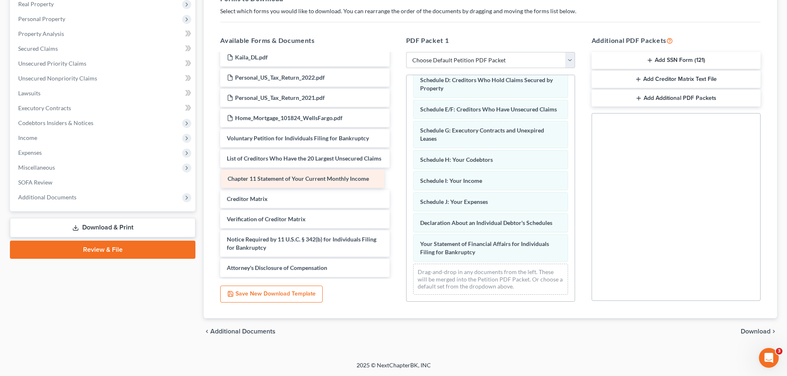
scroll to position [135, 0]
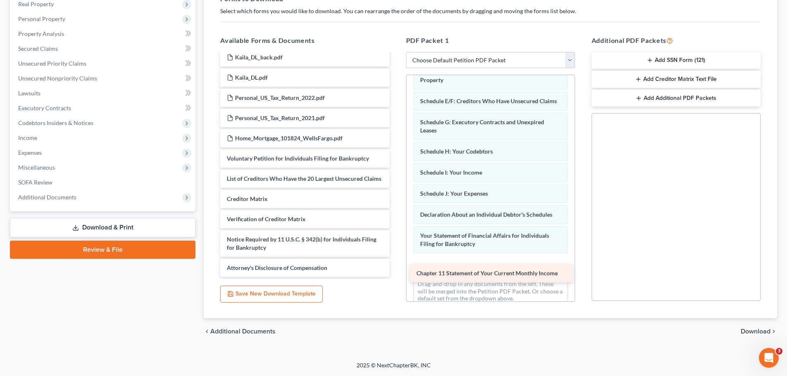
drag, startPoint x: 286, startPoint y: 178, endPoint x: 475, endPoint y: 273, distance: 211.9
click at [396, 273] on div "Chapter 11 Statement of Your Current Monthly Income [PERSON_NAME] SSN Statement…" at bounding box center [305, 102] width 182 height 350
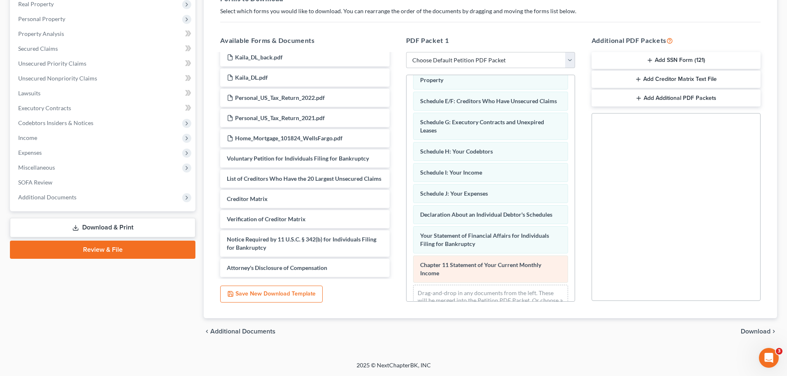
scroll to position [115, 0]
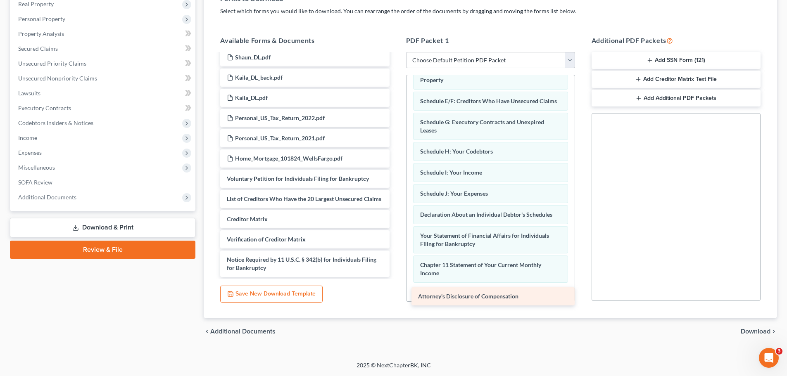
drag, startPoint x: 334, startPoint y: 271, endPoint x: 525, endPoint y: 299, distance: 193.4
click at [396, 277] on div "Attorney's Disclosure of Compensation [PERSON_NAME] SSN Statement-pdf [PERSON_N…" at bounding box center [305, 112] width 182 height 330
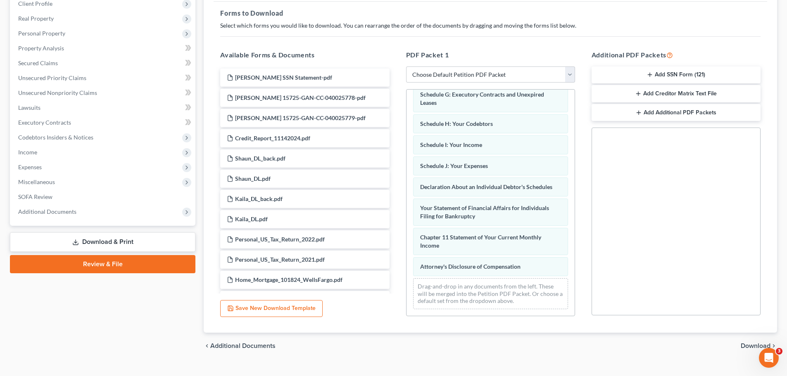
scroll to position [134, 0]
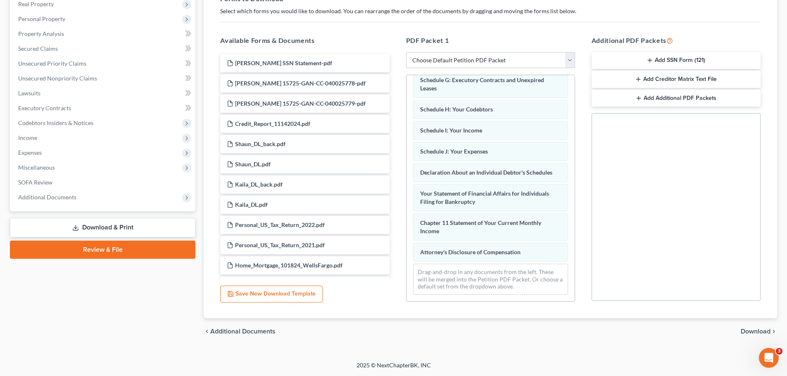
click at [758, 330] on span "Download" at bounding box center [756, 331] width 30 height 7
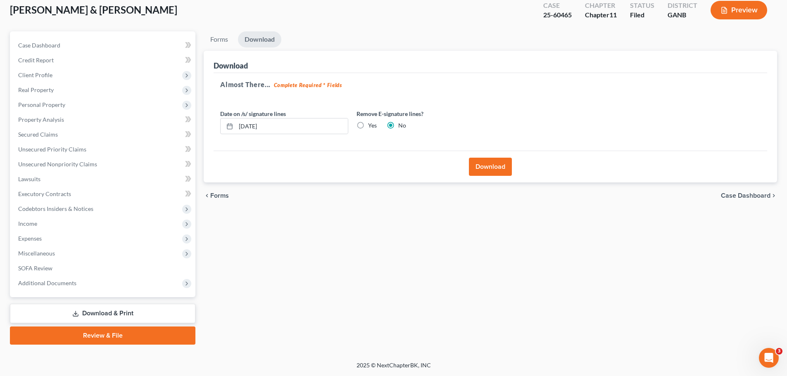
scroll to position [48, 0]
click at [482, 166] on button "Download" at bounding box center [490, 167] width 43 height 18
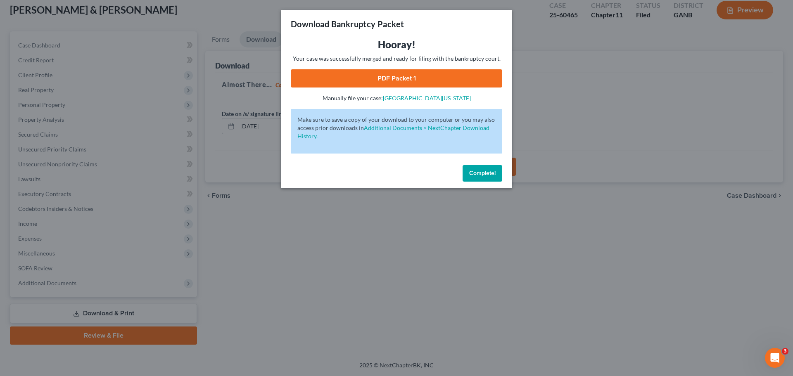
click at [397, 78] on link "PDF Packet 1" at bounding box center [396, 78] width 211 height 18
drag, startPoint x: 493, startPoint y: 174, endPoint x: 430, endPoint y: 163, distance: 63.8
click at [493, 174] on span "Complete!" at bounding box center [482, 173] width 26 height 7
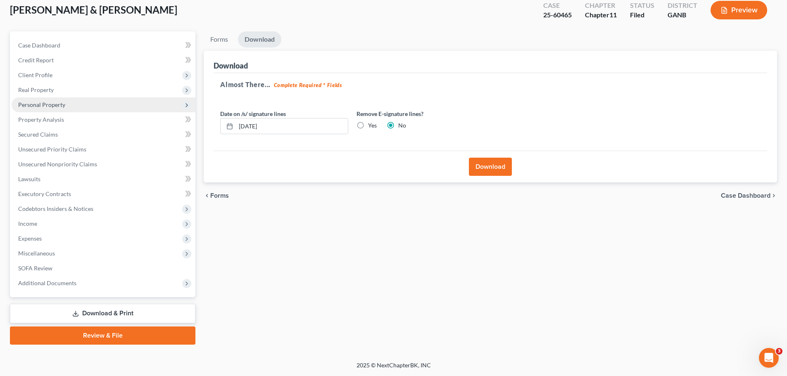
click at [47, 104] on span "Personal Property" at bounding box center [41, 104] width 47 height 7
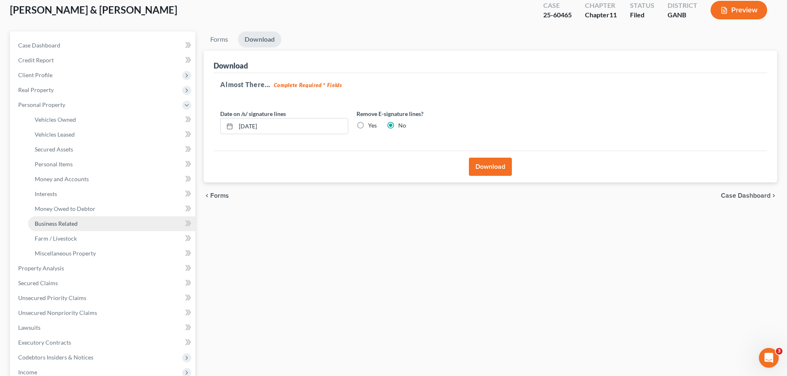
click at [62, 221] on span "Business Related" at bounding box center [56, 223] width 43 height 7
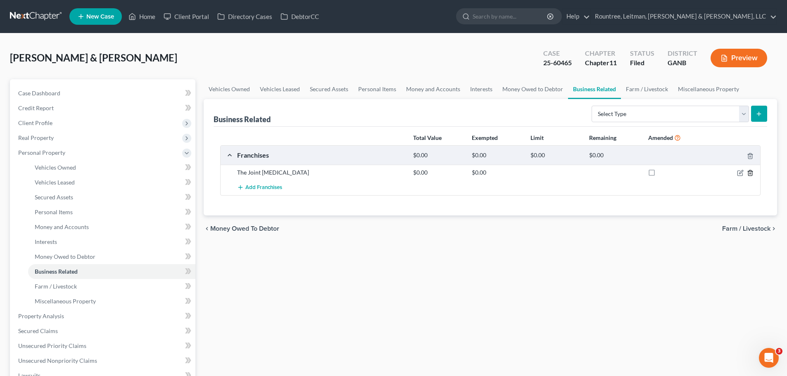
click at [751, 172] on icon "button" at bounding box center [750, 173] width 7 height 7
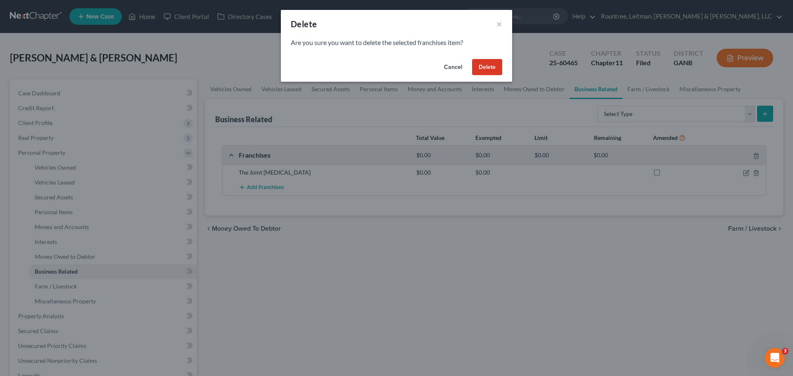
click at [485, 66] on button "Delete" at bounding box center [487, 67] width 30 height 17
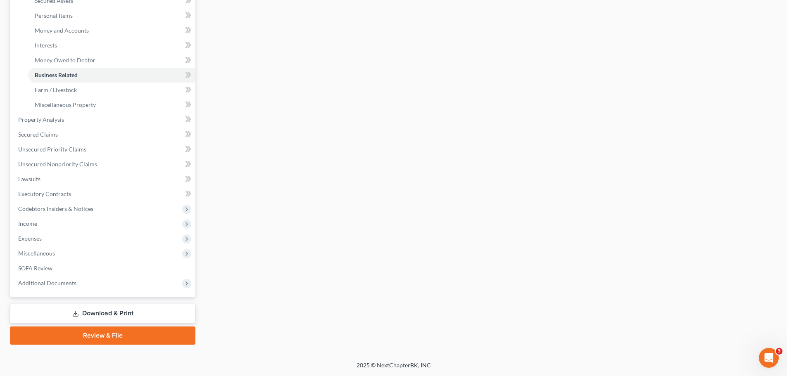
click at [105, 316] on link "Download & Print" at bounding box center [102, 313] width 185 height 19
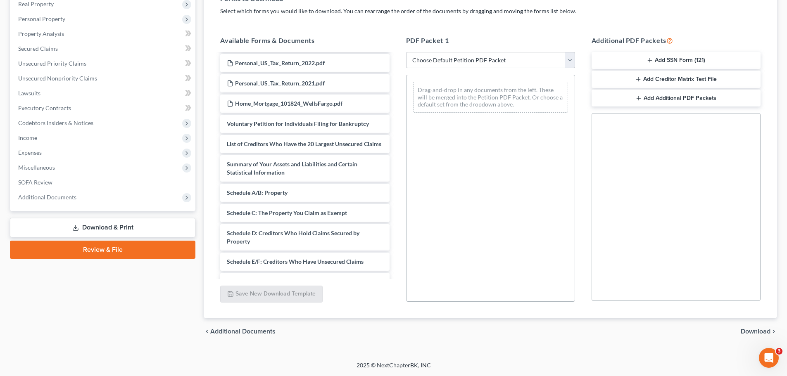
scroll to position [170, 0]
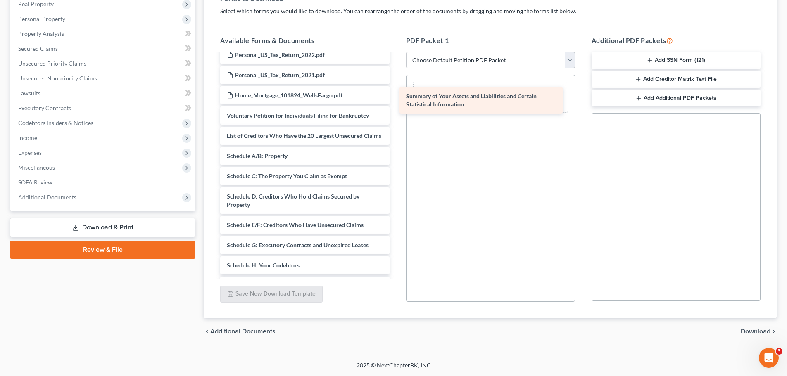
drag, startPoint x: 300, startPoint y: 166, endPoint x: 466, endPoint y: 106, distance: 176.1
click at [396, 94] on div "Summary of Your Assets and Liabilities and Certain Statistical Information [PER…" at bounding box center [305, 178] width 182 height 589
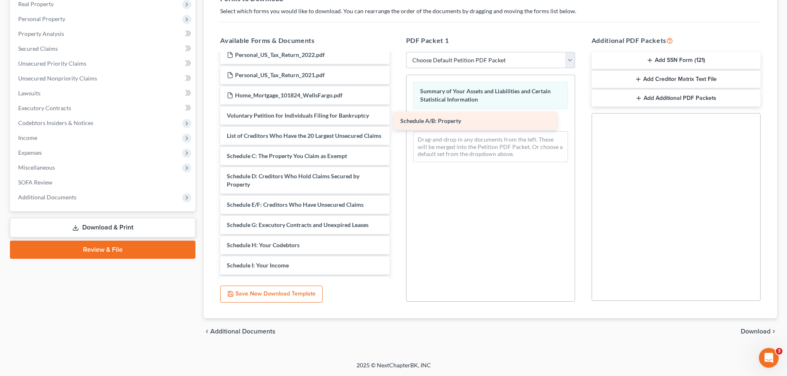
drag, startPoint x: 323, startPoint y: 164, endPoint x: 500, endPoint y: 118, distance: 183.4
click at [396, 118] on div "Schedule A/B: Property [PERSON_NAME] SSN Statement-pdf [PERSON_NAME] 15725-GAN-…" at bounding box center [305, 168] width 182 height 569
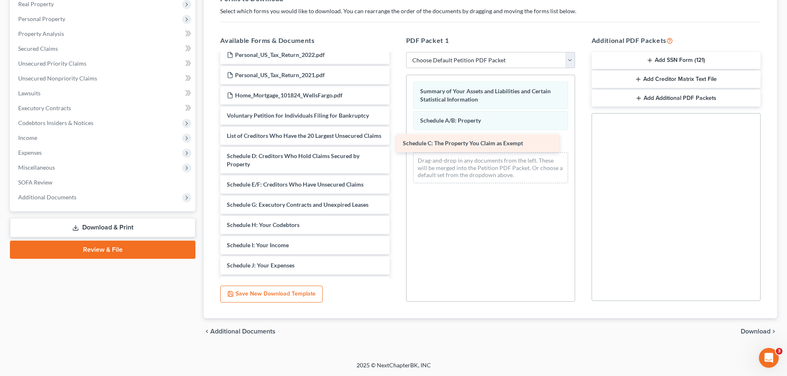
drag, startPoint x: 277, startPoint y: 164, endPoint x: 442, endPoint y: 147, distance: 165.7
click at [396, 141] on div "Schedule C: The Property You Claim as Exempt [PERSON_NAME] SSN Statement-pdf [P…" at bounding box center [305, 158] width 182 height 549
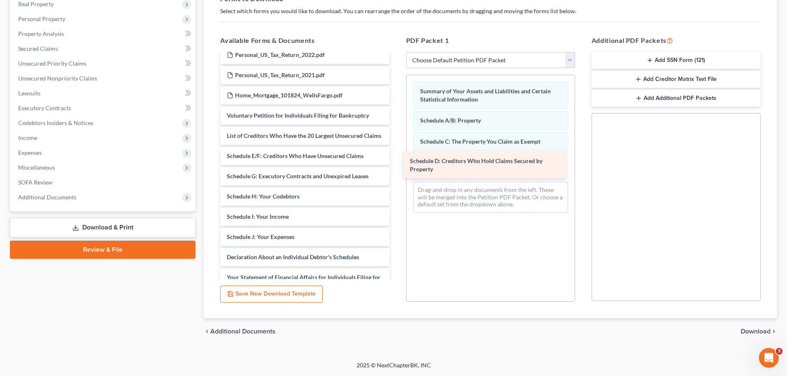
drag, startPoint x: 292, startPoint y: 166, endPoint x: 456, endPoint y: 166, distance: 164.4
click at [396, 162] on div "Schedule D: Creditors Who Hold Claims Secured by Property [PERSON_NAME] SSN Sta…" at bounding box center [305, 144] width 182 height 520
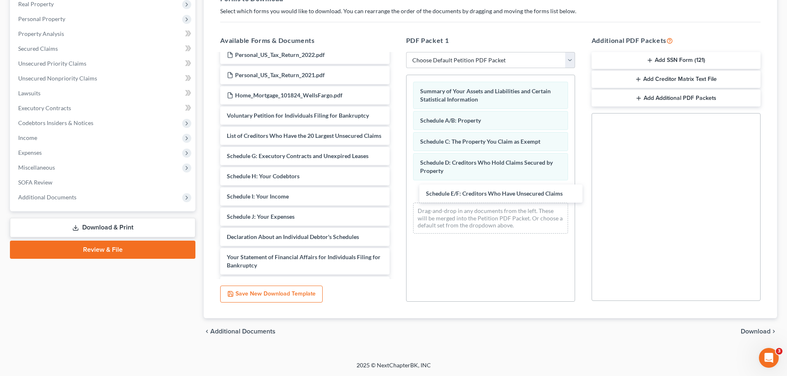
drag, startPoint x: 292, startPoint y: 164, endPoint x: 423, endPoint y: 181, distance: 132.5
click at [396, 190] on div "Schedule E/F: Creditors Who Have Unsecured Claims [PERSON_NAME] SSN Statement-p…" at bounding box center [305, 134] width 182 height 500
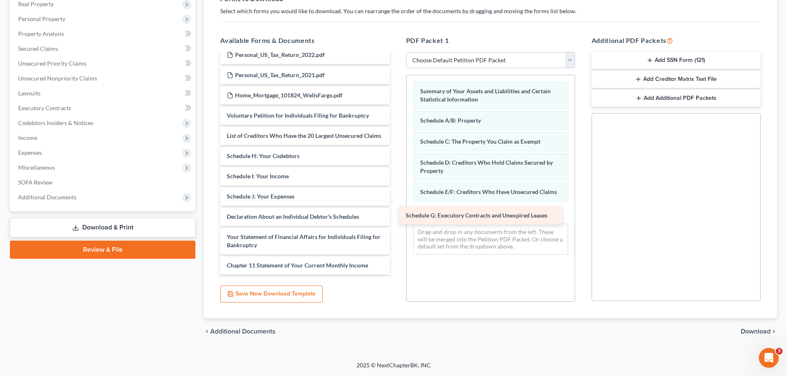
drag, startPoint x: 298, startPoint y: 165, endPoint x: 487, endPoint y: 217, distance: 196.2
click at [396, 217] on div "Schedule G: Executory Contracts and Unexpired [PERSON_NAME] SSN Statement-pdf […" at bounding box center [305, 124] width 182 height 480
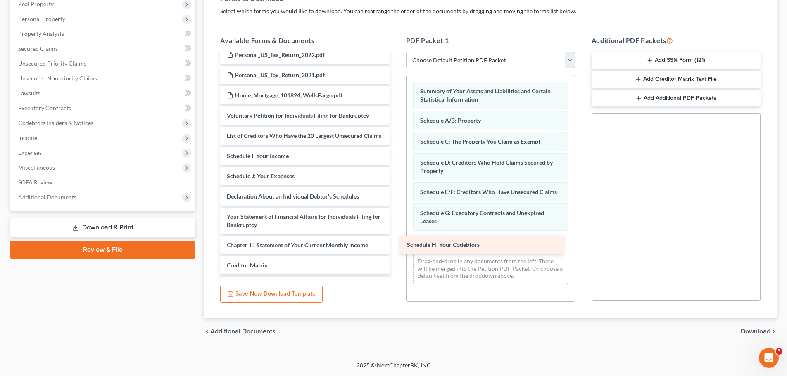
drag, startPoint x: 244, startPoint y: 164, endPoint x: 422, endPoint y: 242, distance: 194.8
click at [396, 242] on div "Schedule H: Your Codebtors [PERSON_NAME] SSN Statement-pdf [PERSON_NAME] 15725-…" at bounding box center [305, 114] width 182 height 460
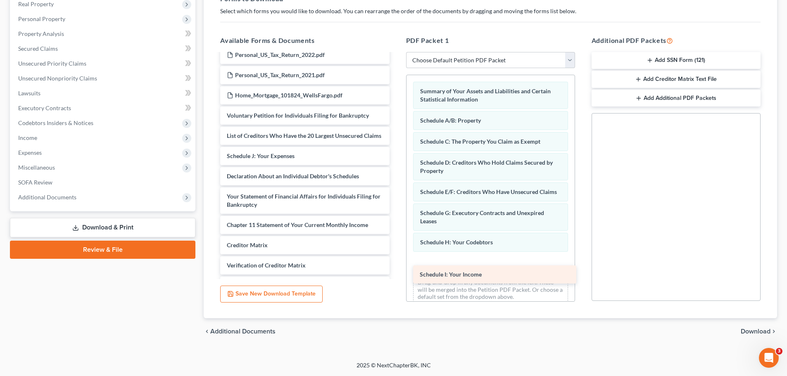
drag, startPoint x: 277, startPoint y: 162, endPoint x: 468, endPoint y: 264, distance: 216.6
click at [396, 264] on div "Schedule I: Your Income [PERSON_NAME] SSN Statement-pdf [PERSON_NAME] 15725-GAN…" at bounding box center [305, 104] width 182 height 440
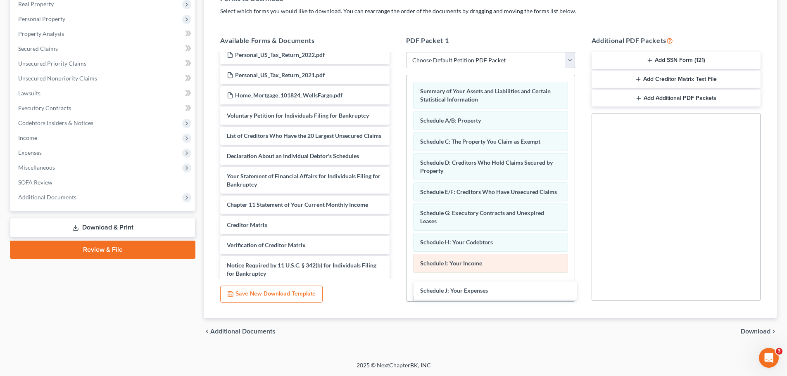
drag, startPoint x: 304, startPoint y: 164, endPoint x: 541, endPoint y: 273, distance: 261.0
click at [396, 290] on div "Schedule J: Your Expenses [PERSON_NAME] SSN Statement-pdf [PERSON_NAME] 15725-G…" at bounding box center [305, 93] width 182 height 419
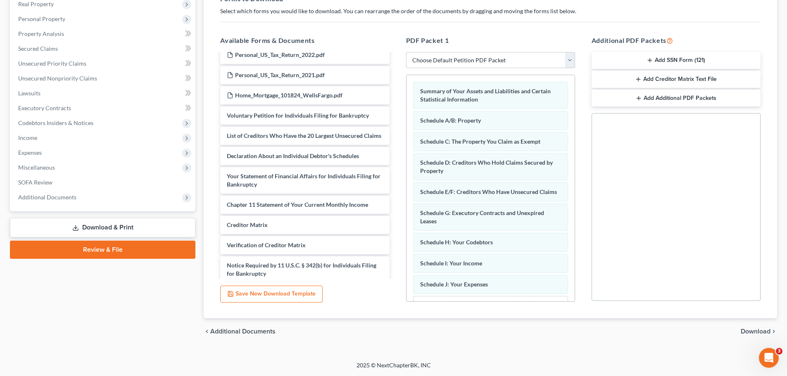
scroll to position [40, 0]
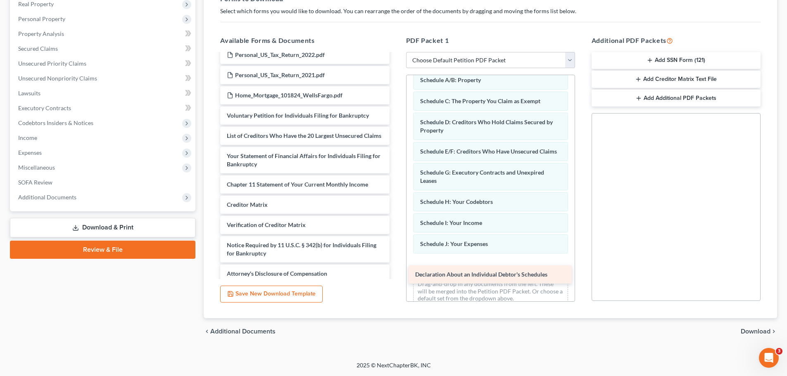
drag, startPoint x: 289, startPoint y: 161, endPoint x: 477, endPoint y: 271, distance: 218.3
click at [396, 271] on div "Declaration About an Individual Debtor's Schedules [PERSON_NAME] SSN Statement-…" at bounding box center [305, 83] width 182 height 399
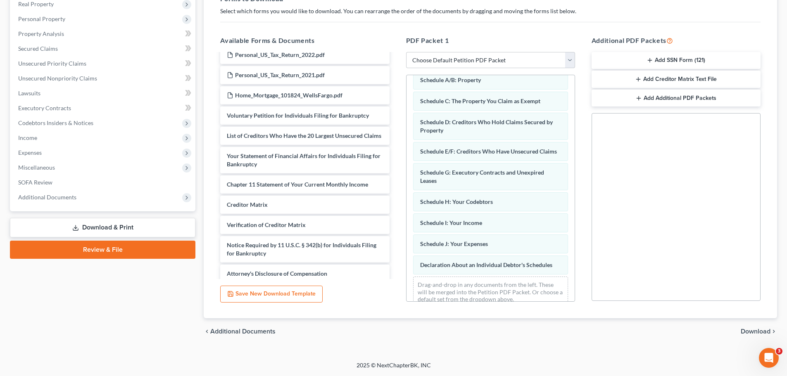
scroll to position [156, 0]
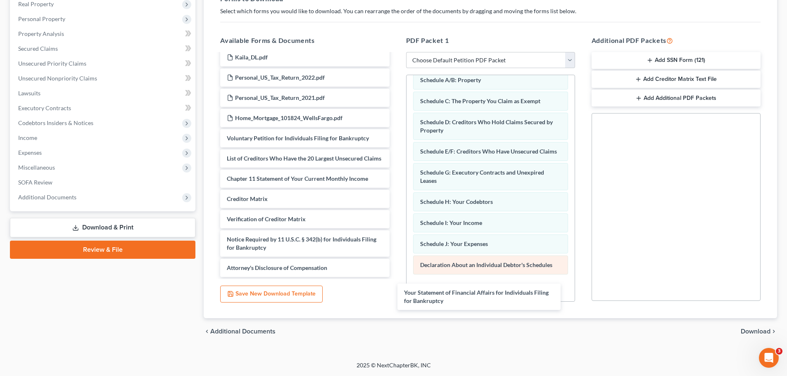
drag, startPoint x: 327, startPoint y: 167, endPoint x: 536, endPoint y: 268, distance: 232.2
click at [396, 277] on div "Your Statement of Financial Affairs for Individuals Filing for Bankruptcy [PERS…" at bounding box center [305, 92] width 182 height 371
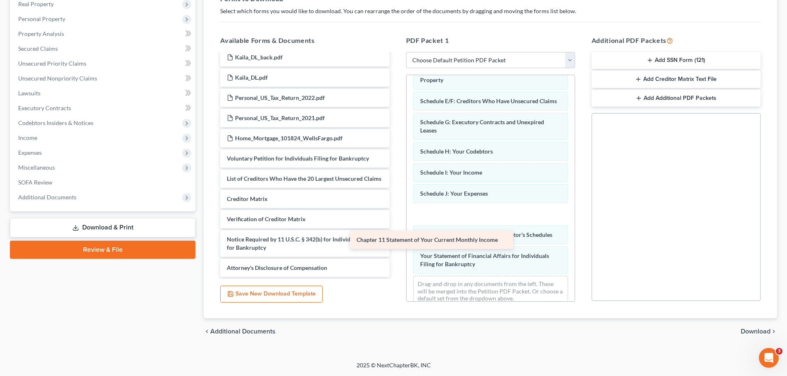
scroll to position [135, 0]
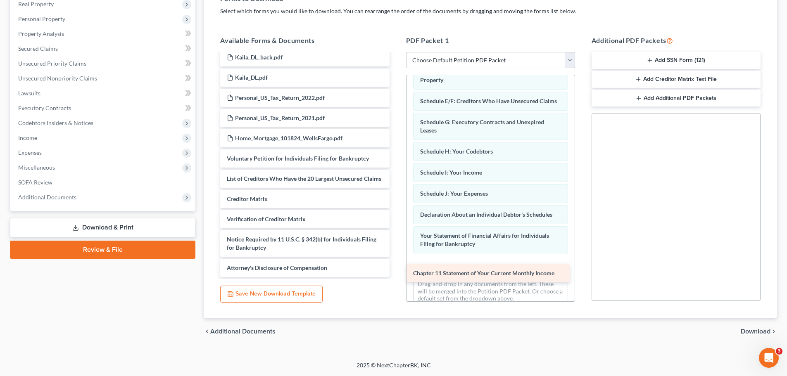
drag, startPoint x: 279, startPoint y: 180, endPoint x: 465, endPoint y: 275, distance: 208.9
click at [396, 275] on div "Chapter 11 Statement of Your Current Monthly Income [PERSON_NAME] SSN Statement…" at bounding box center [305, 102] width 182 height 350
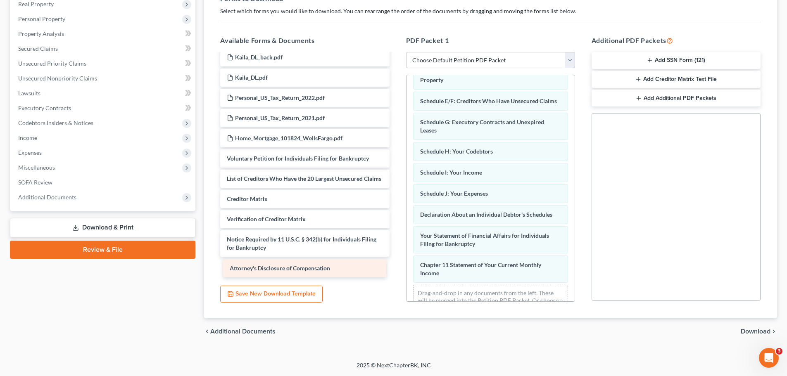
scroll to position [115, 0]
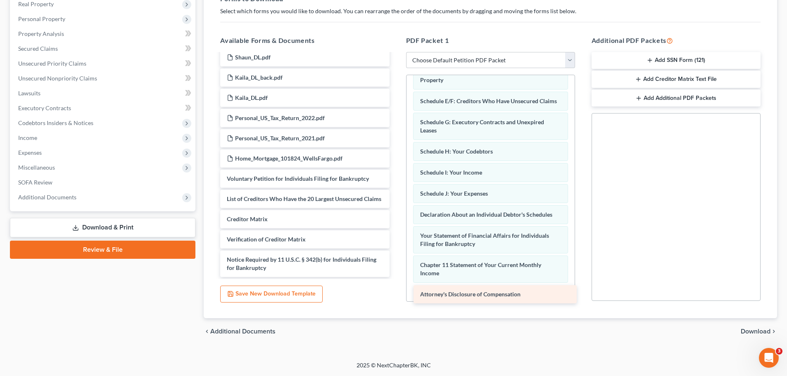
drag, startPoint x: 317, startPoint y: 267, endPoint x: 511, endPoint y: 294, distance: 195.1
click at [396, 277] on div "Attorney's Disclosure of Compensation [PERSON_NAME] SSN Statement-pdf [PERSON_N…" at bounding box center [305, 112] width 182 height 330
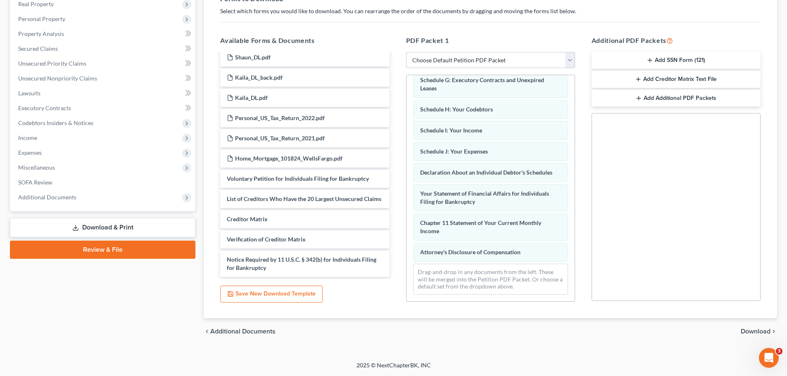
scroll to position [91, 0]
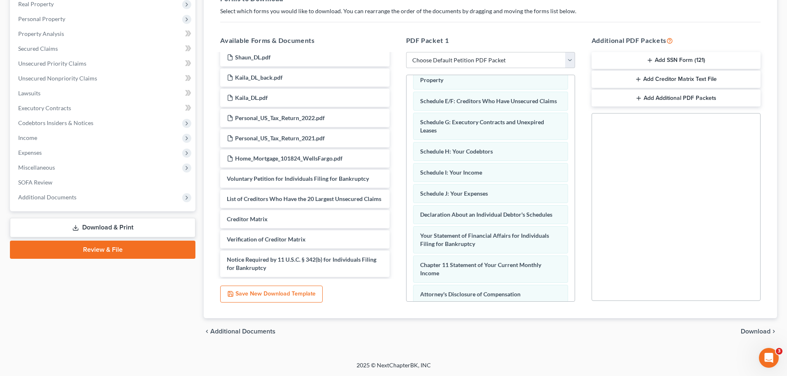
click at [760, 334] on span "Download" at bounding box center [756, 331] width 30 height 7
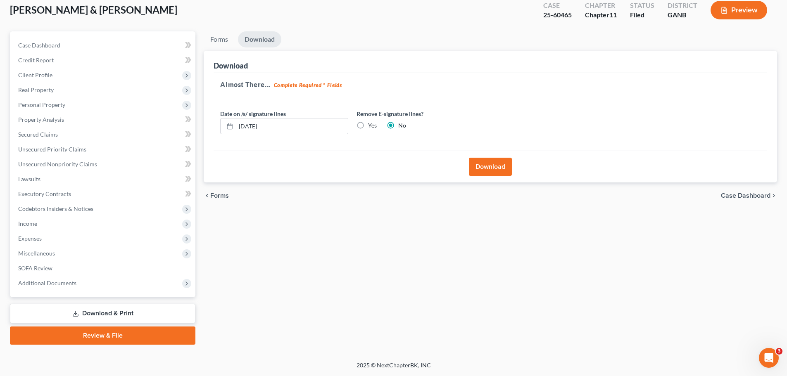
scroll to position [48, 0]
click at [498, 163] on button "Download" at bounding box center [490, 167] width 43 height 18
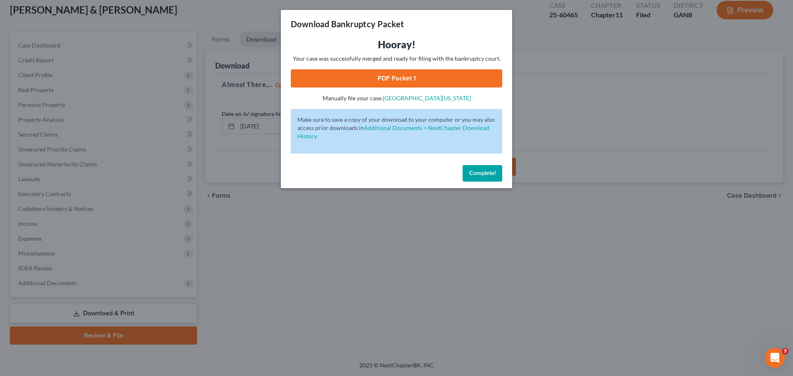
click at [396, 79] on link "PDF Packet 1" at bounding box center [396, 78] width 211 height 18
click at [478, 172] on span "Complete!" at bounding box center [482, 173] width 26 height 7
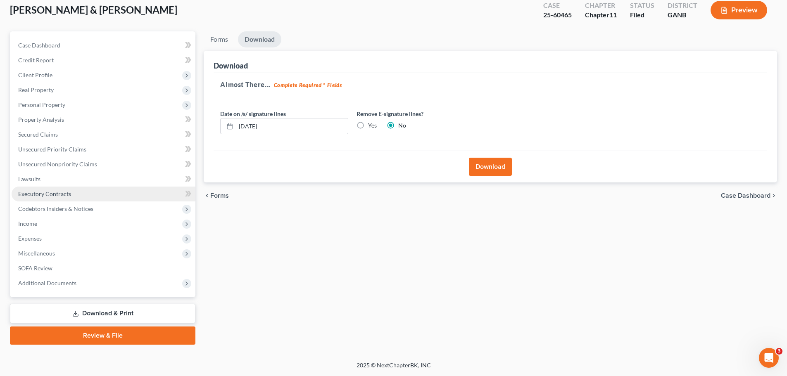
click at [38, 187] on link "Executory Contracts" at bounding box center [104, 194] width 184 height 15
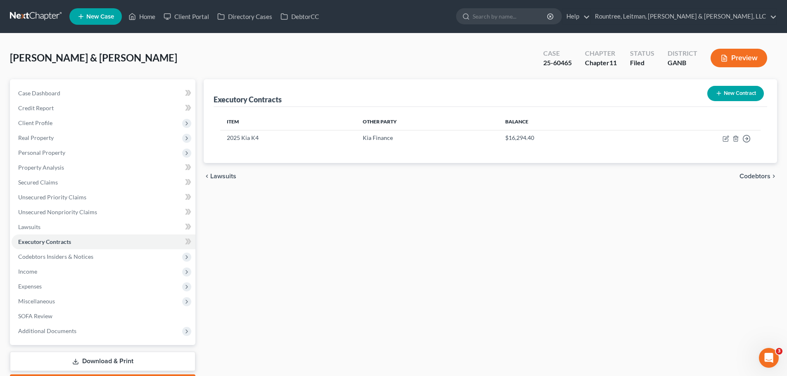
click at [112, 360] on link "Download & Print" at bounding box center [102, 361] width 185 height 19
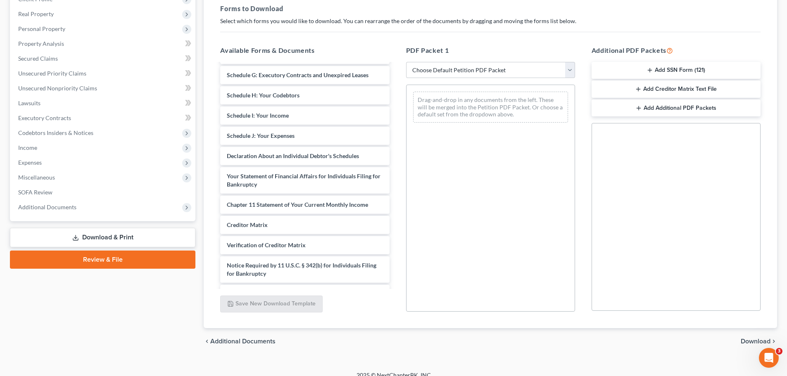
scroll to position [403, 0]
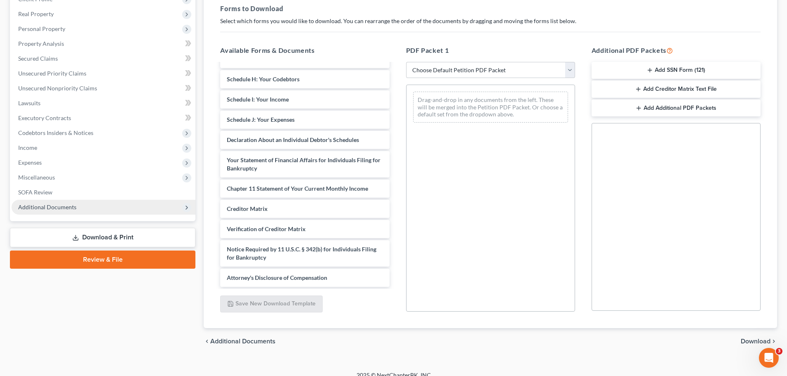
click at [60, 207] on span "Additional Documents" at bounding box center [47, 207] width 58 height 7
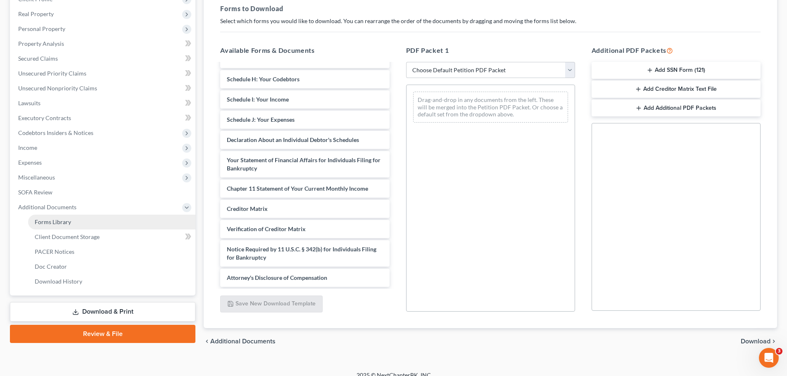
click at [70, 223] on span "Forms Library" at bounding box center [53, 222] width 36 height 7
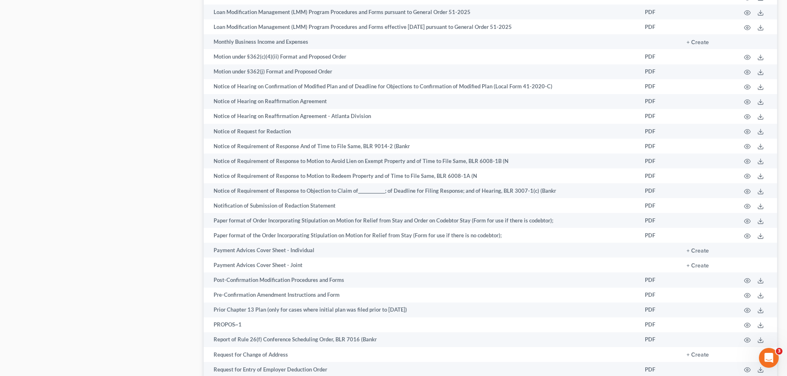
scroll to position [537, 0]
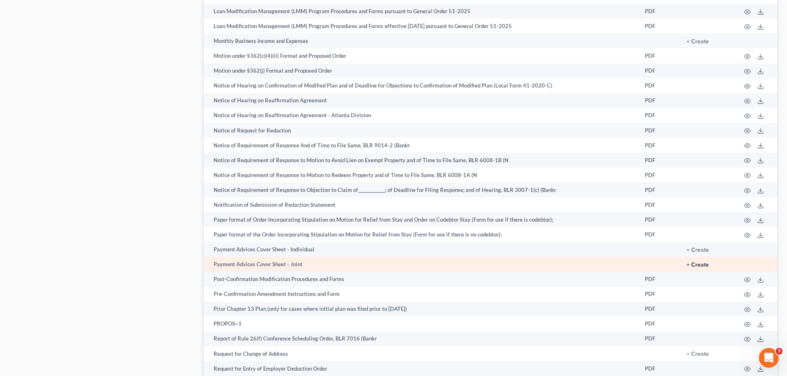
click at [703, 265] on button "+ Create" at bounding box center [698, 265] width 22 height 6
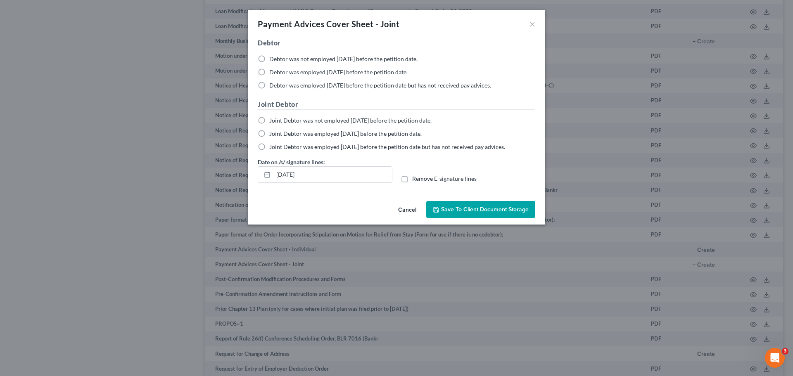
click at [269, 72] on label "Debtor was employed [DATE] before the petition date." at bounding box center [338, 72] width 138 height 8
click at [273, 72] on input "Debtor was employed [DATE] before the petition date." at bounding box center [275, 70] width 5 height 5
radio input "true"
click at [269, 136] on label "Joint Debtor was employed [DATE] before the petition date." at bounding box center [345, 134] width 152 height 8
click at [273, 135] on input "Joint Debtor was employed [DATE] before the petition date." at bounding box center [275, 132] width 5 height 5
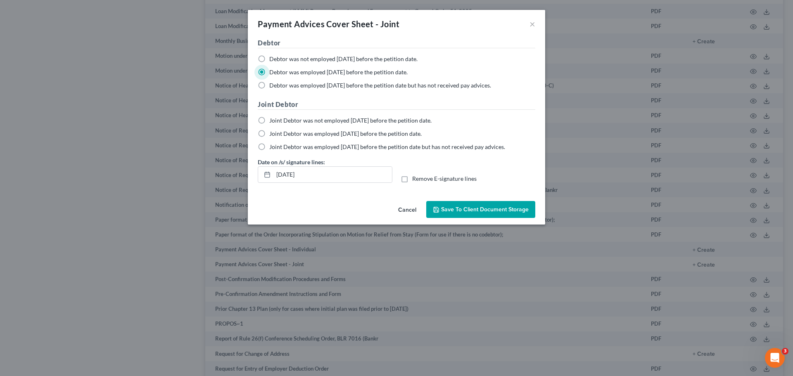
radio input "true"
click at [269, 74] on label "Debtor was employed [DATE] before the petition date." at bounding box center [338, 72] width 138 height 8
click at [273, 74] on input "Debtor was employed [DATE] before the petition date." at bounding box center [275, 70] width 5 height 5
radio input "true"
click at [269, 133] on label "Joint Debtor was employed [DATE] before the petition date." at bounding box center [345, 134] width 152 height 8
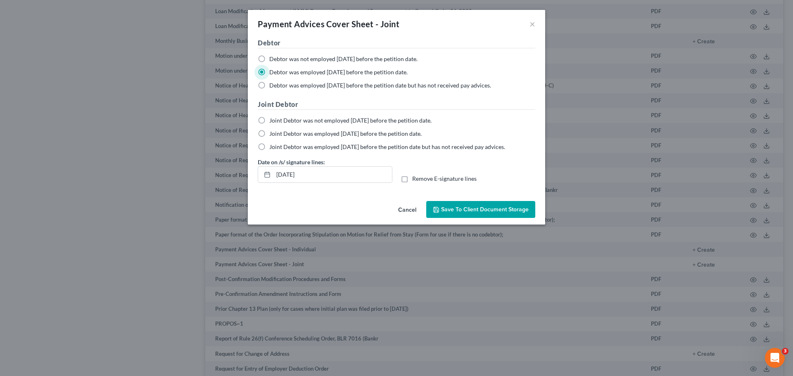
click at [273, 133] on input "Joint Debtor was employed [DATE] before the petition date." at bounding box center [275, 132] width 5 height 5
radio input "true"
click at [269, 73] on label "Debtor was employed [DATE] before the petition date." at bounding box center [338, 72] width 138 height 8
click at [273, 73] on input "Debtor was employed [DATE] before the petition date." at bounding box center [275, 70] width 5 height 5
radio input "true"
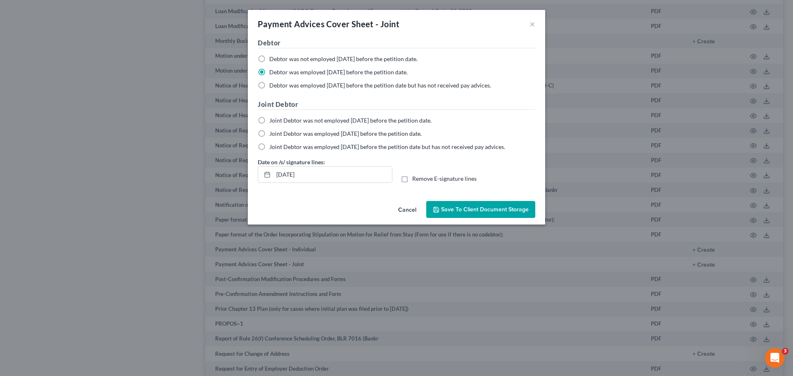
click at [478, 209] on span "Save to Client Document Storage" at bounding box center [485, 209] width 88 height 7
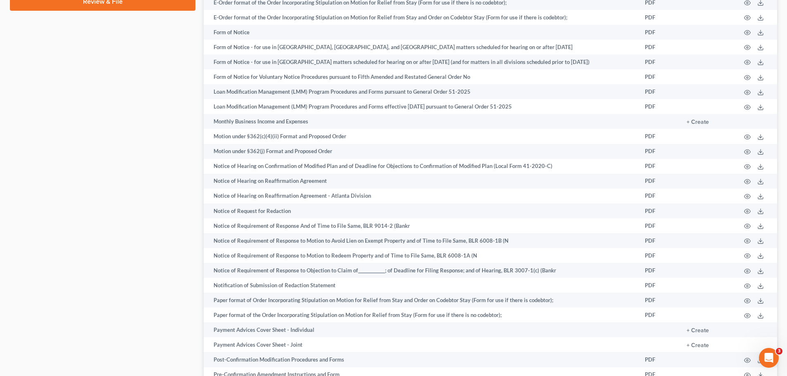
scroll to position [289, 0]
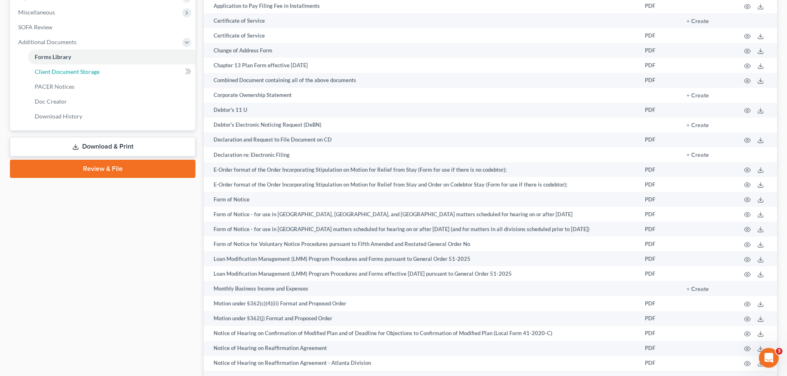
drag, startPoint x: 88, startPoint y: 71, endPoint x: 96, endPoint y: 71, distance: 8.7
click at [88, 71] on span "Client Document Storage" at bounding box center [67, 71] width 65 height 7
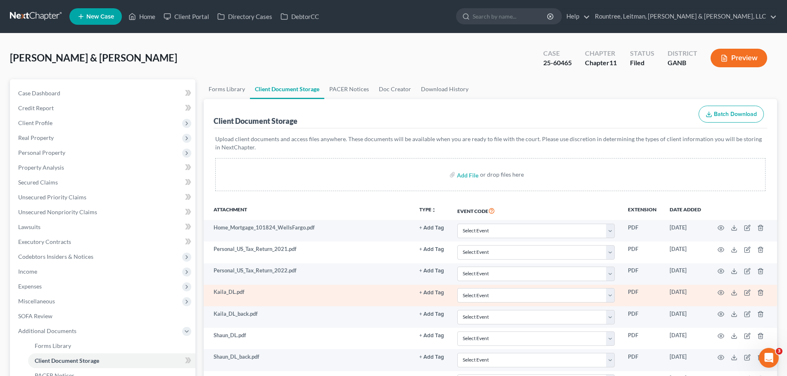
scroll to position [189, 0]
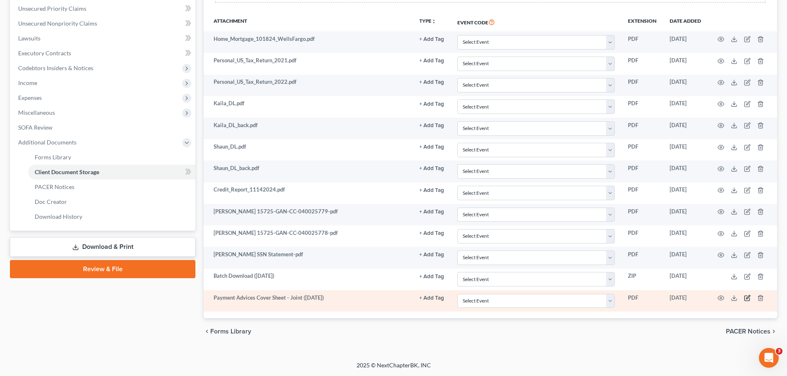
click at [746, 298] on icon "button" at bounding box center [748, 298] width 4 height 4
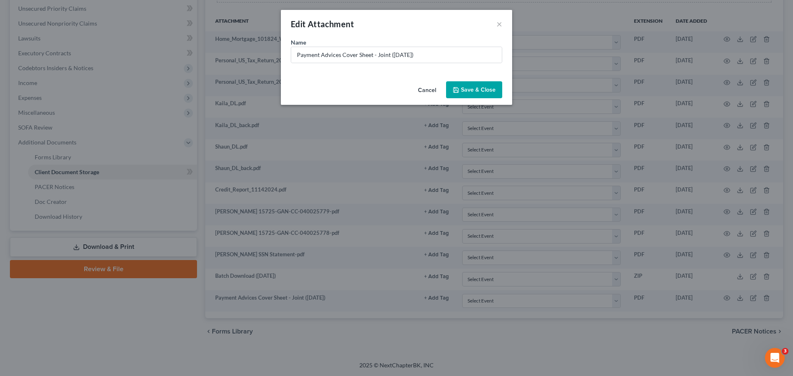
click at [463, 89] on span "Save & Close" at bounding box center [478, 89] width 35 height 7
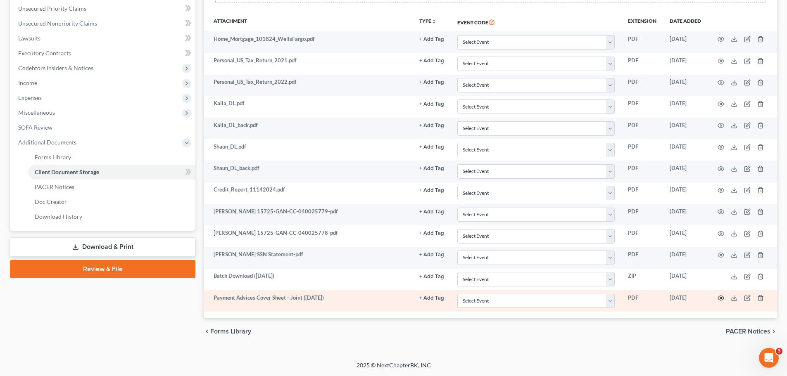
click at [721, 297] on icon "button" at bounding box center [721, 298] width 7 height 7
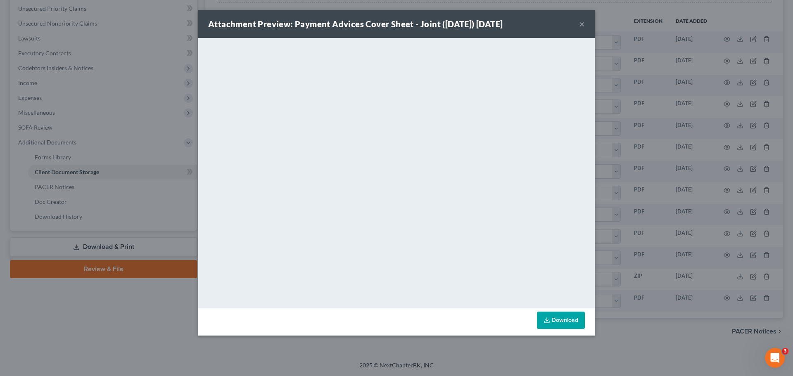
click at [582, 24] on button "×" at bounding box center [582, 24] width 6 height 10
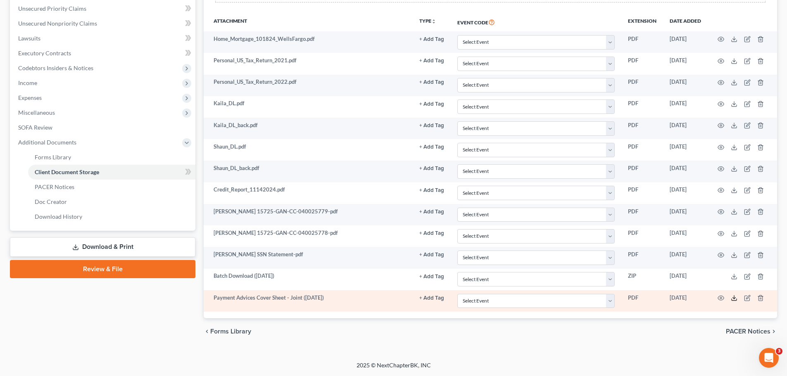
click at [734, 298] on icon at bounding box center [734, 298] width 7 height 7
